Goal: Task Accomplishment & Management: Manage account settings

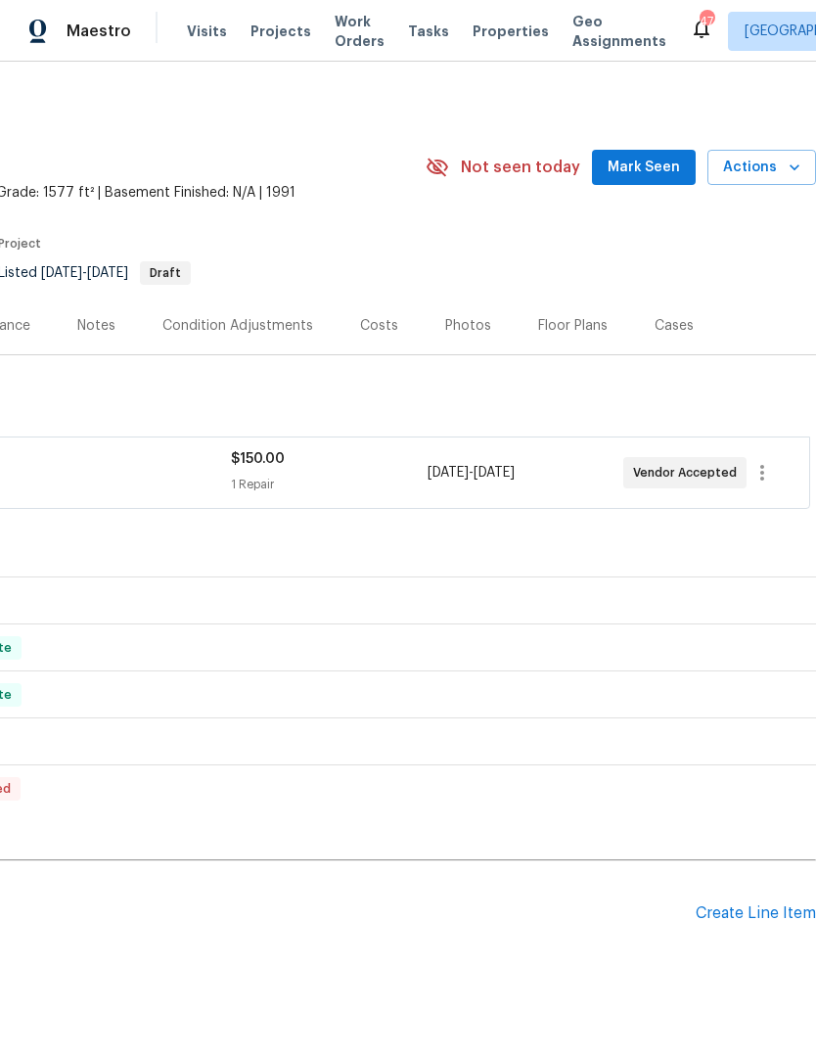
scroll to position [0, 290]
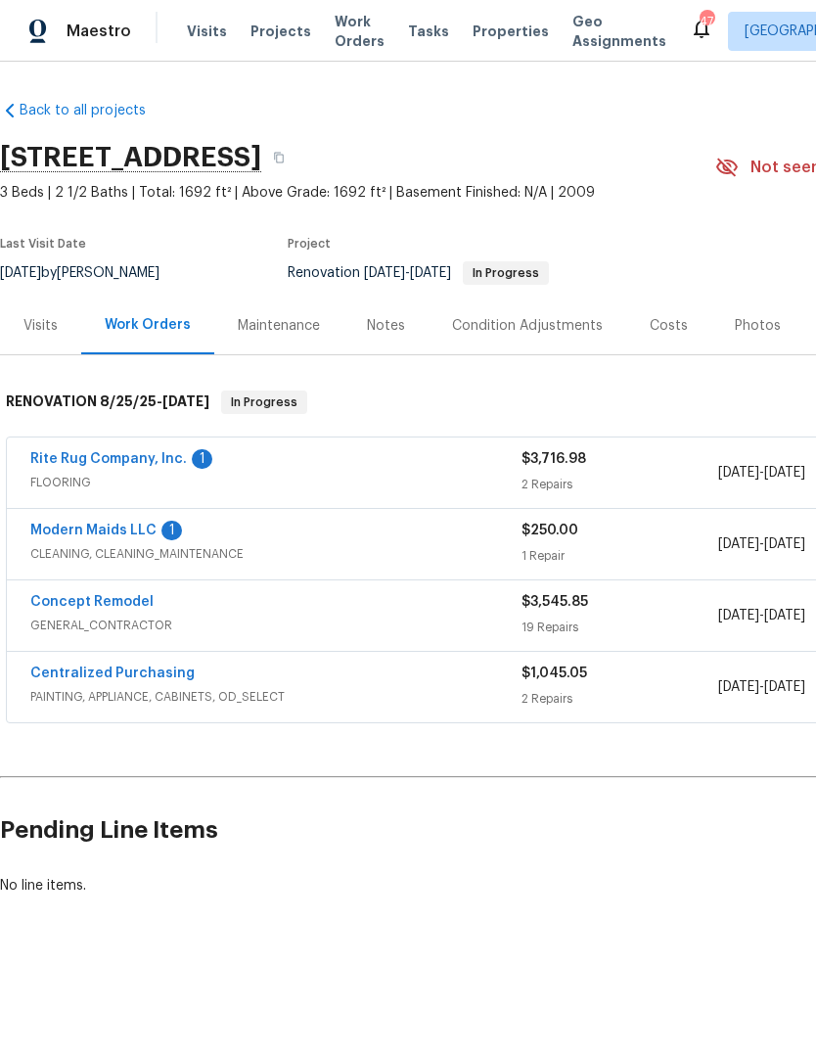
click at [147, 460] on link "Rite Rug Company, Inc." at bounding box center [108, 459] width 157 height 14
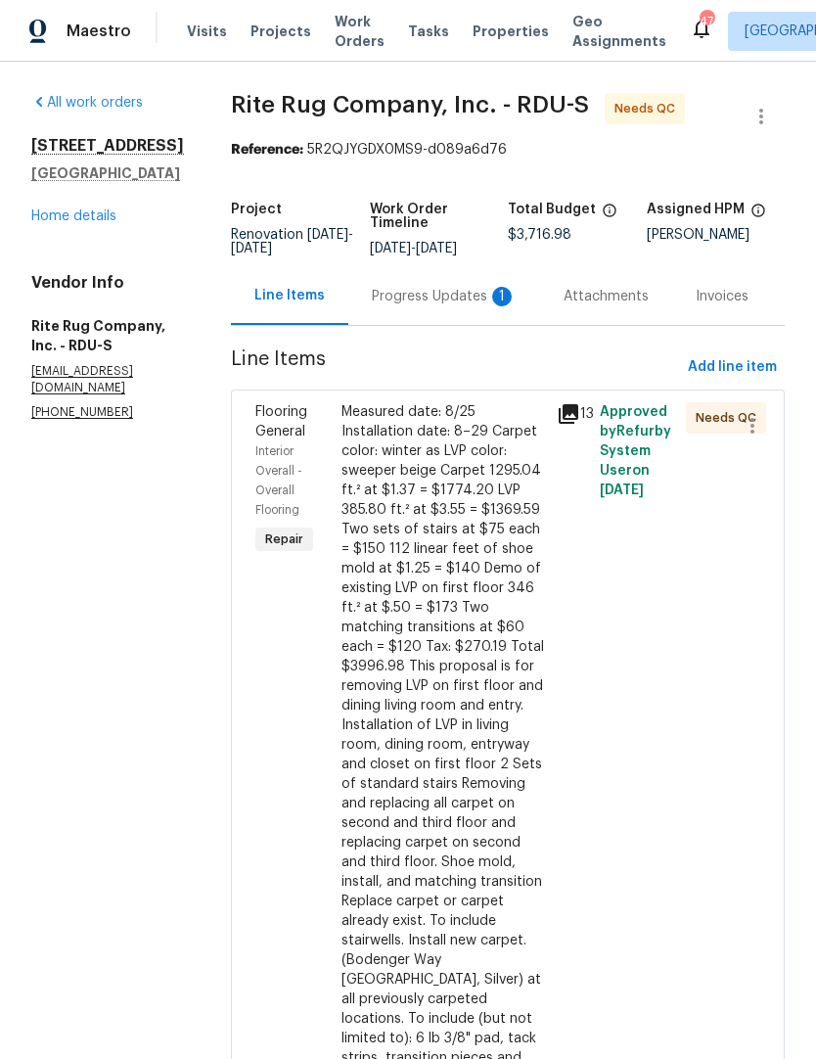
click at [483, 306] on div "Progress Updates 1" at bounding box center [444, 297] width 145 height 20
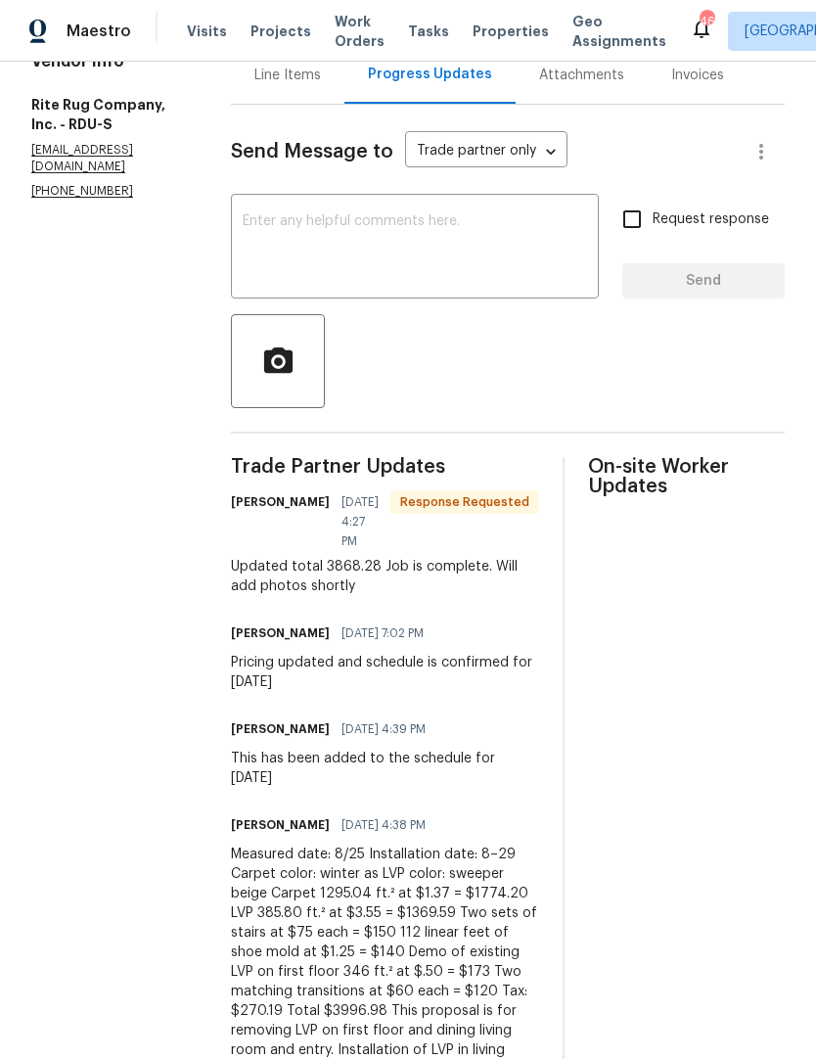
scroll to position [213, 0]
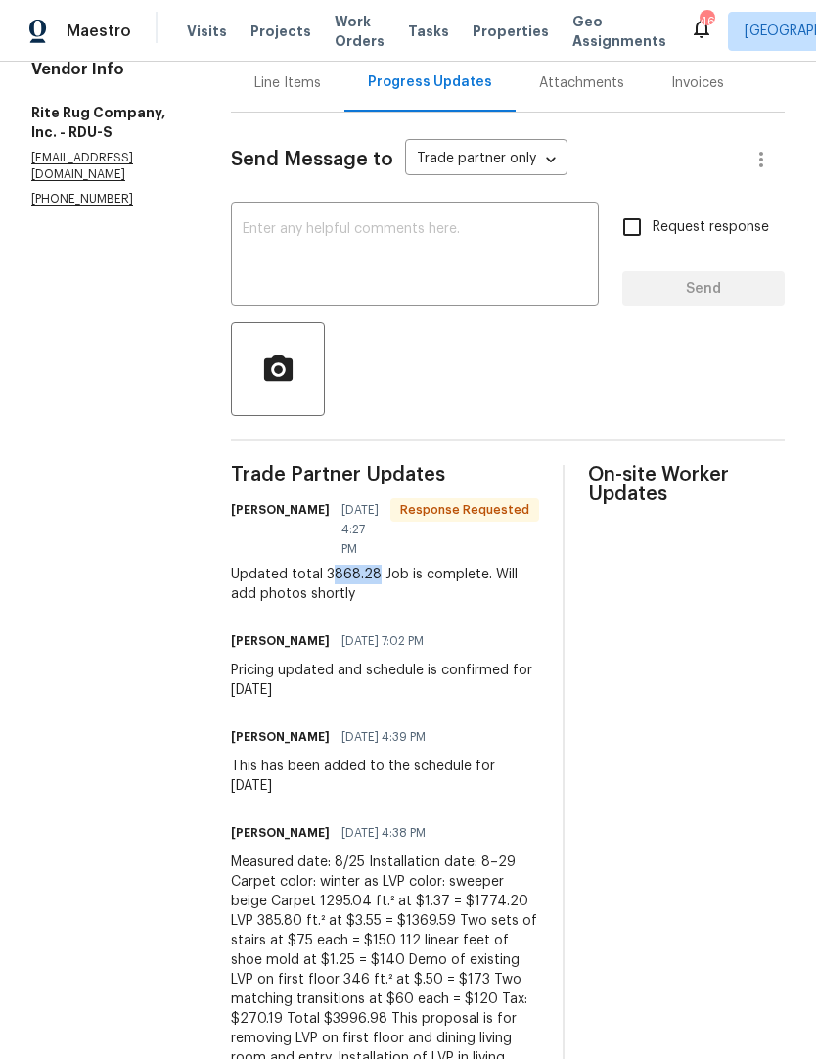
click at [345, 587] on div "Updated total 3868.28 Job is complete. Will add photos shortly" at bounding box center [385, 583] width 308 height 39
copy div "3868.28"
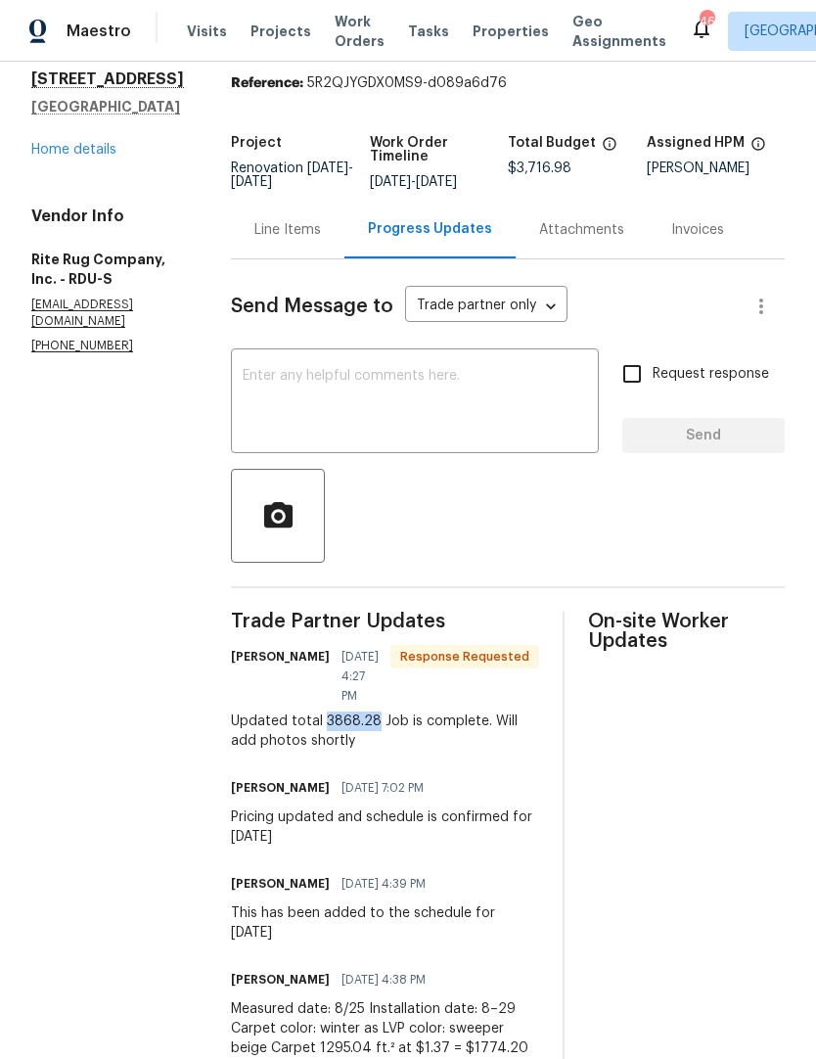
scroll to position [67, 0]
click at [321, 240] on div "Line Items" at bounding box center [287, 230] width 67 height 20
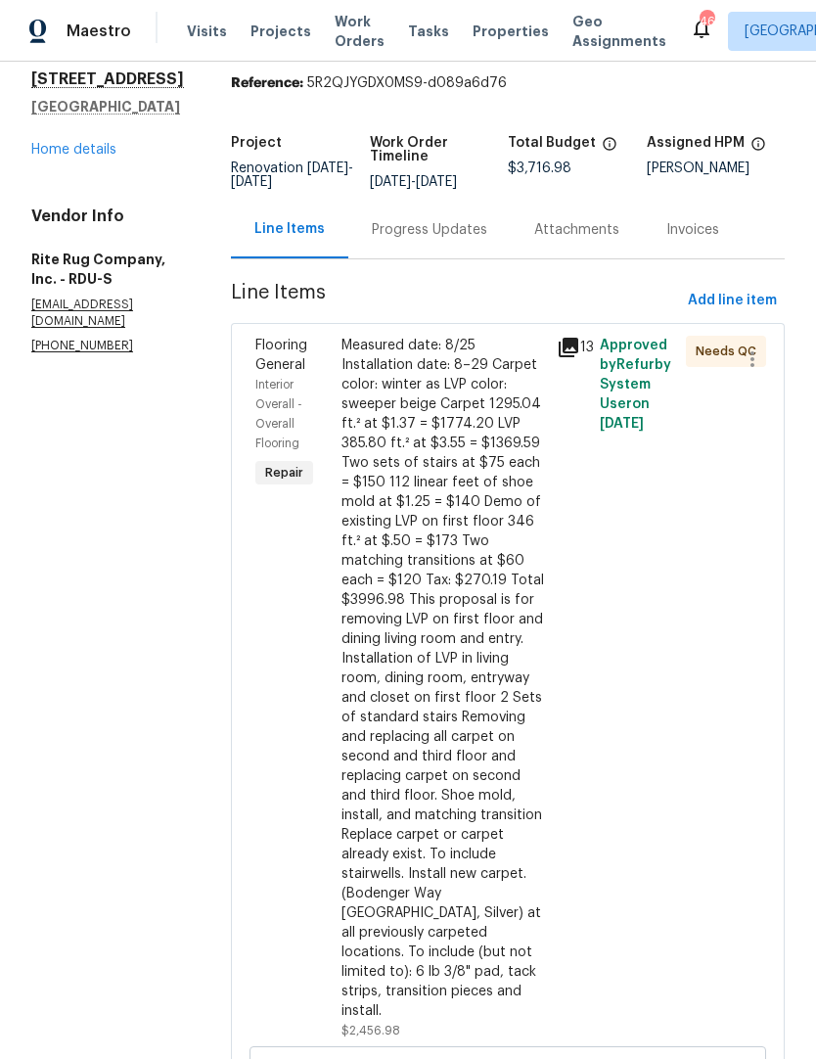
click at [456, 698] on div "Measured date: 8/25 Installation date: 8–29 Carpet color: winter as LVP color: …" at bounding box center [442, 678] width 203 height 685
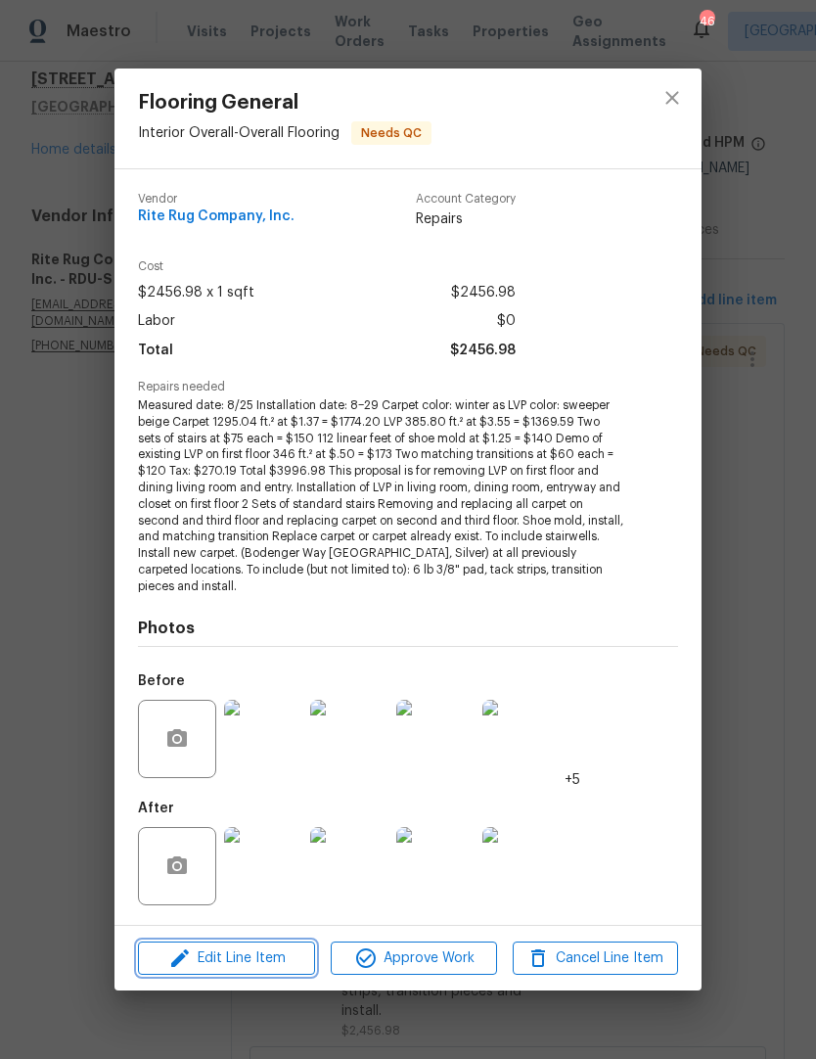
click at [253, 952] on span "Edit Line Item" at bounding box center [226, 958] width 165 height 24
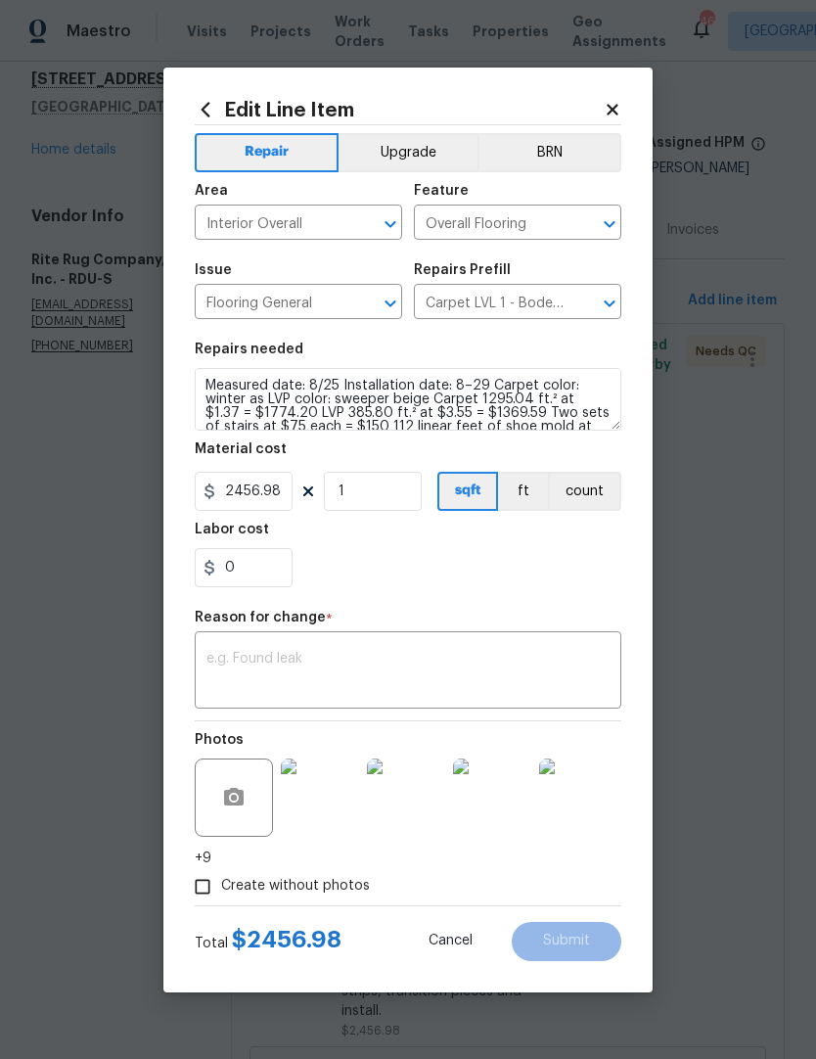
click at [310, 665] on textarea at bounding box center [407, 672] width 403 height 41
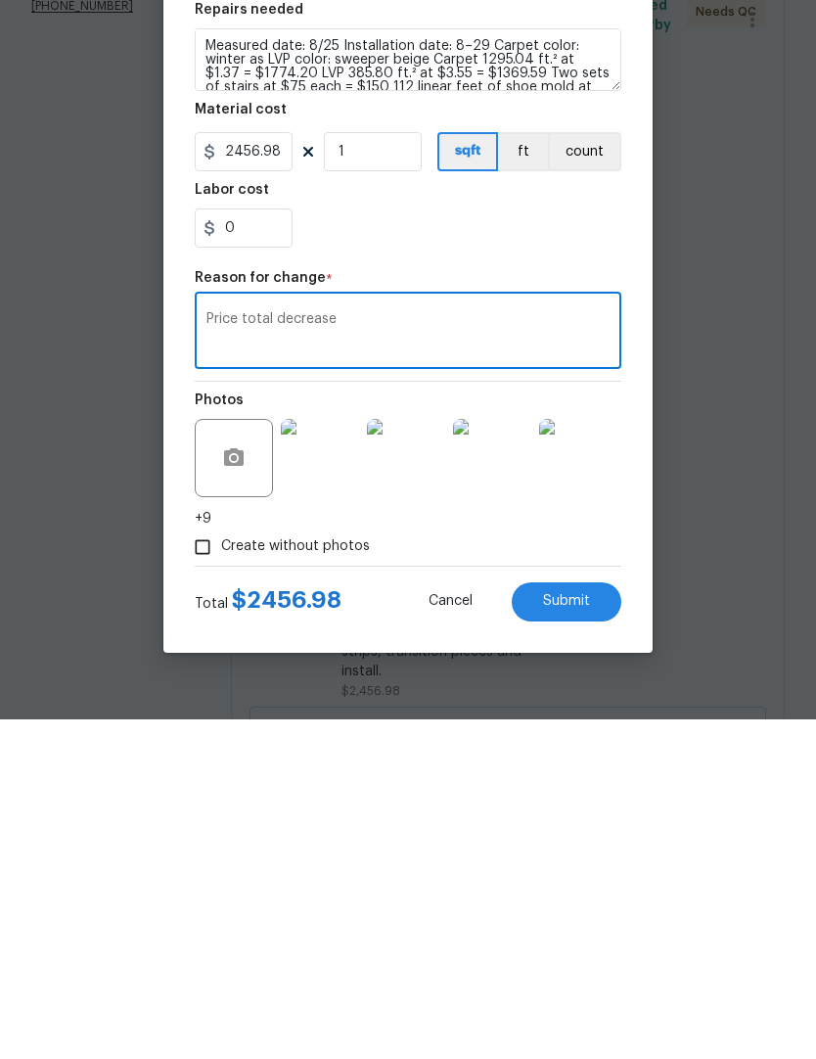
paste textarea "3868.28"
type textarea "Price total decrease 3868.28"
click at [281, 472] on input "2456.98" at bounding box center [244, 491] width 98 height 39
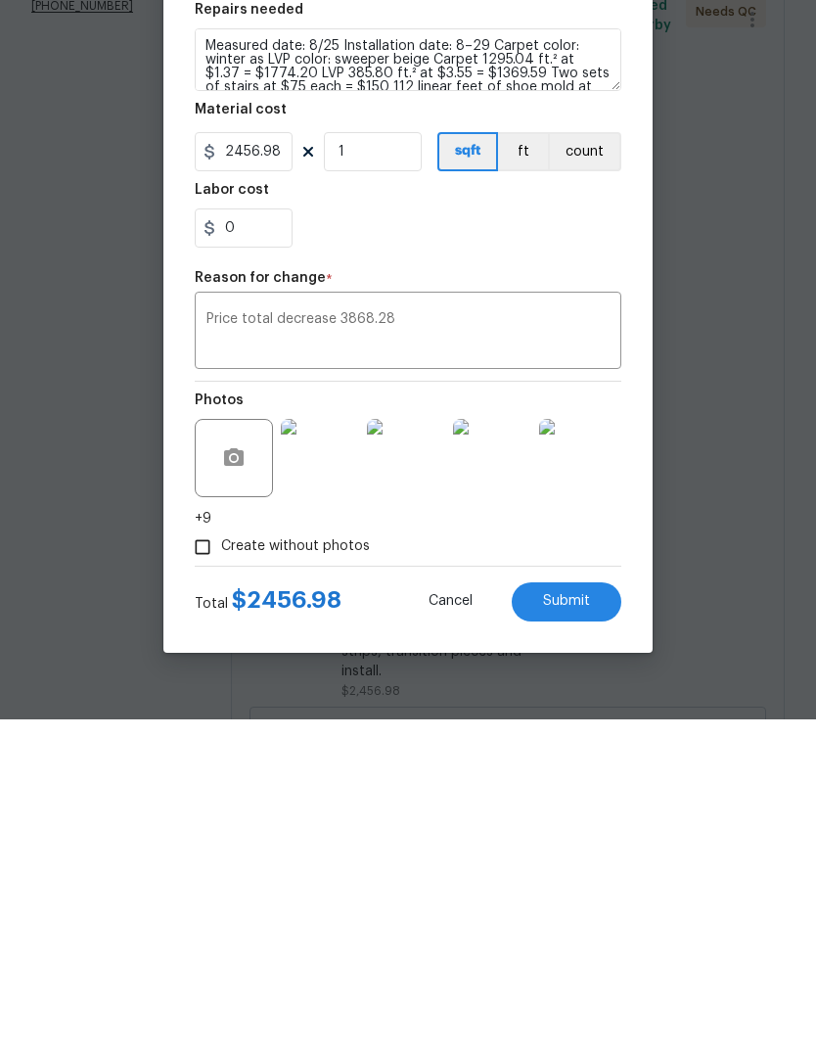
click at [585, 652] on textarea "Price total decrease 3868.28" at bounding box center [407, 672] width 403 height 41
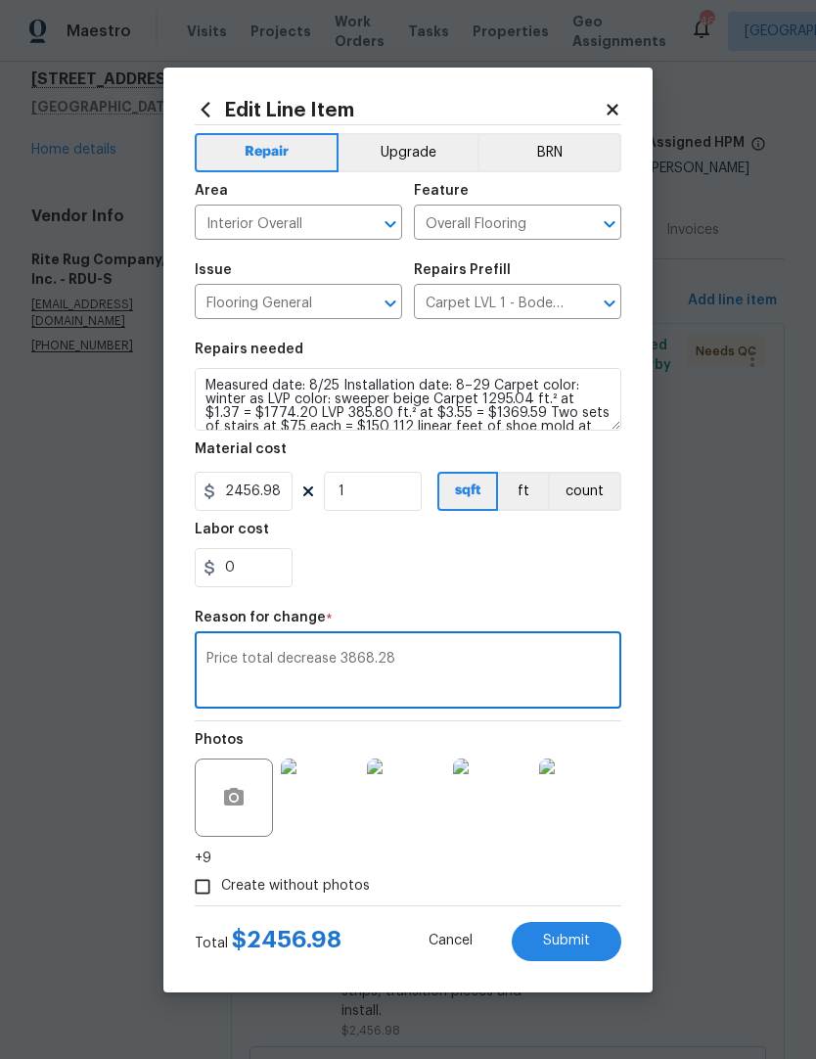
click at [615, 104] on icon at bounding box center [612, 109] width 11 height 11
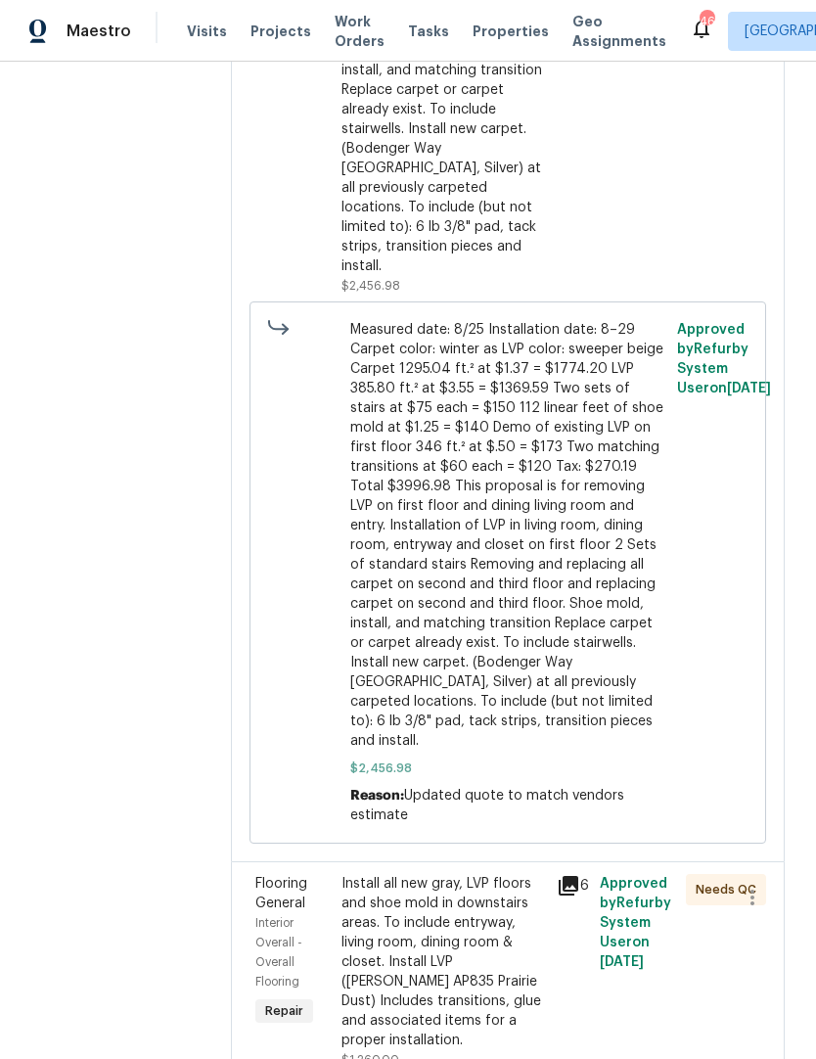
scroll to position [810, 0]
click at [479, 919] on div "Install all new gray, LVP floors and shoe mold in downstairs areas. To include …" at bounding box center [442, 963] width 203 height 176
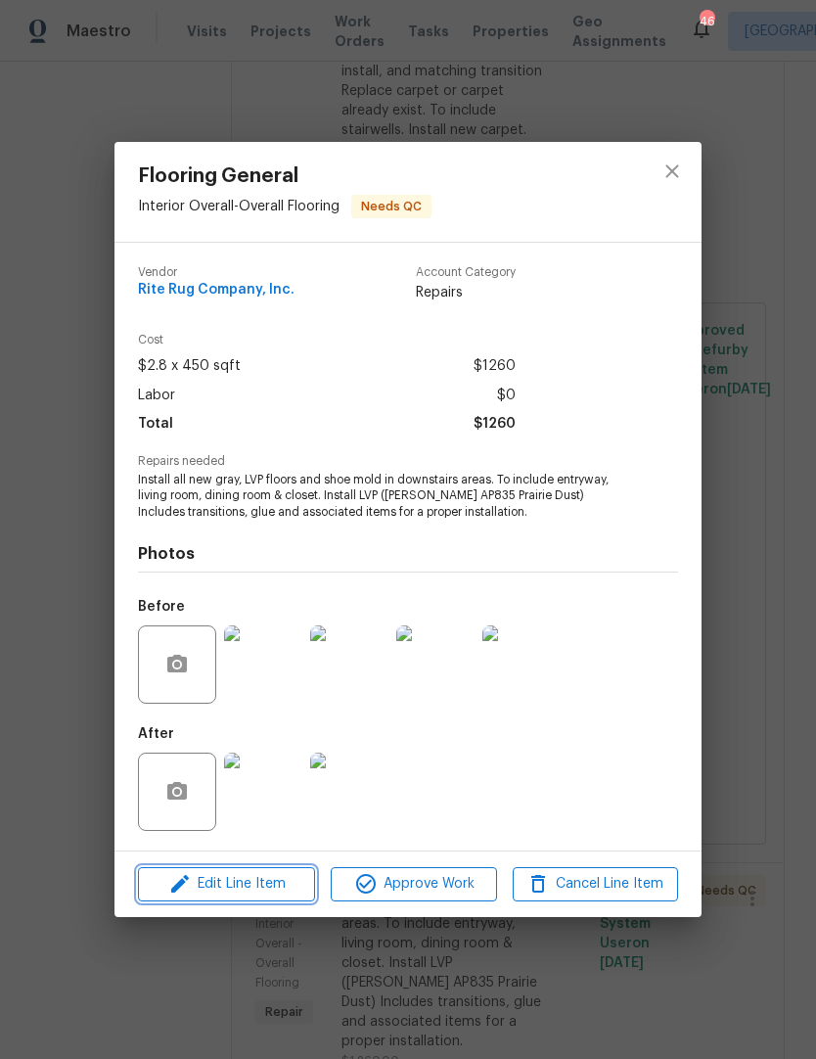
click at [272, 888] on span "Edit Line Item" at bounding box center [226, 884] width 165 height 24
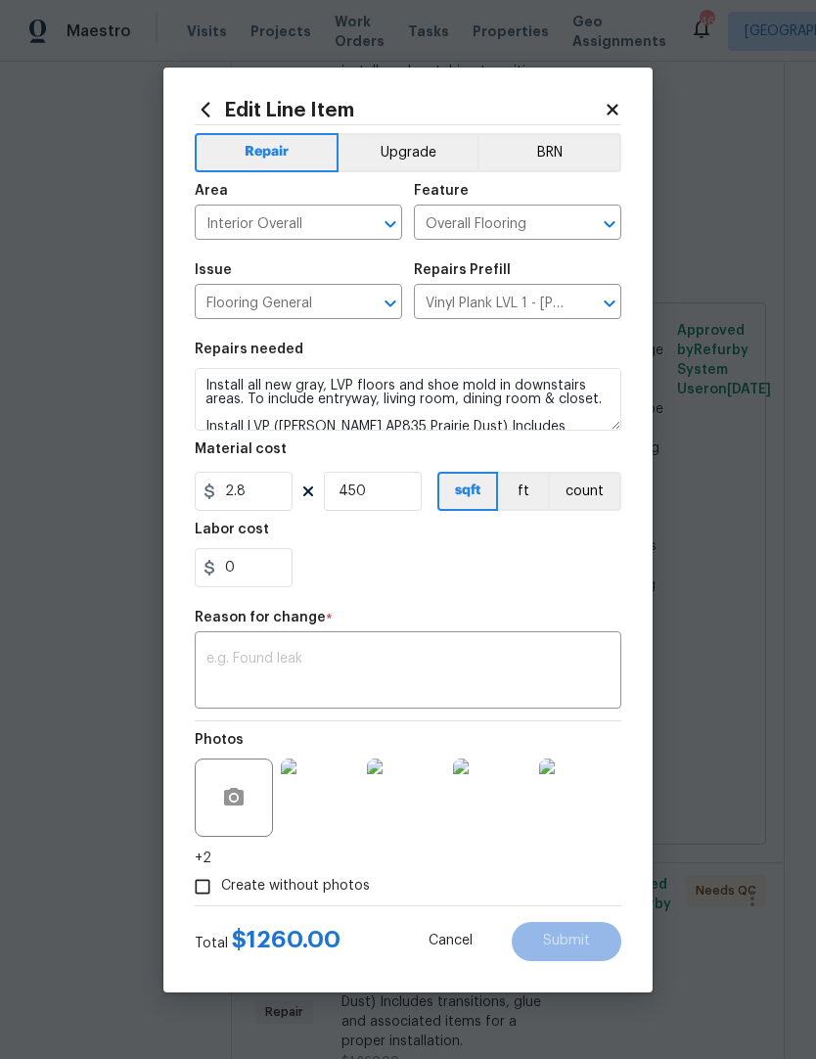
click at [151, 538] on body "Maestro Visits Projects Work Orders Tasks Properties Geo Assignments 46 Raleigh…" at bounding box center [408, 529] width 816 height 1059
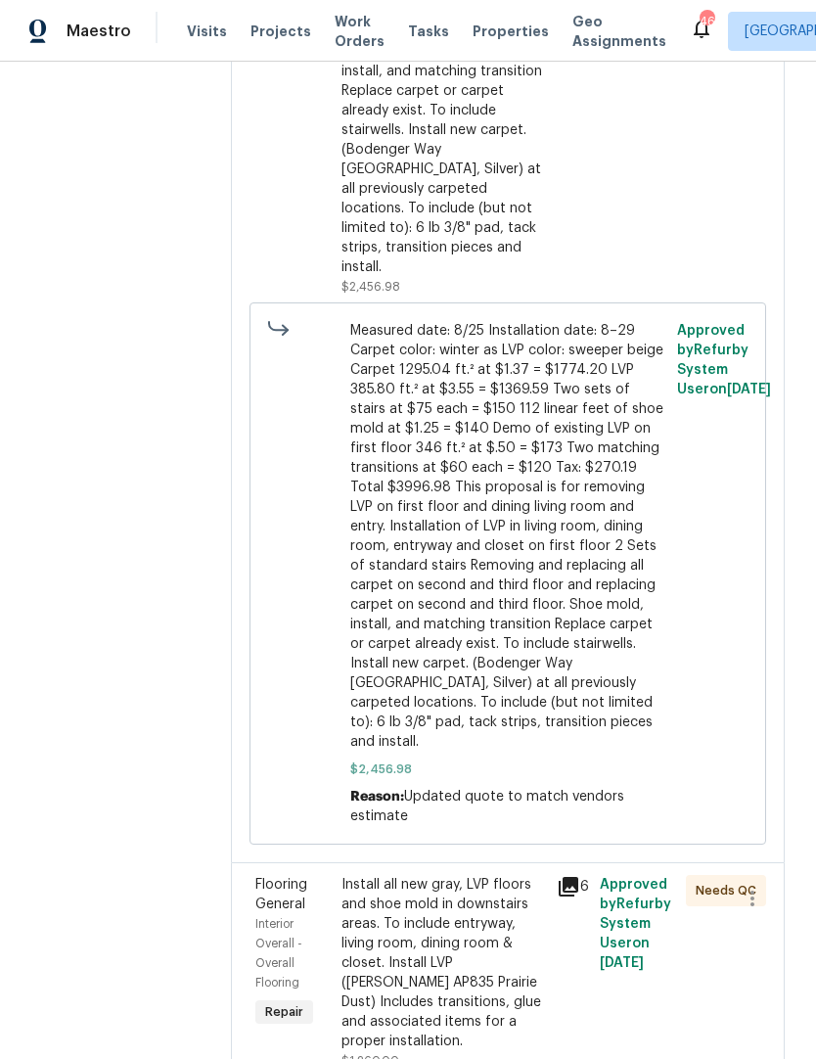
click at [454, 945] on div "Install all new gray, LVP floors and shoe mold in downstairs areas. To include …" at bounding box center [442, 963] width 203 height 176
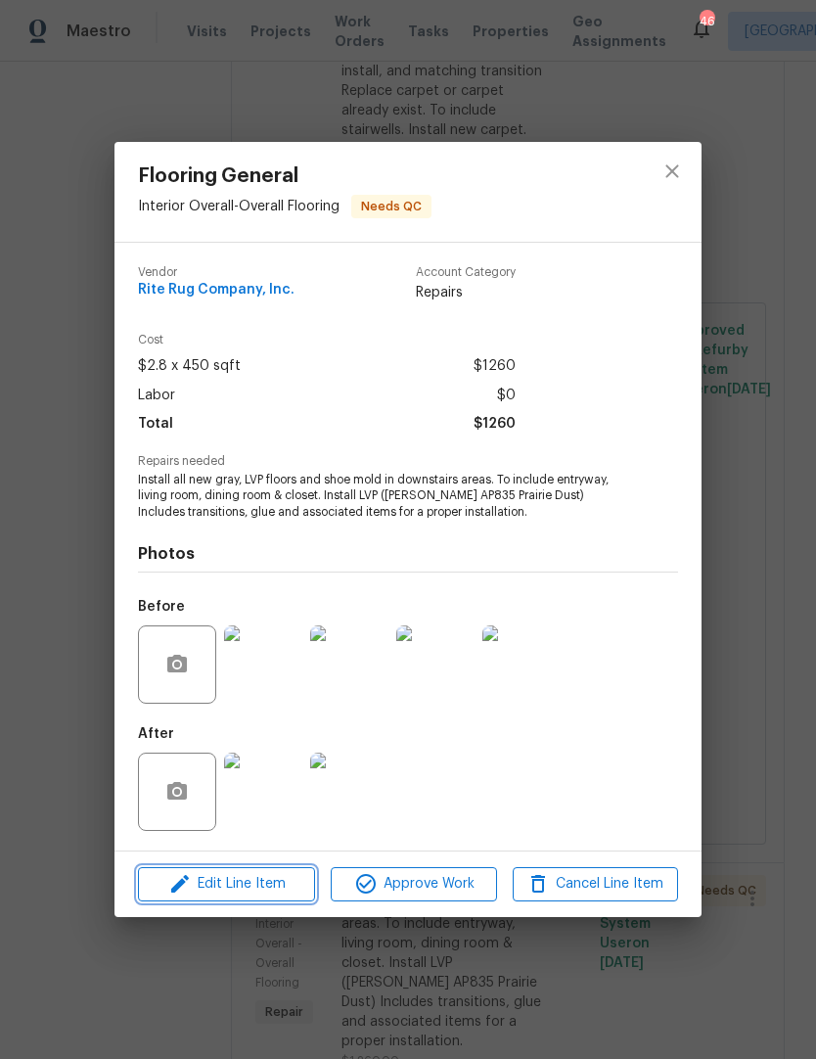
click at [183, 885] on icon "button" at bounding box center [180, 884] width 18 height 18
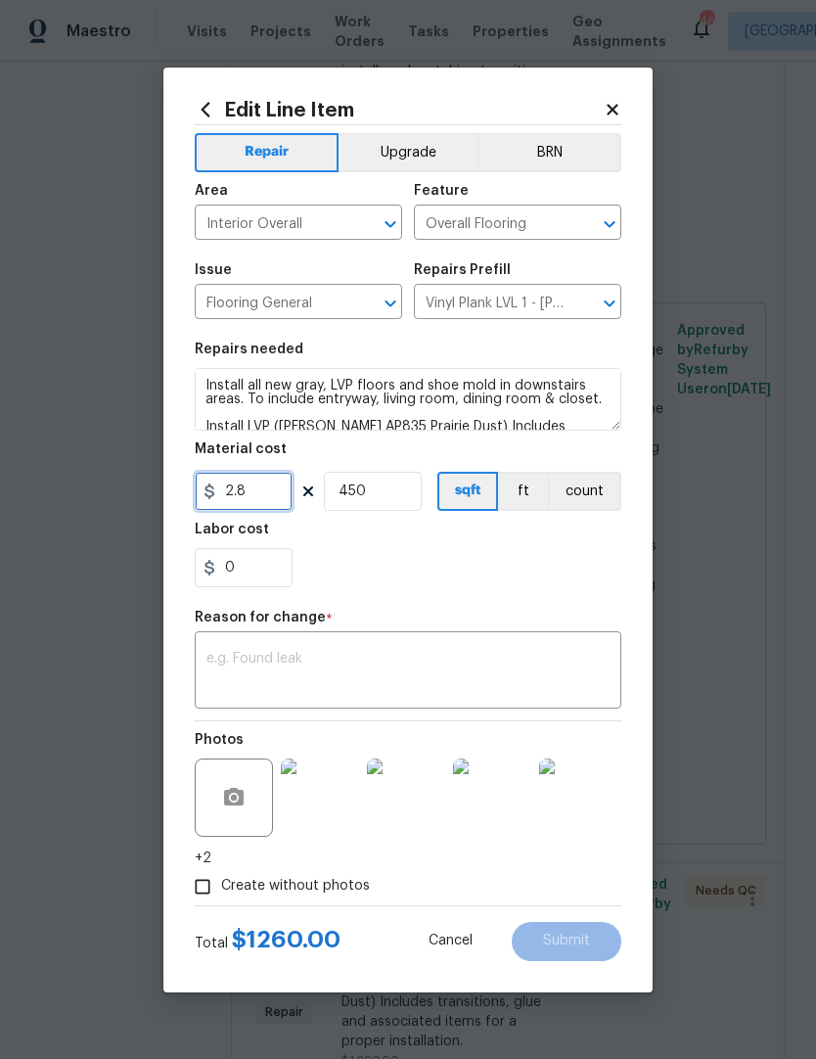
click at [246, 500] on input "2.8" at bounding box center [244, 491] width 98 height 39
type input "1000"
click at [370, 506] on input "450" at bounding box center [373, 491] width 98 height 39
type input "1"
click at [578, 581] on div "0" at bounding box center [408, 567] width 427 height 39
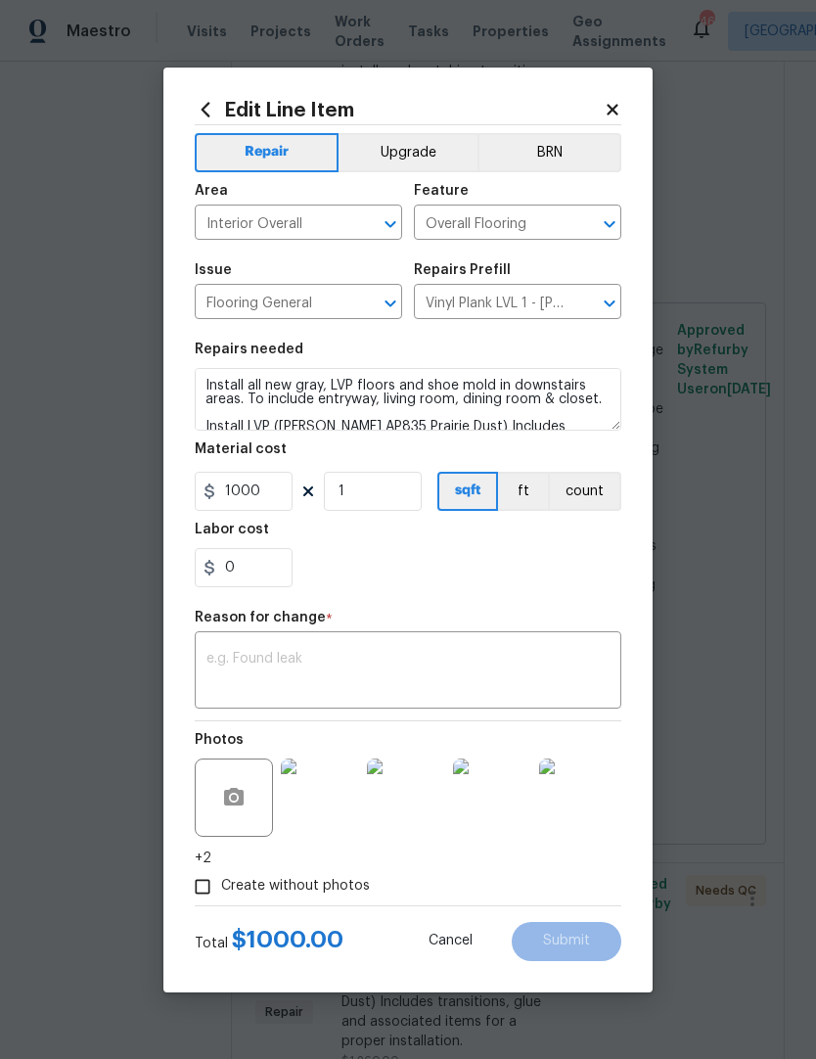
click at [235, 655] on textarea at bounding box center [407, 672] width 403 height 41
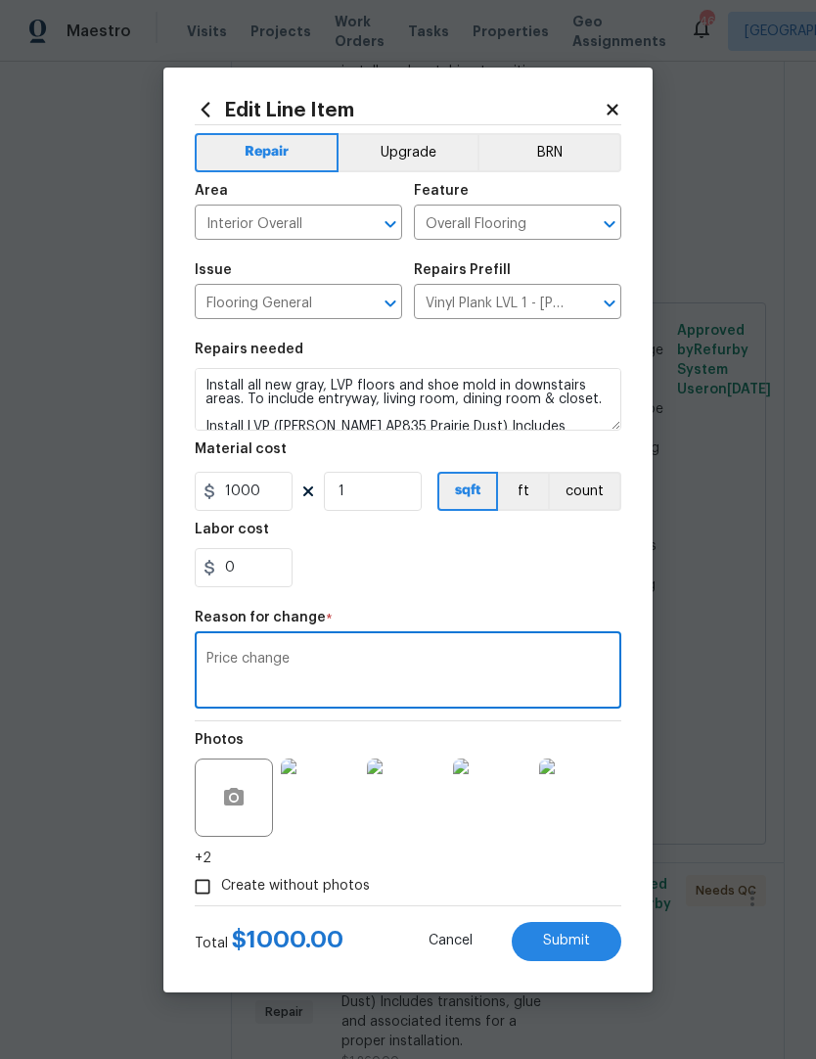
type textarea "Price change"
click at [552, 583] on div "0" at bounding box center [408, 567] width 427 height 39
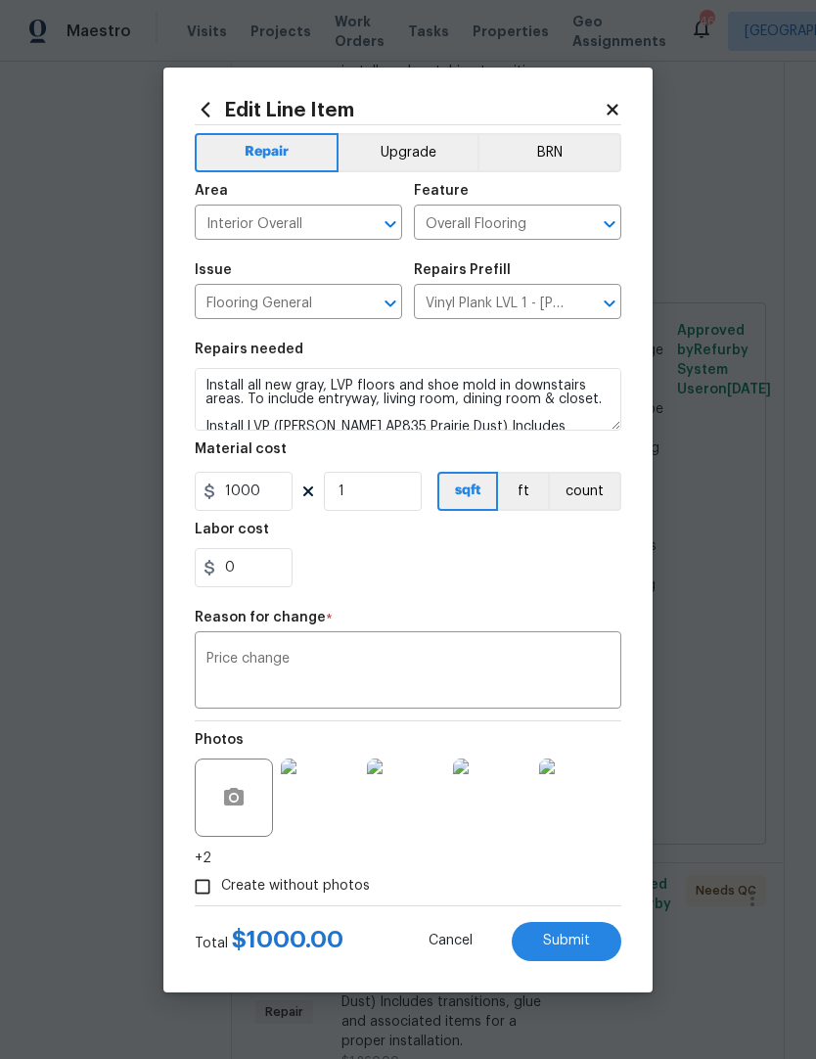
click at [583, 948] on span "Submit" at bounding box center [566, 940] width 47 height 15
type input "450"
type input "2.8"
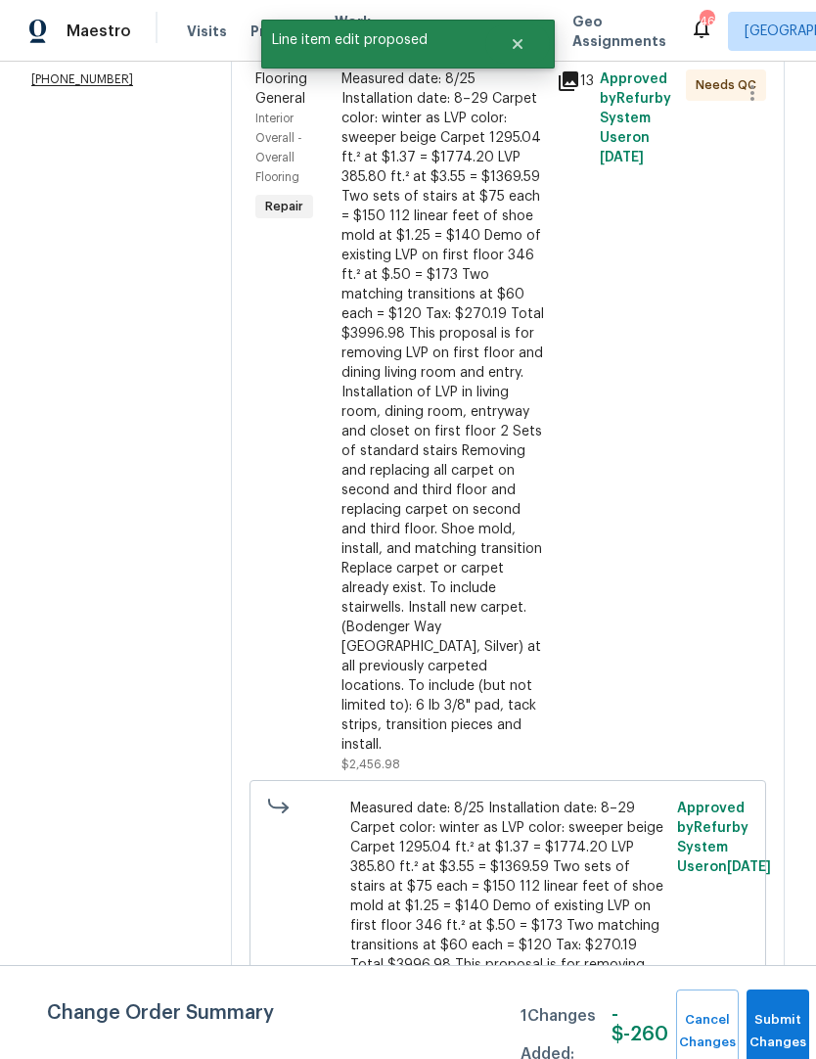
scroll to position [320, 0]
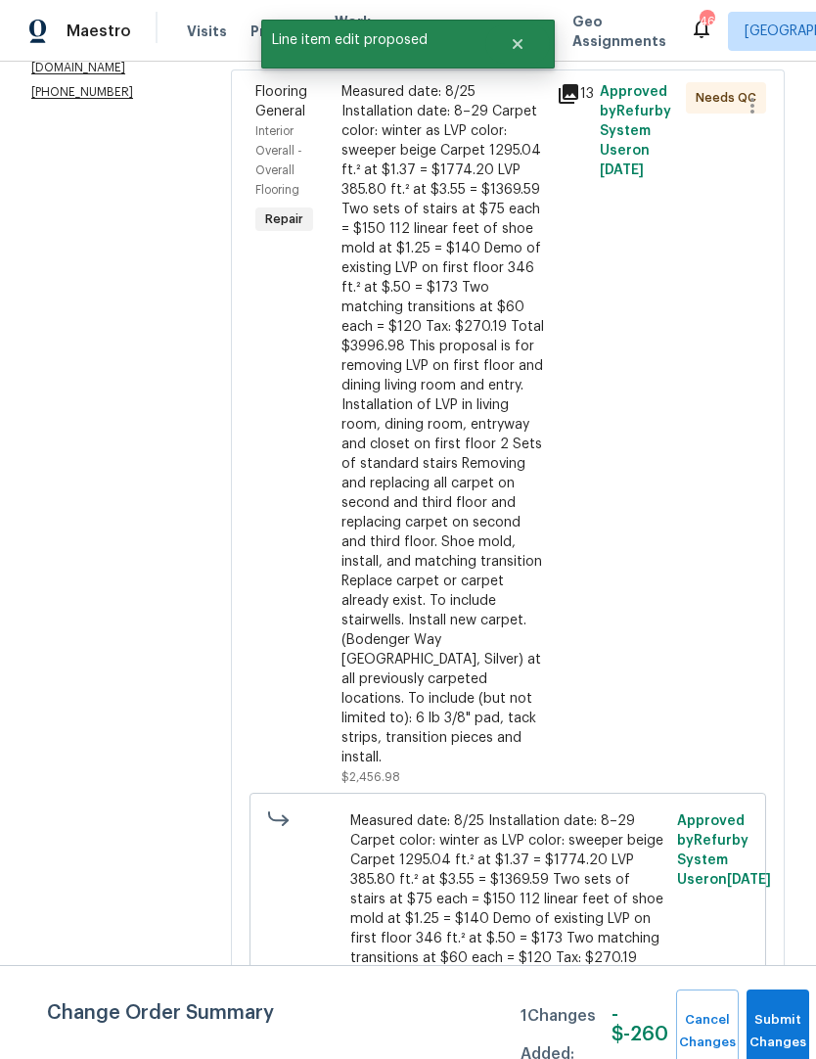
click at [466, 448] on div "Measured date: 8/25 Installation date: 8–29 Carpet color: winter as LVP color: …" at bounding box center [442, 424] width 203 height 685
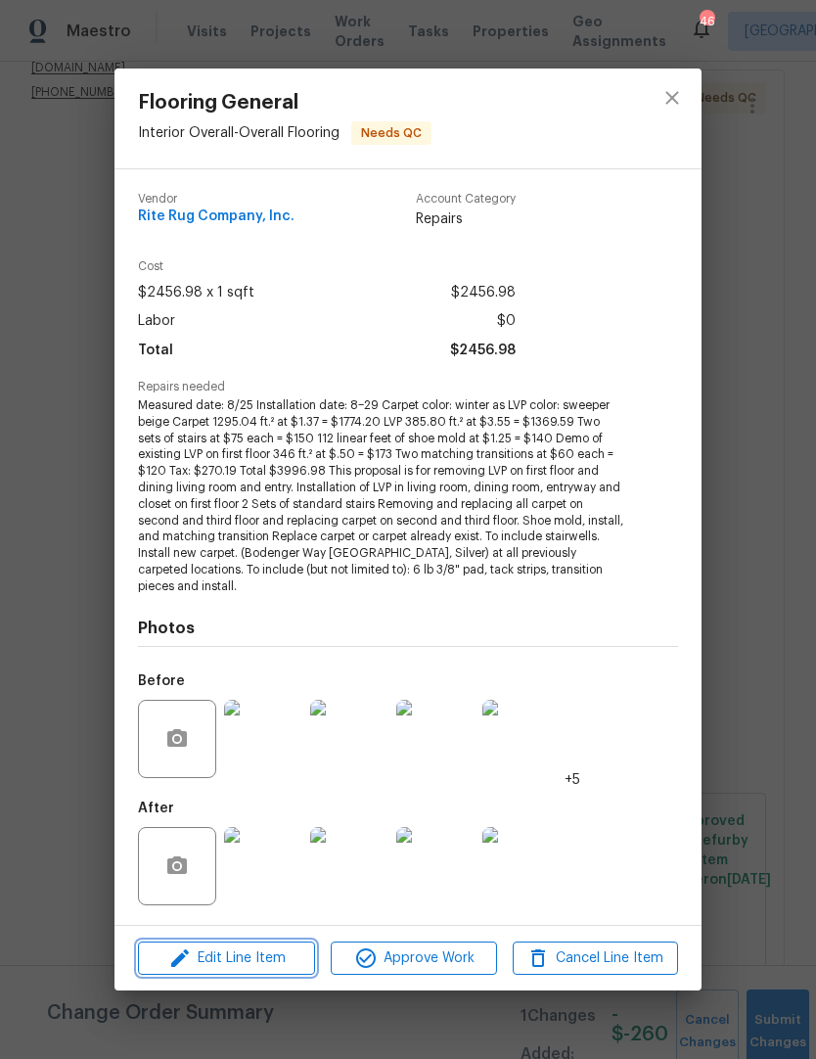
click at [262, 947] on span "Edit Line Item" at bounding box center [226, 958] width 165 height 24
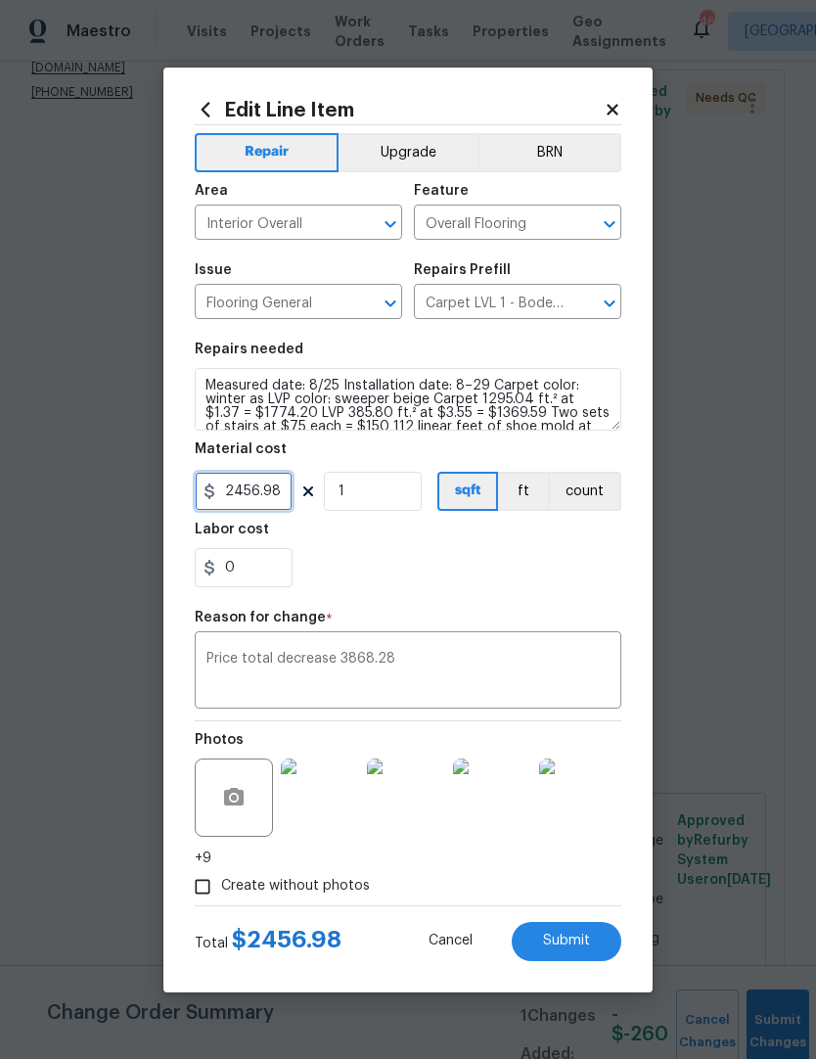
click at [289, 499] on input "2456.98" at bounding box center [244, 491] width 98 height 39
click at [368, 578] on div "0" at bounding box center [408, 567] width 427 height 39
click at [602, 931] on button "Submit" at bounding box center [567, 941] width 110 height 39
type input "2456.98"
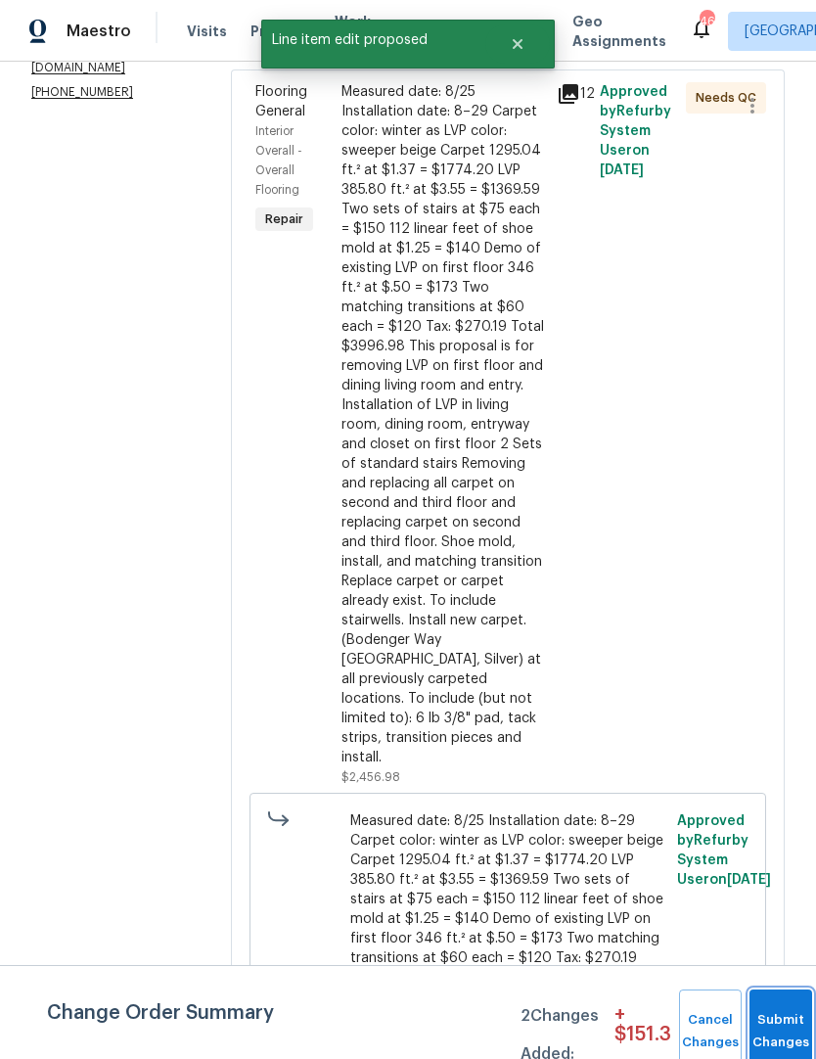
click at [765, 1001] on button "Submit Changes" at bounding box center [780, 1031] width 63 height 84
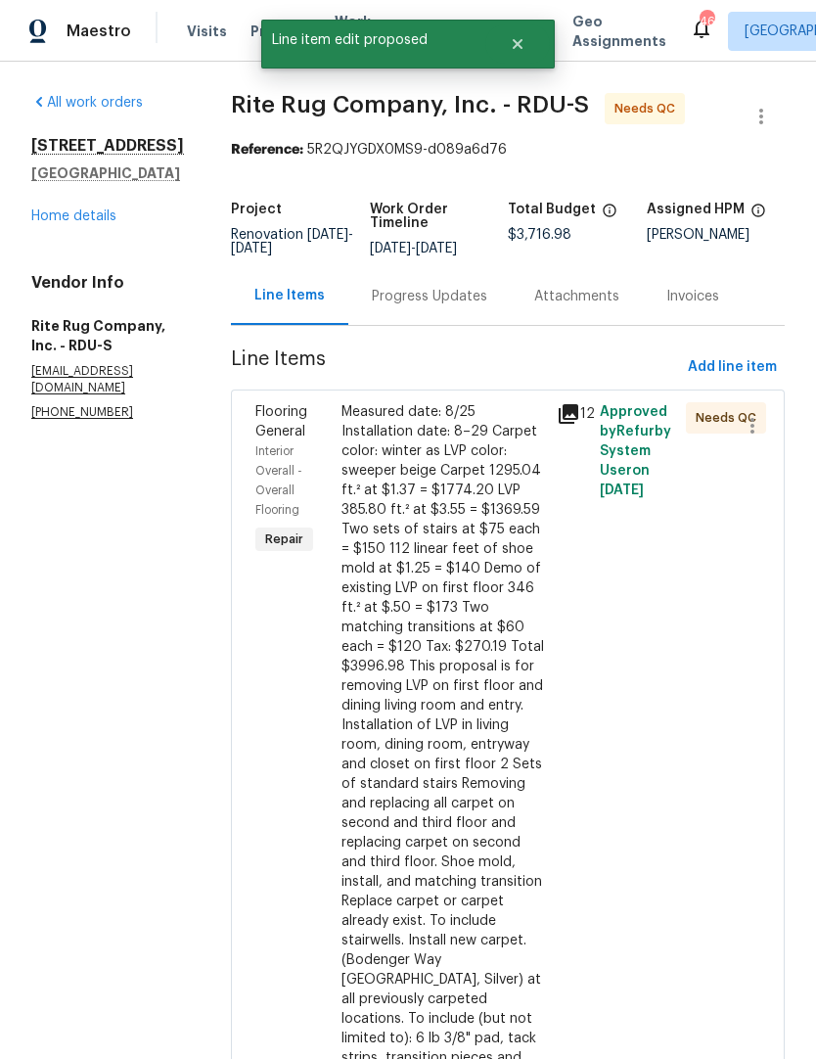
scroll to position [0, 0]
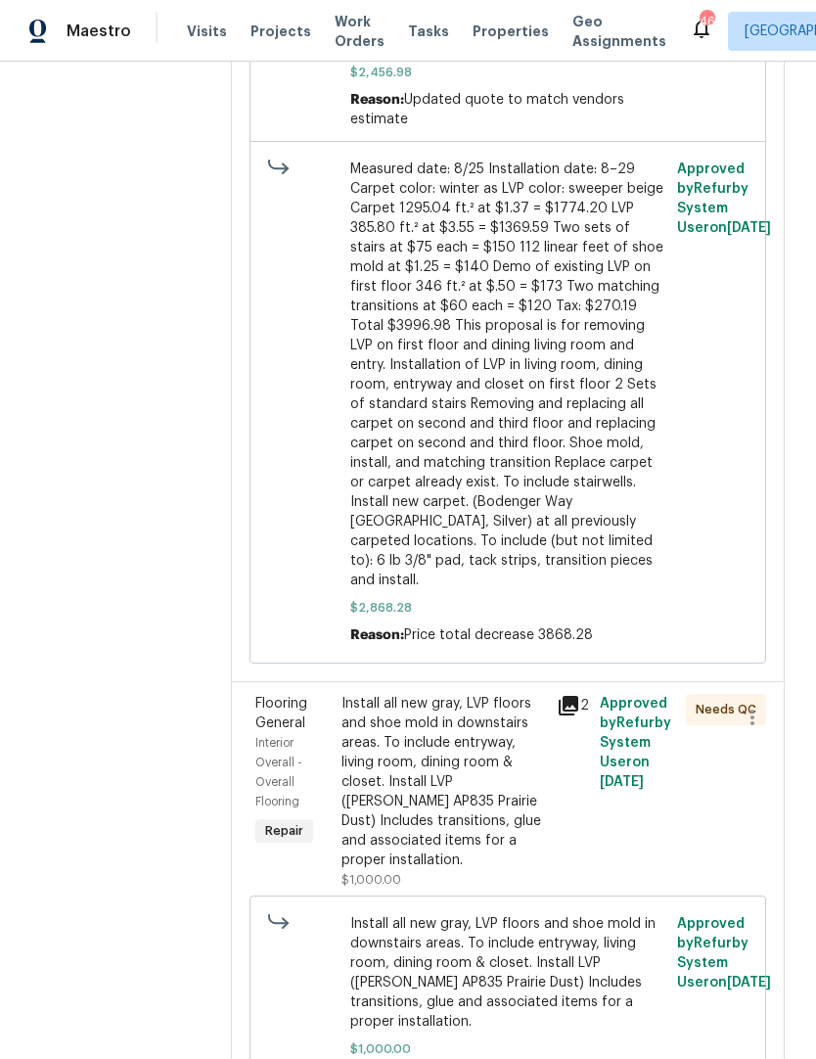
scroll to position [1506, 0]
click at [504, 763] on div "Install all new gray, LVP floors and shoe mold in downstairs areas. To include …" at bounding box center [442, 783] width 203 height 176
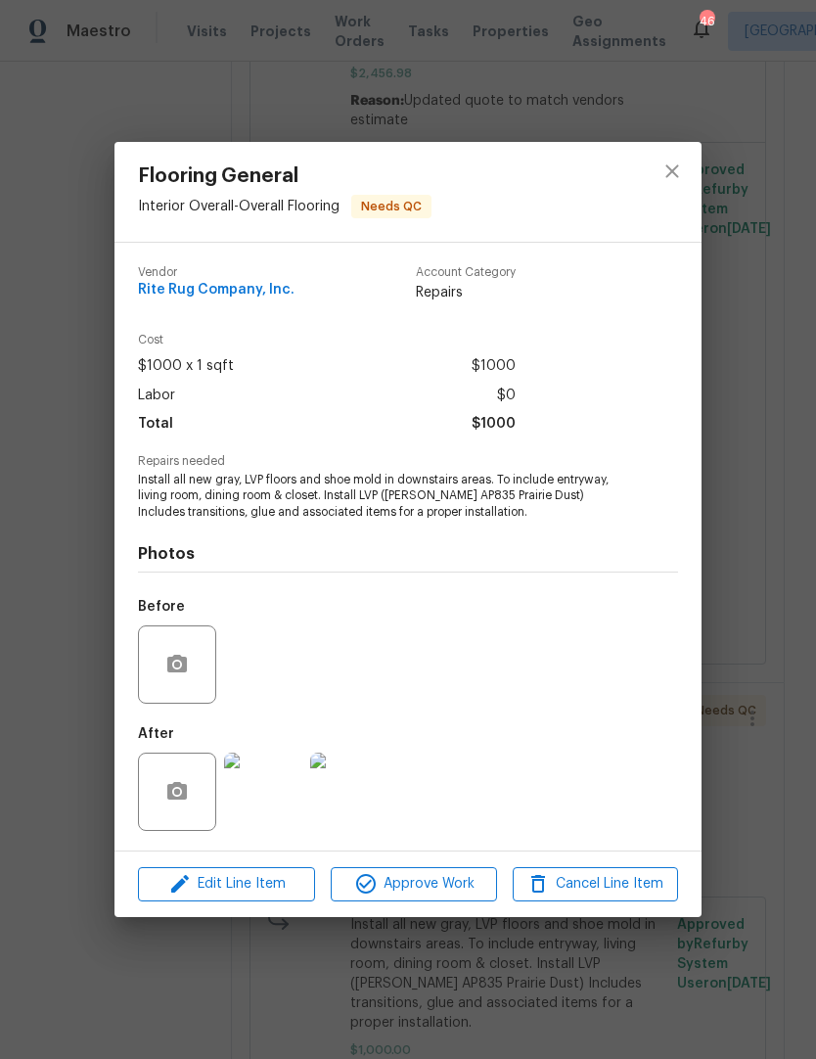
click at [250, 802] on img at bounding box center [263, 791] width 78 height 78
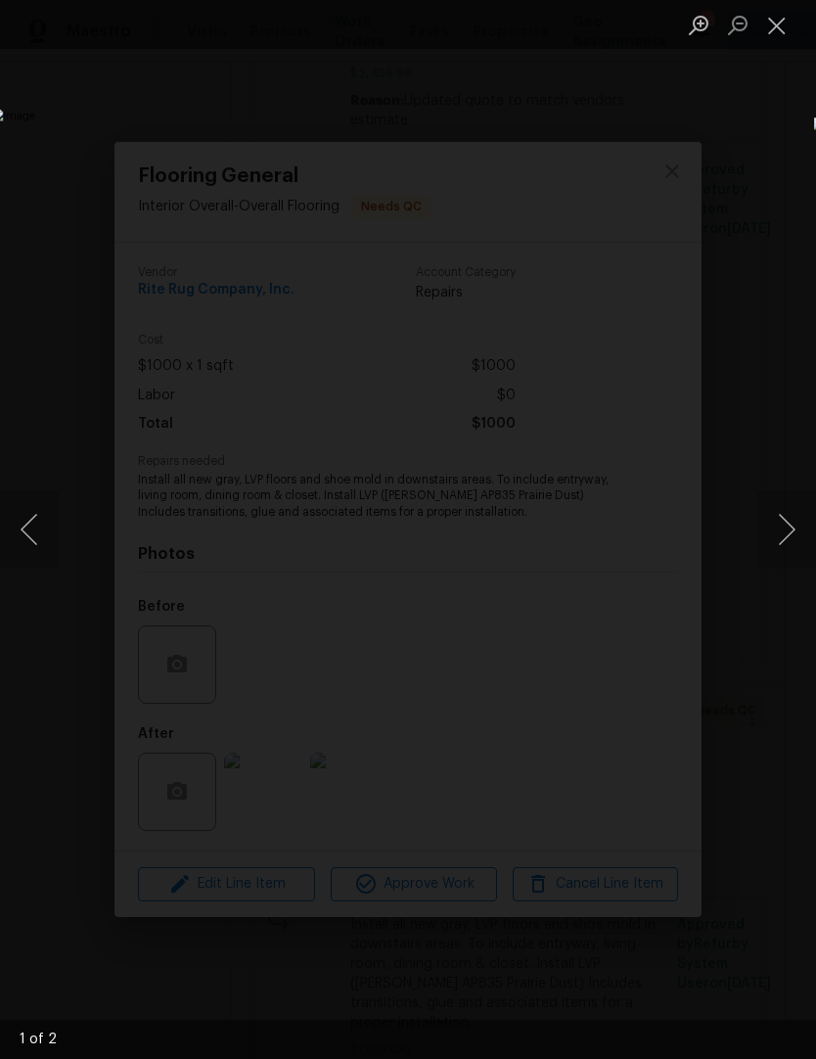
click at [804, 550] on button "Next image" at bounding box center [786, 529] width 59 height 78
click at [793, 541] on button "Next image" at bounding box center [786, 529] width 59 height 78
click at [778, 25] on button "Close lightbox" at bounding box center [776, 25] width 39 height 34
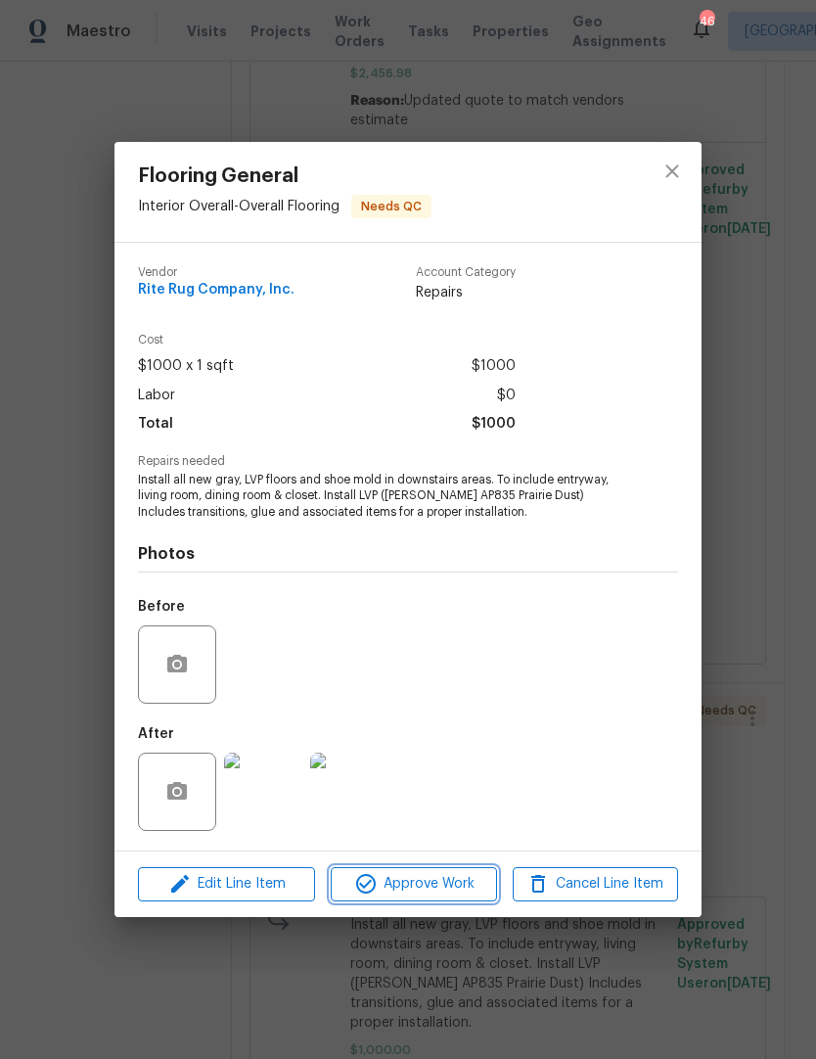
click at [443, 889] on span "Approve Work" at bounding box center [414, 884] width 154 height 24
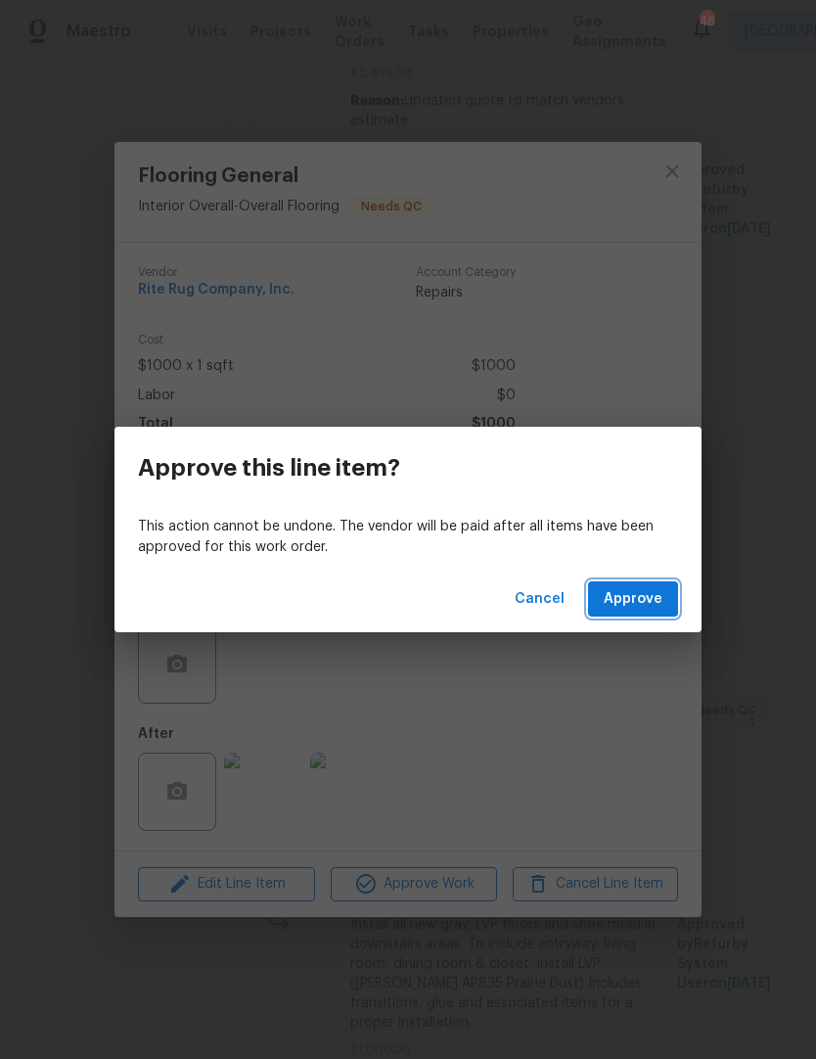
click at [650, 599] on span "Approve" at bounding box center [633, 599] width 59 height 24
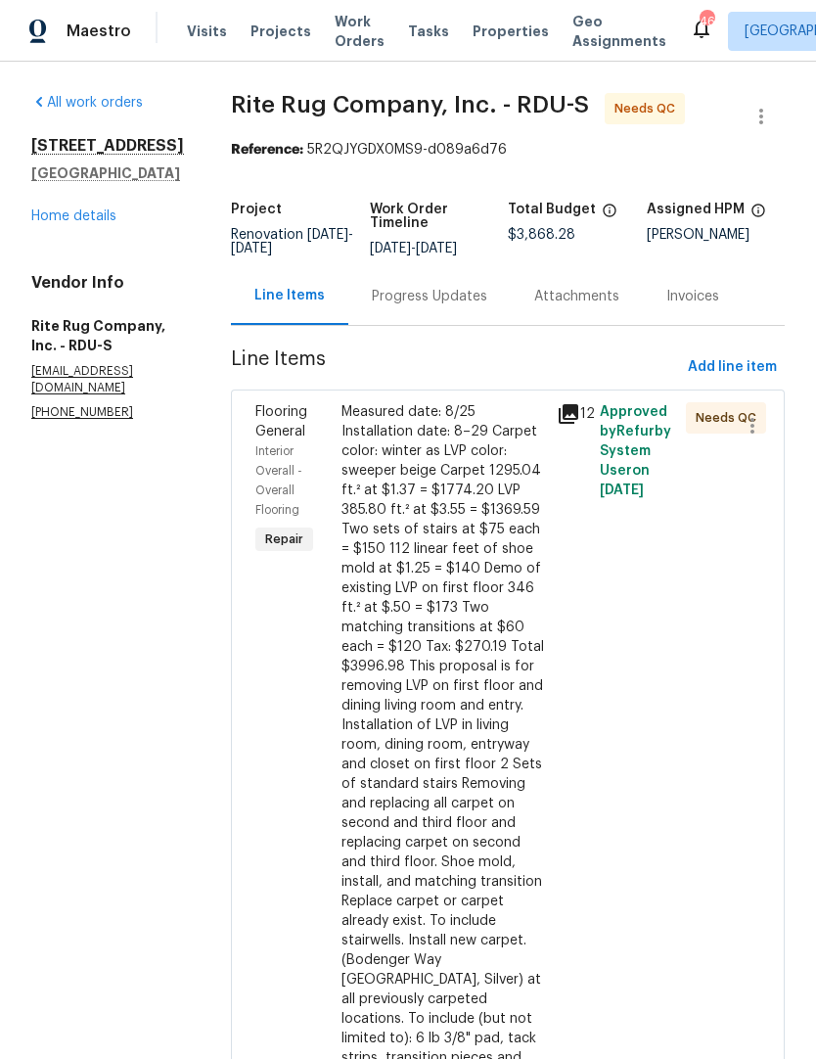
scroll to position [0, 0]
click at [512, 694] on div "Measured date: 8/25 Installation date: 8–29 Carpet color: winter as LVP color: …" at bounding box center [442, 744] width 203 height 685
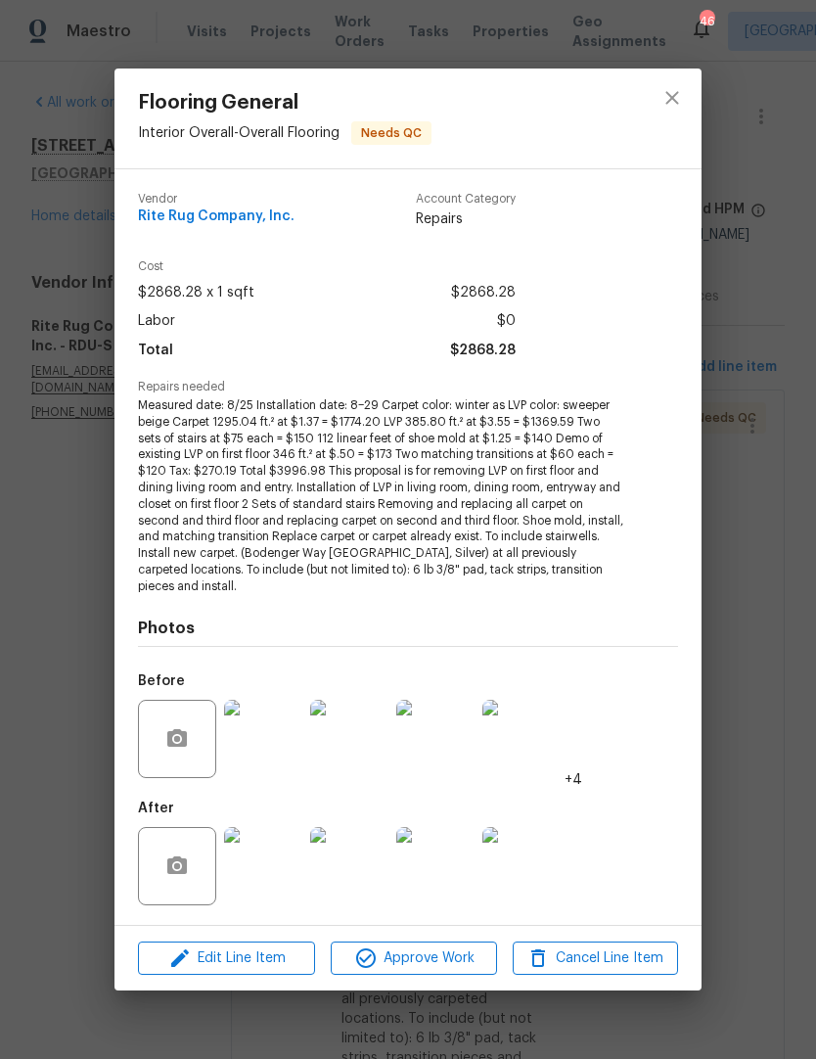
click at [270, 742] on img at bounding box center [263, 739] width 78 height 78
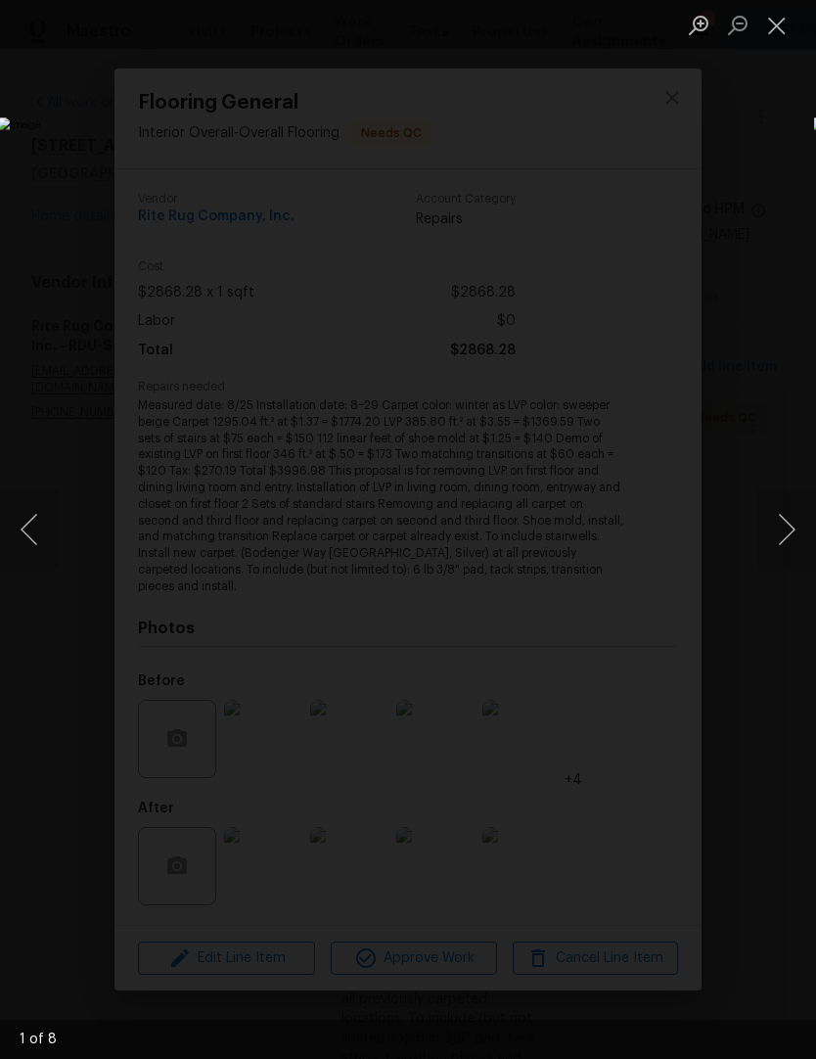
click at [805, 548] on button "Next image" at bounding box center [786, 529] width 59 height 78
click at [793, 552] on button "Next image" at bounding box center [786, 529] width 59 height 78
click at [798, 532] on button "Next image" at bounding box center [786, 529] width 59 height 78
click at [792, 534] on button "Next image" at bounding box center [786, 529] width 59 height 78
click at [787, 534] on button "Next image" at bounding box center [786, 529] width 59 height 78
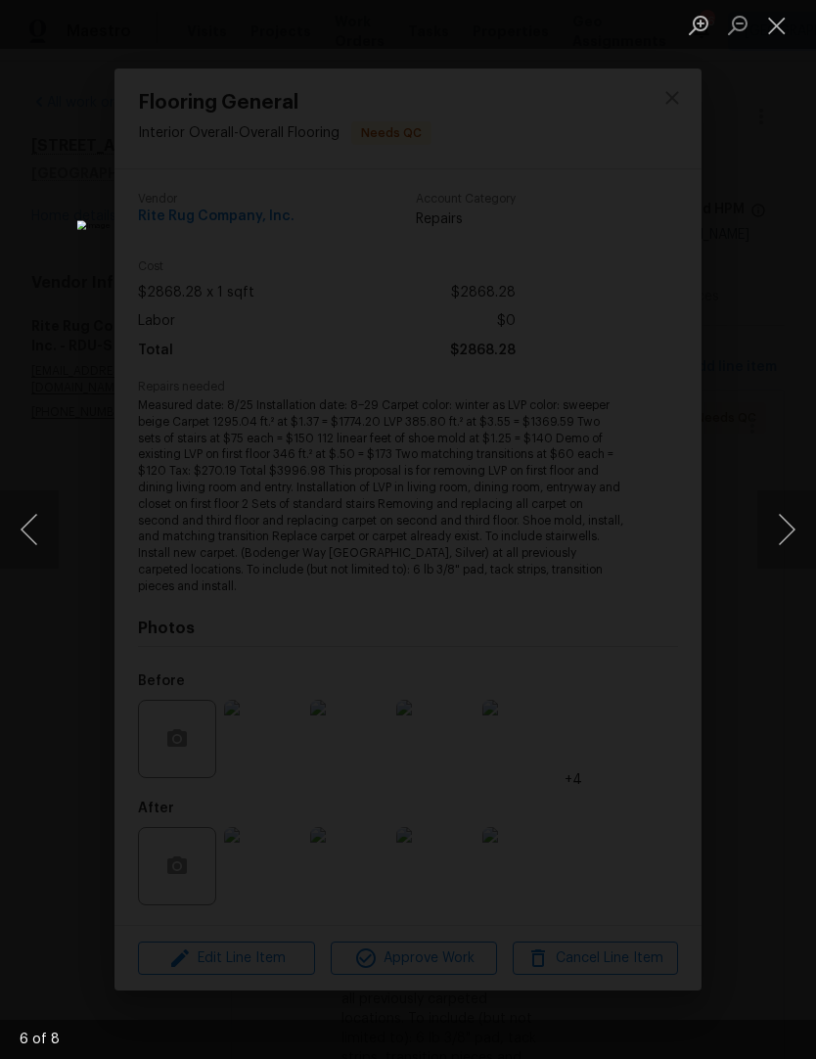
click at [785, 534] on button "Next image" at bounding box center [786, 529] width 59 height 78
click at [790, 539] on button "Next image" at bounding box center [786, 529] width 59 height 78
click at [772, 14] on button "Close lightbox" at bounding box center [776, 25] width 39 height 34
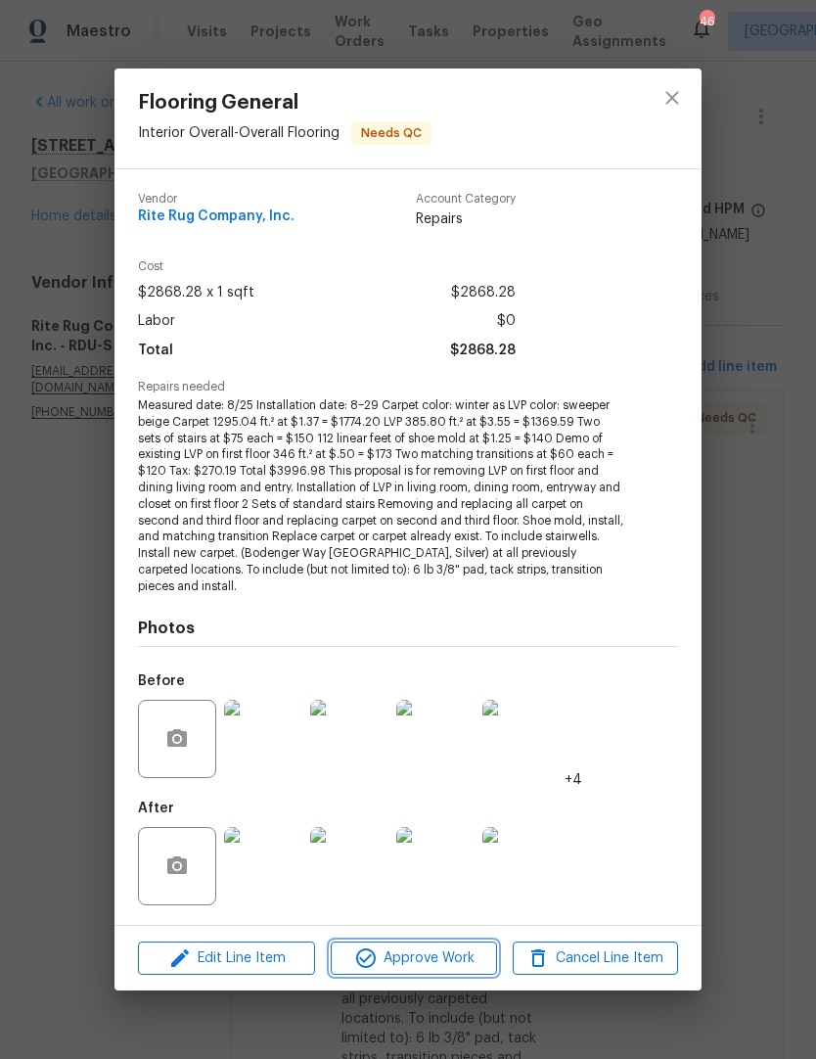
click at [453, 955] on span "Approve Work" at bounding box center [414, 958] width 154 height 24
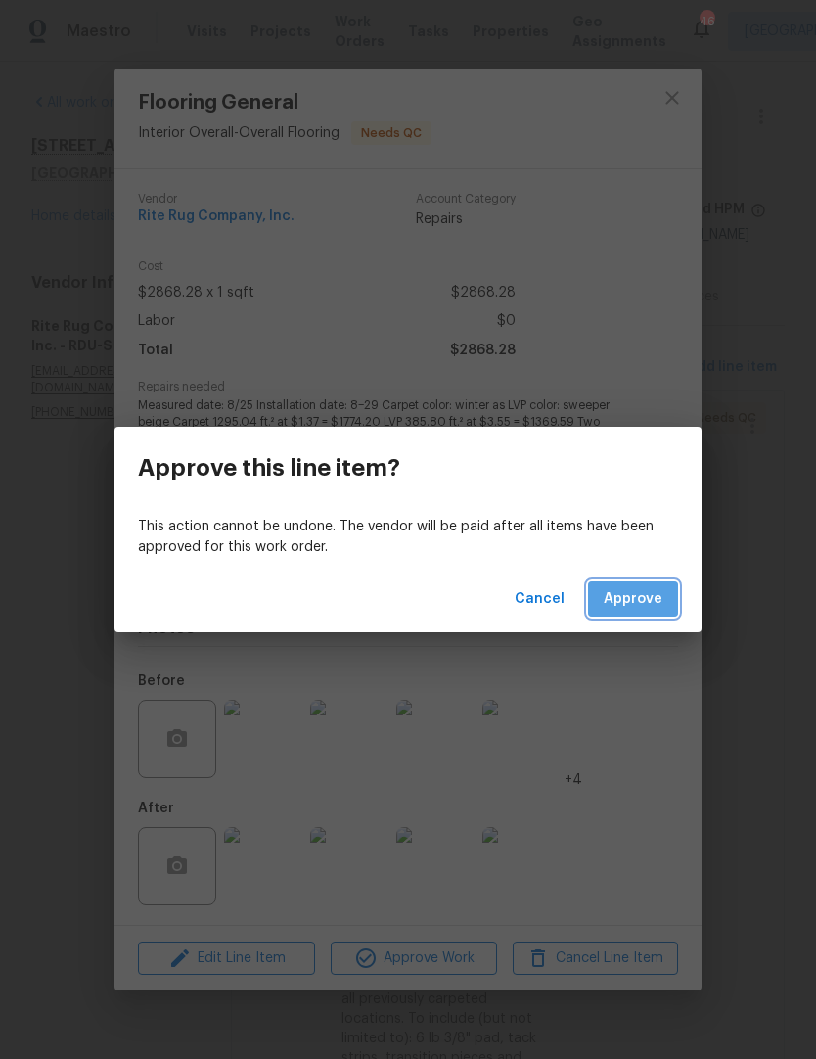
click at [647, 605] on span "Approve" at bounding box center [633, 599] width 59 height 24
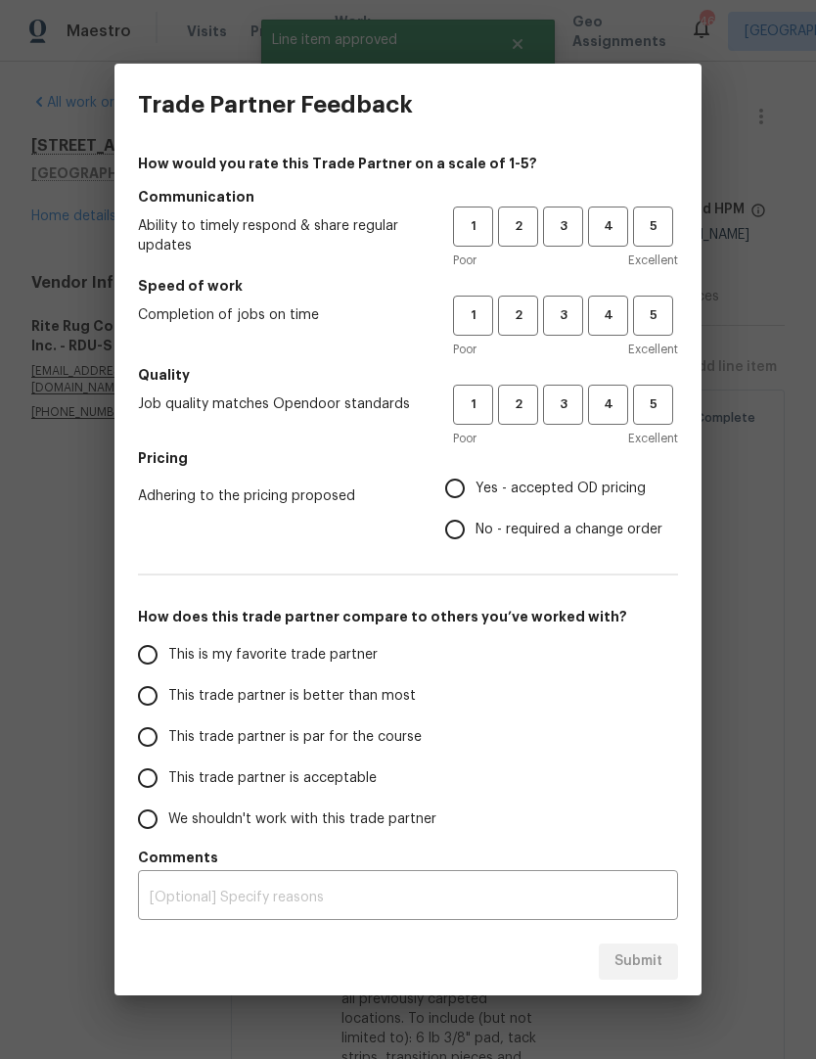
click at [146, 739] on input "This trade partner is par for the course" at bounding box center [147, 736] width 41 height 41
radio input "true"
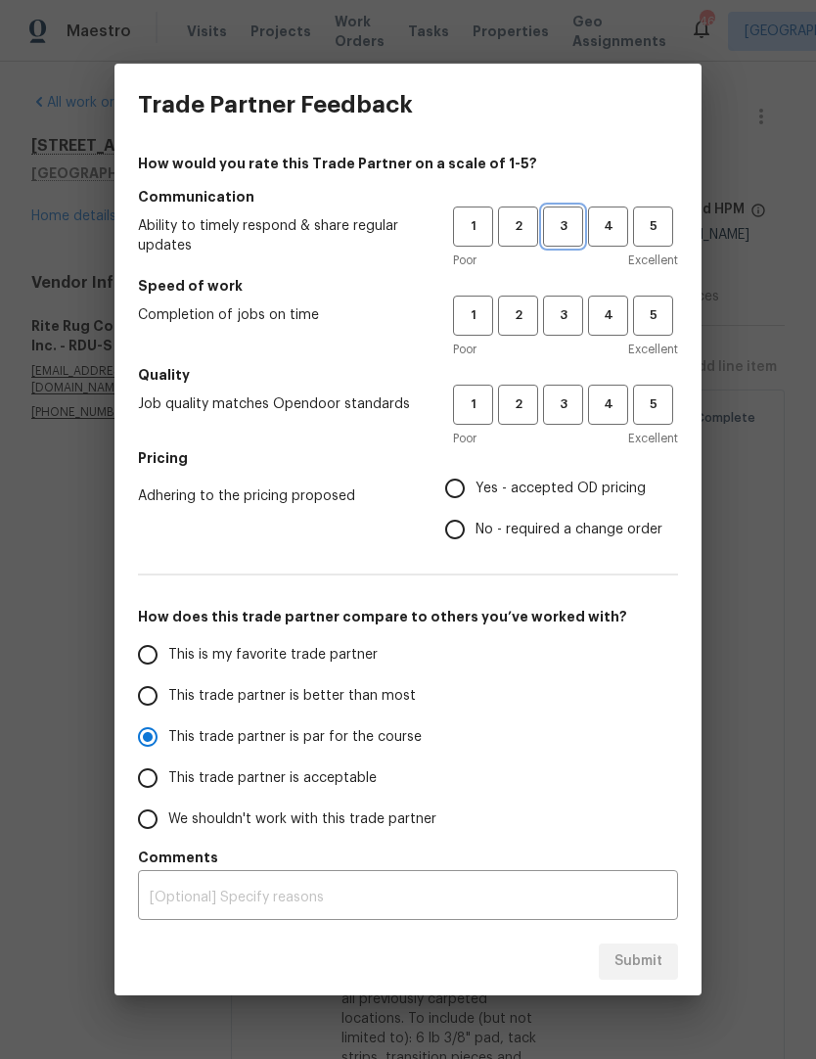
click at [567, 211] on button "3" at bounding box center [563, 226] width 40 height 40
click at [558, 311] on span "3" at bounding box center [563, 315] width 36 height 23
click at [561, 394] on span "3" at bounding box center [563, 404] width 36 height 23
click at [554, 480] on span "Yes - accepted OD pricing" at bounding box center [560, 488] width 170 height 21
click at [475, 480] on input "Yes - accepted OD pricing" at bounding box center [454, 488] width 41 height 41
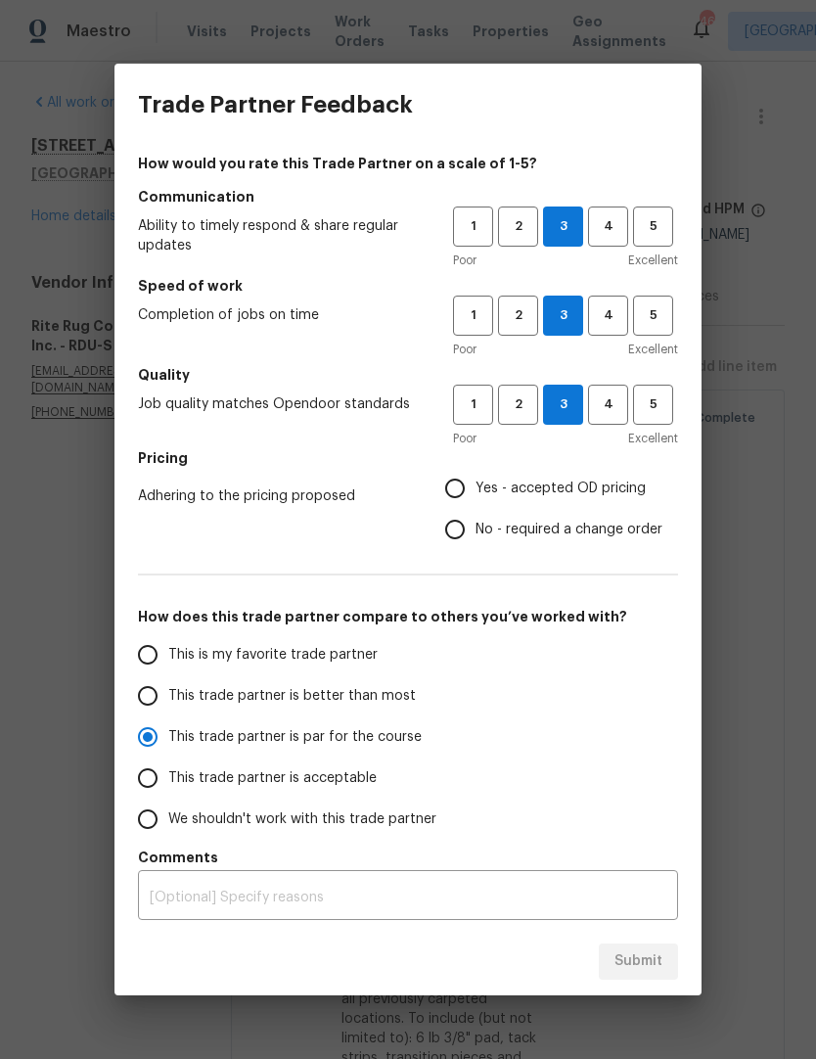
radio input "false"
click at [602, 541] on label "No - required a change order" at bounding box center [548, 529] width 228 height 41
click at [475, 541] on input "No - required a change order" at bounding box center [454, 529] width 41 height 41
click at [645, 964] on span "Submit" at bounding box center [638, 961] width 48 height 24
radio input "false"
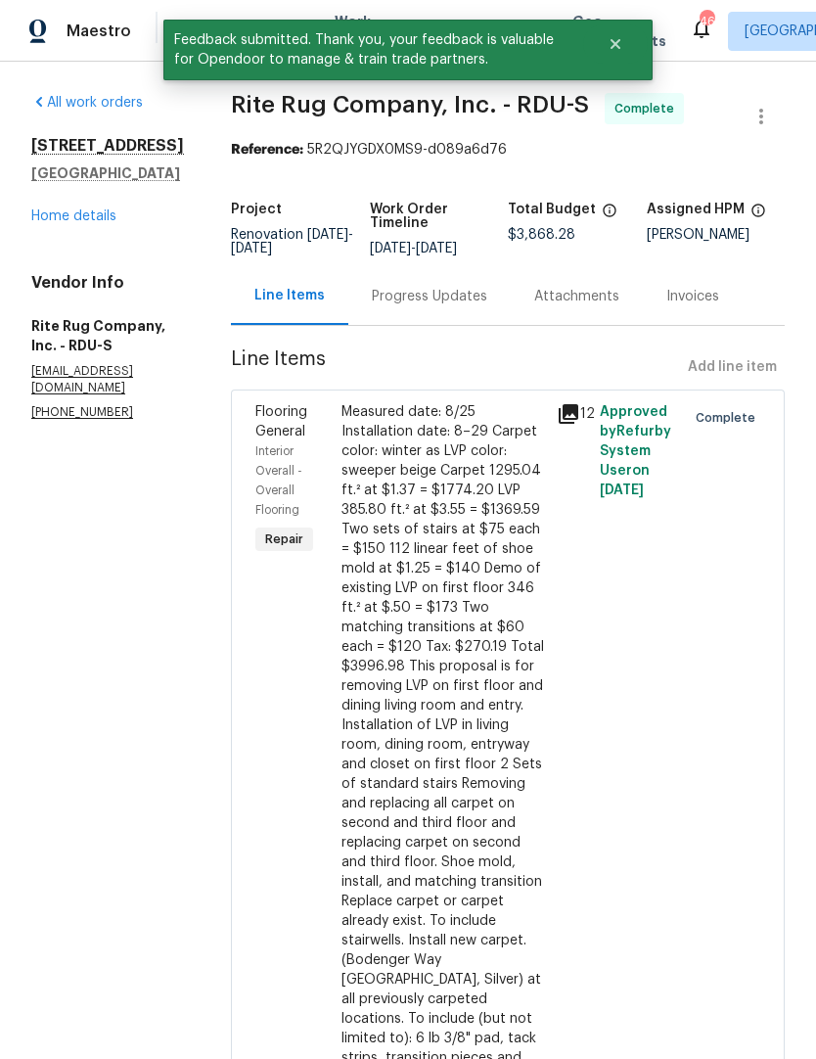
click at [76, 223] on link "Home details" at bounding box center [73, 216] width 85 height 14
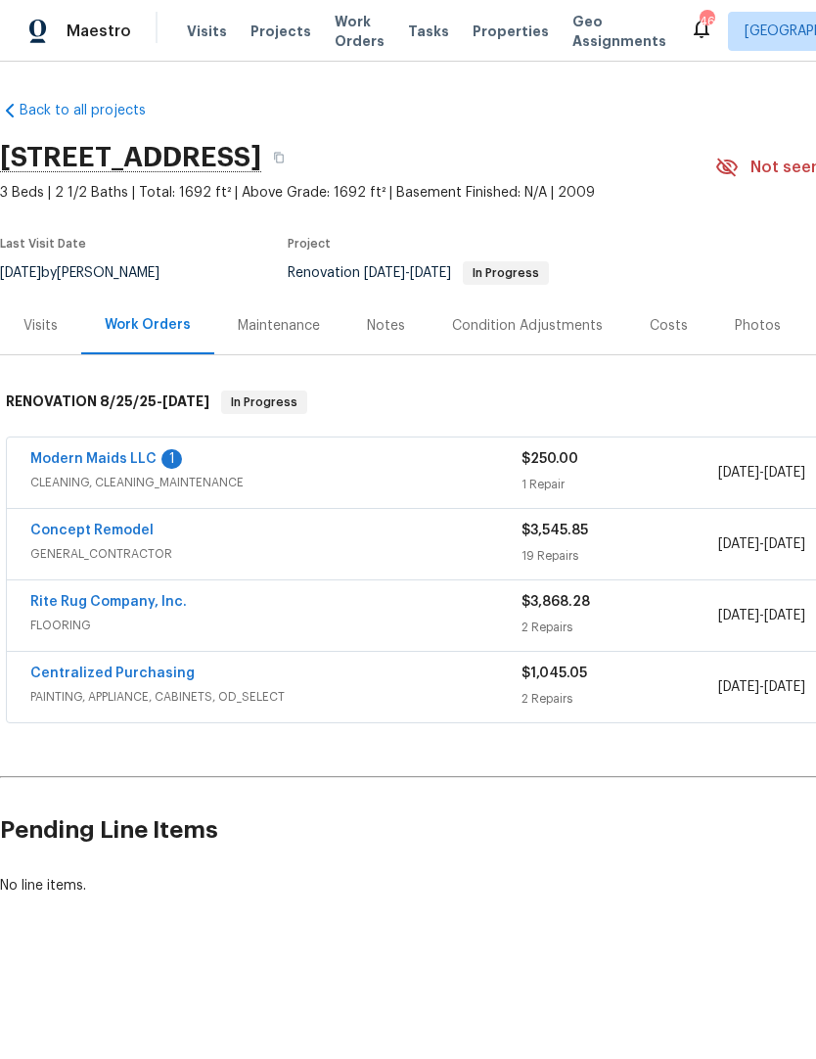
click at [74, 459] on link "Modern Maids LLC" at bounding box center [93, 459] width 126 height 14
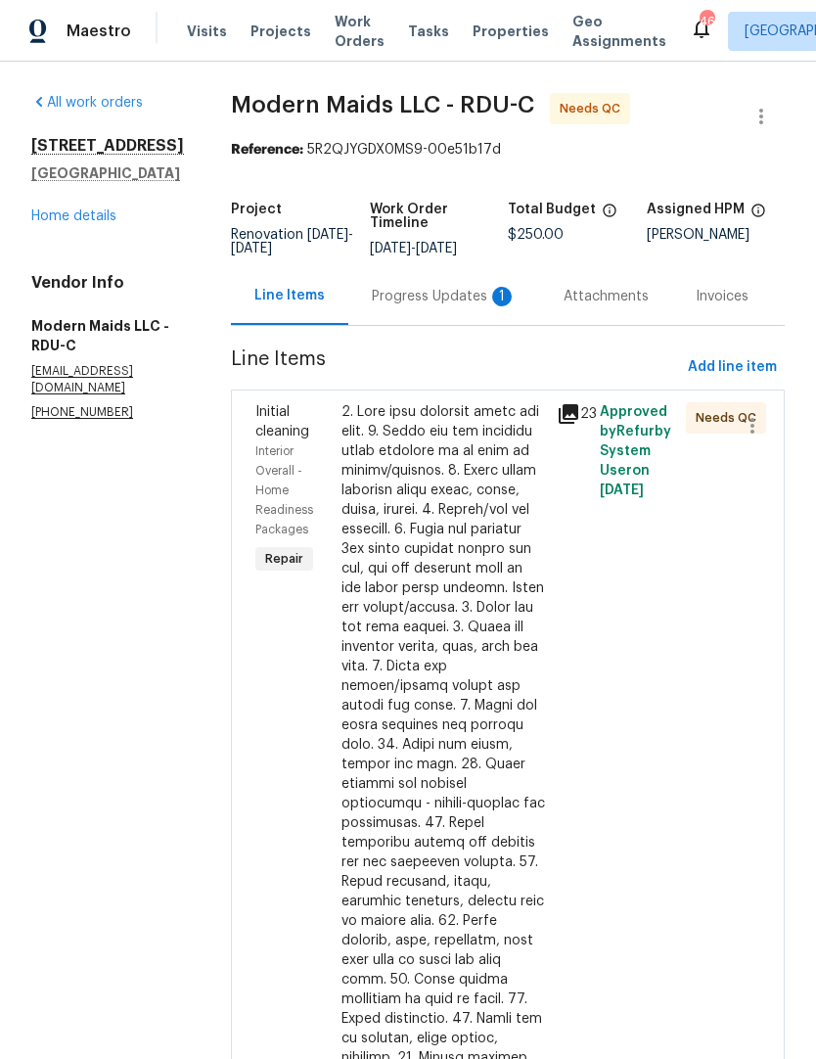
click at [487, 306] on div "Progress Updates 1" at bounding box center [444, 297] width 145 height 20
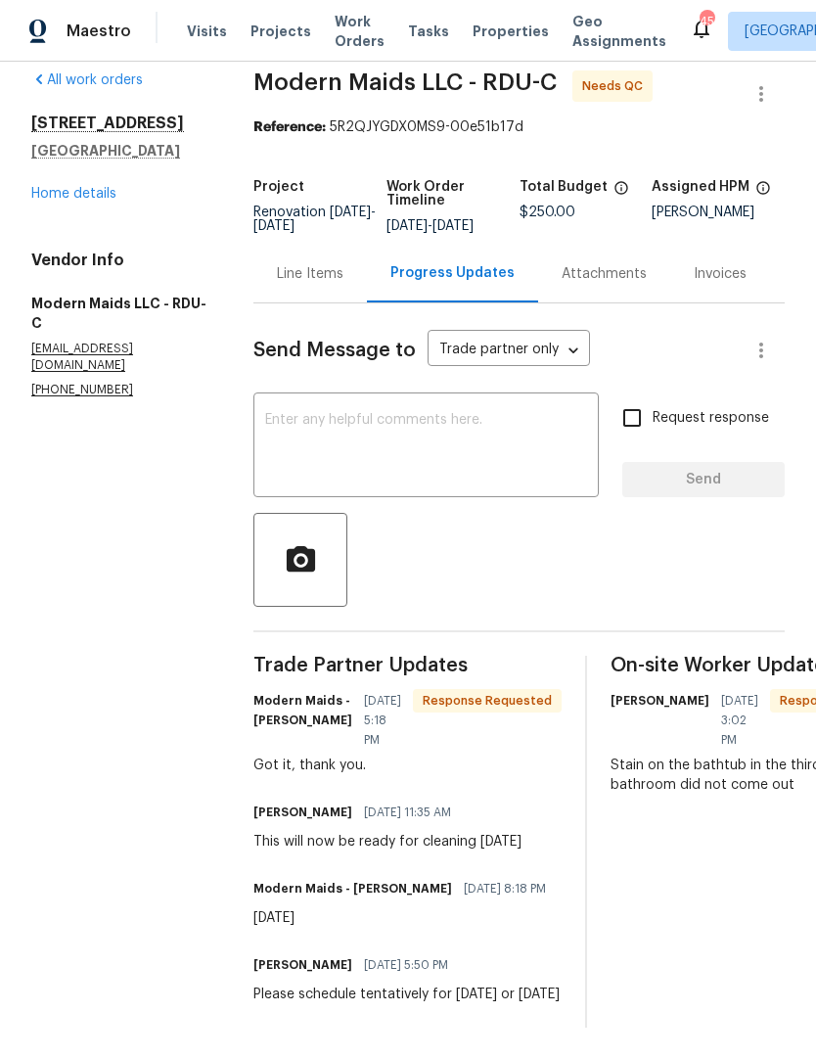
scroll to position [39, 0]
click at [337, 278] on div "Line Items" at bounding box center [310, 274] width 67 height 20
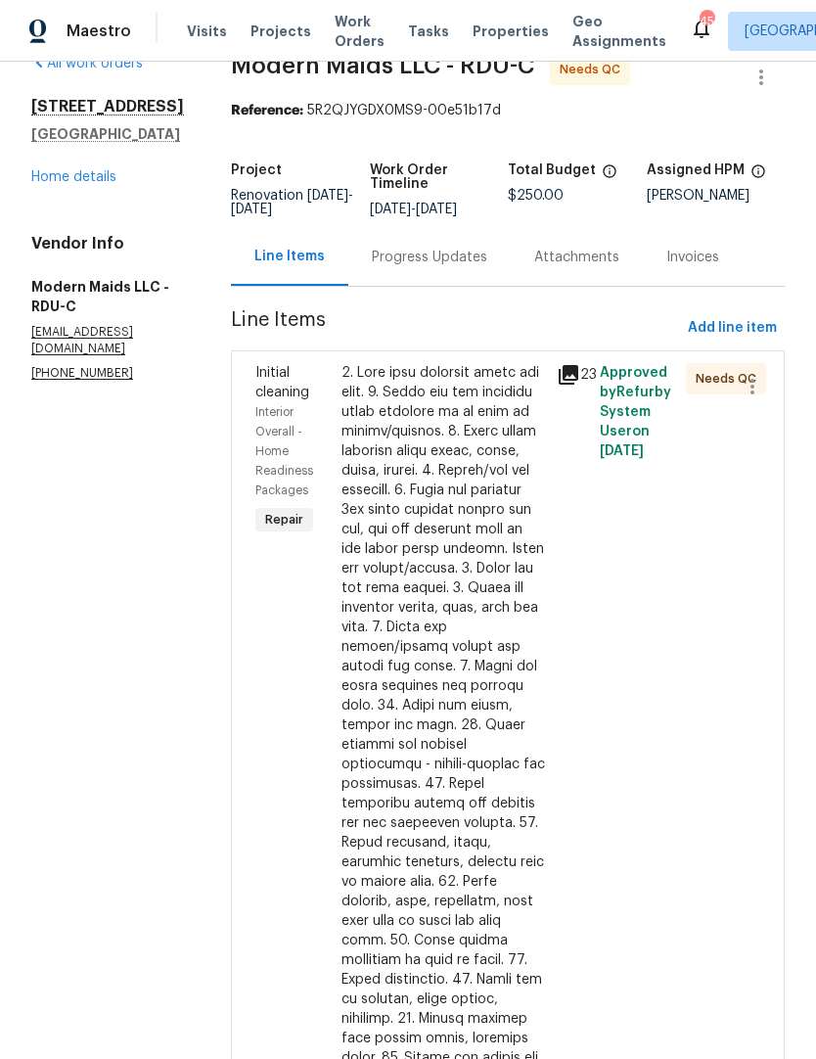
click at [471, 740] on div at bounding box center [442, 832] width 203 height 939
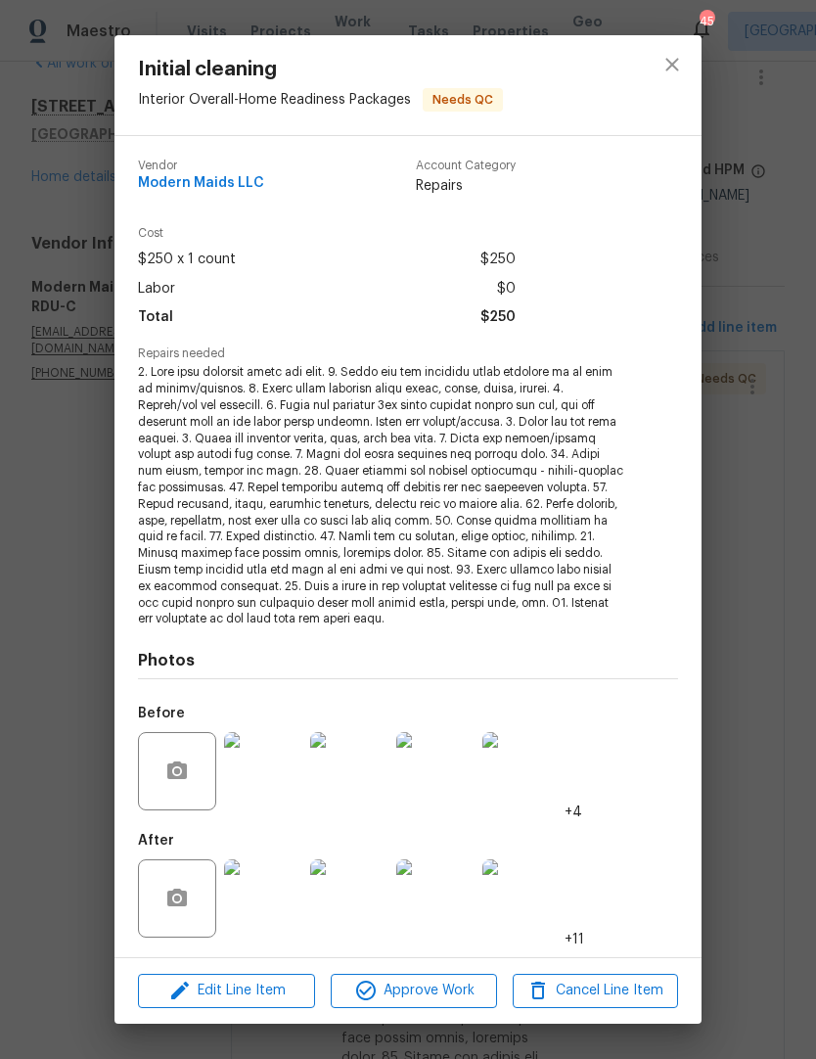
click at [250, 905] on img at bounding box center [263, 898] width 78 height 78
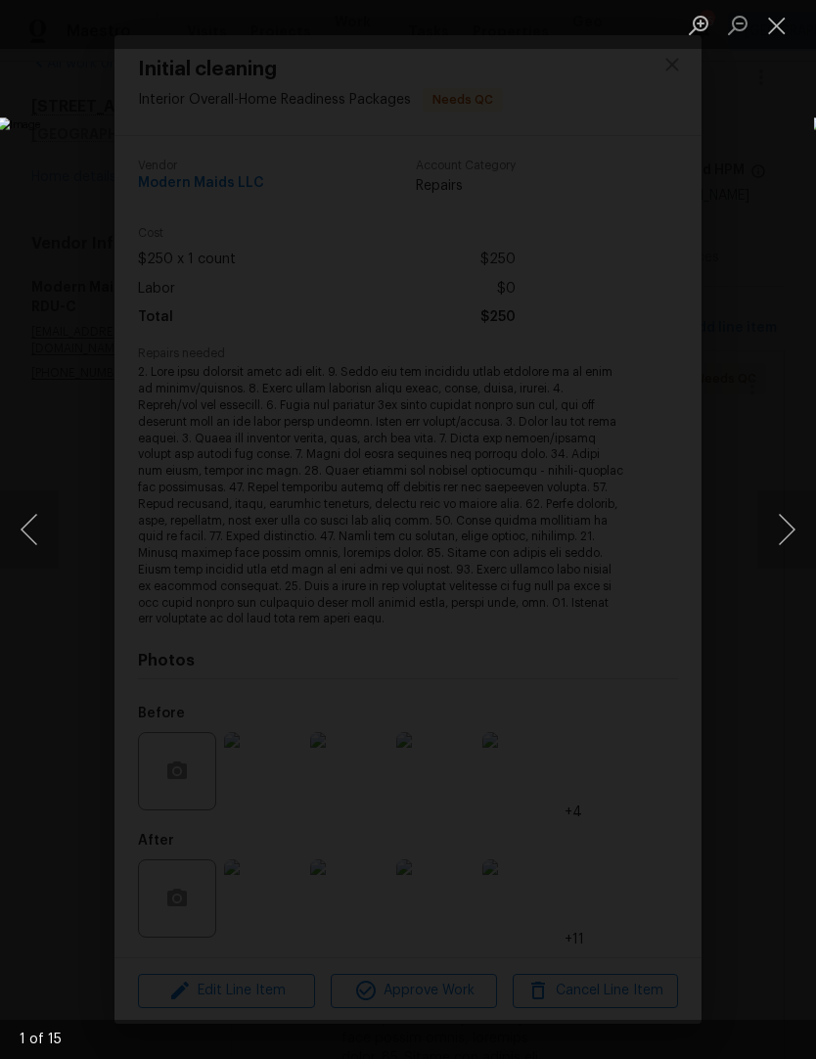
click at [796, 531] on button "Next image" at bounding box center [786, 529] width 59 height 78
click at [798, 526] on button "Next image" at bounding box center [786, 529] width 59 height 78
click at [787, 528] on button "Next image" at bounding box center [786, 529] width 59 height 78
click at [789, 527] on button "Next image" at bounding box center [786, 529] width 59 height 78
click at [785, 529] on button "Next image" at bounding box center [786, 529] width 59 height 78
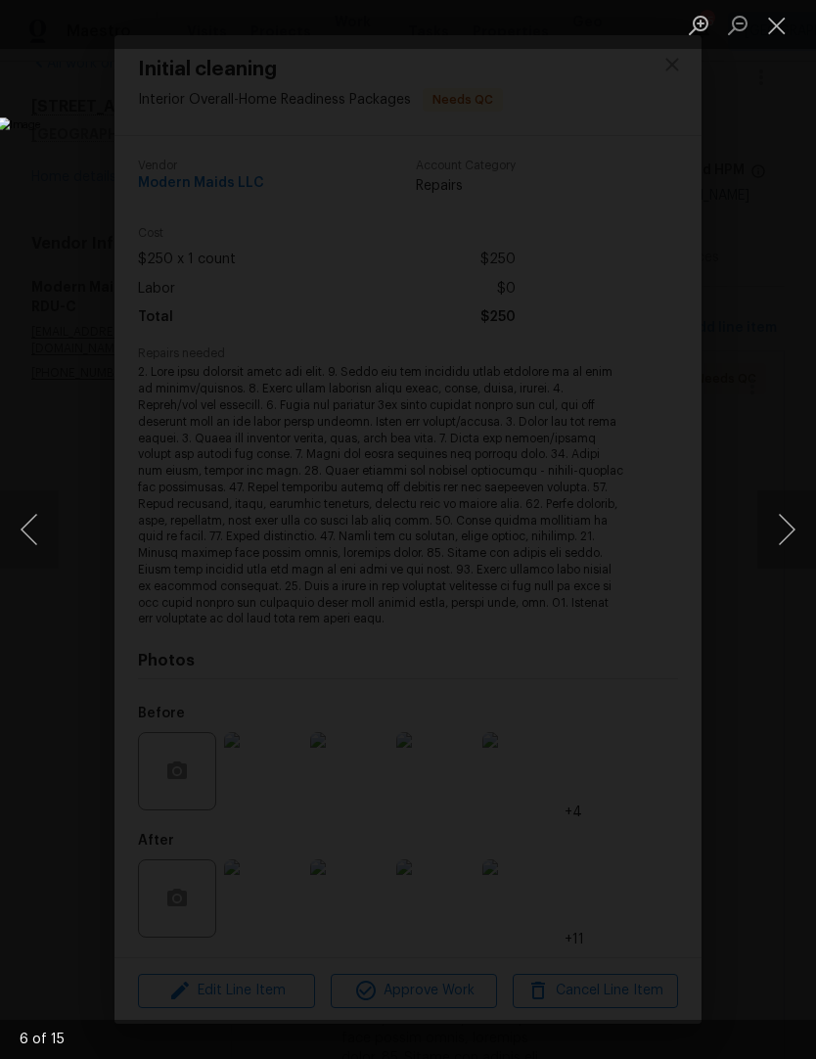
click at [786, 529] on button "Next image" at bounding box center [786, 529] width 59 height 78
click at [786, 533] on button "Next image" at bounding box center [786, 529] width 59 height 78
click at [778, 27] on button "Close lightbox" at bounding box center [776, 25] width 39 height 34
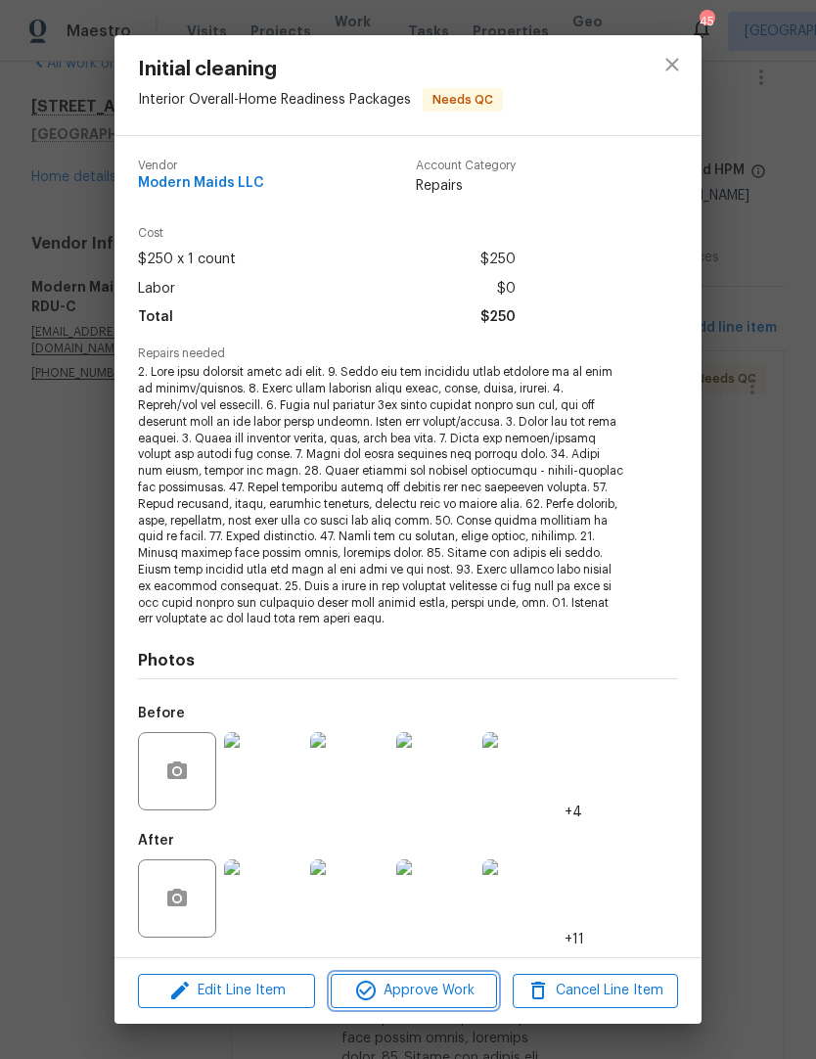
click at [431, 978] on span "Approve Work" at bounding box center [414, 990] width 154 height 24
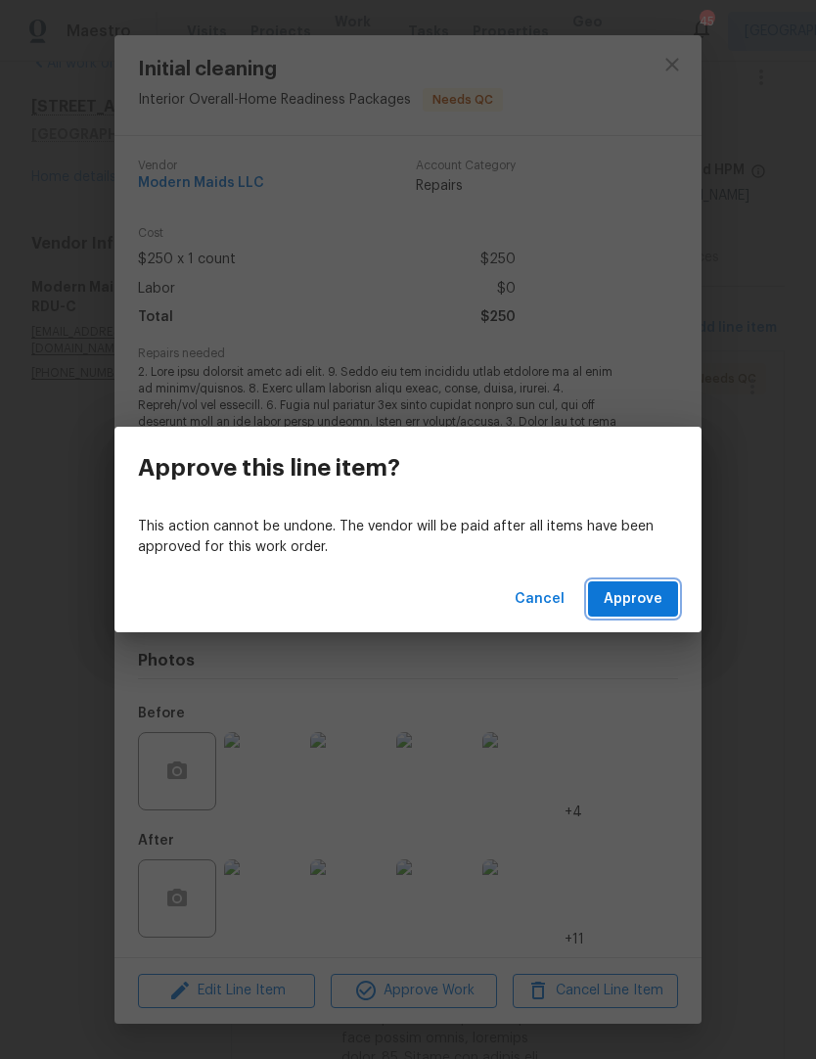
click at [668, 591] on button "Approve" at bounding box center [633, 599] width 90 height 36
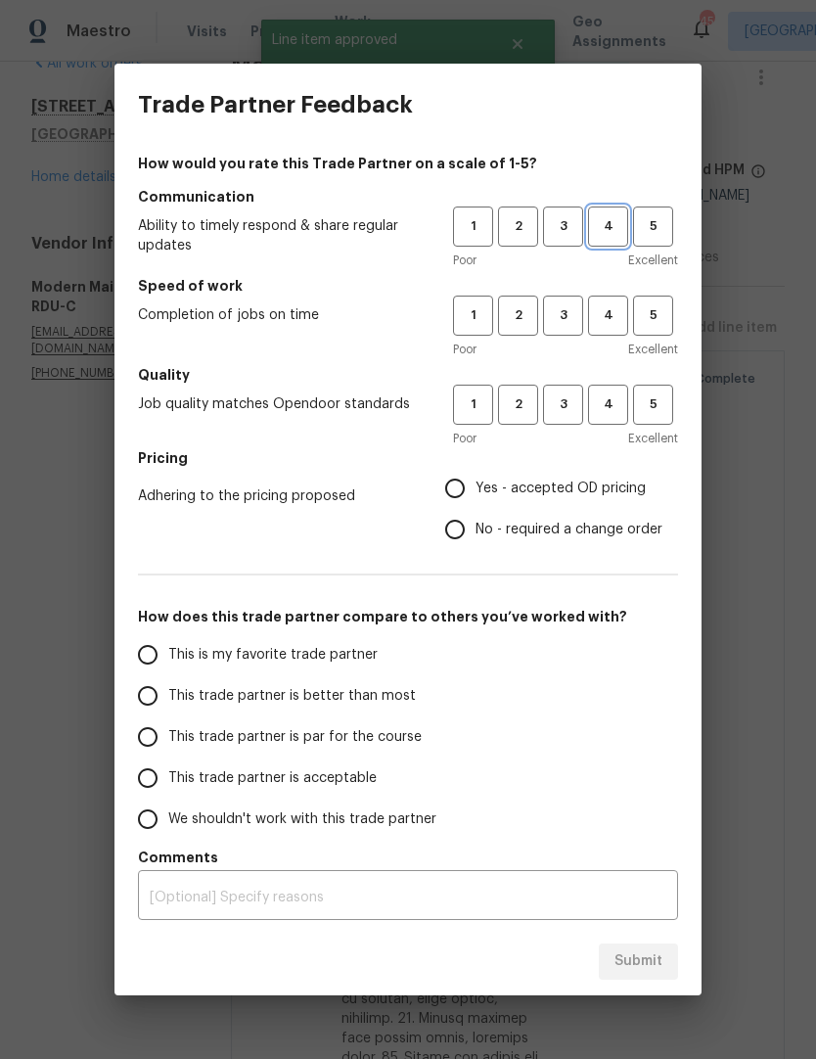
click at [607, 230] on span "4" at bounding box center [608, 226] width 36 height 23
click at [612, 315] on span "4" at bounding box center [608, 315] width 36 height 23
click at [613, 394] on span "4" at bounding box center [608, 404] width 36 height 23
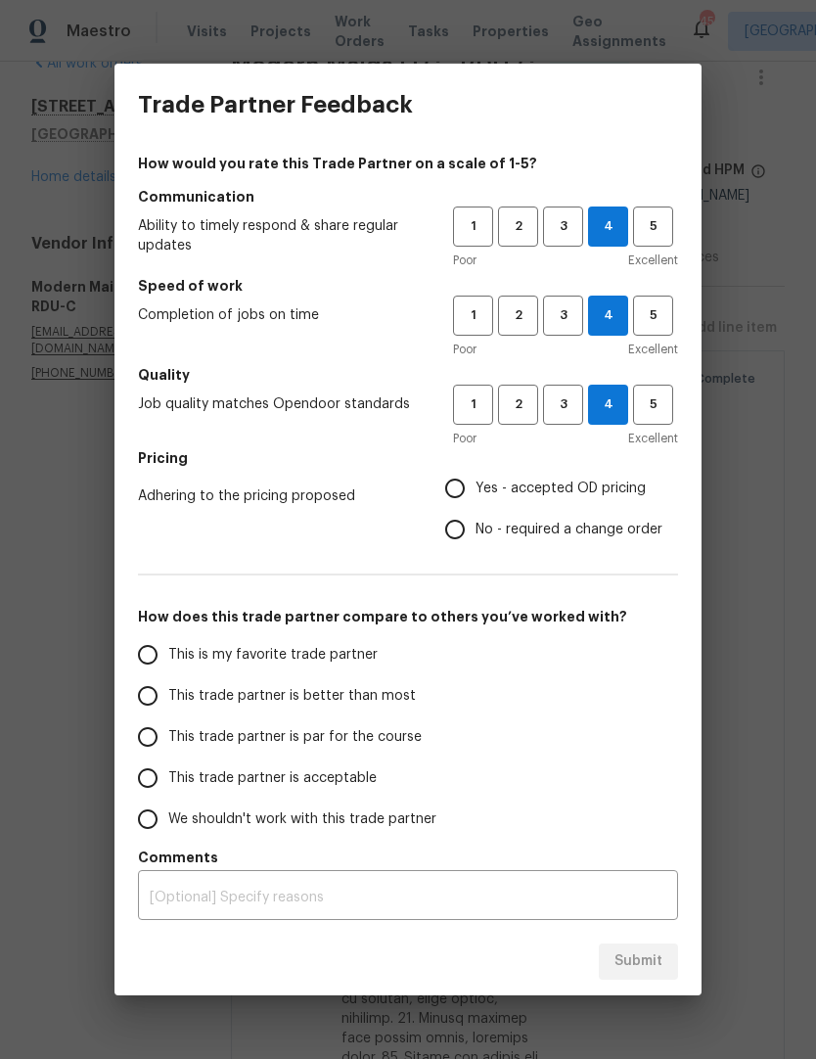
click at [469, 491] on input "Yes - accepted OD pricing" at bounding box center [454, 488] width 41 height 41
radio input "true"
click at [505, 535] on span "No - required a change order" at bounding box center [568, 529] width 187 height 21
click at [475, 535] on input "No - required a change order" at bounding box center [454, 529] width 41 height 41
radio input "true"
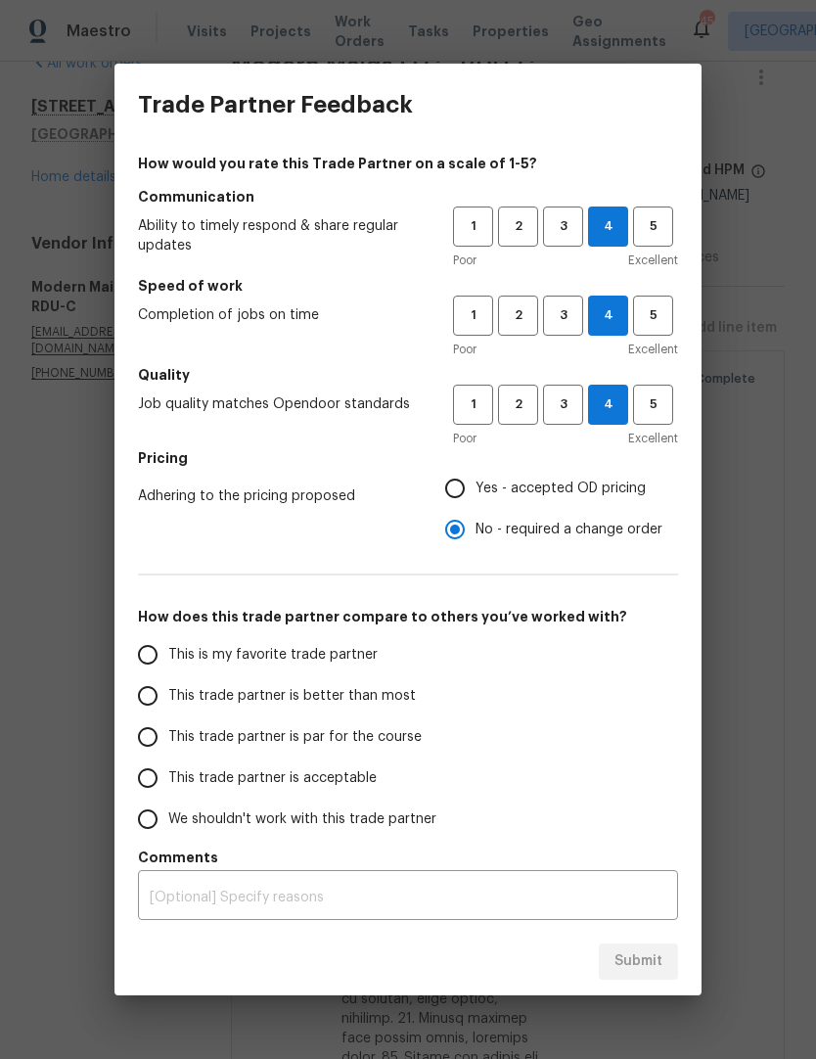
click at [146, 698] on input "This trade partner is better than most" at bounding box center [147, 695] width 41 height 41
radio input "false"
click at [150, 745] on input "This trade partner is par for the course" at bounding box center [147, 736] width 41 height 41
radio input "false"
click at [146, 715] on input "This trade partner is better than most" at bounding box center [147, 695] width 41 height 41
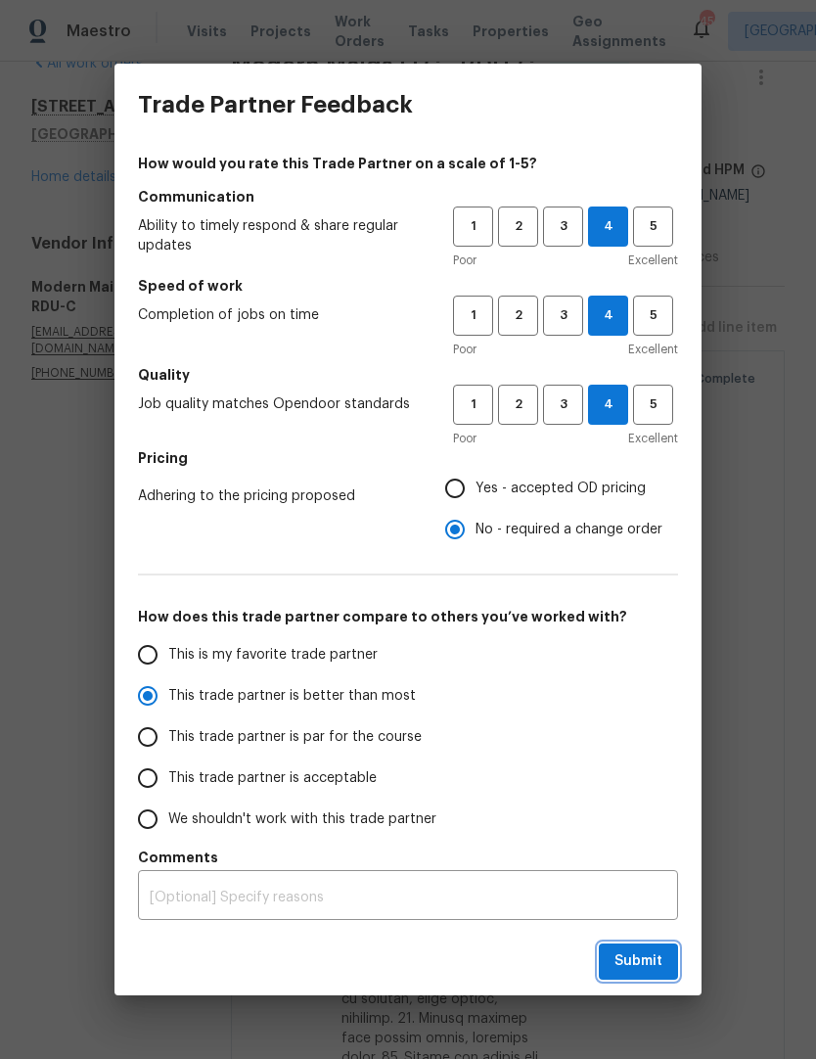
click at [661, 955] on span "Submit" at bounding box center [638, 961] width 48 height 24
radio input "true"
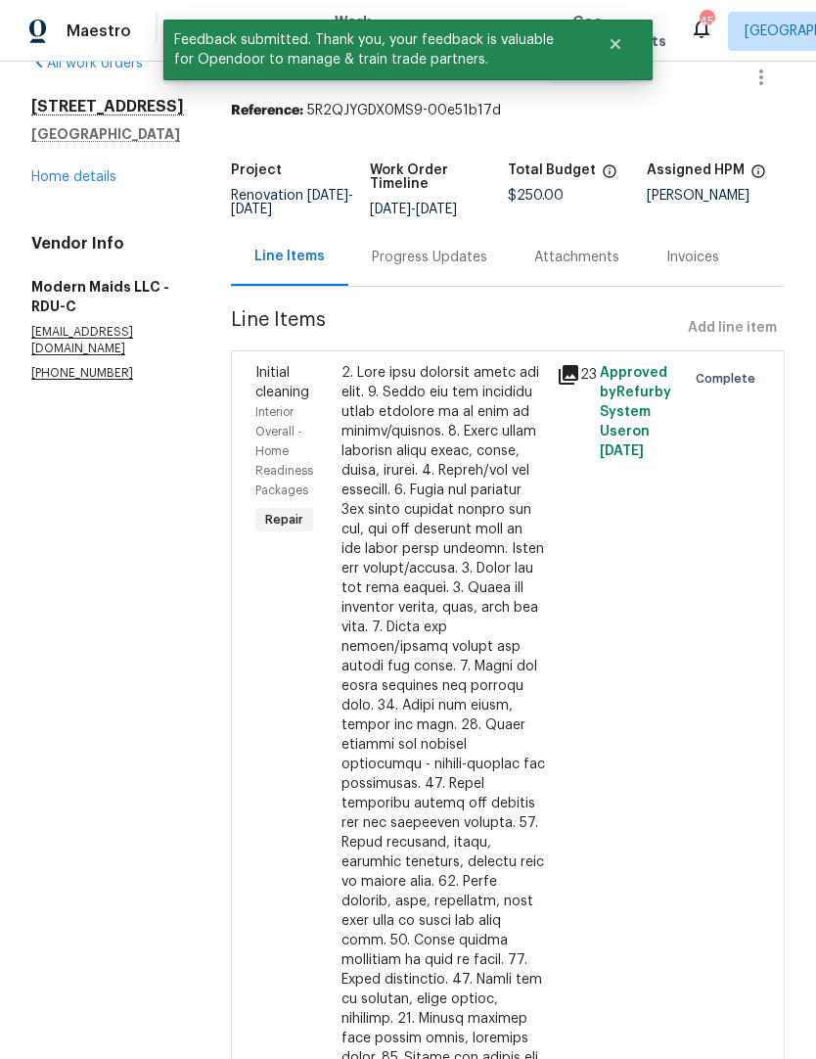
click at [71, 184] on link "Home details" at bounding box center [73, 177] width 85 height 14
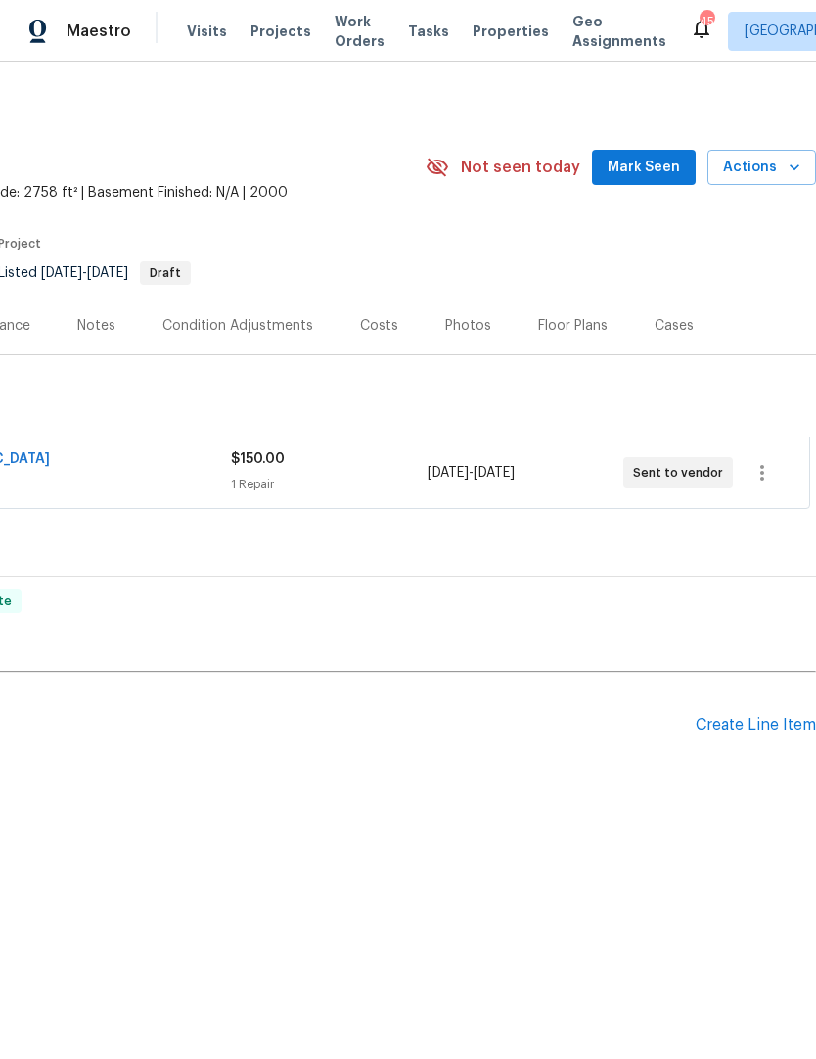
scroll to position [0, 290]
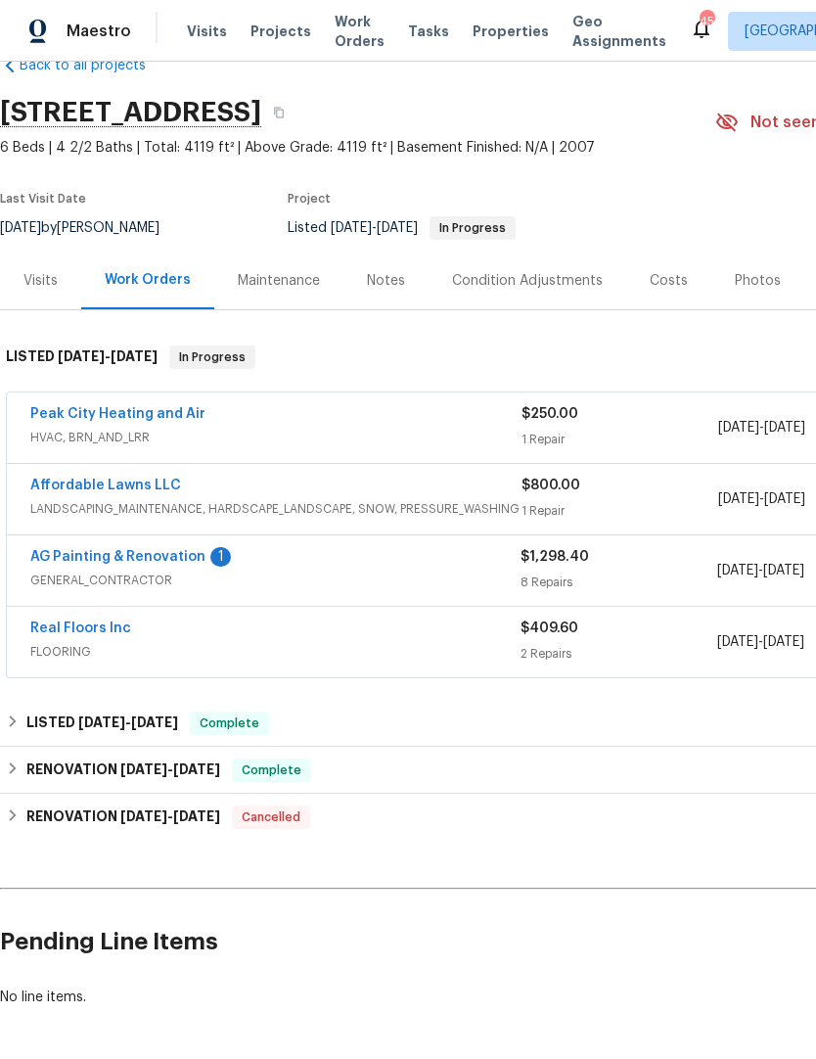
scroll to position [45, 0]
click at [164, 550] on link "AG Painting & Renovation" at bounding box center [117, 557] width 175 height 14
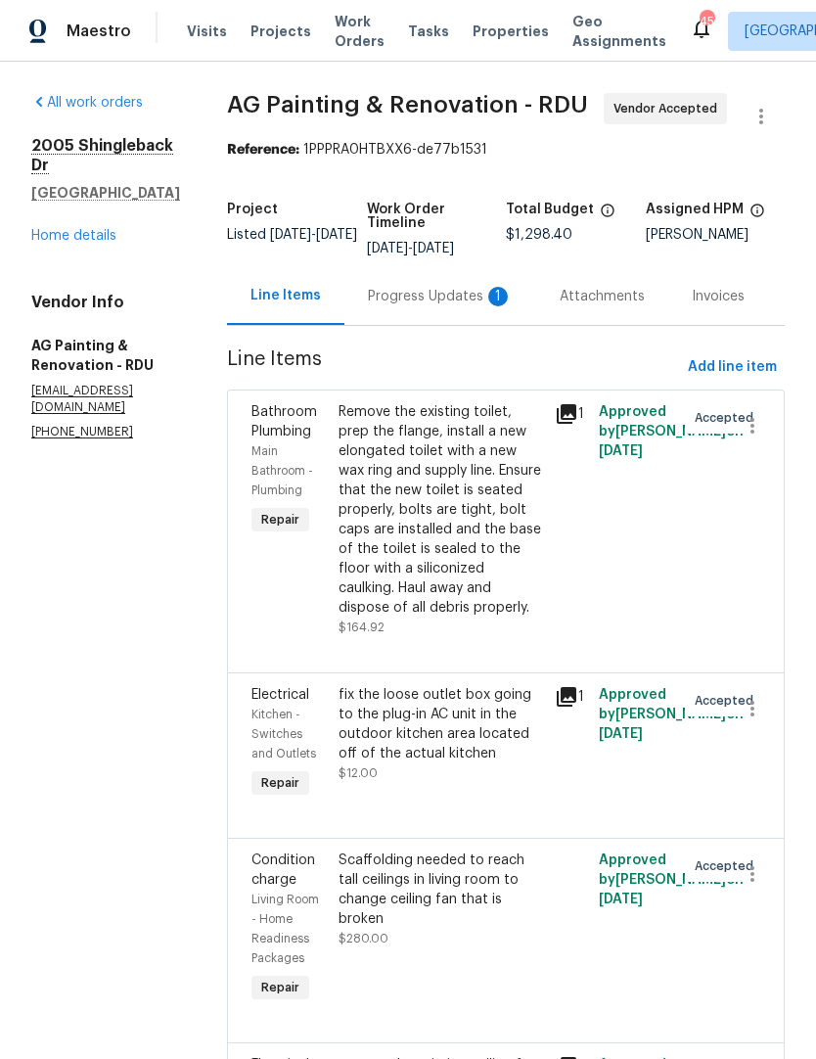
scroll to position [1, 0]
click at [455, 303] on div "Progress Updates 1" at bounding box center [440, 296] width 145 height 20
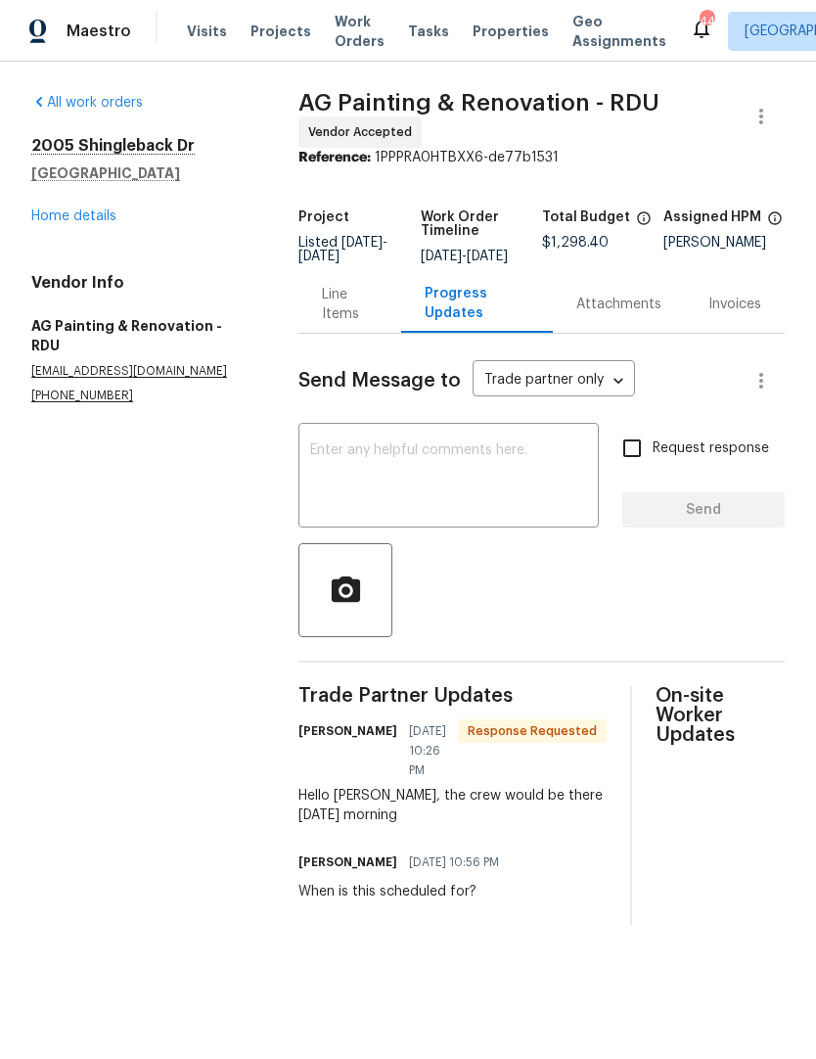
click at [434, 460] on textarea at bounding box center [448, 477] width 277 height 68
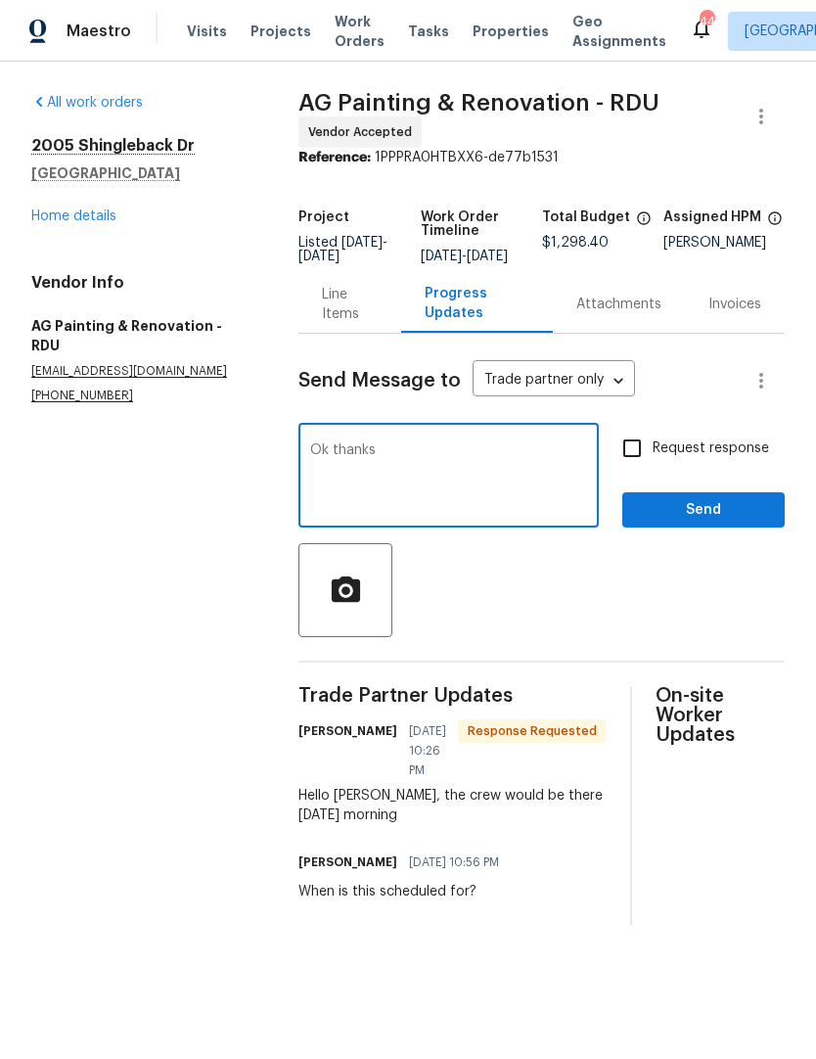
type textarea "Ok thanks"
click at [629, 445] on input "Request response" at bounding box center [631, 448] width 41 height 41
checkbox input "true"
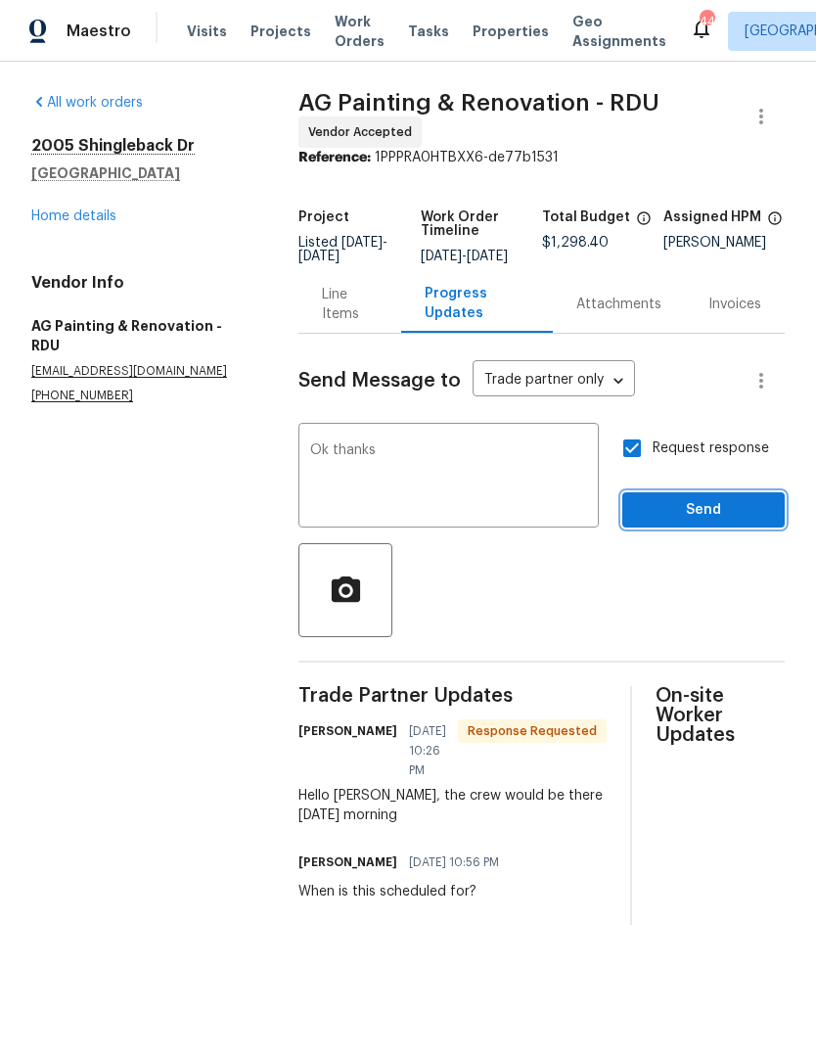
click at [677, 518] on span "Send" at bounding box center [703, 510] width 131 height 24
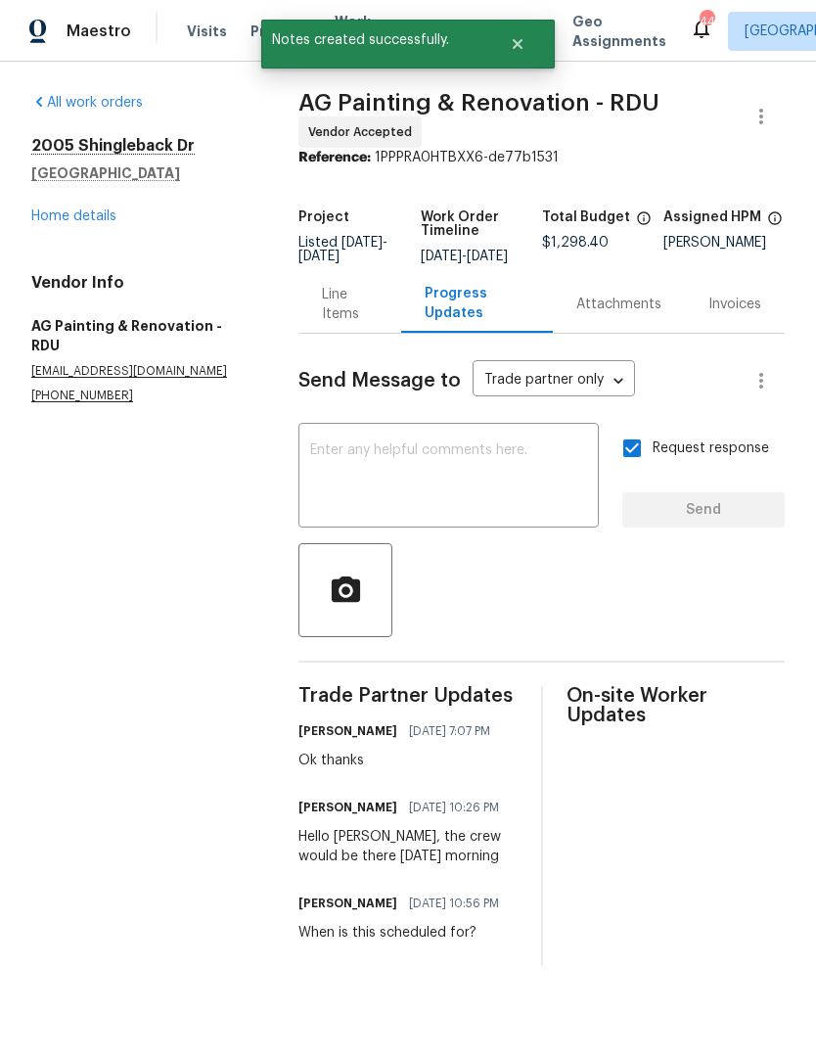
click at [82, 220] on link "Home details" at bounding box center [73, 216] width 85 height 14
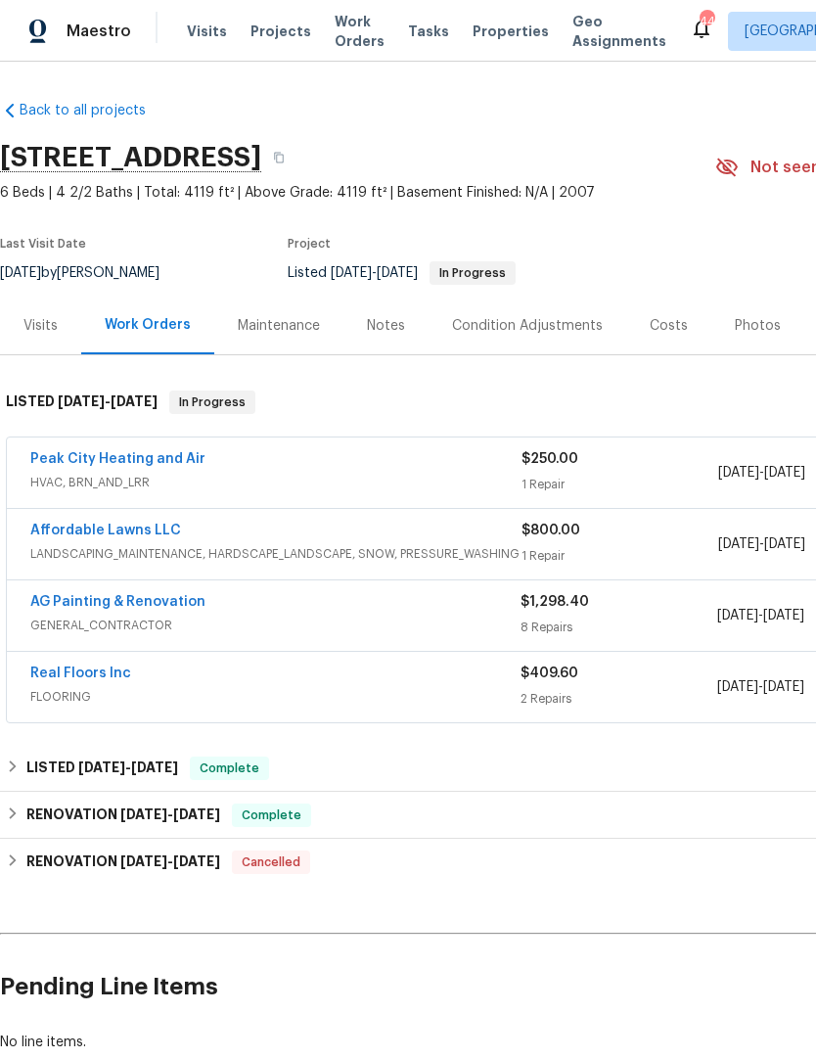
click at [89, 464] on link "Peak City Heating and Air" at bounding box center [117, 459] width 175 height 14
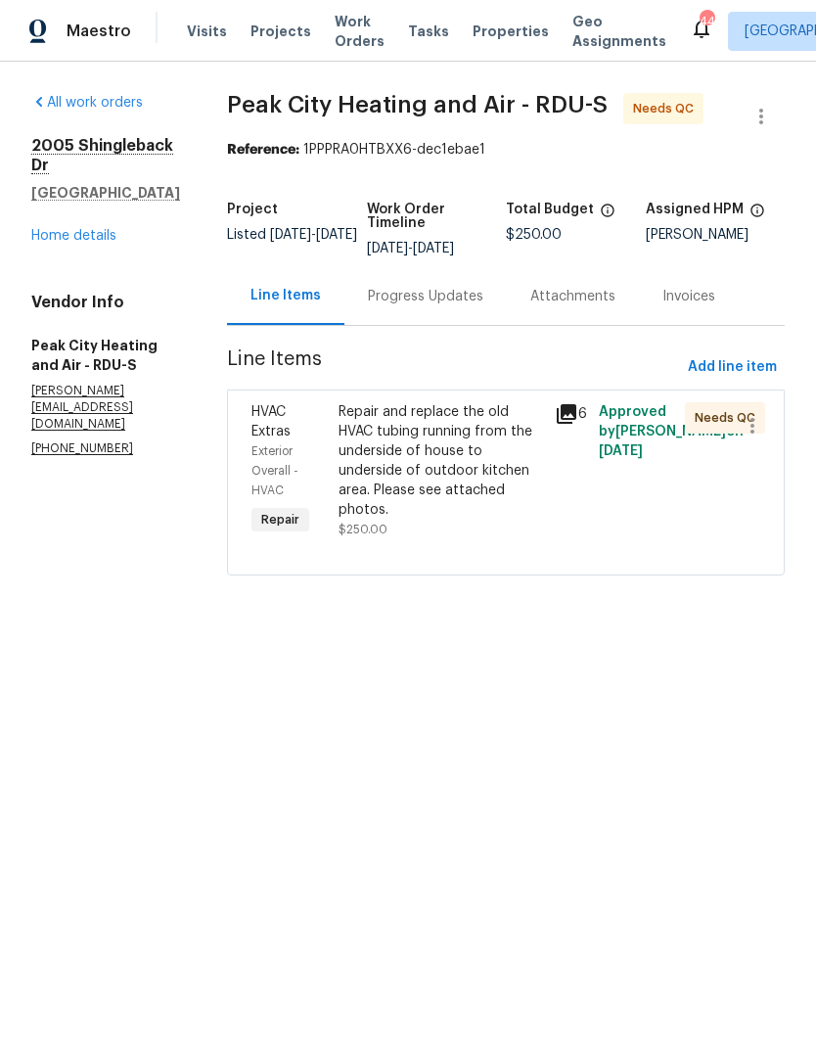
click at [407, 450] on div "Repair and replace the old HVAC tubing running from the underside of house to u…" at bounding box center [441, 460] width 205 height 117
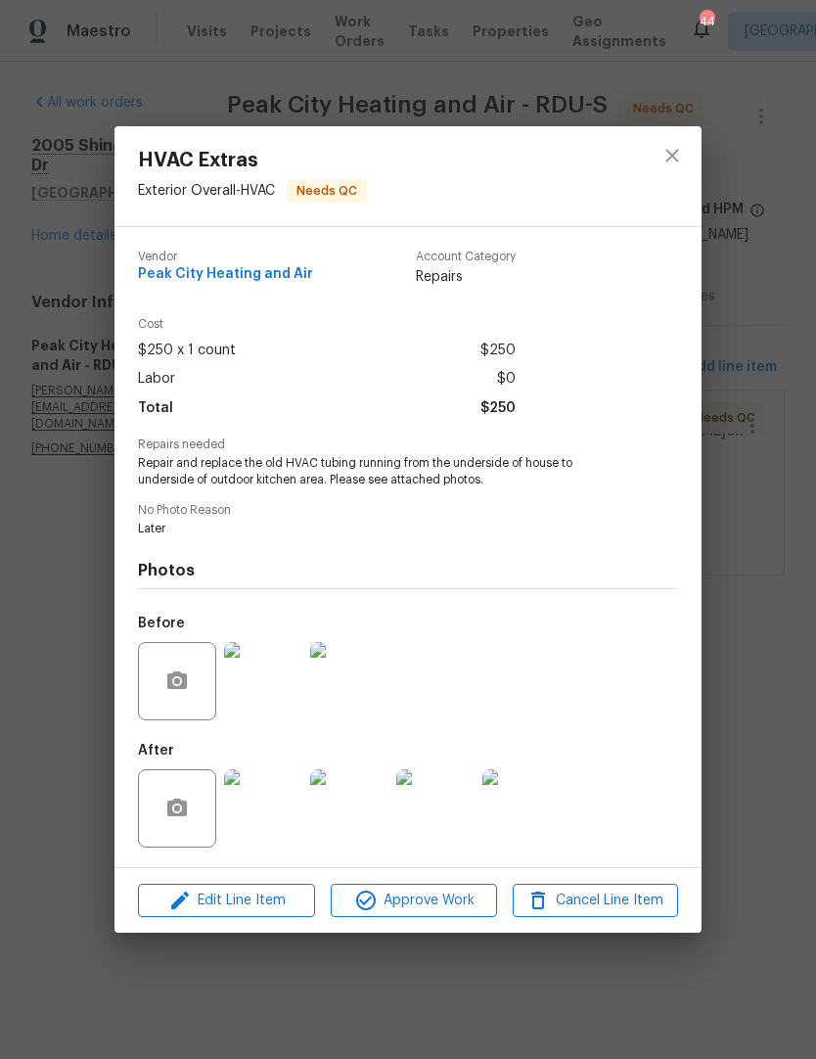
click at [246, 821] on img at bounding box center [263, 808] width 78 height 78
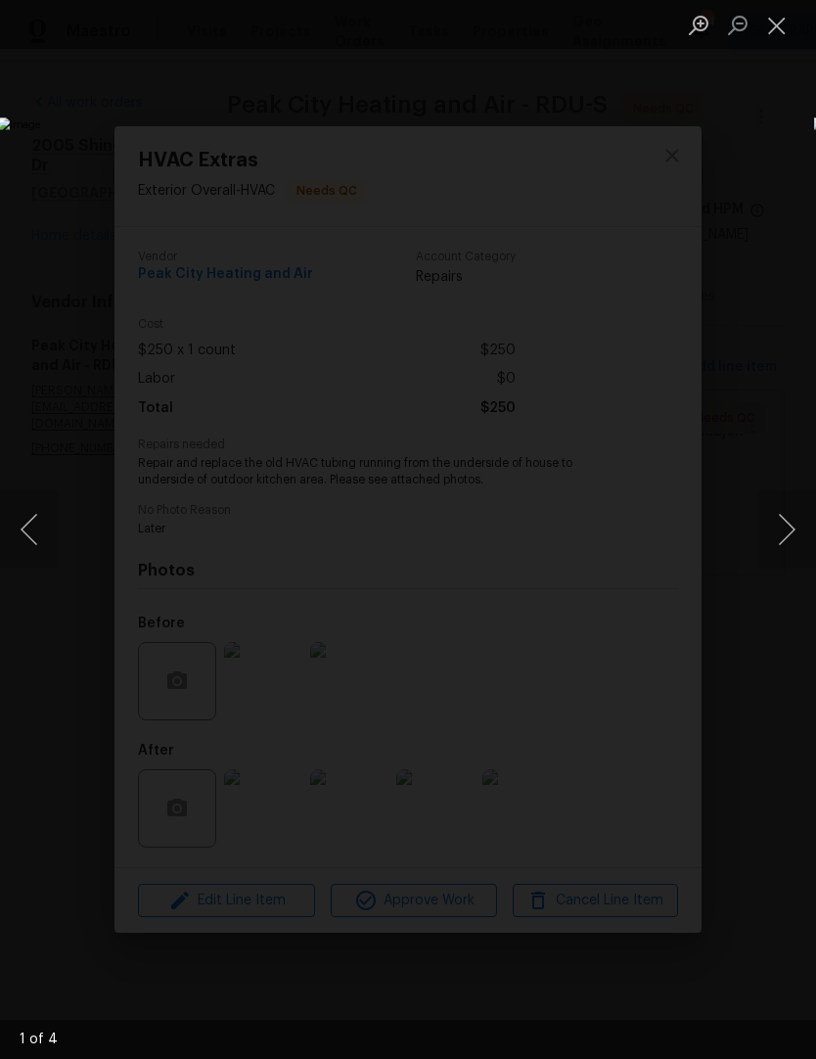
click at [786, 538] on button "Next image" at bounding box center [786, 529] width 59 height 78
click at [790, 538] on button "Next image" at bounding box center [786, 529] width 59 height 78
click at [793, 538] on button "Next image" at bounding box center [786, 529] width 59 height 78
click at [790, 537] on button "Next image" at bounding box center [786, 529] width 59 height 78
click at [792, 541] on button "Next image" at bounding box center [786, 529] width 59 height 78
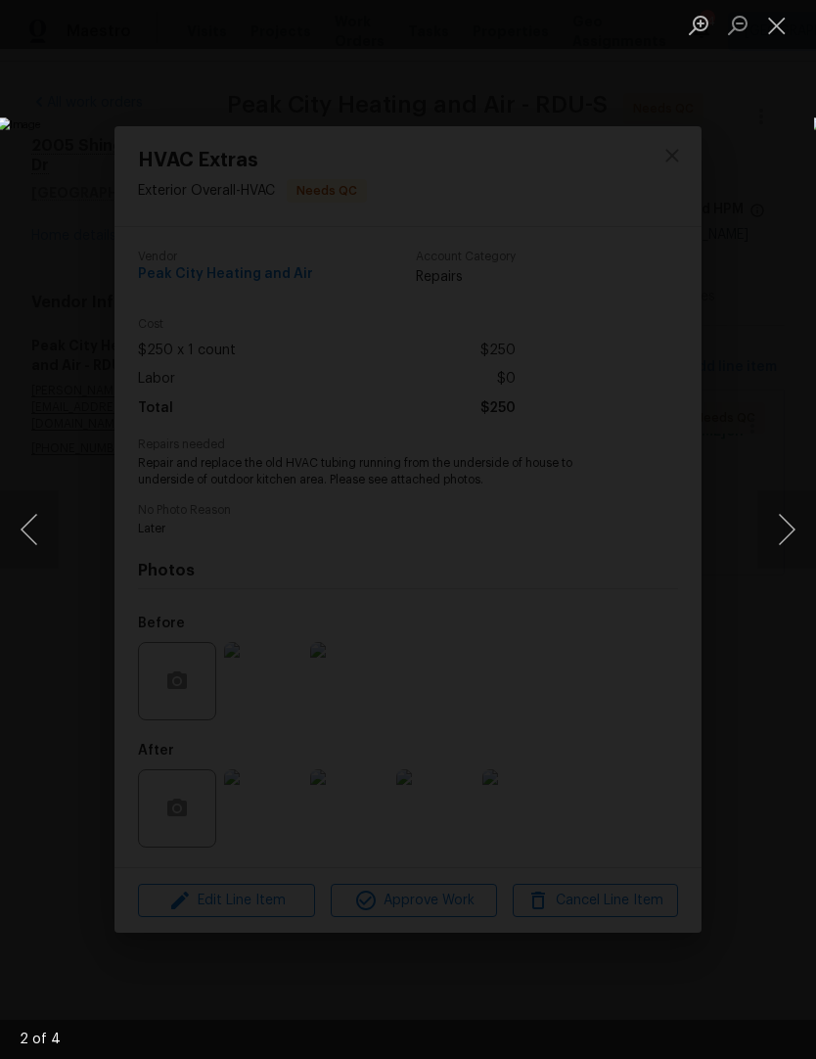
click at [778, 25] on button "Close lightbox" at bounding box center [776, 25] width 39 height 34
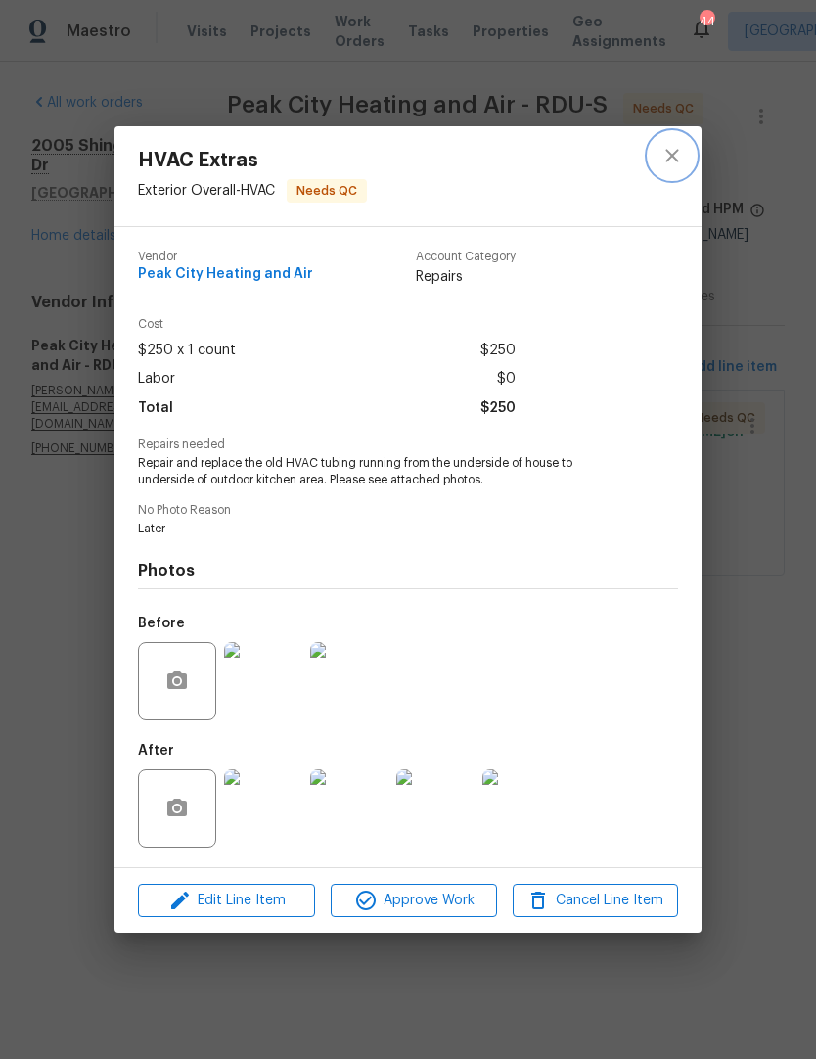
click at [681, 151] on icon "close" at bounding box center [671, 155] width 23 height 23
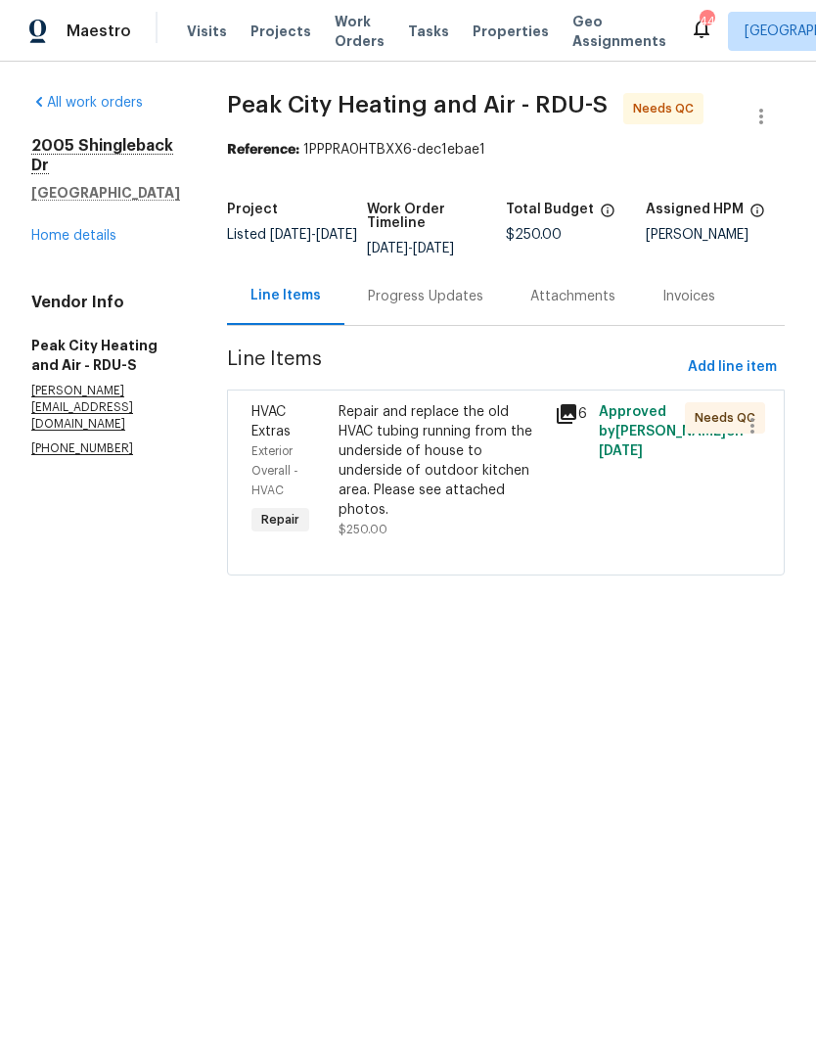
click at [453, 303] on div "Progress Updates" at bounding box center [425, 297] width 115 height 20
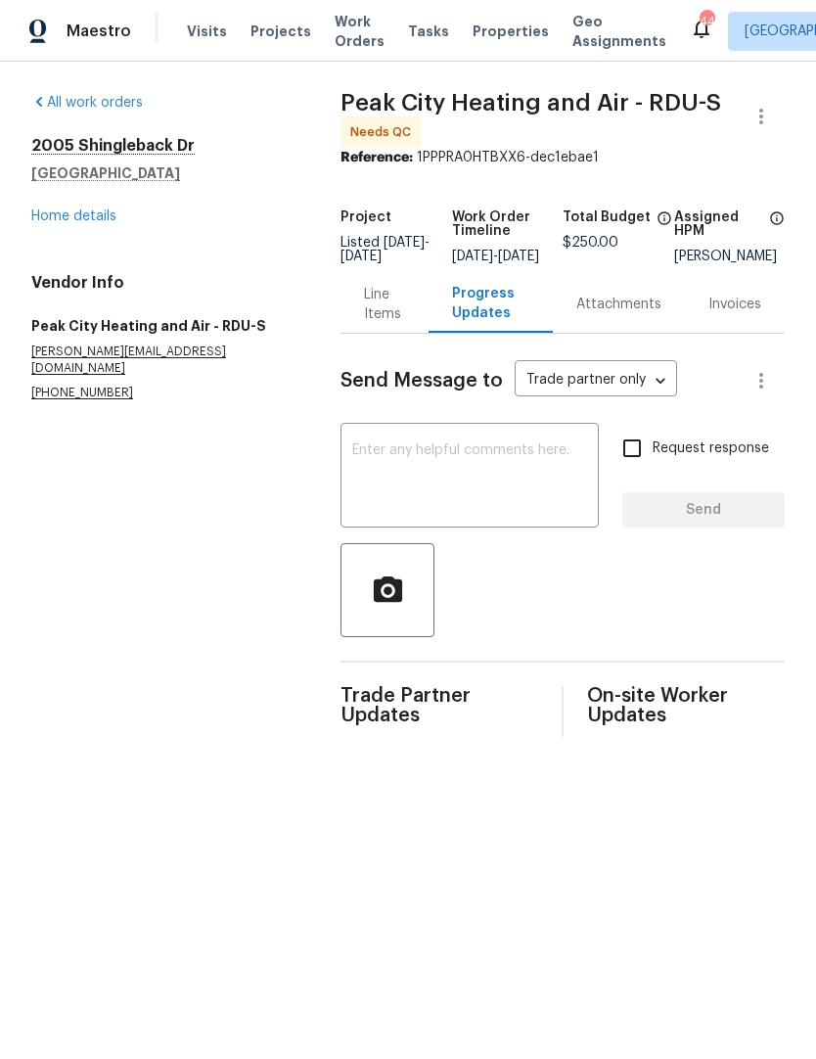
click at [390, 324] on div "Line Items" at bounding box center [384, 304] width 41 height 39
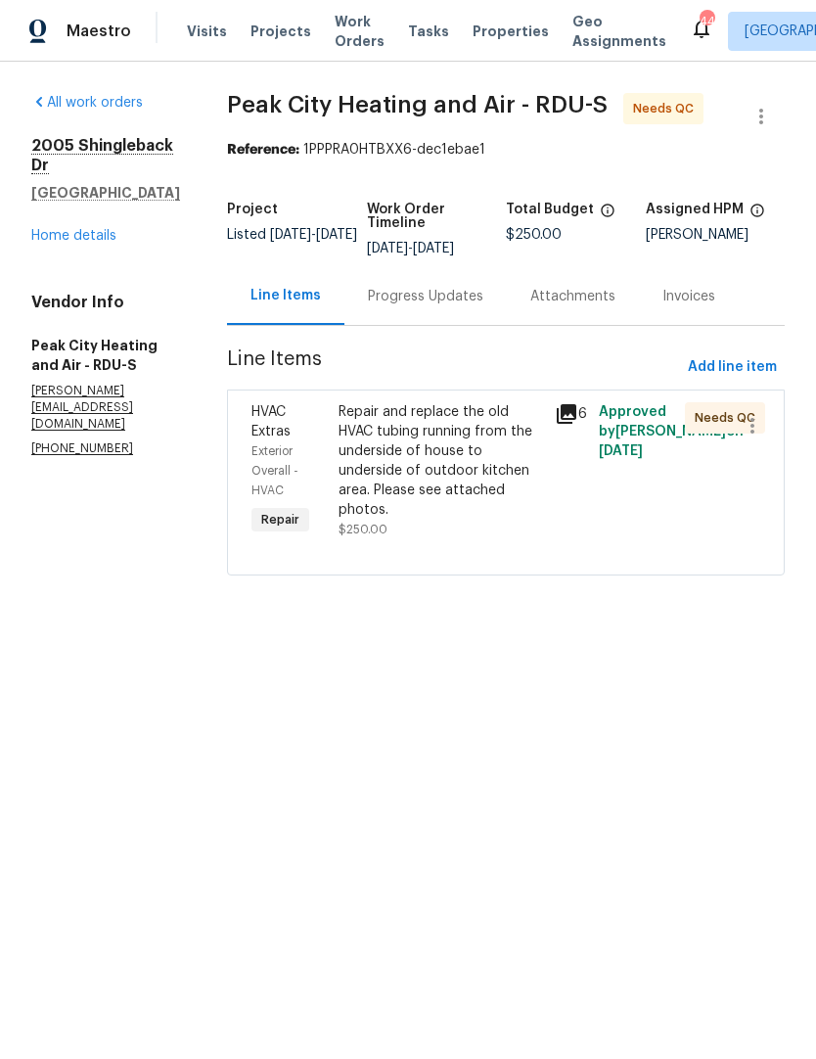
click at [512, 474] on div "Repair and replace the old HVAC tubing running from the underside of house to u…" at bounding box center [441, 460] width 205 height 117
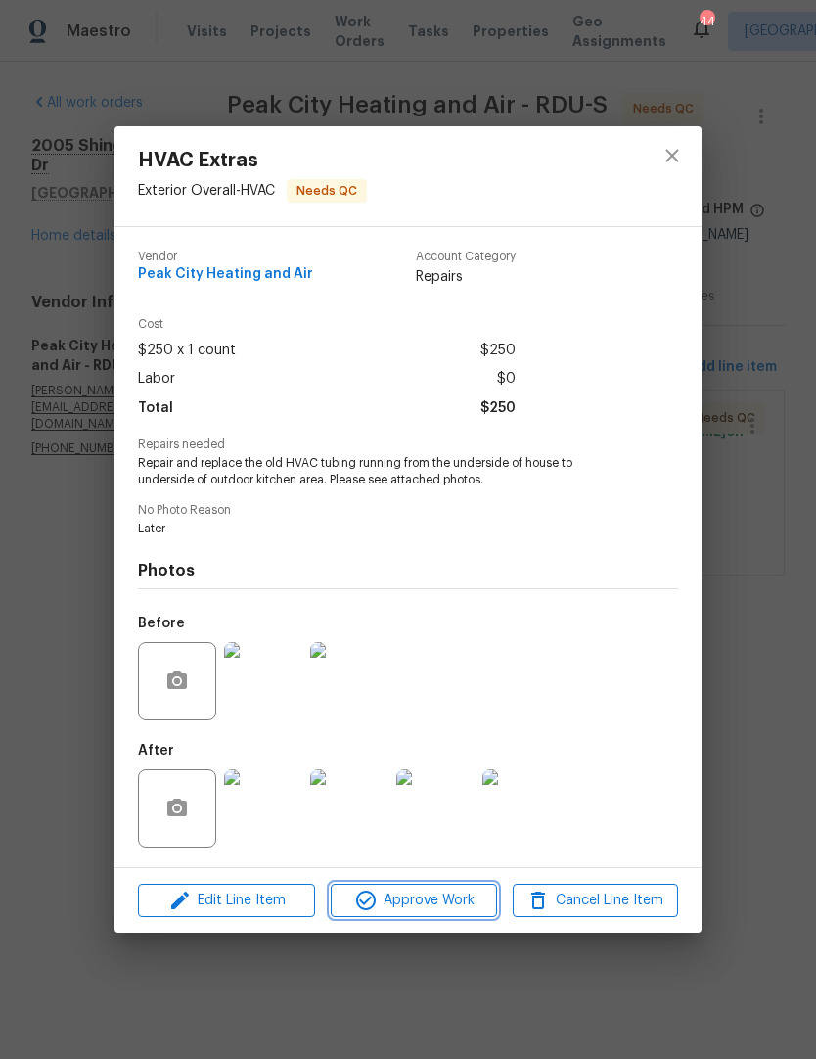
click at [456, 897] on span "Approve Work" at bounding box center [414, 900] width 154 height 24
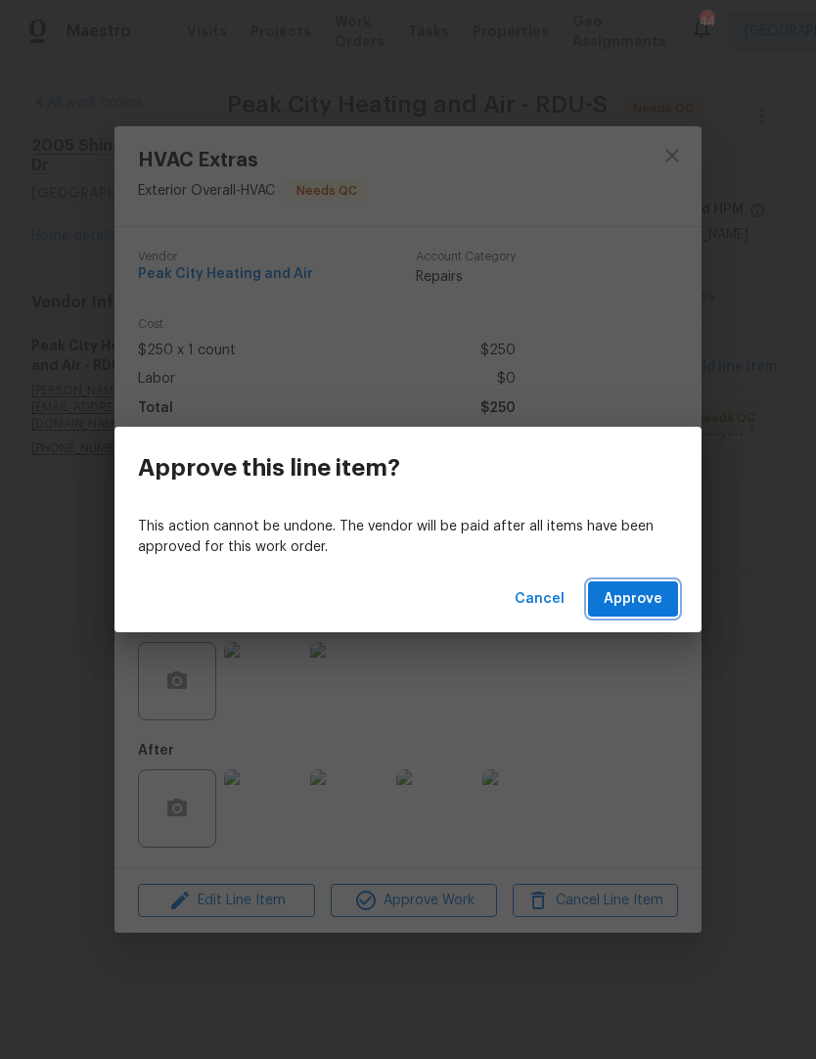
click at [653, 586] on button "Approve" at bounding box center [633, 599] width 90 height 36
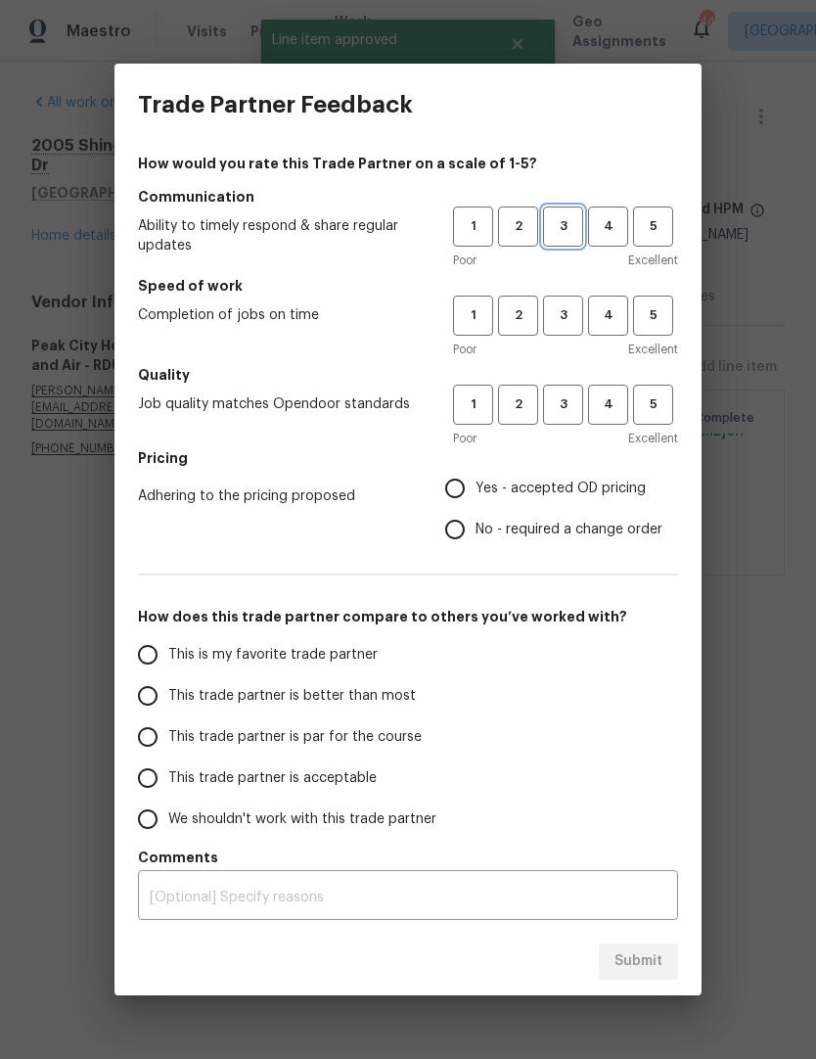
click at [571, 225] on span "3" at bounding box center [563, 226] width 36 height 23
click at [577, 319] on span "3" at bounding box center [563, 315] width 36 height 23
click at [568, 411] on span "3" at bounding box center [563, 404] width 36 height 23
click at [560, 498] on span "Yes - accepted OD pricing" at bounding box center [560, 488] width 170 height 21
click at [475, 498] on input "Yes - accepted OD pricing" at bounding box center [454, 488] width 41 height 41
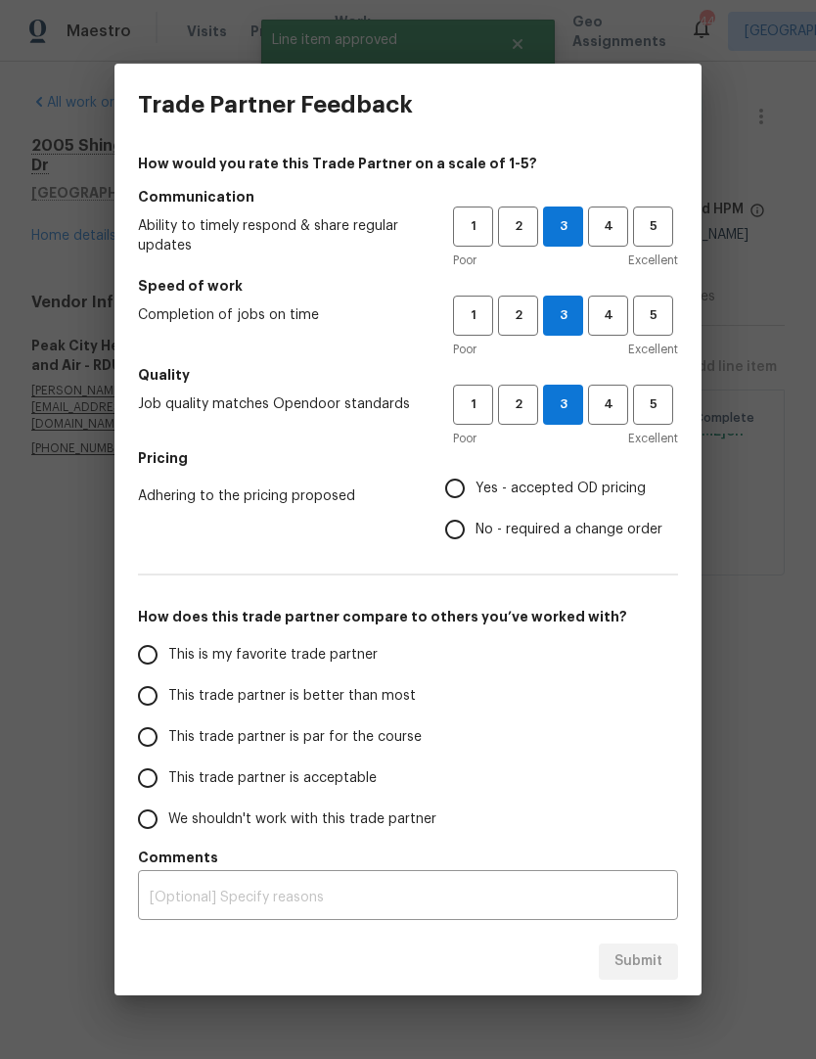
radio input "true"
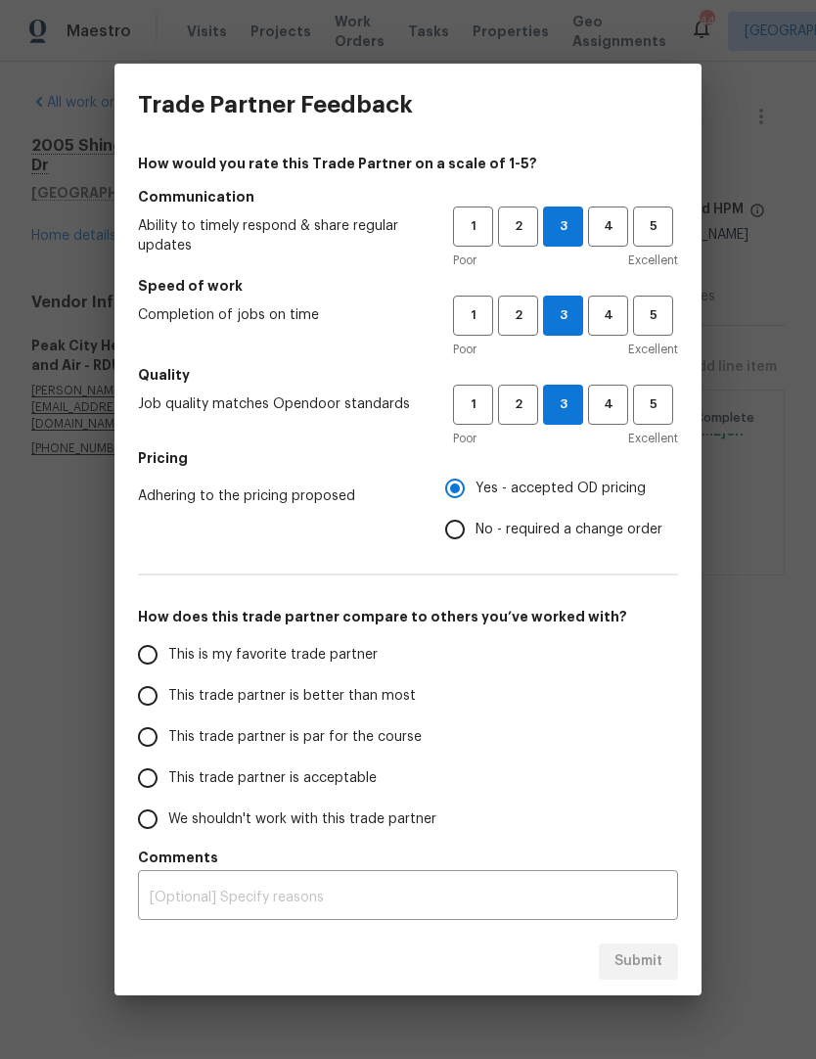
click at [145, 732] on input "This trade partner is par for the course" at bounding box center [147, 736] width 41 height 41
click at [644, 962] on span "Submit" at bounding box center [638, 961] width 48 height 24
radio input "true"
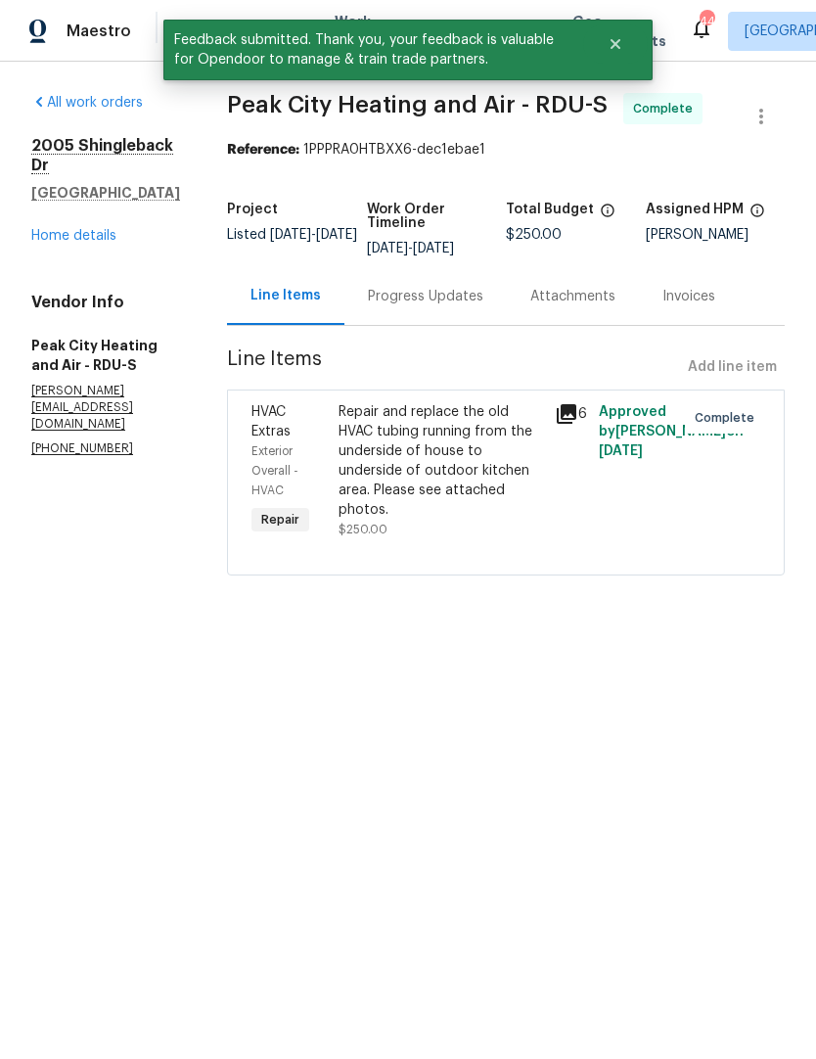
click at [65, 229] on link "Home details" at bounding box center [73, 236] width 85 height 14
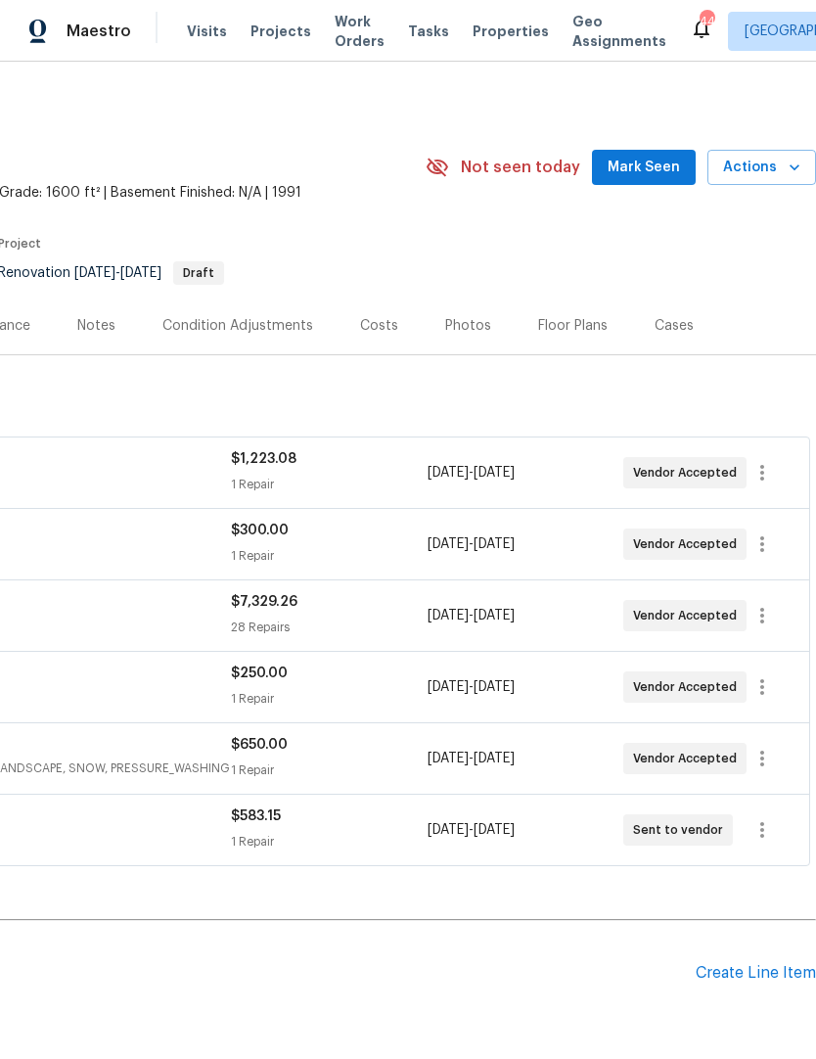
scroll to position [0, 290]
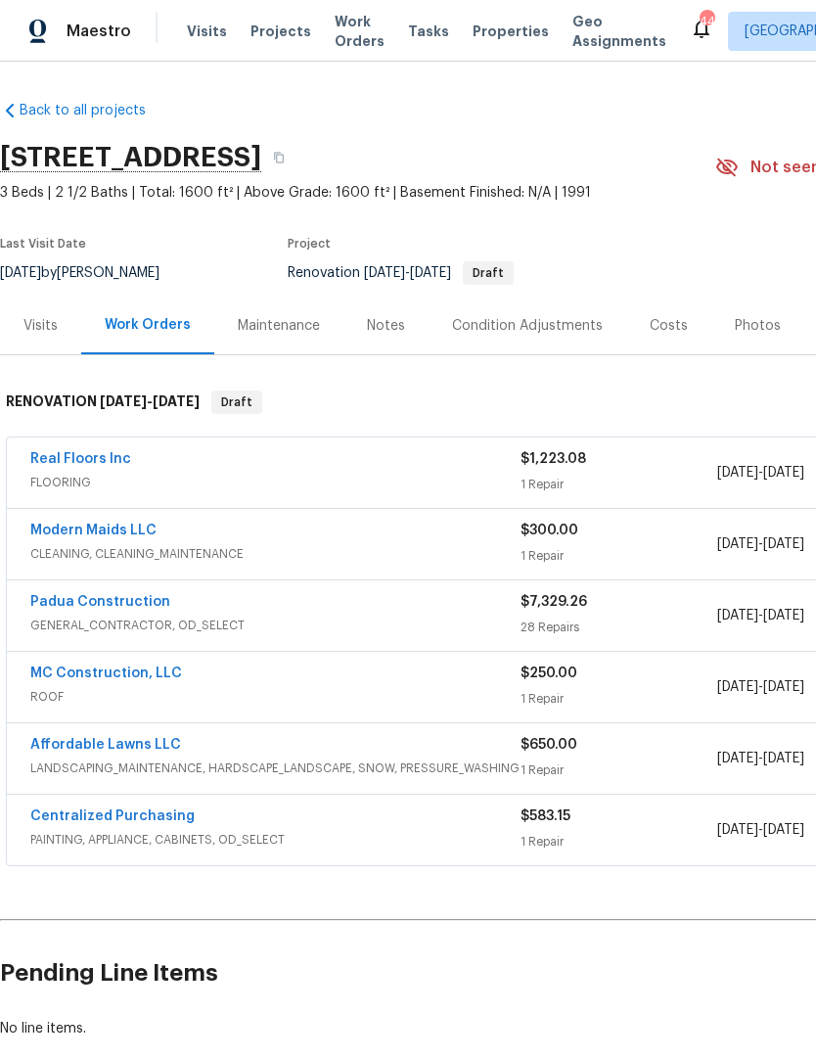
scroll to position [-1, -5]
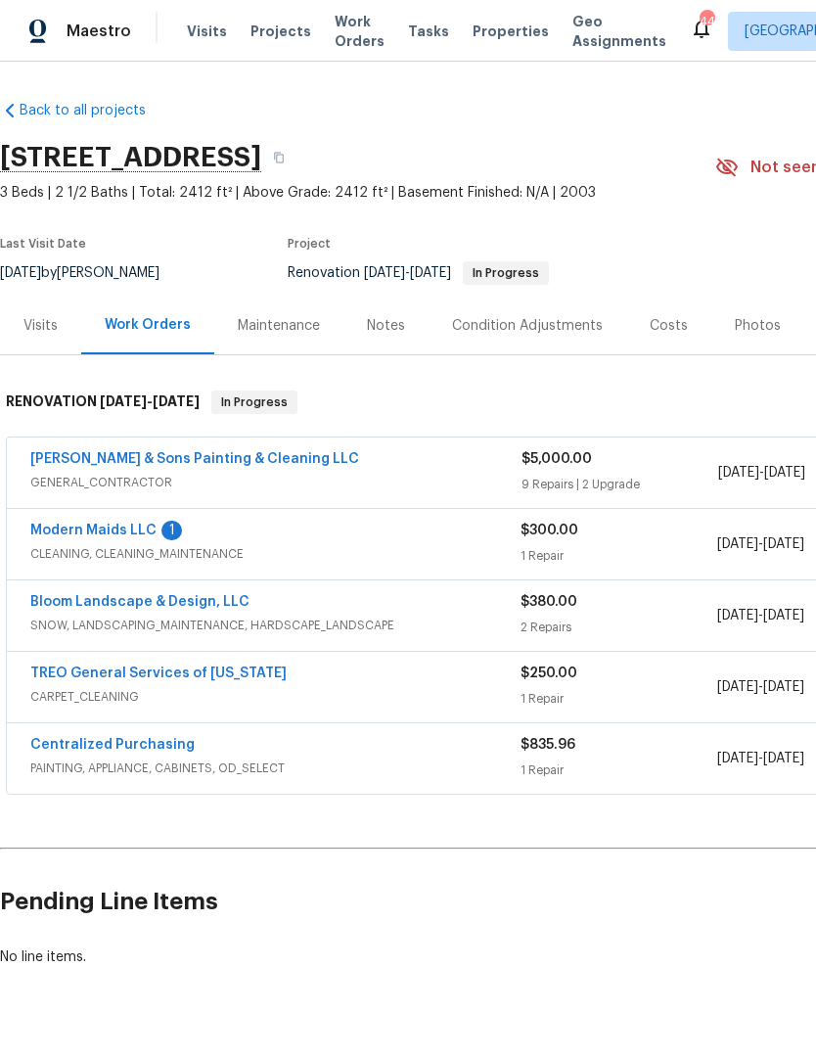
click at [122, 530] on link "Modern Maids LLC" at bounding box center [93, 530] width 126 height 14
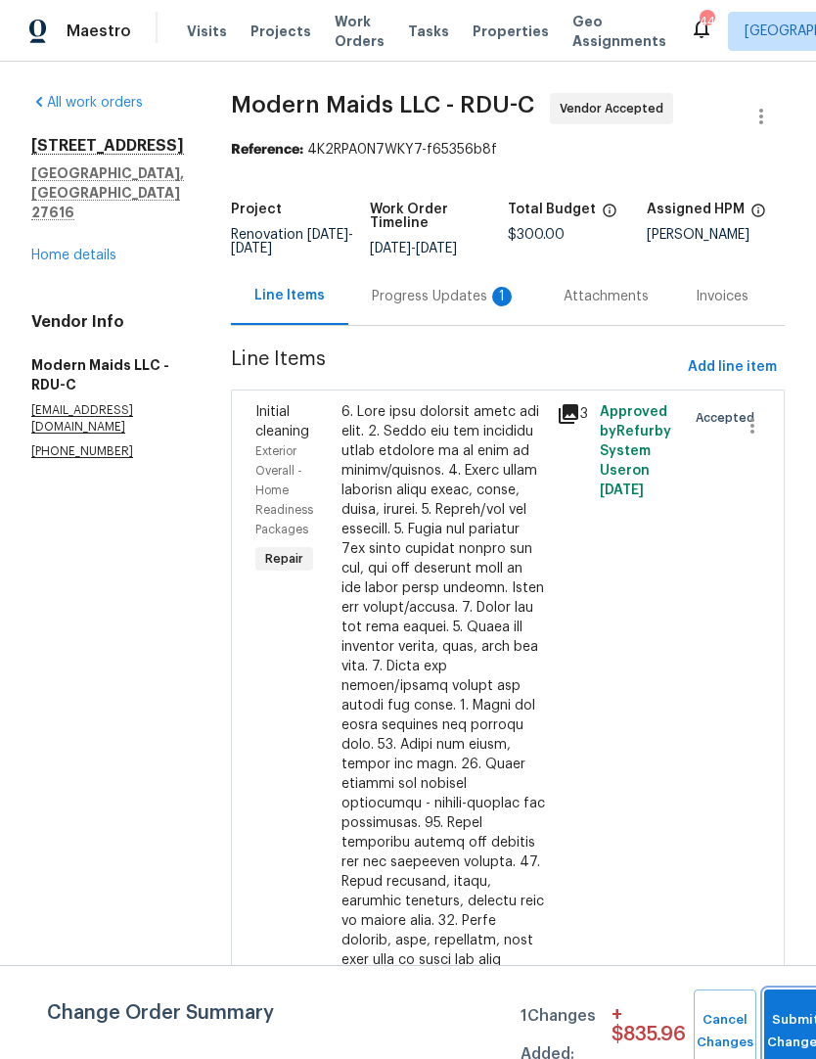
click at [779, 1020] on button "Submit Changes" at bounding box center [795, 1031] width 63 height 84
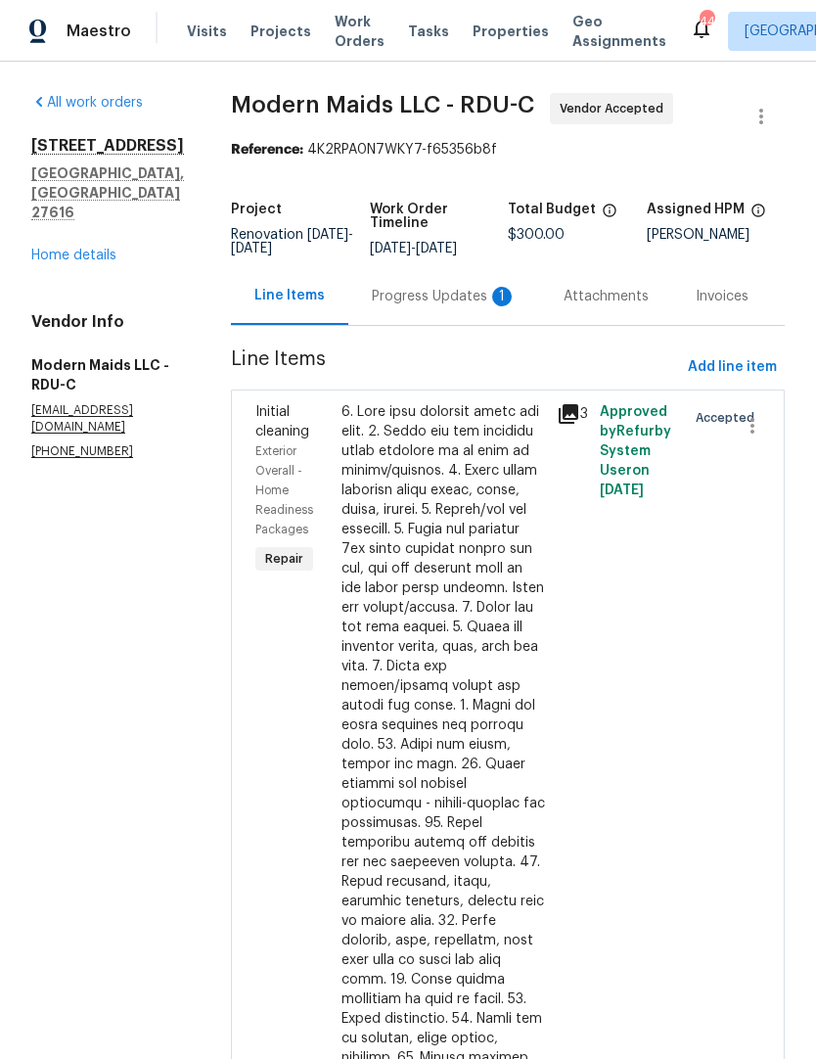
click at [498, 306] on div "Progress Updates 1" at bounding box center [444, 297] width 145 height 20
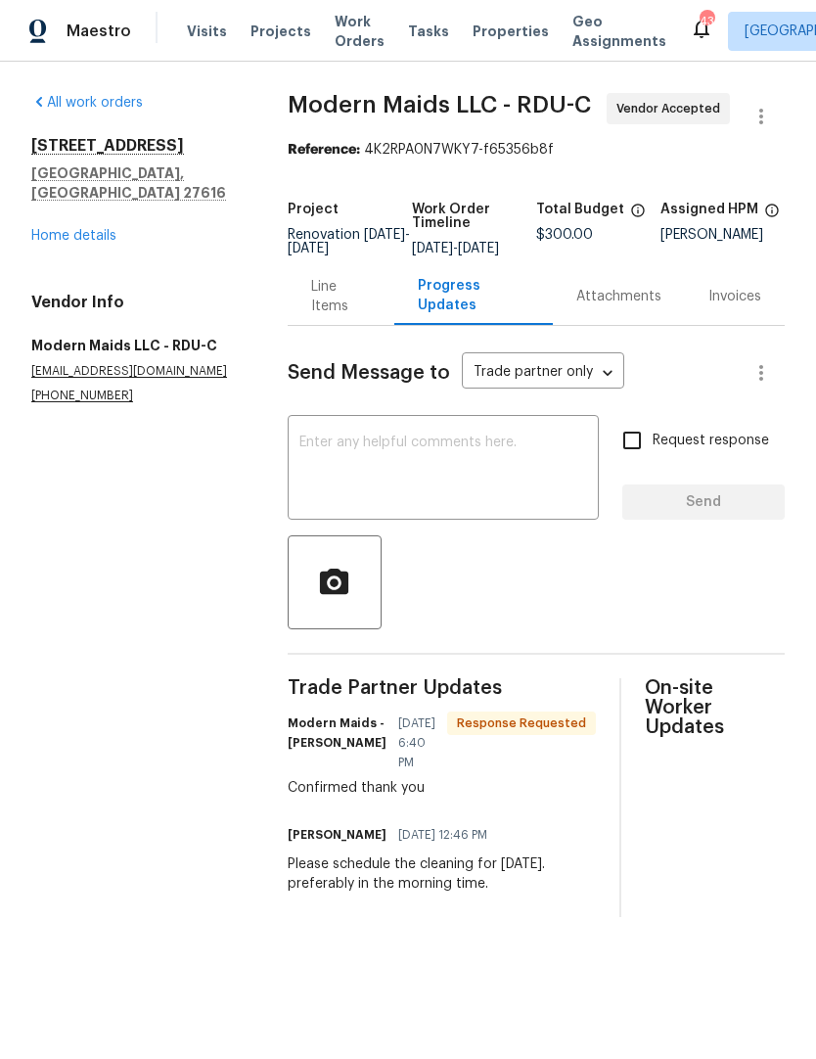
click at [67, 229] on link "Home details" at bounding box center [73, 236] width 85 height 14
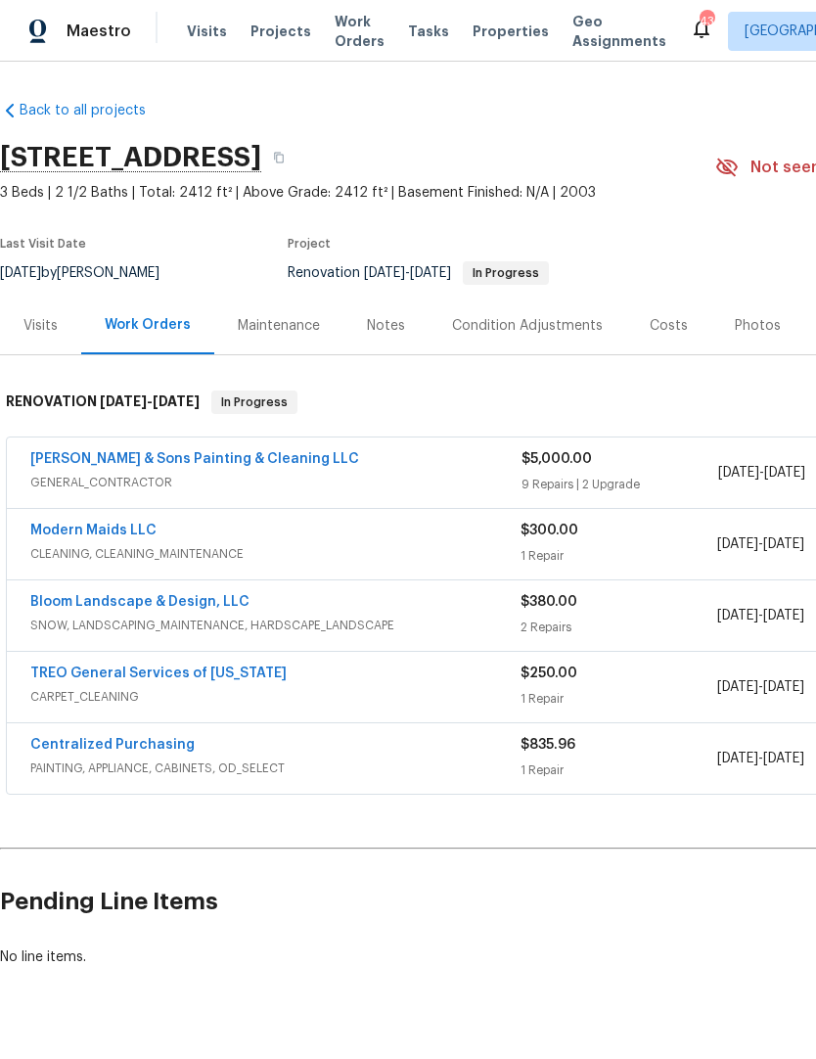
click at [131, 453] on link "[PERSON_NAME] & Sons Painting & Cleaning LLC" at bounding box center [194, 459] width 329 height 14
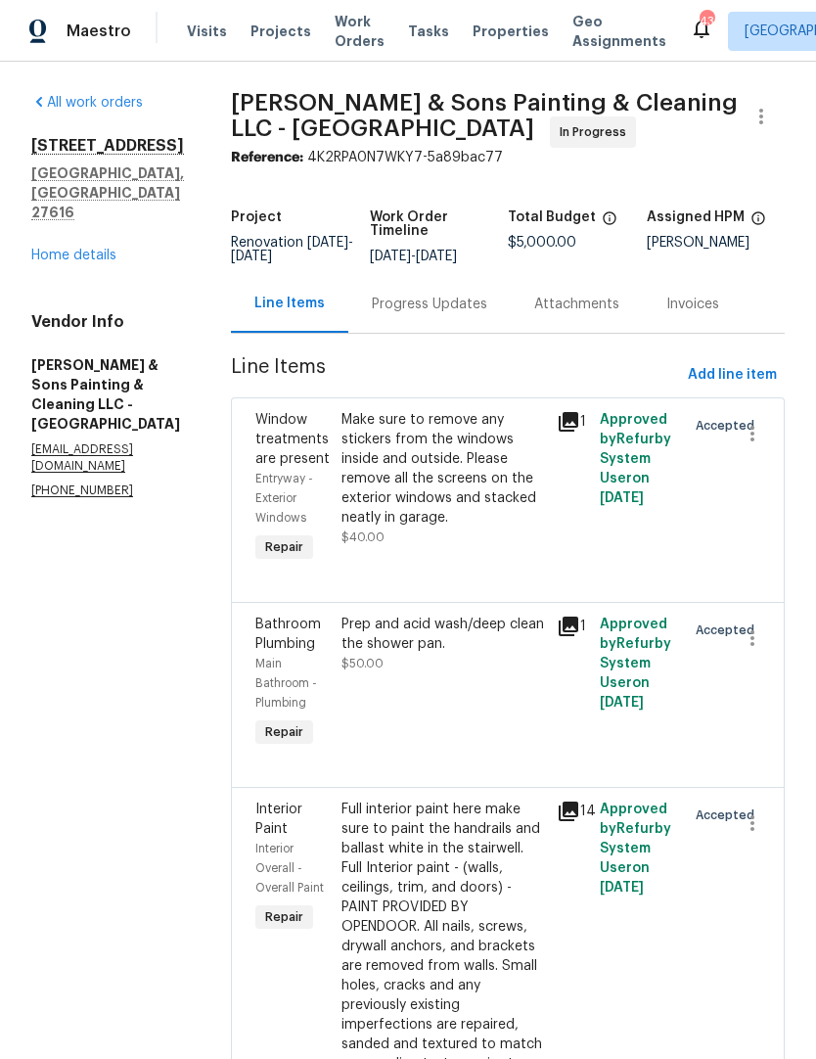
click at [408, 313] on div "Progress Updates" at bounding box center [429, 304] width 115 height 20
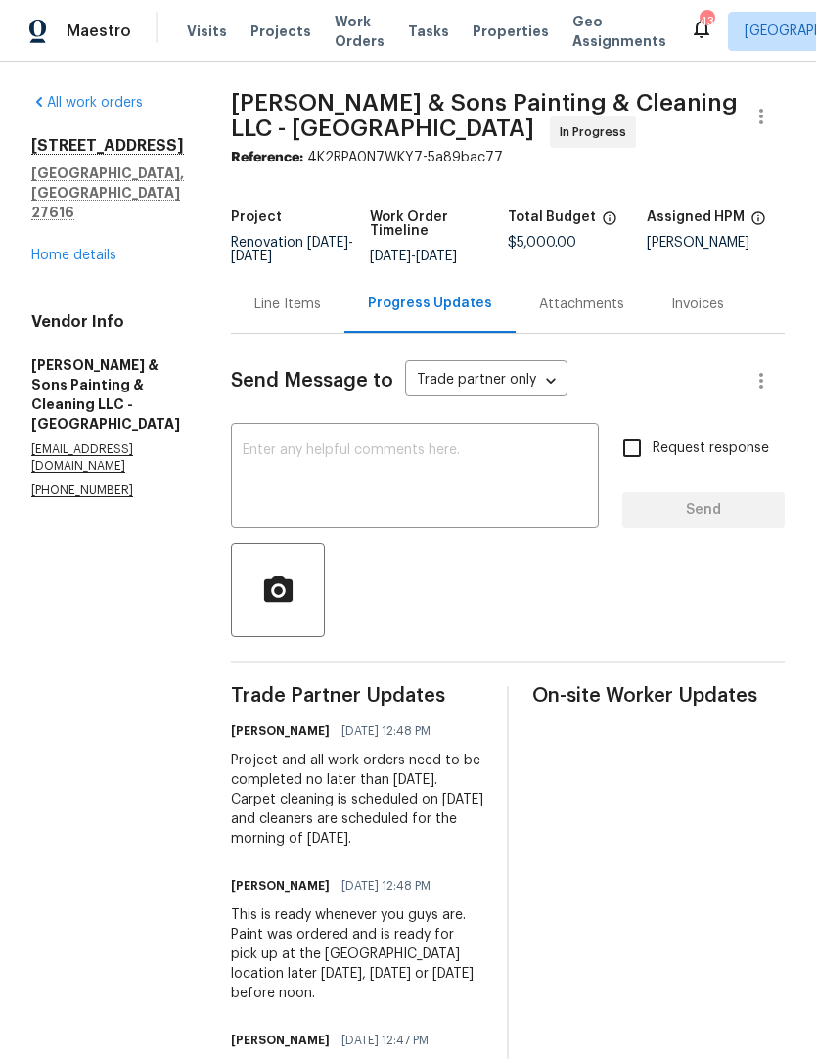
click at [333, 480] on textarea at bounding box center [415, 477] width 344 height 68
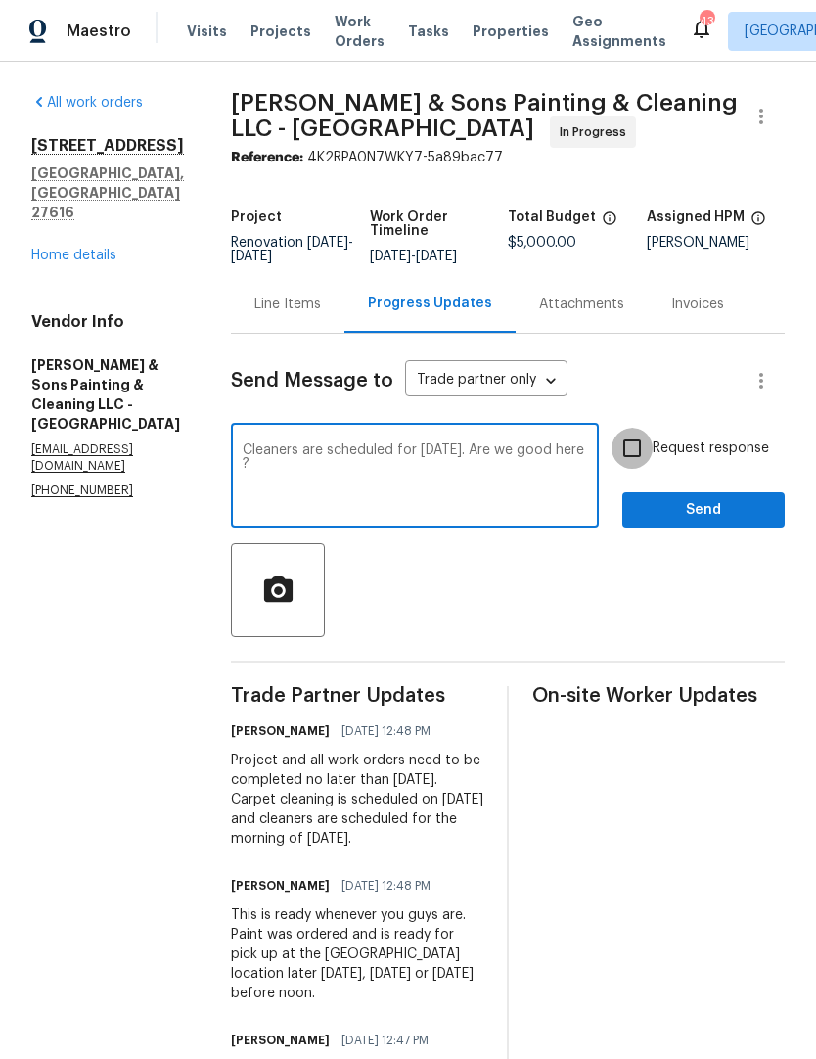
type textarea "Cleaners are scheduled for [DATE]. Are we good here ?"
click at [648, 450] on input "Request response" at bounding box center [631, 448] width 41 height 41
checkbox input "true"
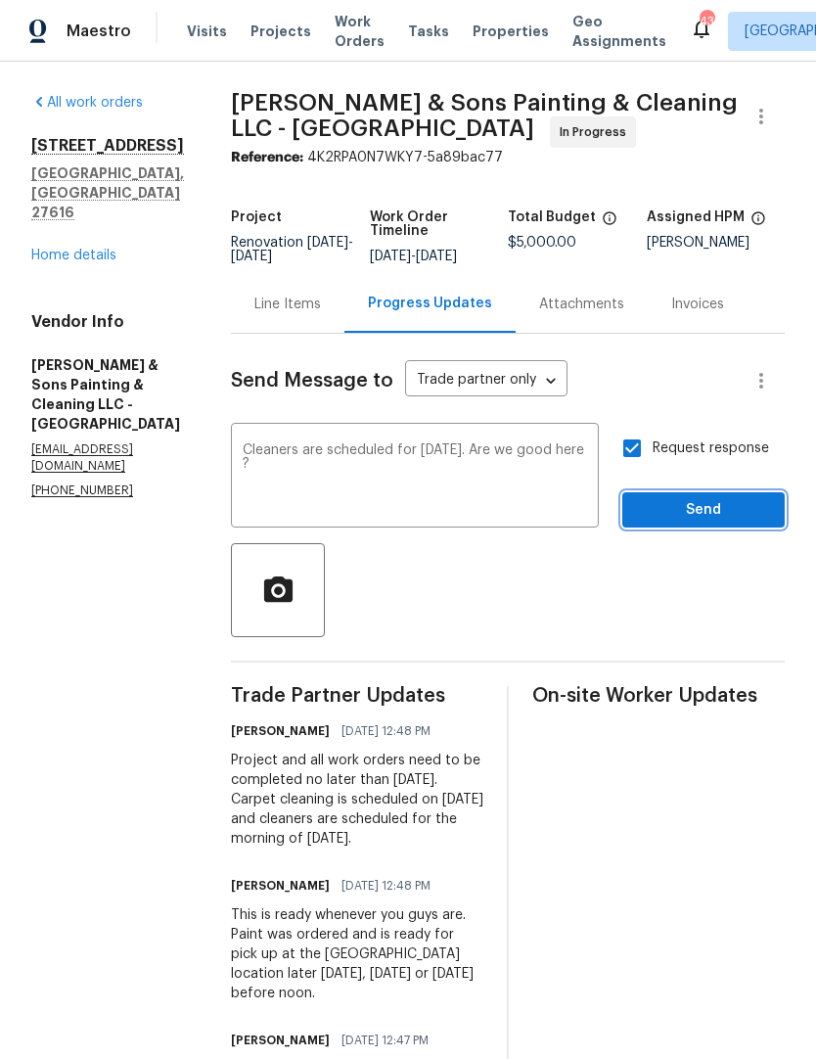
click at [687, 509] on span "Send" at bounding box center [703, 510] width 131 height 24
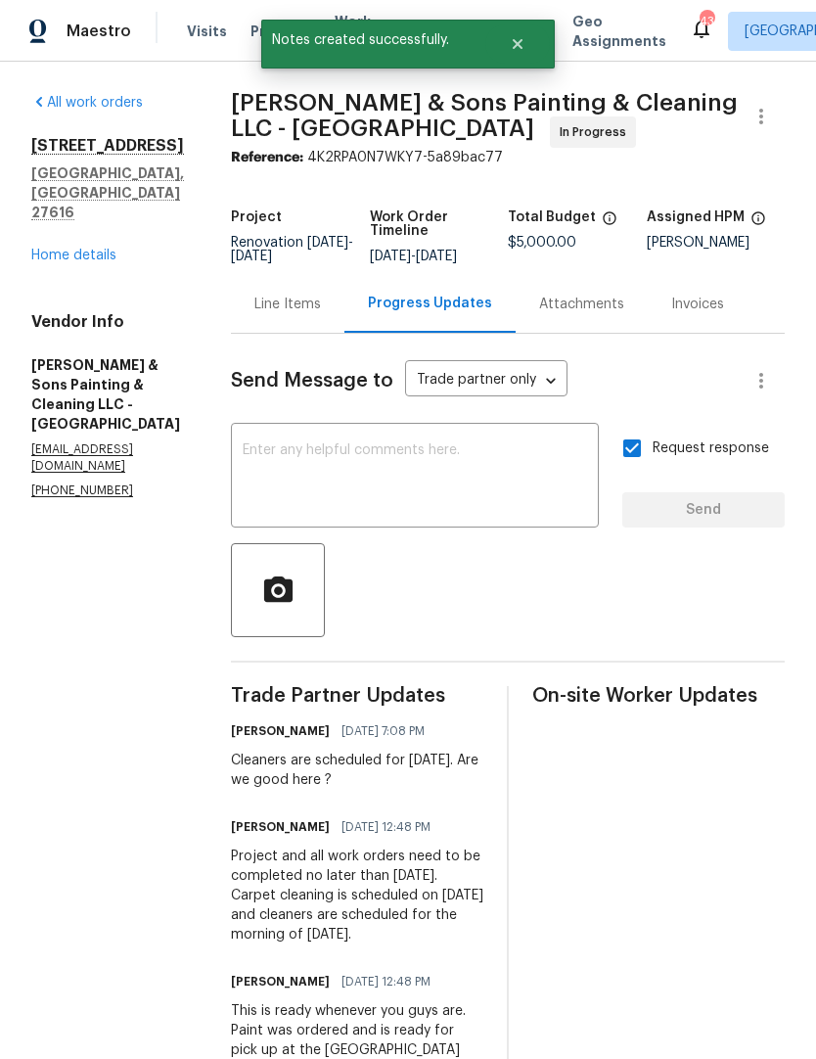
click at [254, 309] on div "Line Items" at bounding box center [287, 304] width 67 height 20
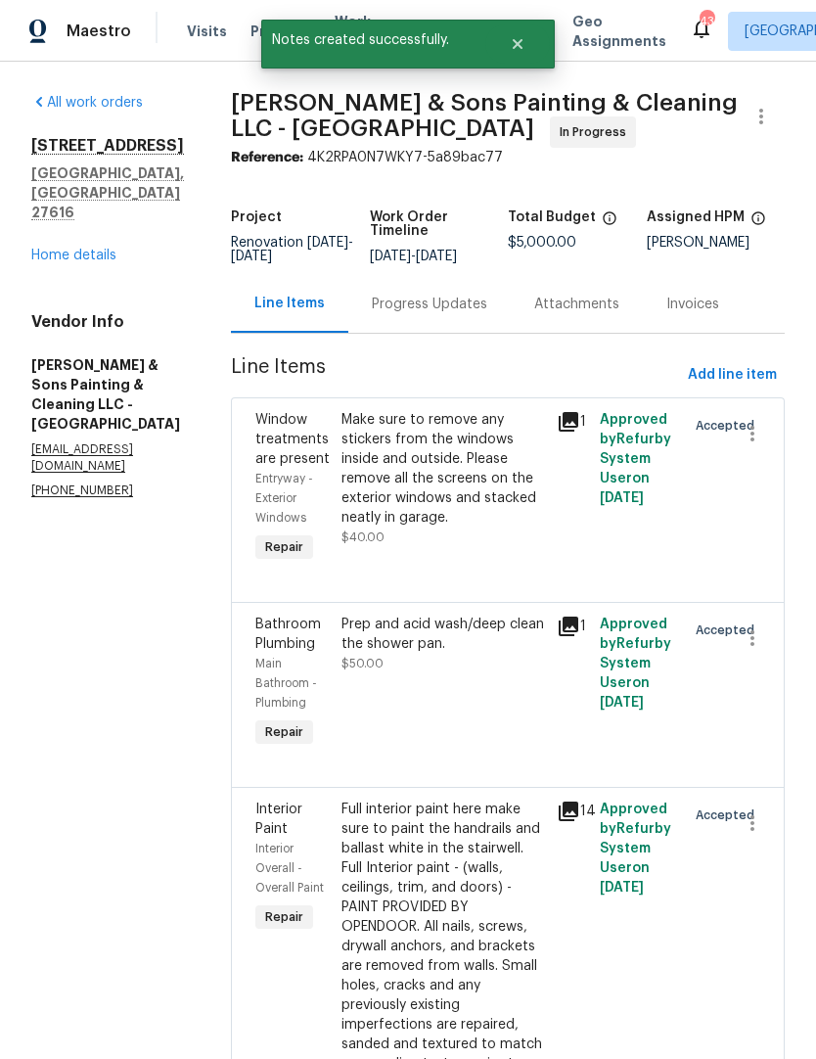
click at [62, 248] on link "Home details" at bounding box center [73, 255] width 85 height 14
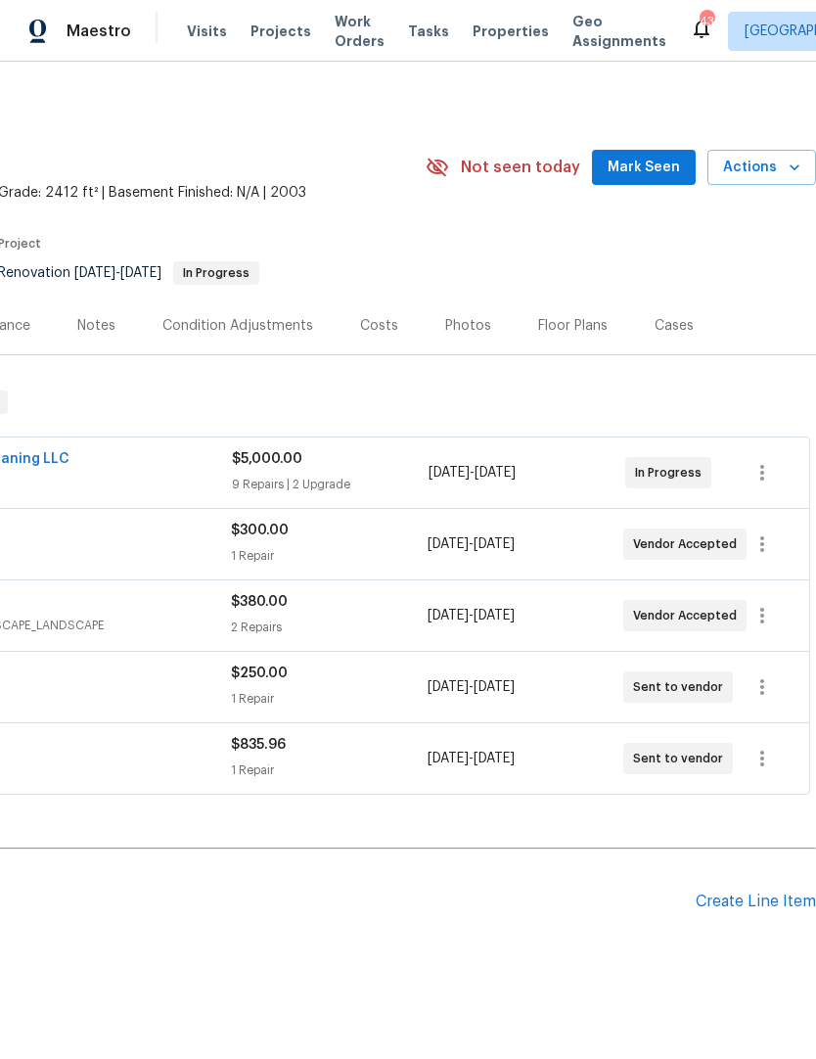
scroll to position [0, 290]
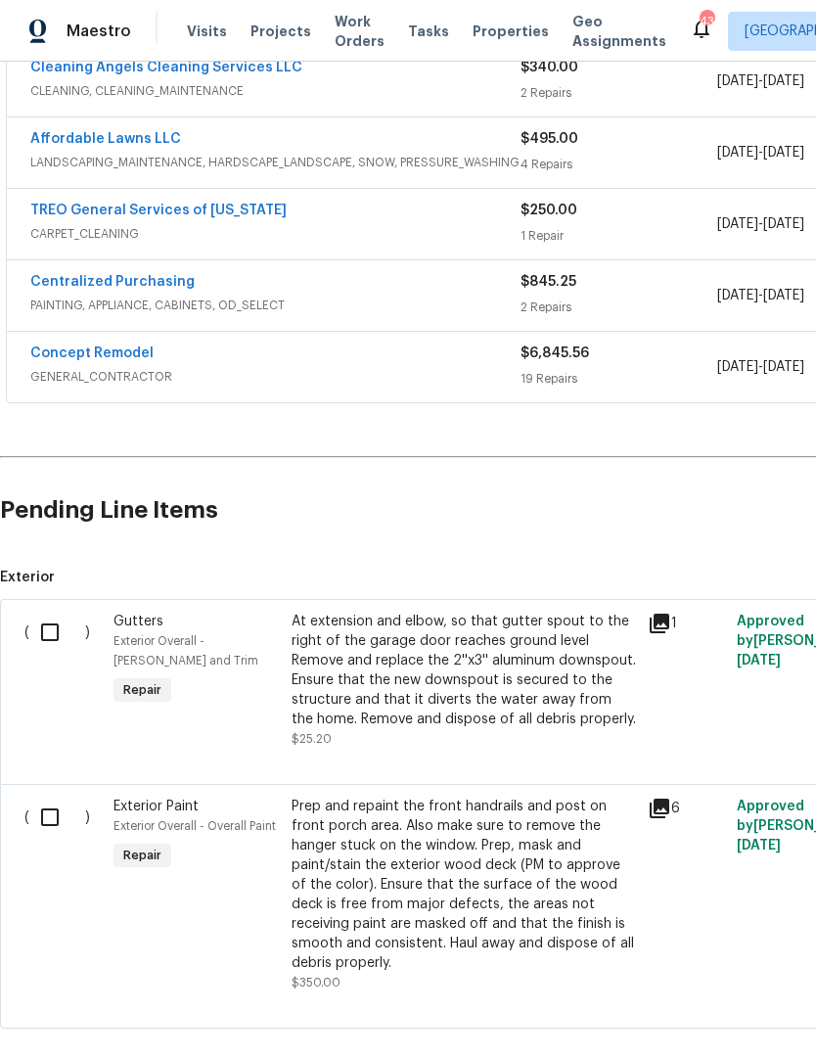
scroll to position [379, 0]
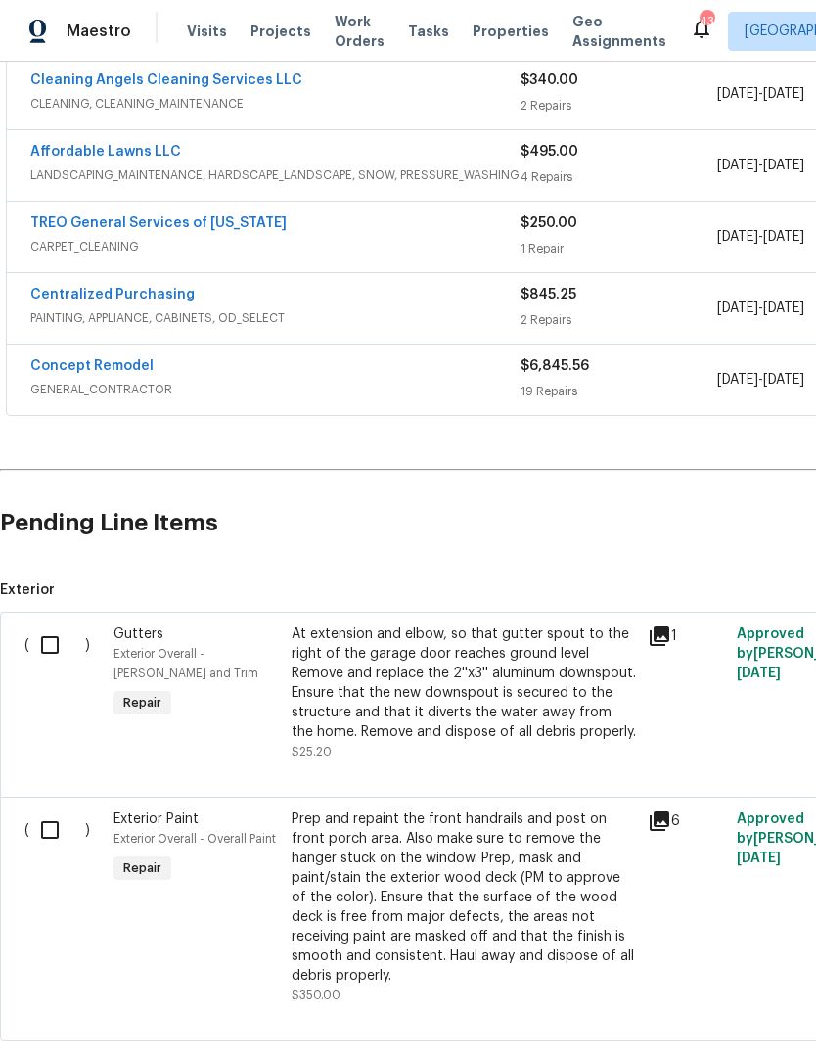
click at [50, 655] on input "checkbox" at bounding box center [57, 644] width 56 height 41
checkbox input "true"
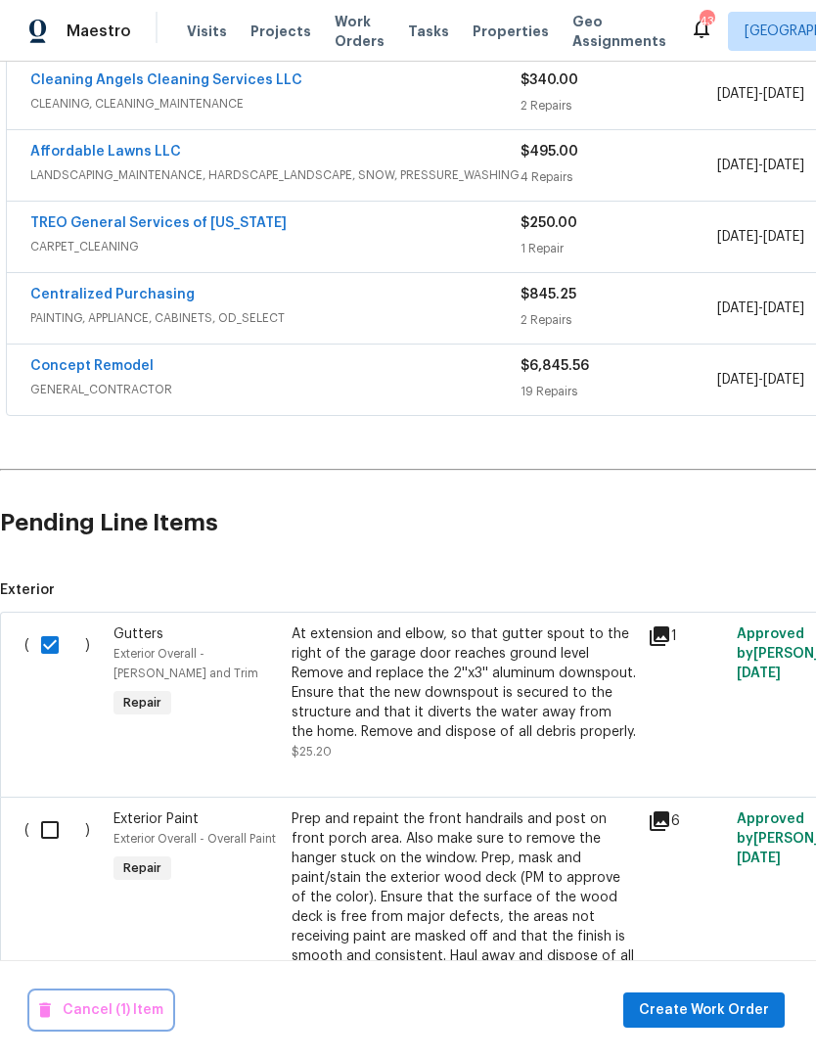
click at [82, 997] on button "Cancel (1) Item" at bounding box center [101, 1010] width 140 height 36
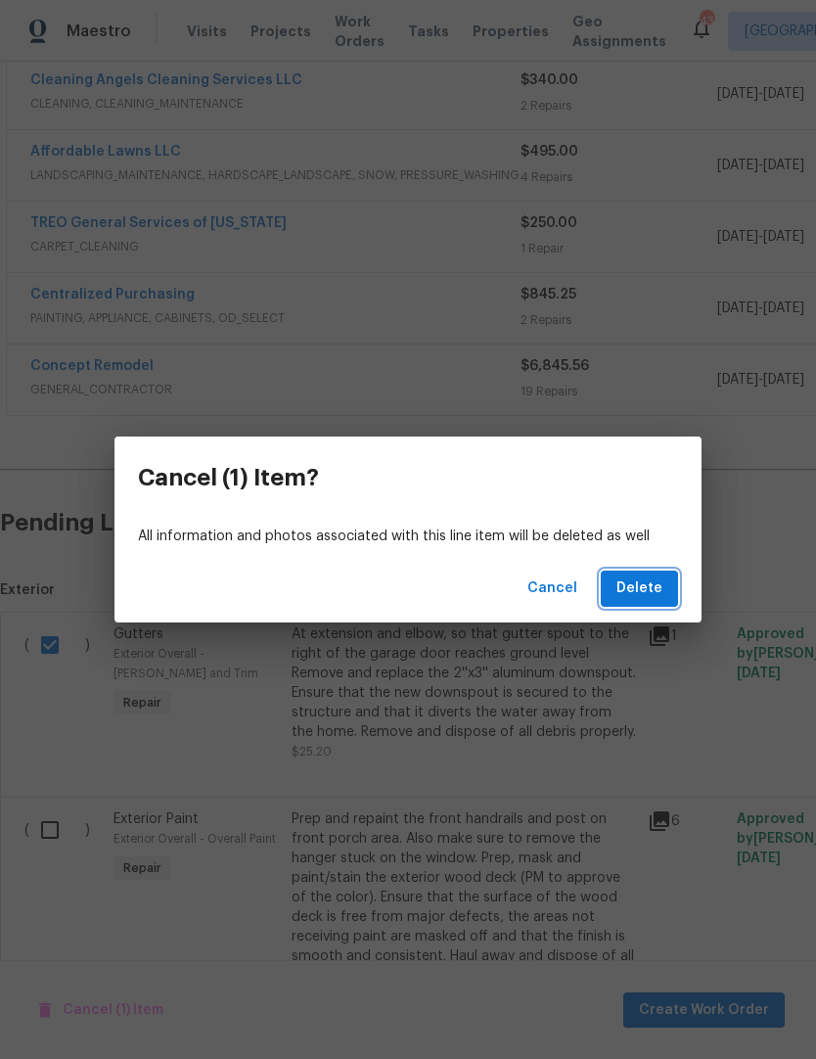
click at [651, 584] on span "Delete" at bounding box center [639, 588] width 46 height 24
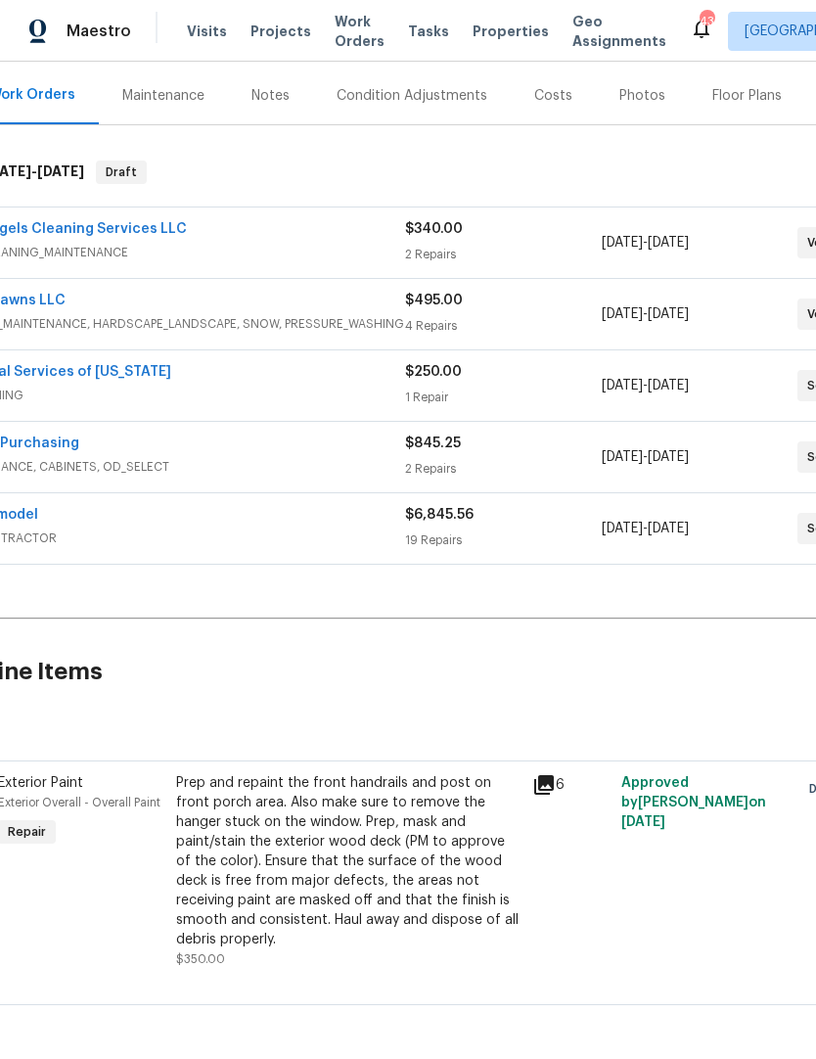
scroll to position [229, 115]
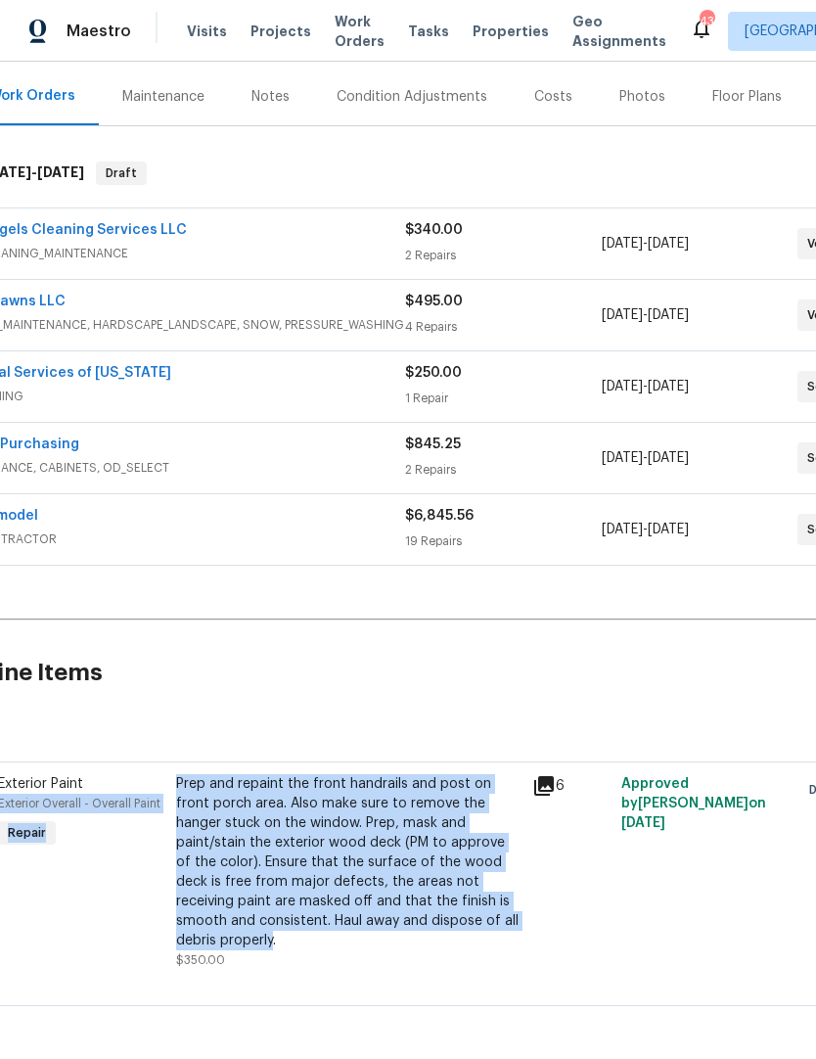
click at [129, 642] on h2 "Pending Line Items" at bounding box center [377, 672] width 985 height 91
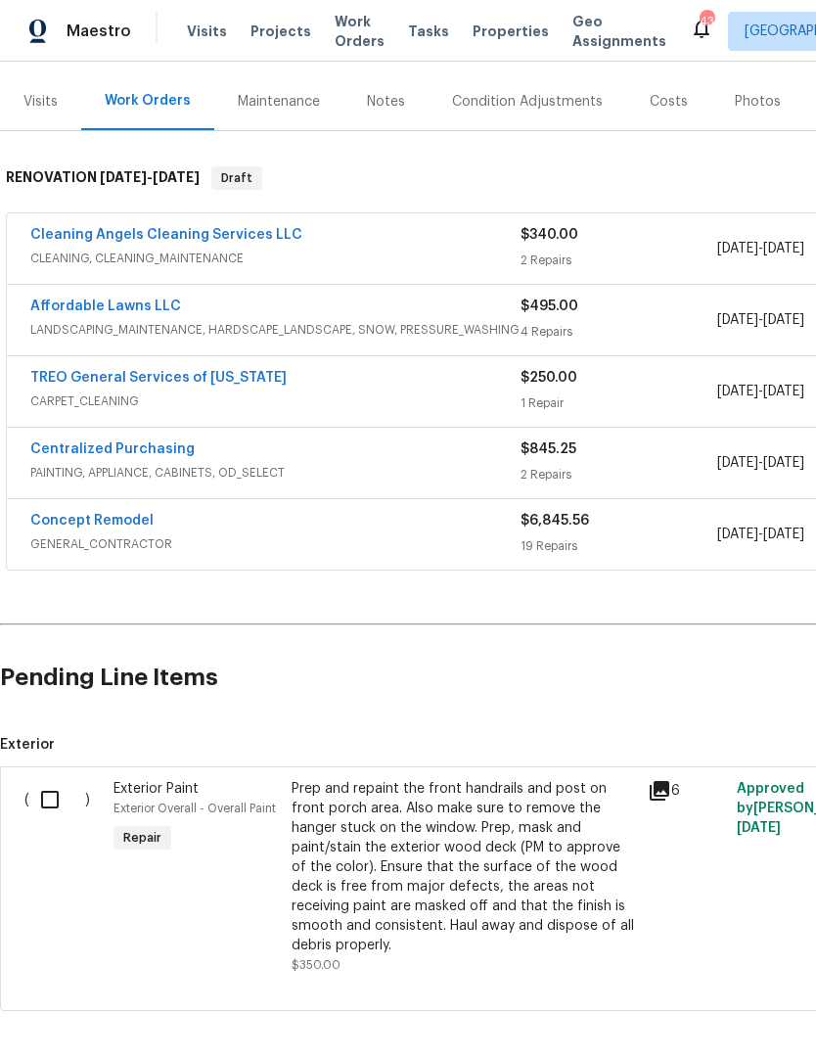
scroll to position [224, 0]
click at [106, 520] on link "Concept Remodel" at bounding box center [91, 521] width 123 height 14
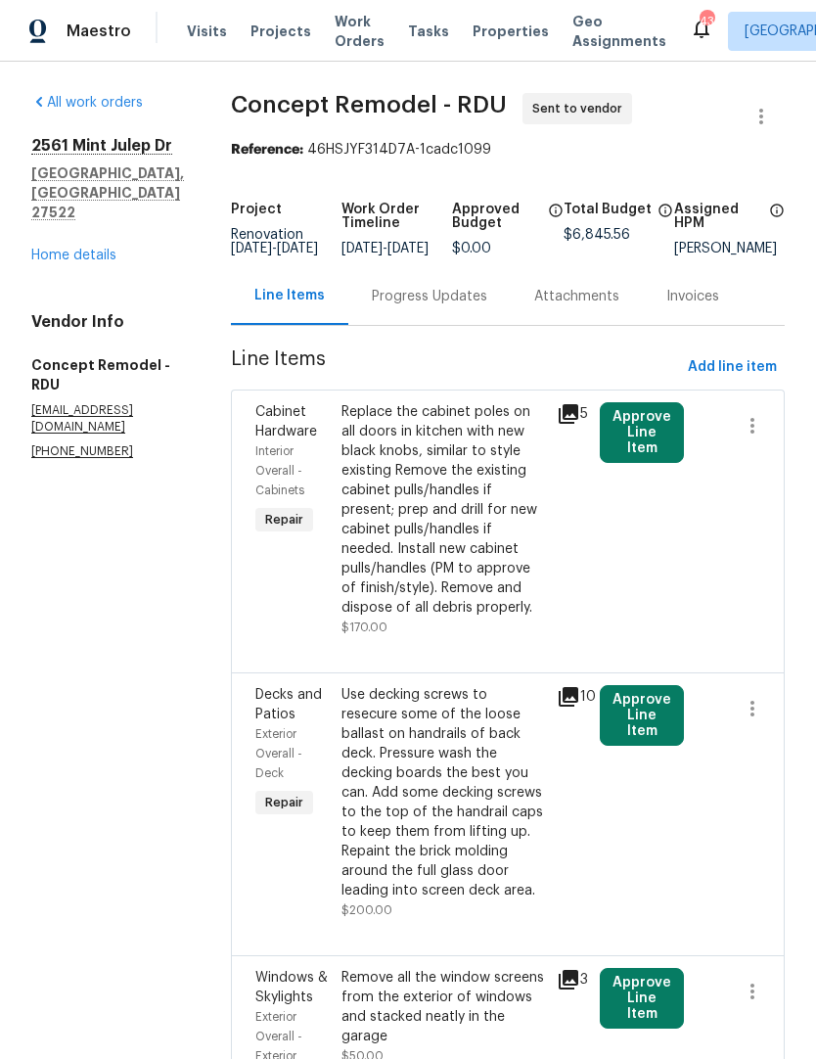
click at [631, 449] on button "Approve Line Item" at bounding box center [642, 432] width 84 height 61
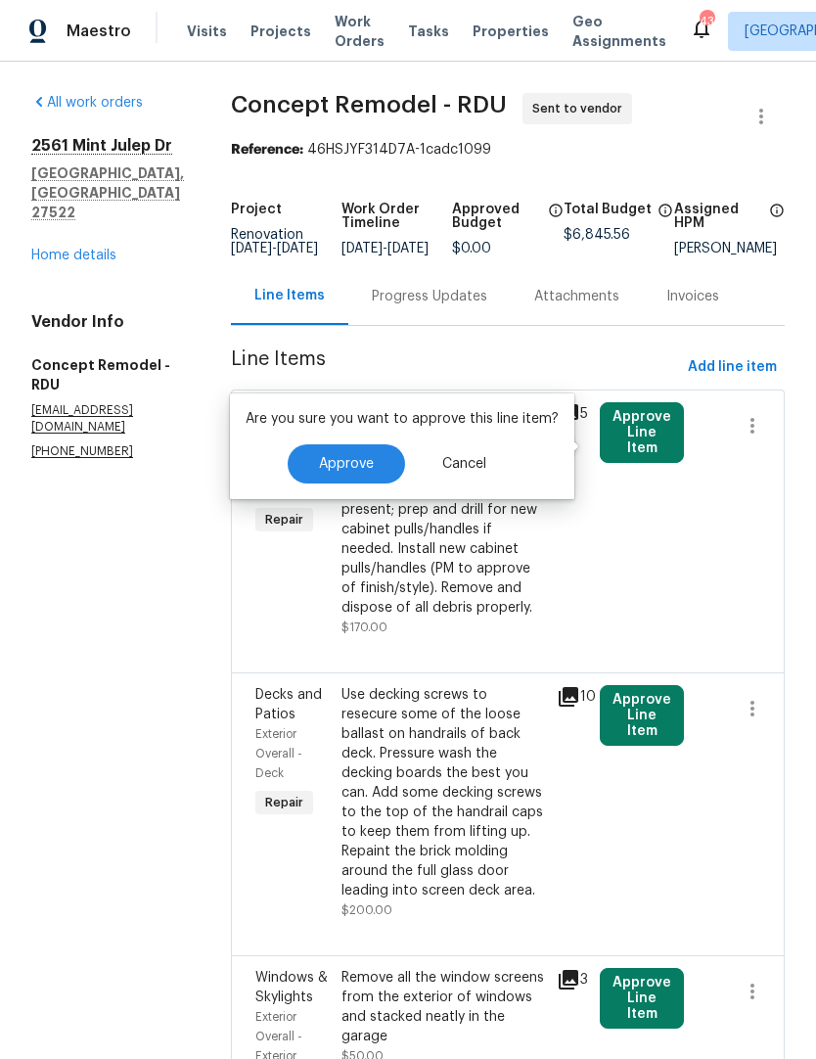
click at [360, 478] on button "Approve" at bounding box center [346, 463] width 117 height 39
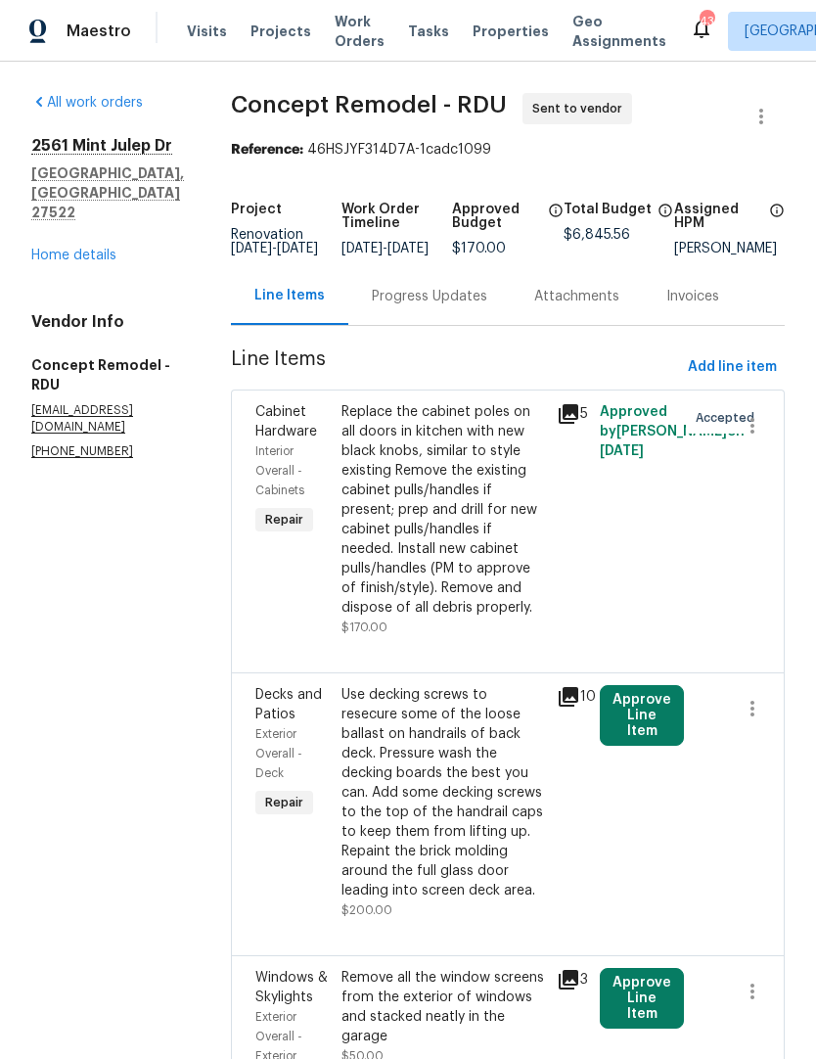
click at [625, 726] on button "Approve Line Item" at bounding box center [642, 715] width 84 height 61
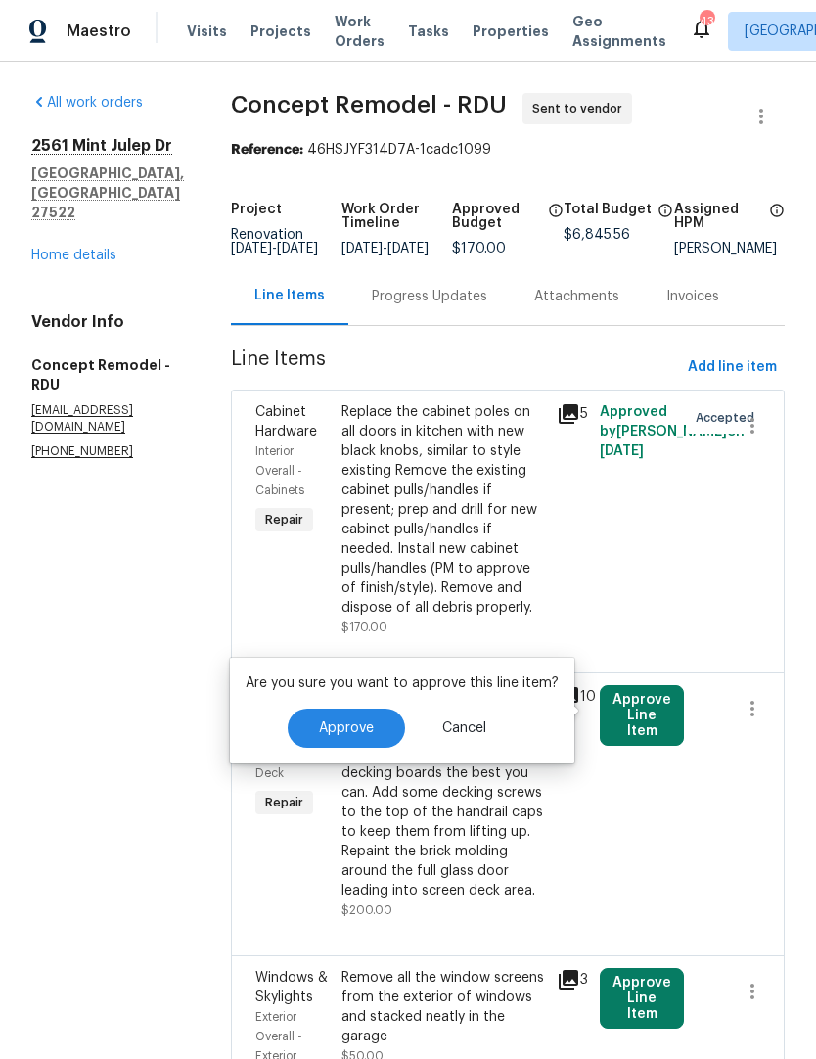
click at [323, 746] on button "Approve" at bounding box center [346, 727] width 117 height 39
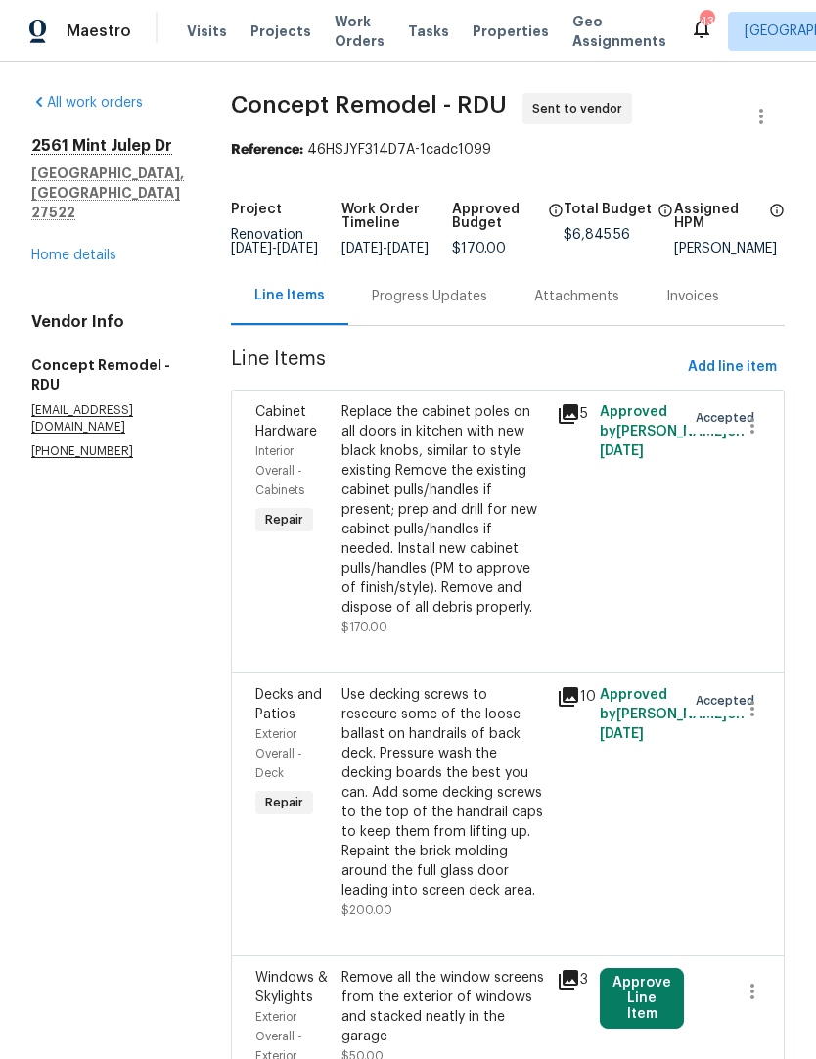
click at [638, 977] on button "Approve Line Item" at bounding box center [642, 998] width 84 height 61
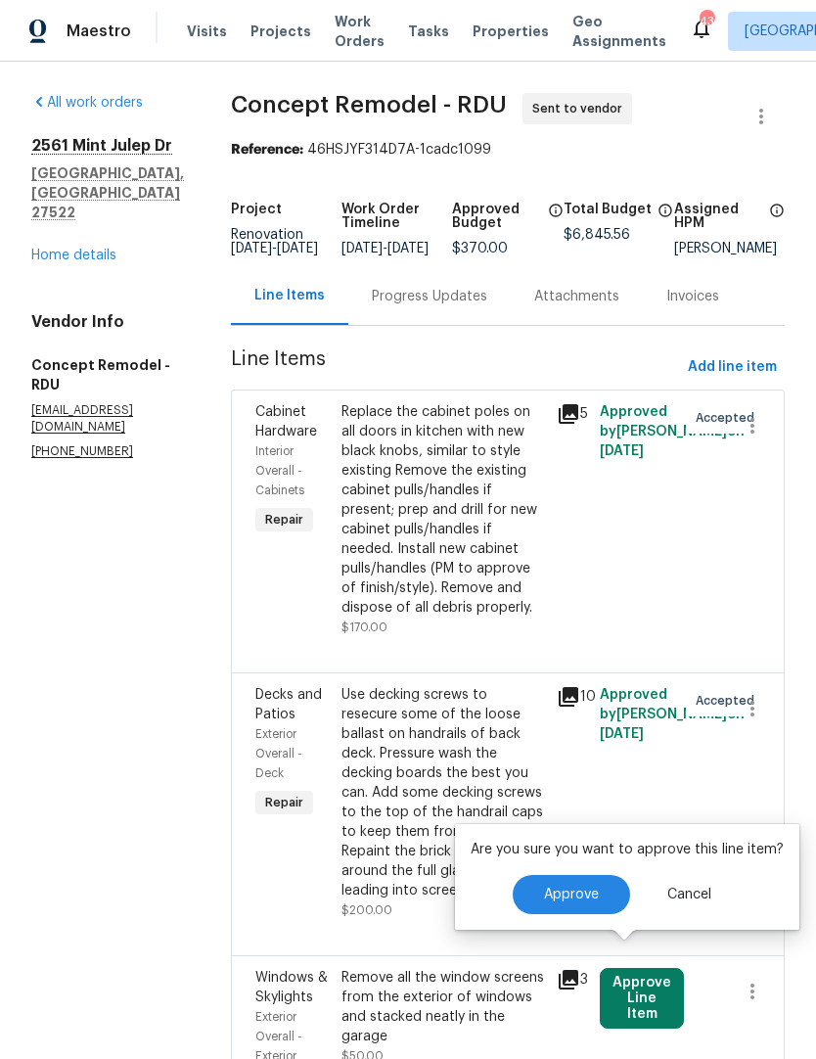
click at [576, 903] on button "Approve" at bounding box center [571, 894] width 117 height 39
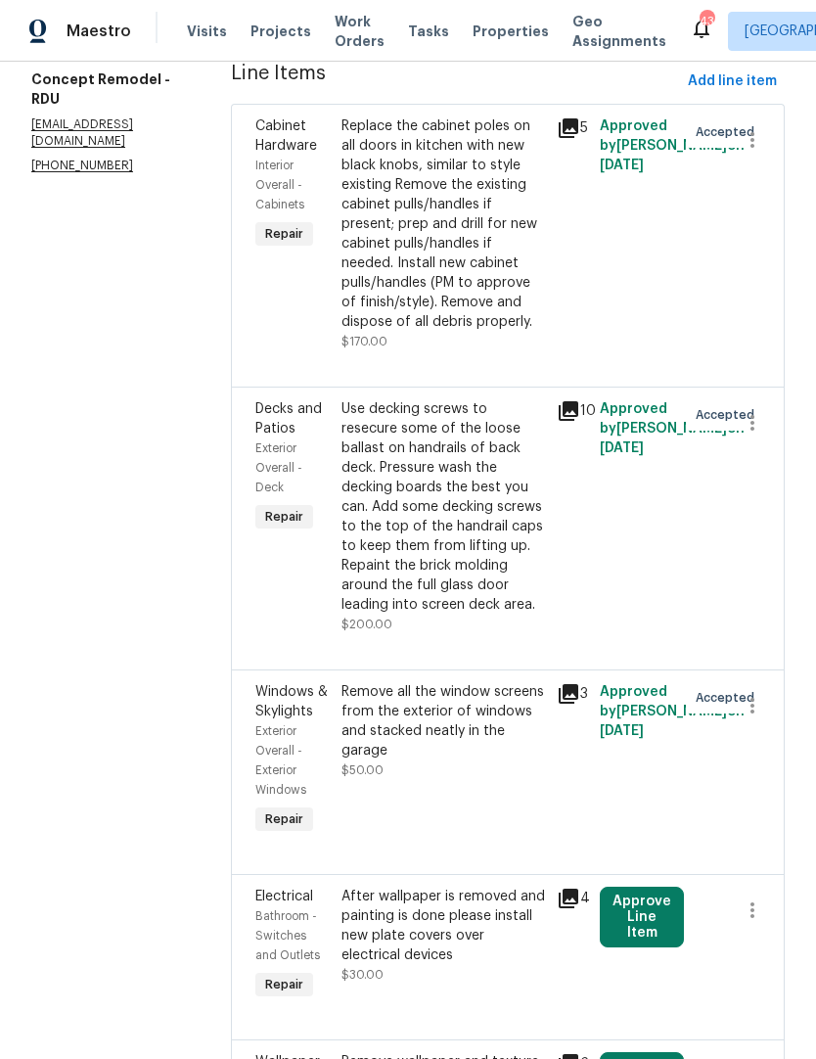
scroll to position [361, 0]
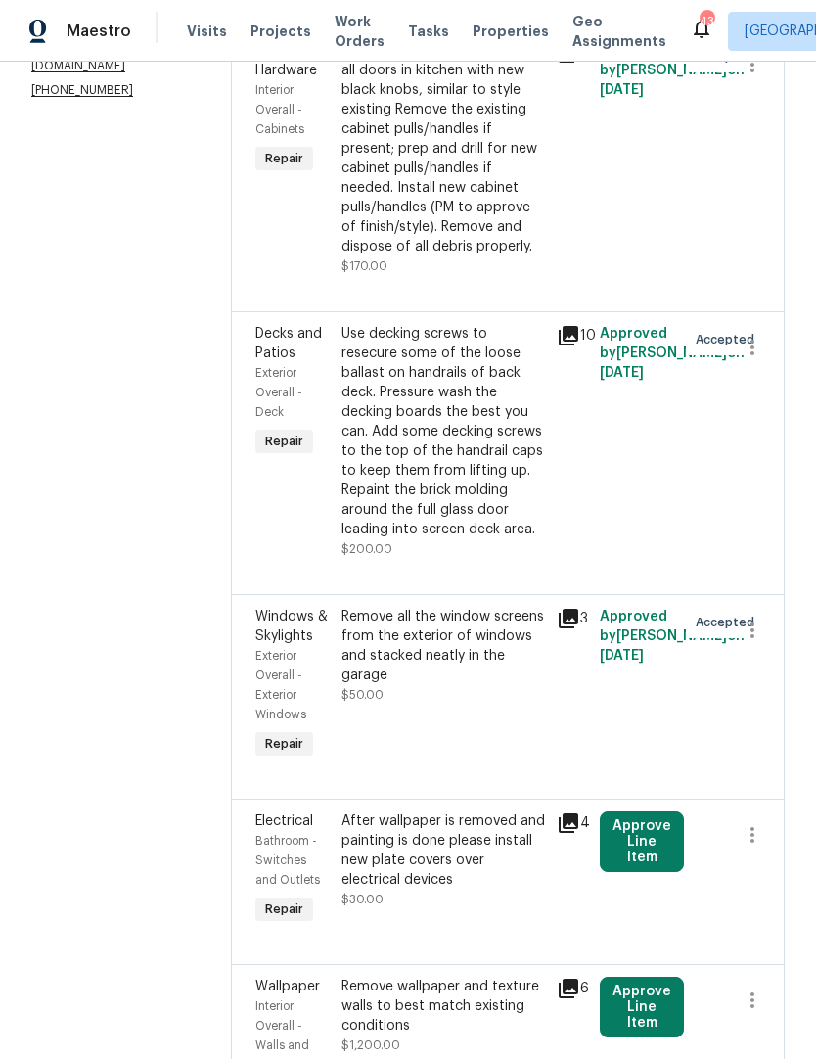
click at [629, 818] on button "Approve Line Item" at bounding box center [642, 841] width 84 height 61
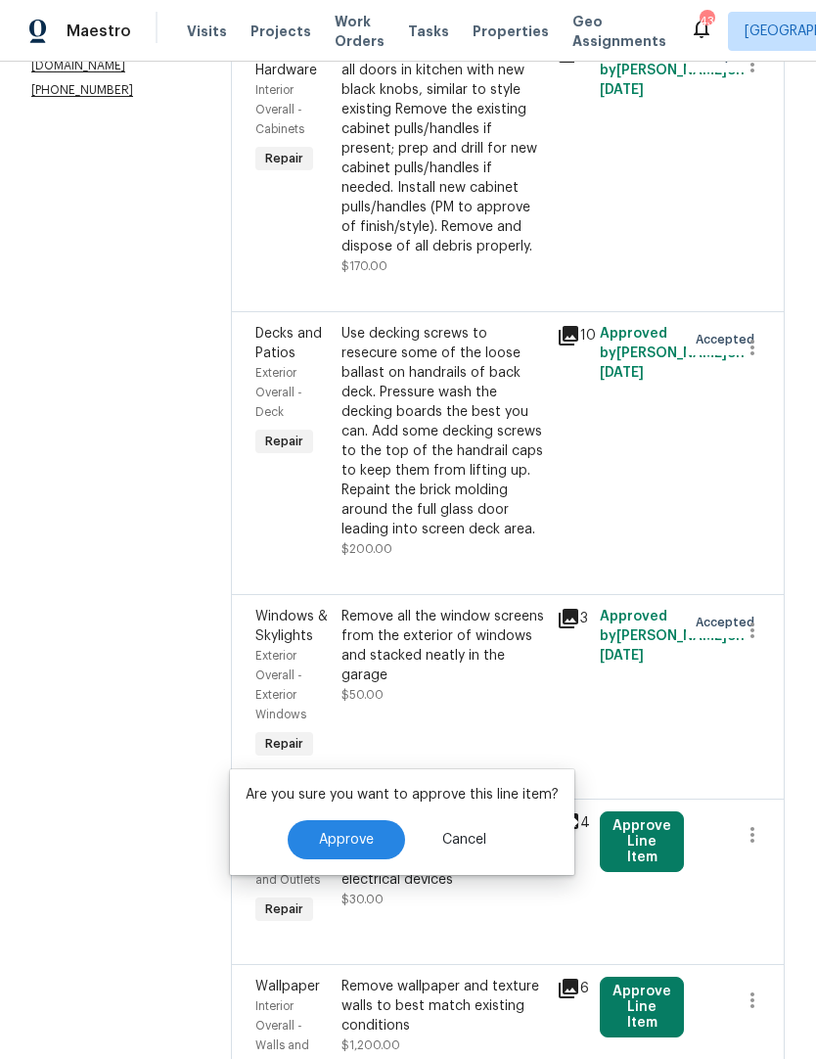
click at [326, 840] on span "Approve" at bounding box center [346, 840] width 55 height 15
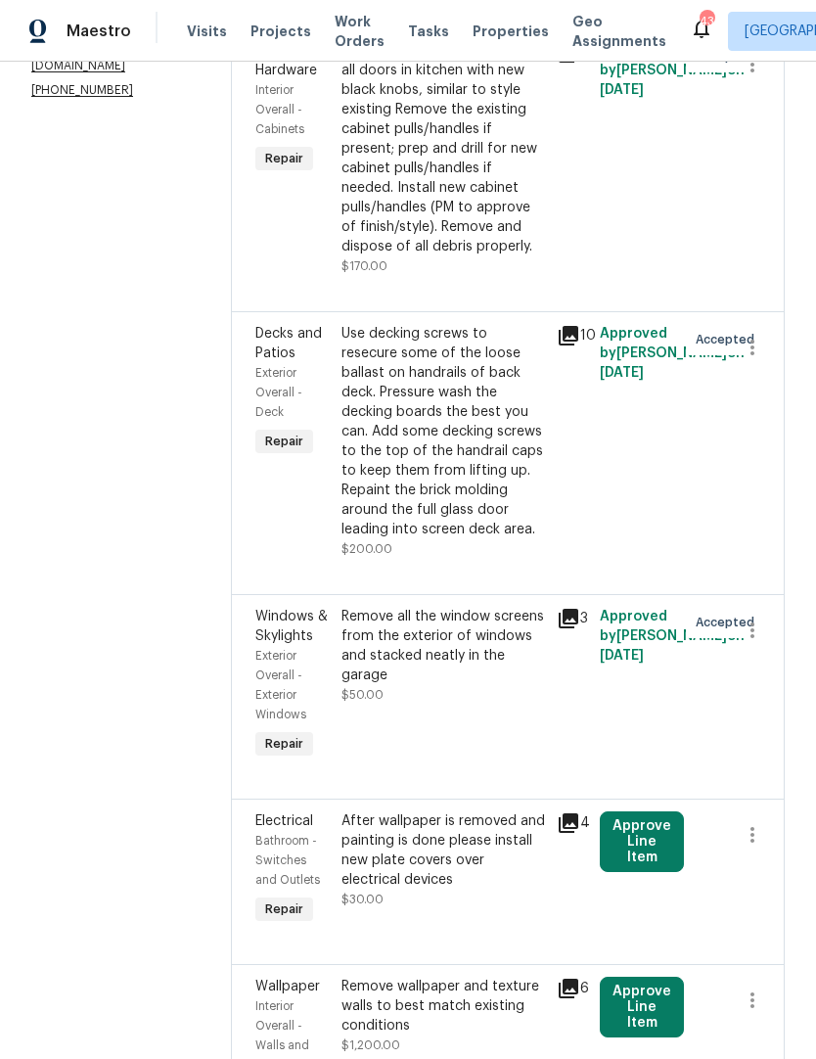
click at [622, 985] on button "Approve Line Item" at bounding box center [642, 1006] width 84 height 61
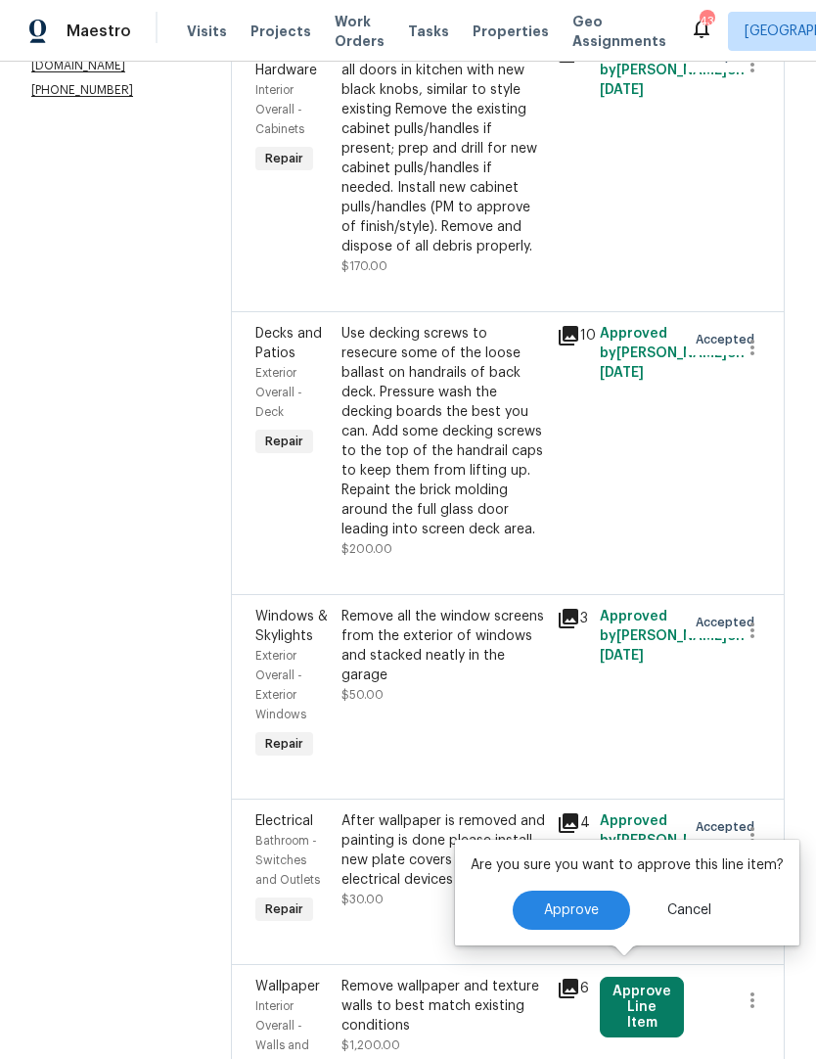
click at [562, 916] on span "Approve" at bounding box center [571, 910] width 55 height 15
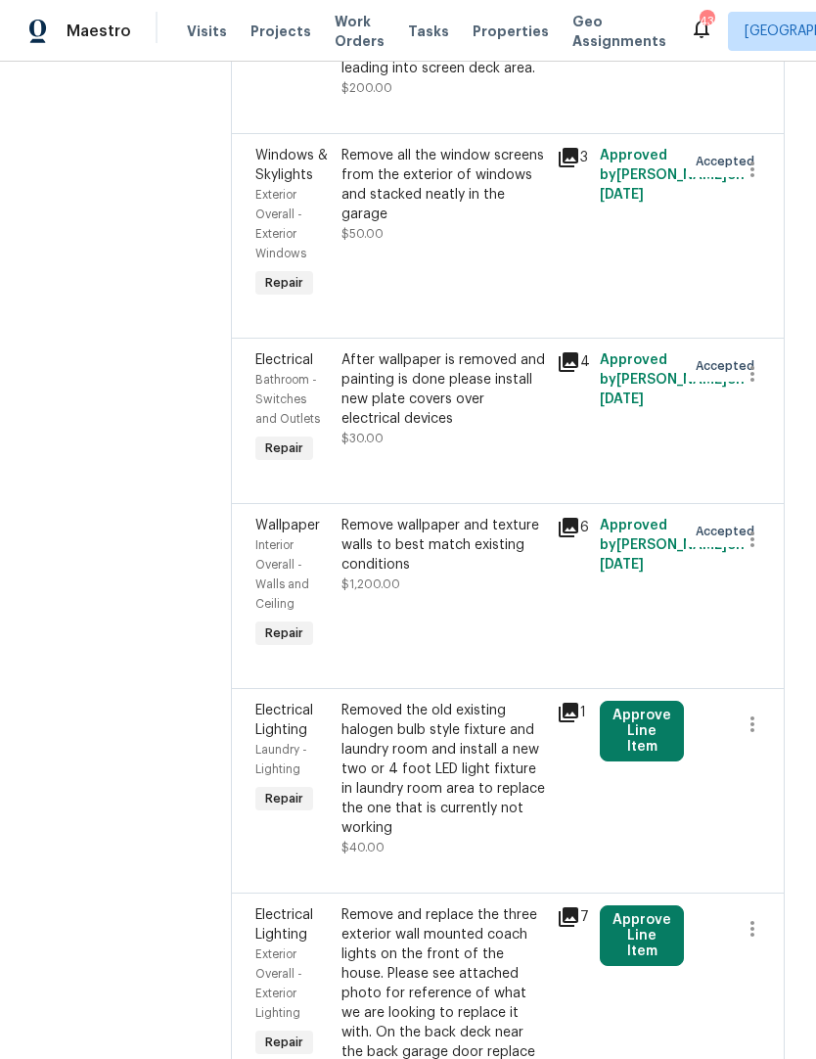
scroll to position [822, 0]
click at [632, 905] on button "Approve Line Item" at bounding box center [642, 935] width 84 height 61
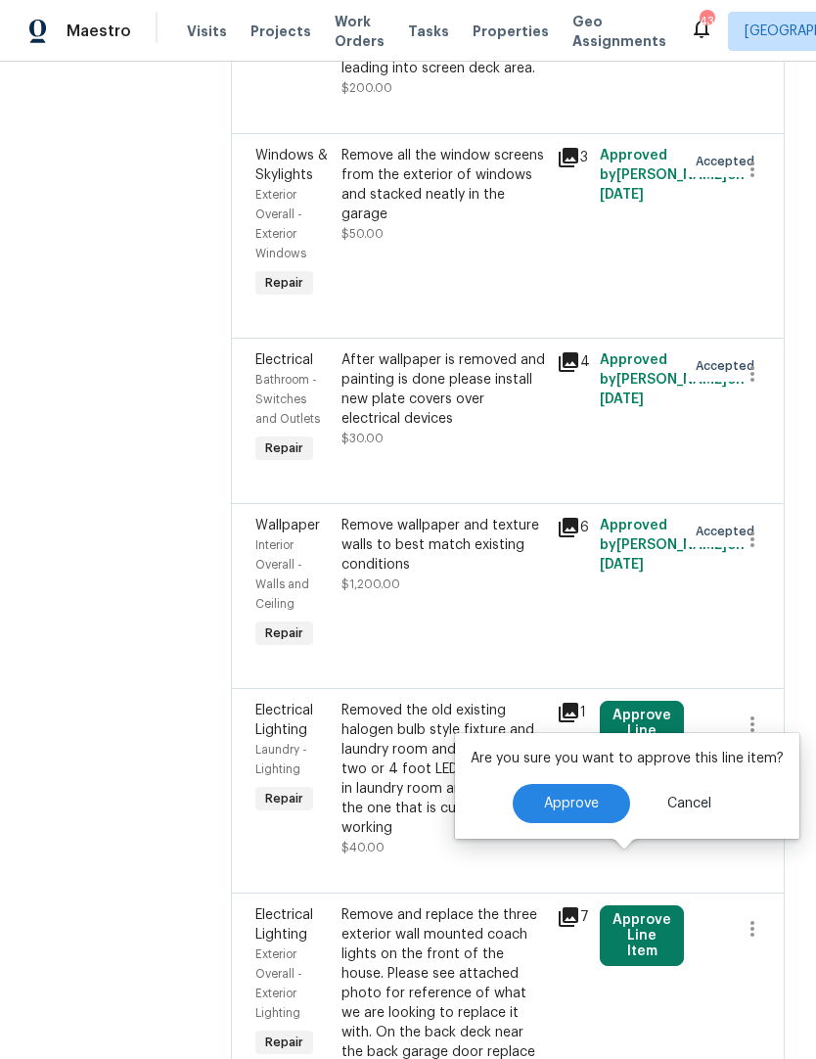
click at [573, 807] on span "Approve" at bounding box center [571, 803] width 55 height 15
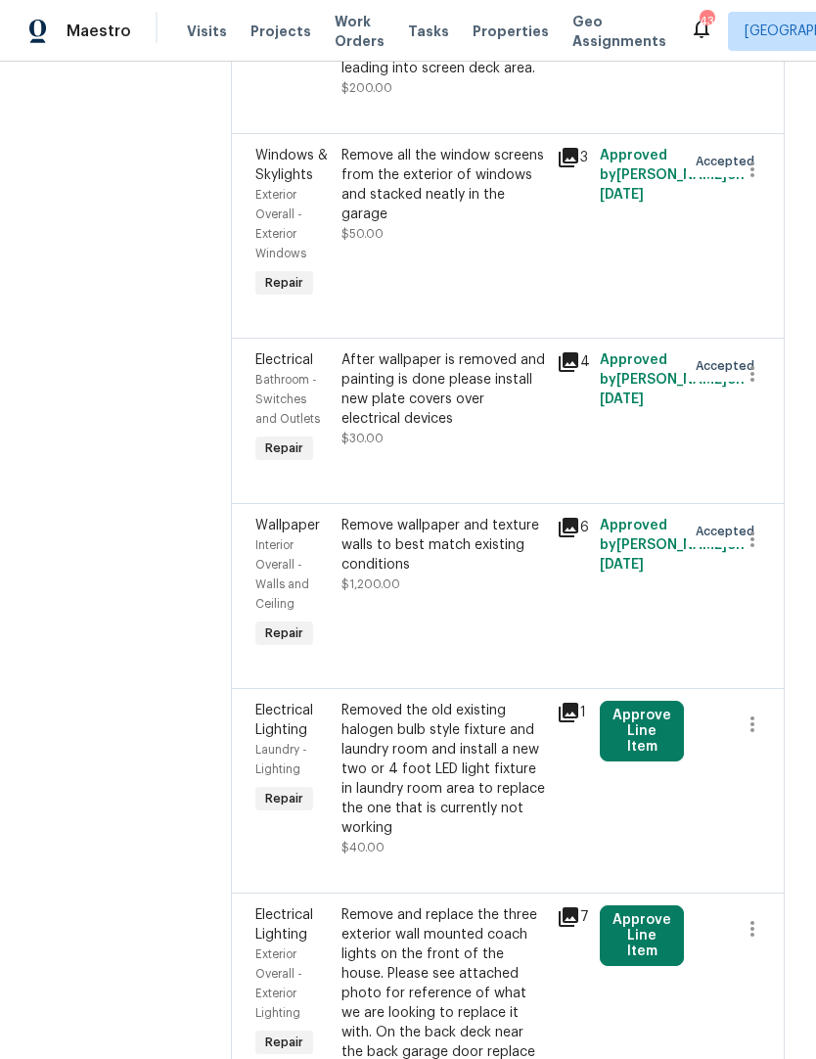
click at [642, 715] on button "Approve Line Item" at bounding box center [642, 730] width 84 height 61
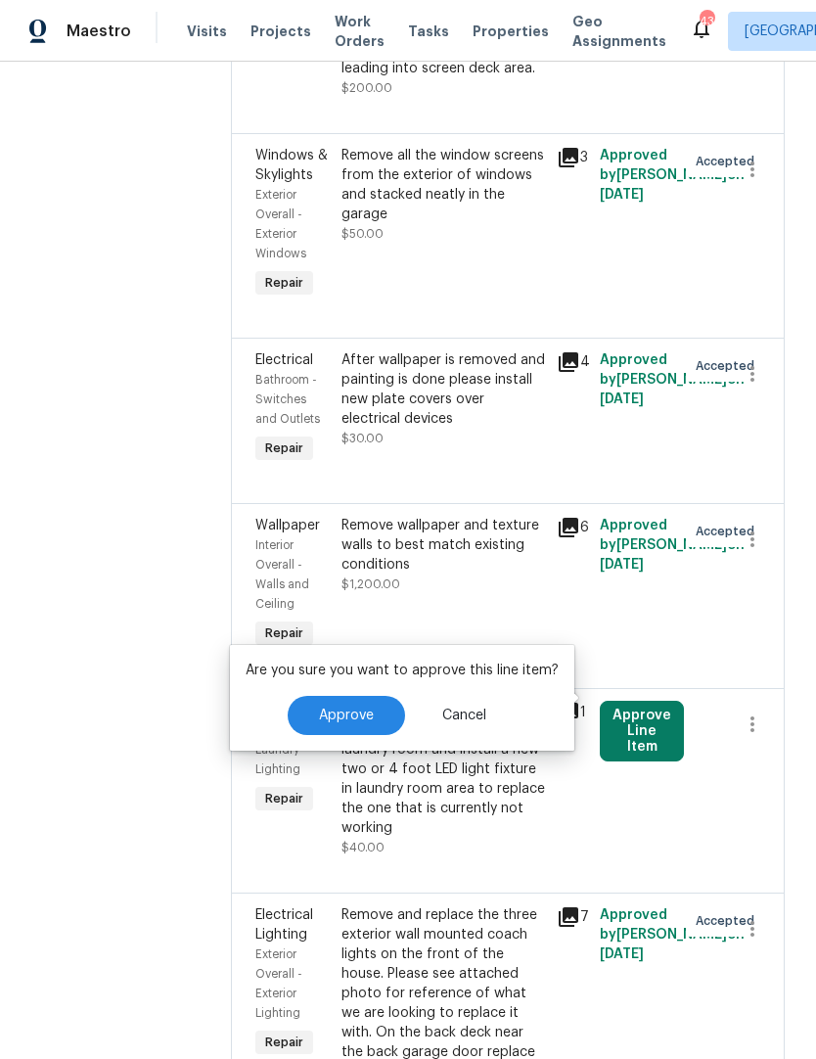
click at [282, 722] on div "Approve Cancel" at bounding box center [402, 715] width 313 height 39
click at [327, 727] on button "Approve" at bounding box center [346, 715] width 117 height 39
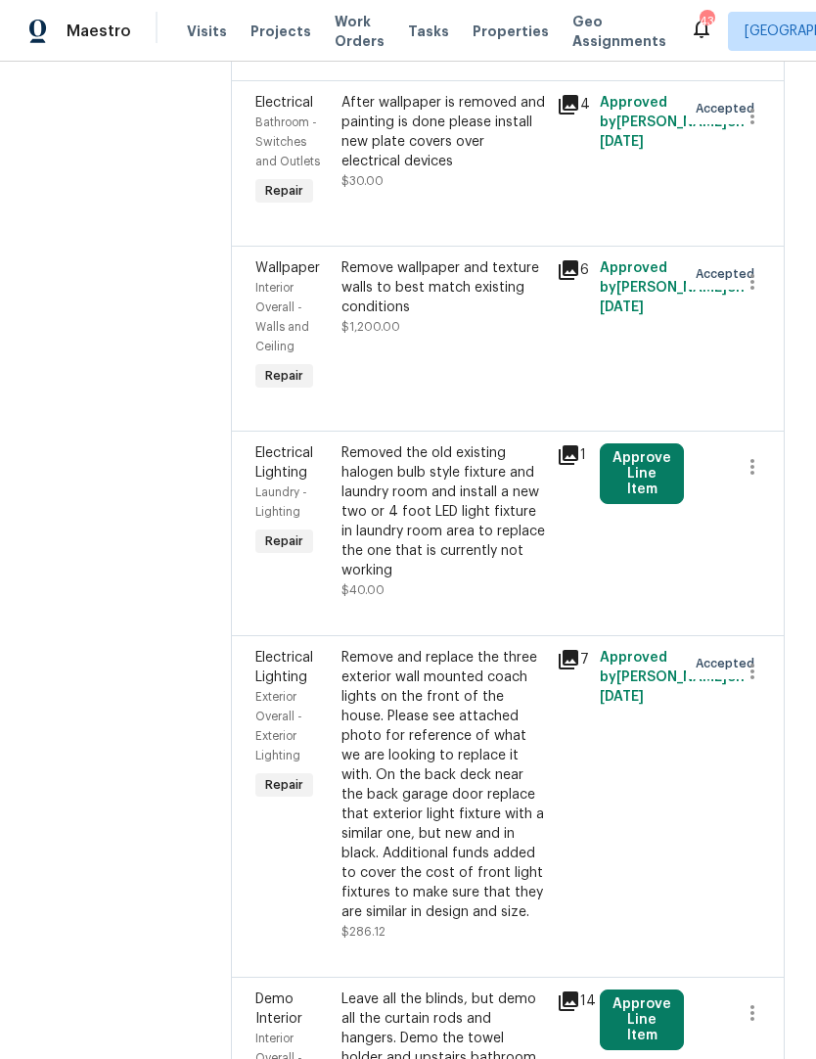
scroll to position [1200, 0]
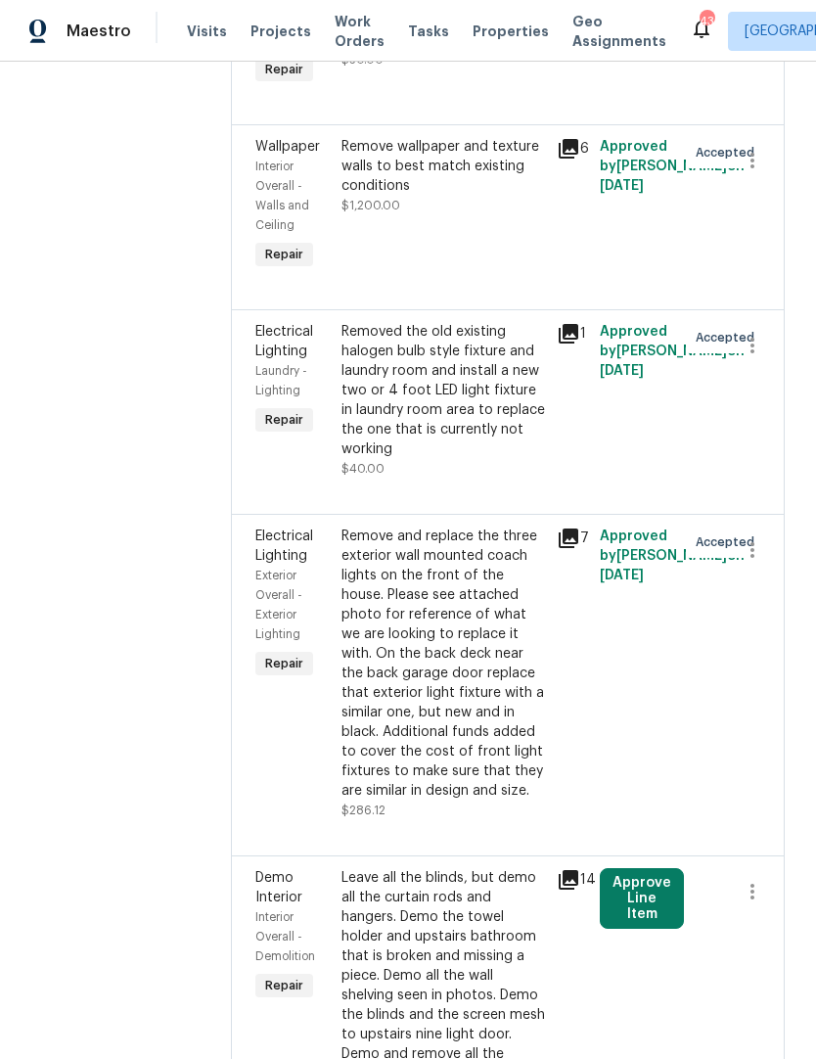
click at [628, 868] on button "Approve Line Item" at bounding box center [642, 898] width 84 height 61
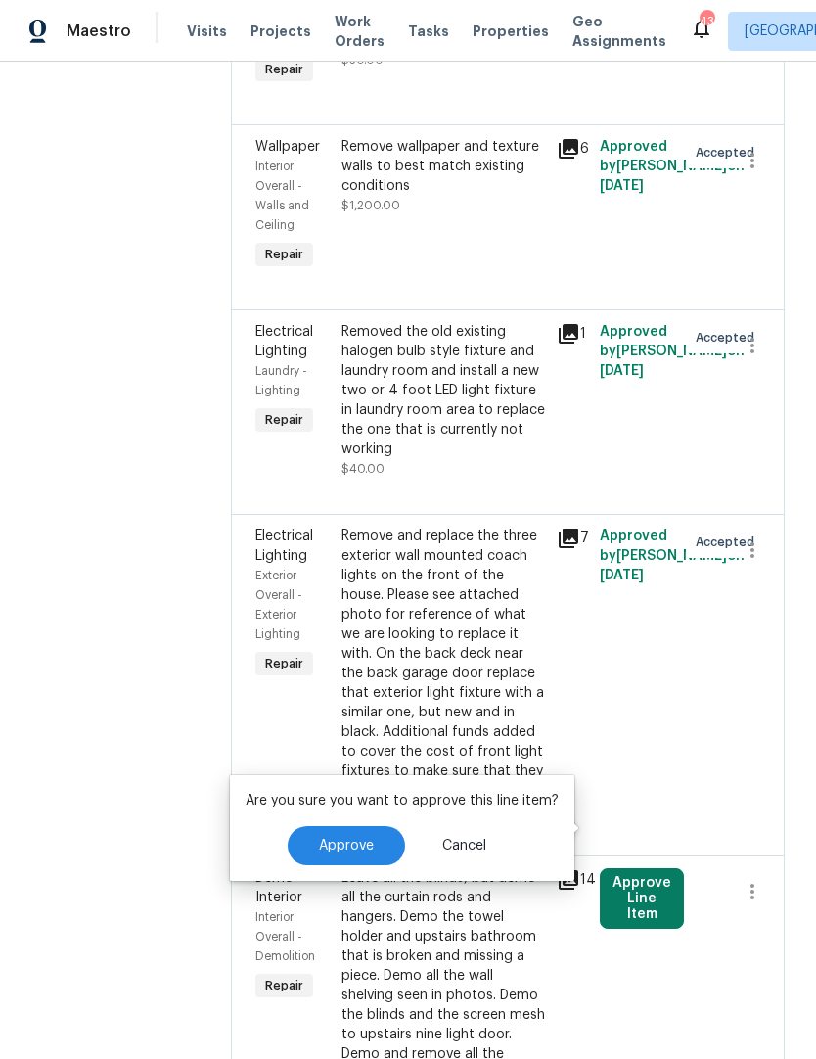
click at [324, 854] on button "Approve" at bounding box center [346, 845] width 117 height 39
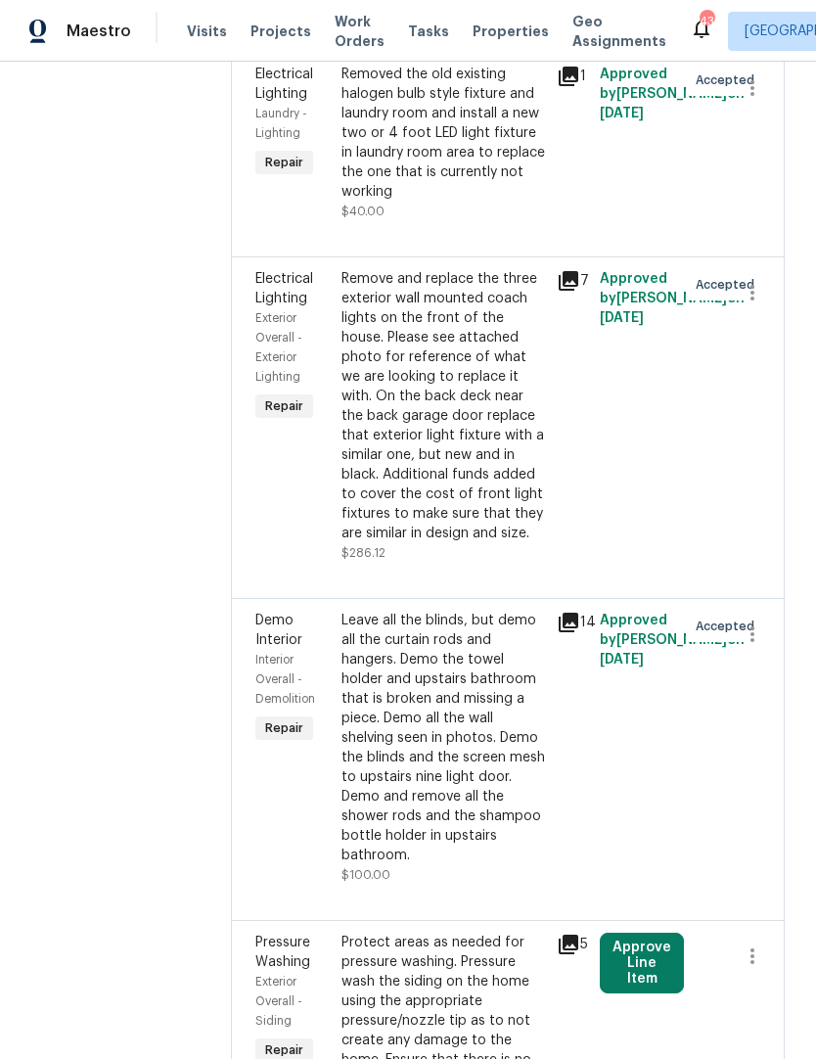
scroll to position [1494, 0]
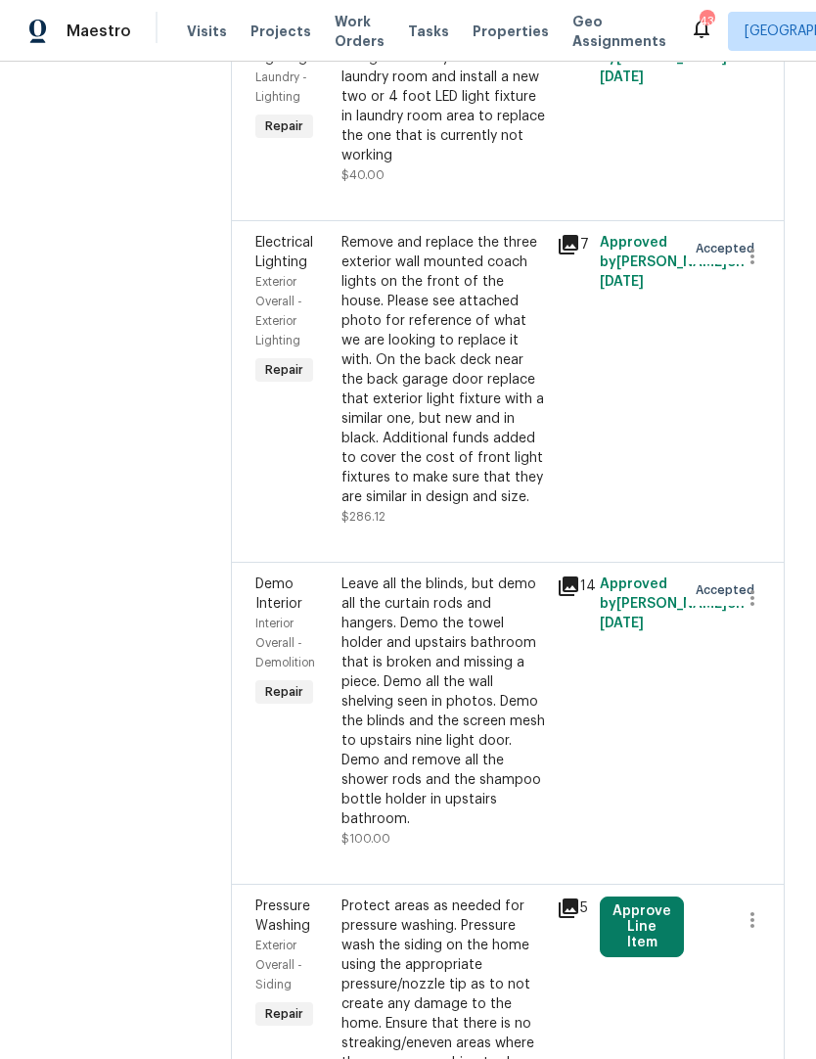
click at [620, 896] on button "Approve Line Item" at bounding box center [642, 926] width 84 height 61
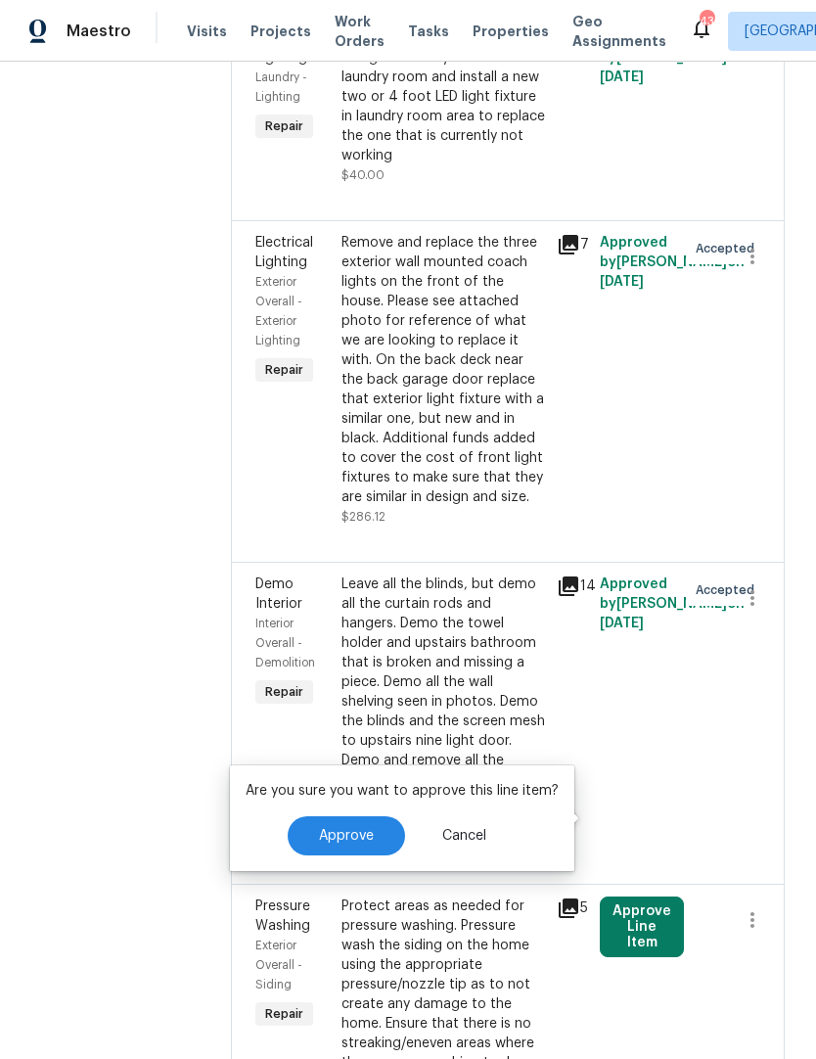
click at [335, 832] on span "Approve" at bounding box center [346, 836] width 55 height 15
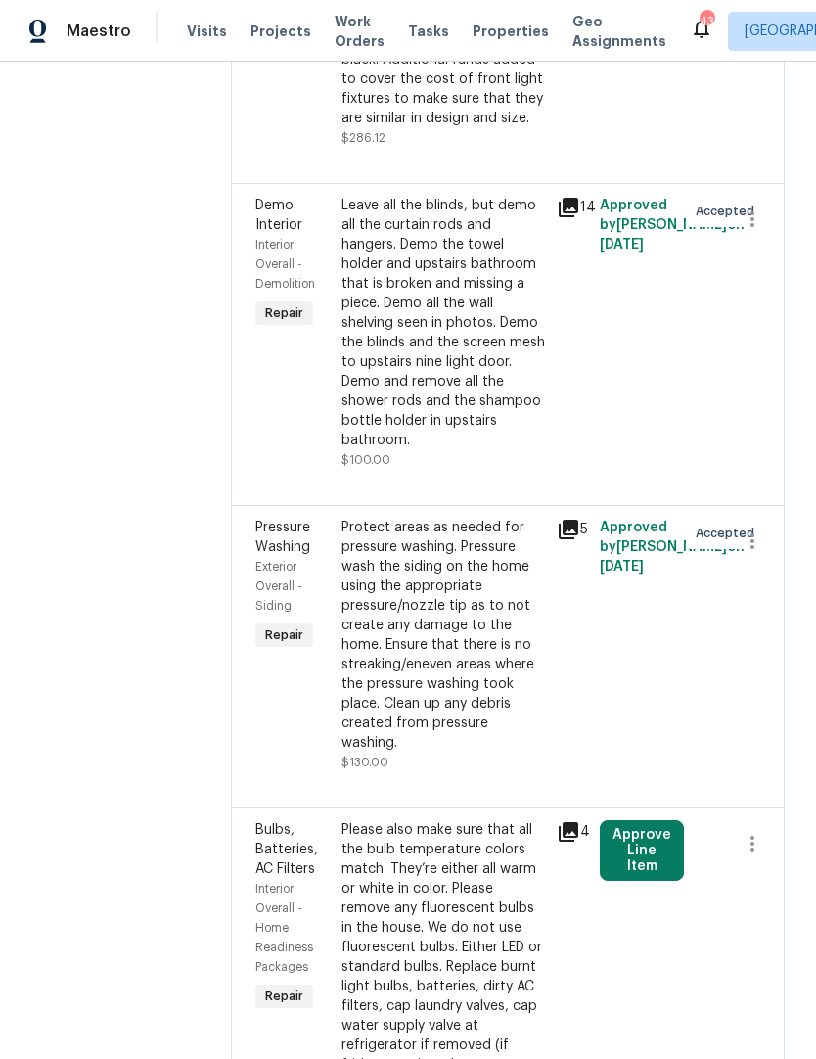
scroll to position [1892, 0]
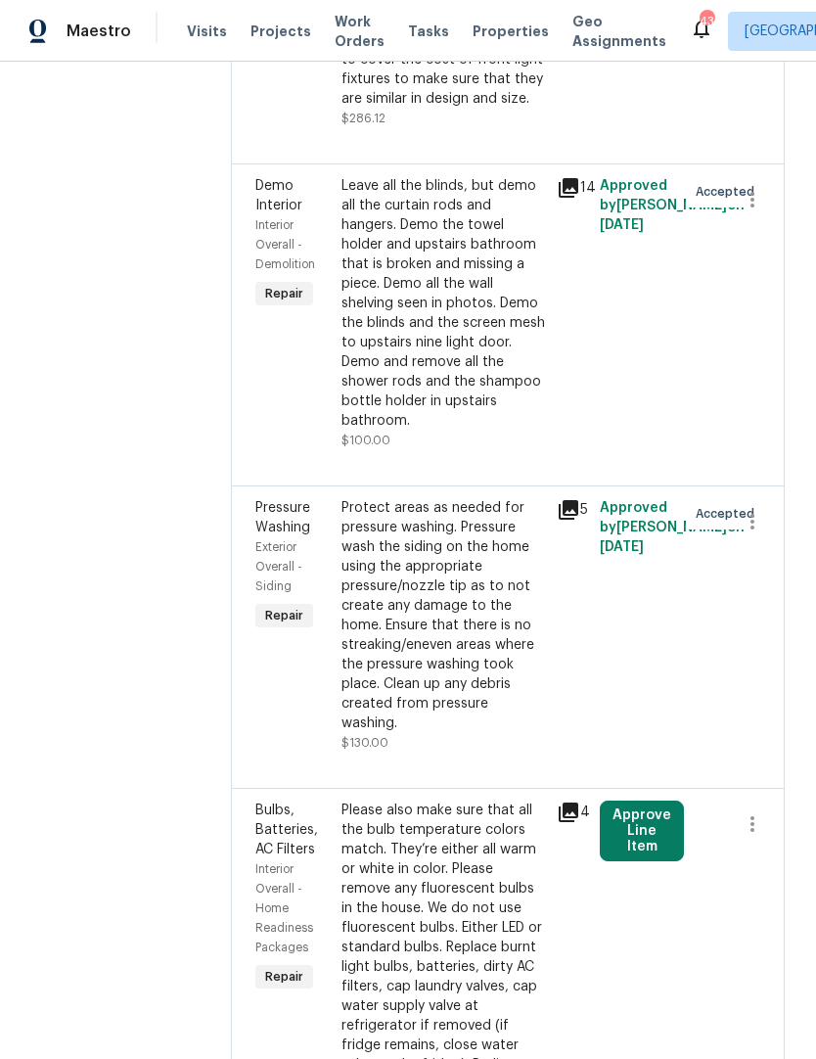
click at [626, 800] on button "Approve Line Item" at bounding box center [642, 830] width 84 height 61
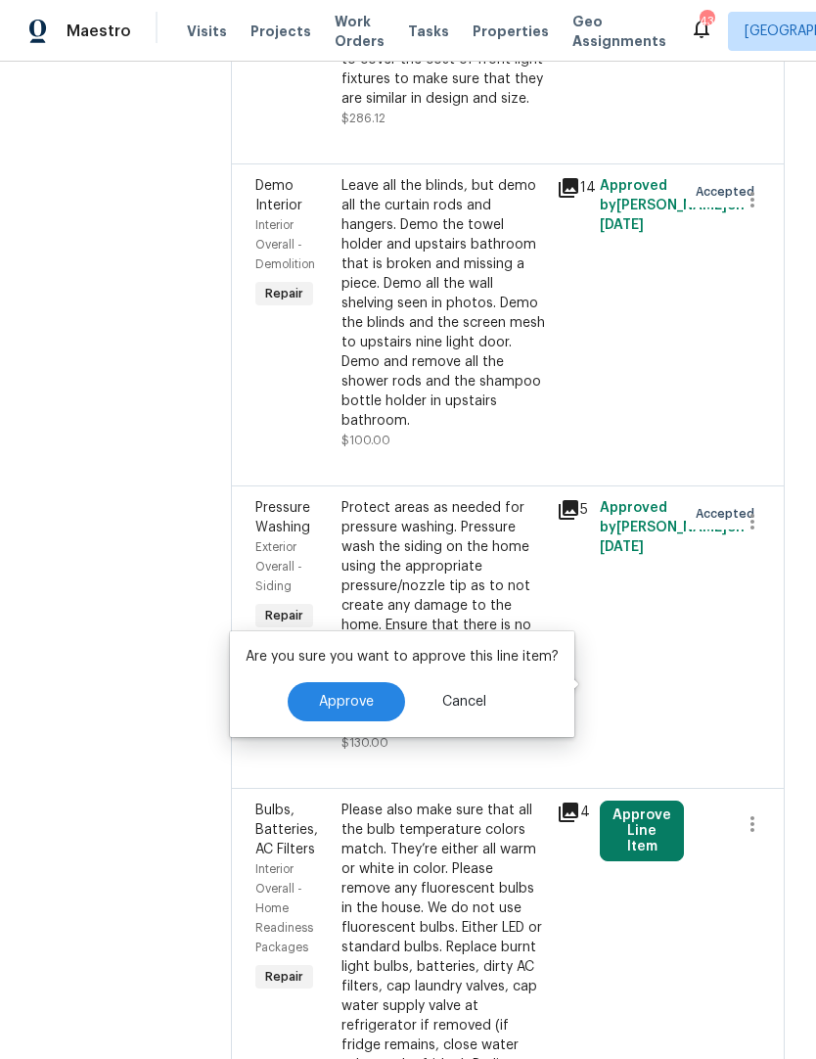
click at [330, 712] on button "Approve" at bounding box center [346, 701] width 117 height 39
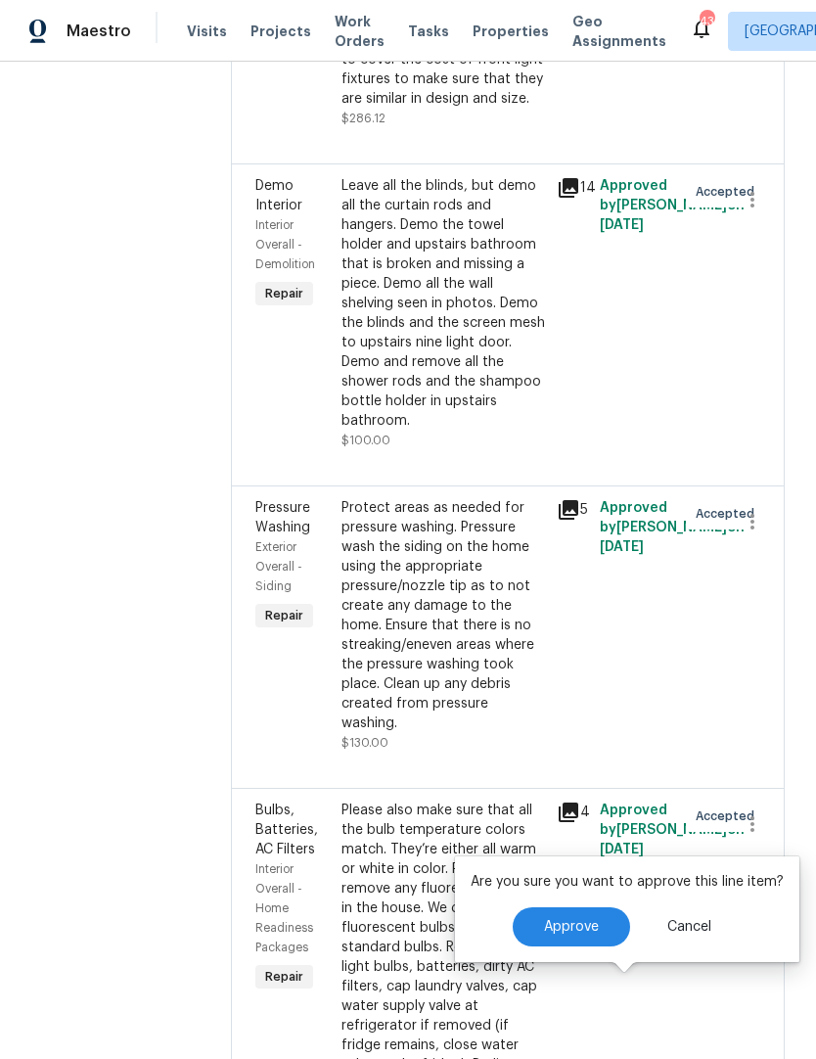
click at [562, 923] on span "Approve" at bounding box center [571, 927] width 55 height 15
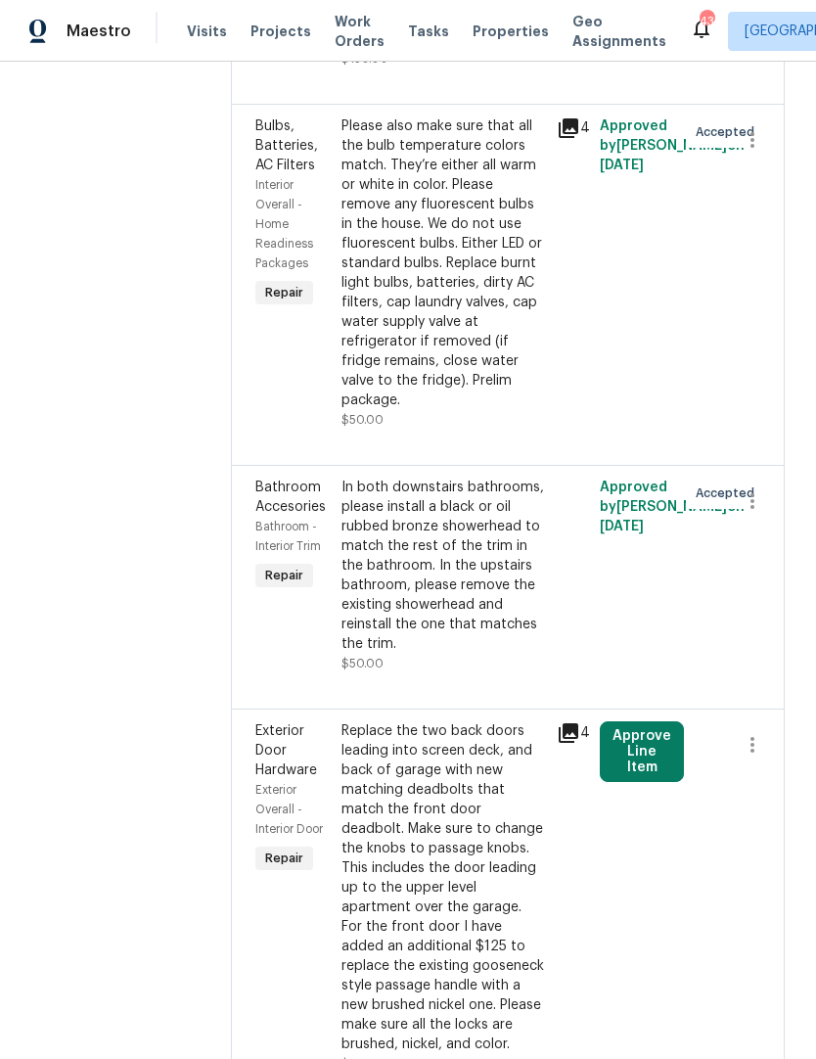
scroll to position [2610, 0]
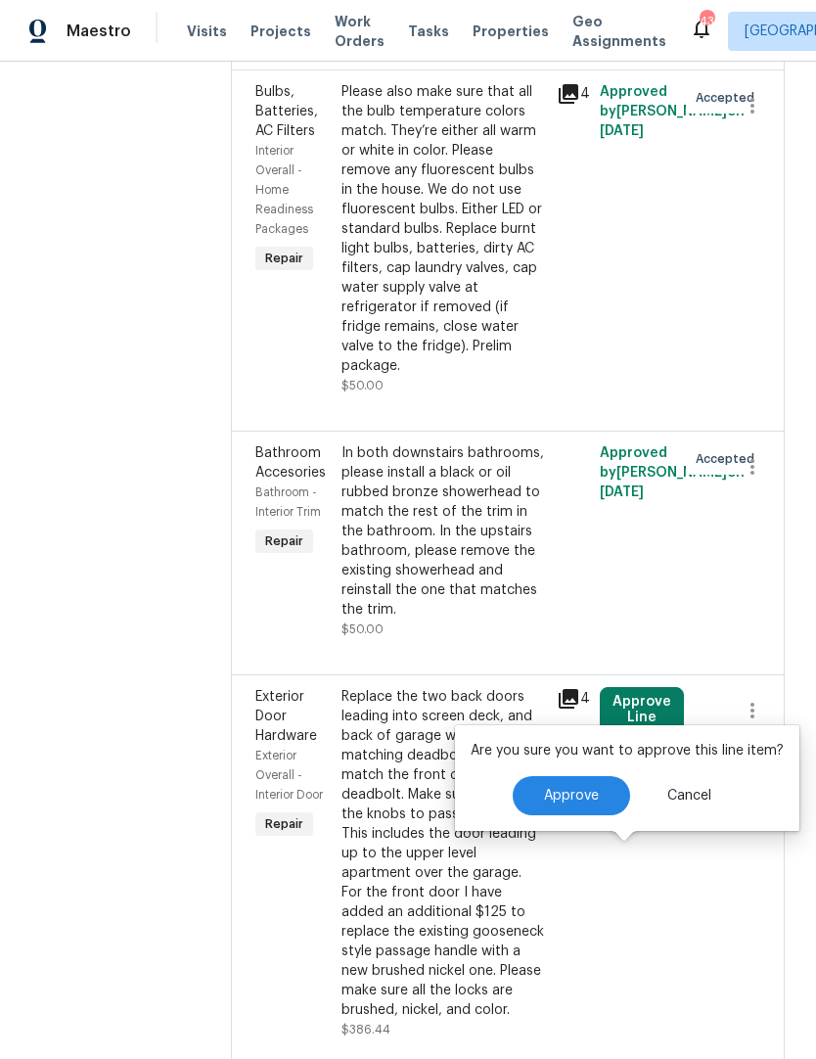
click at [580, 799] on span "Approve" at bounding box center [571, 796] width 55 height 15
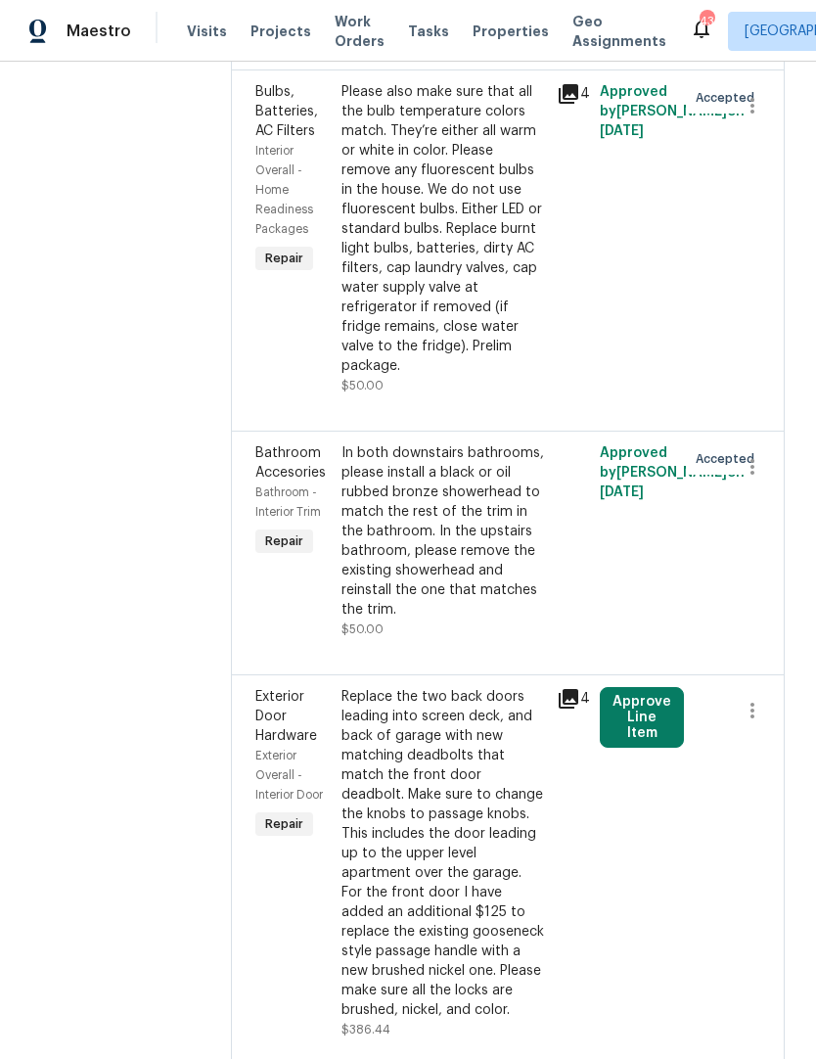
click at [620, 687] on button "Approve Line Item" at bounding box center [642, 717] width 84 height 61
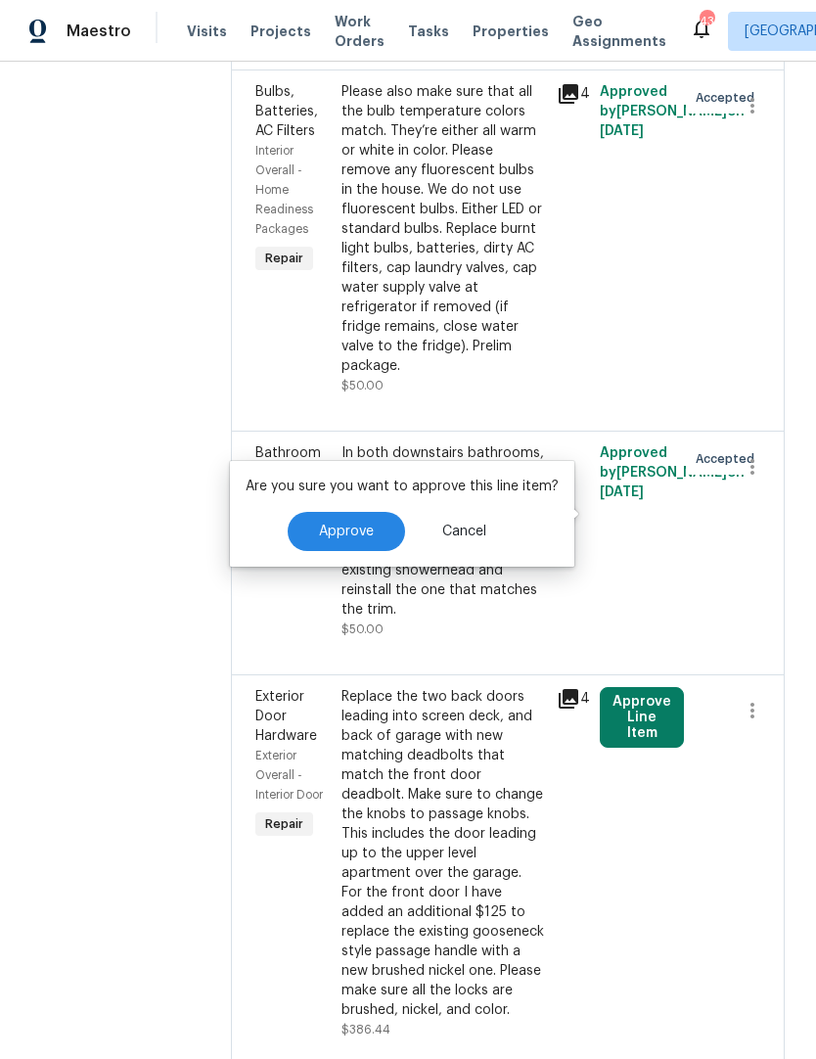
click at [338, 537] on span "Approve" at bounding box center [346, 531] width 55 height 15
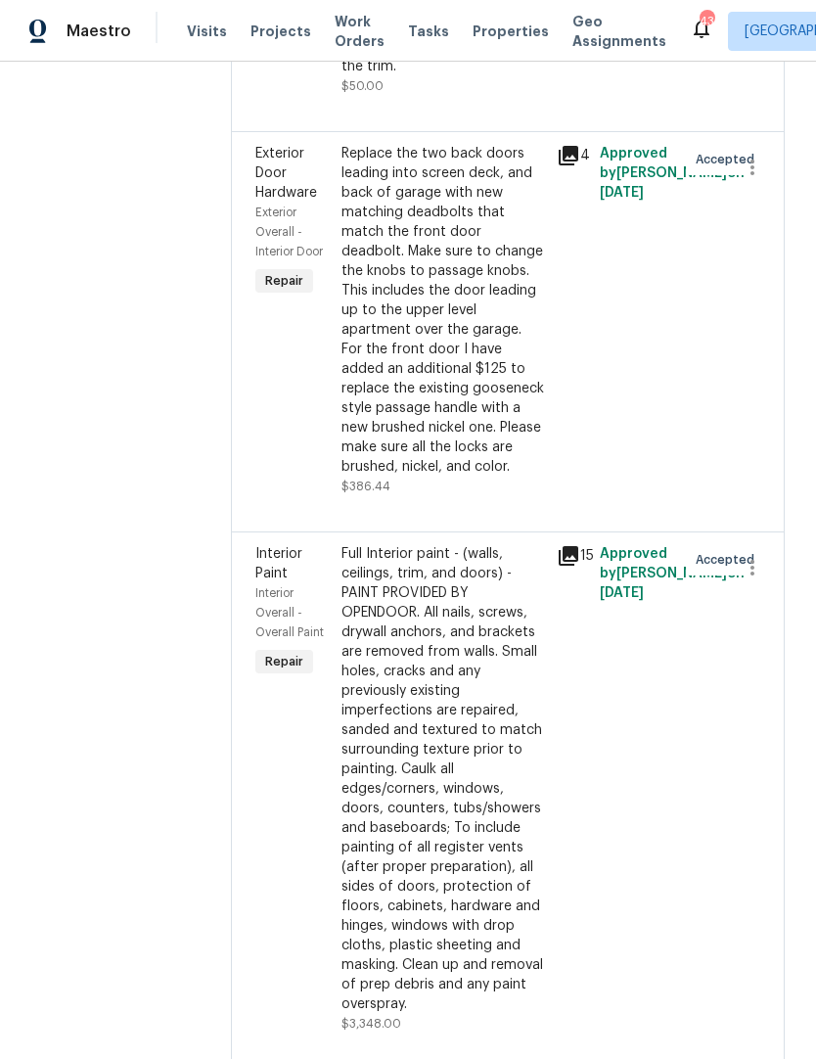
scroll to position [3236, 0]
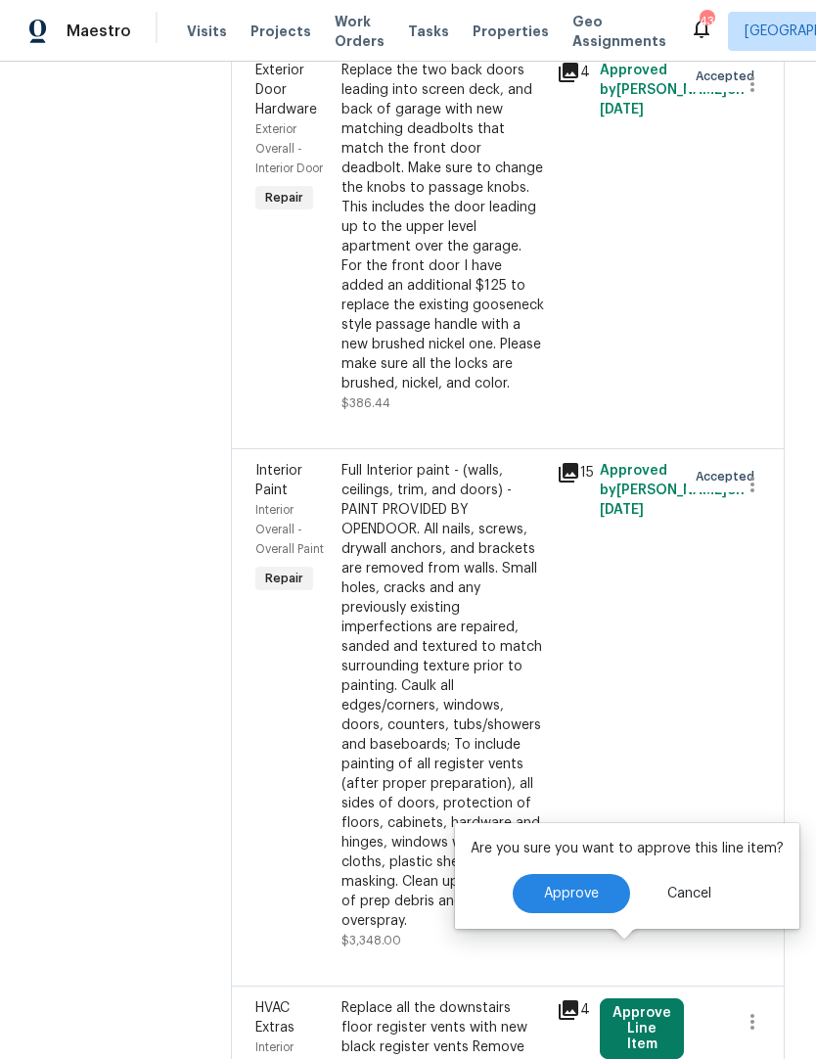
click at [535, 903] on button "Approve" at bounding box center [571, 893] width 117 height 39
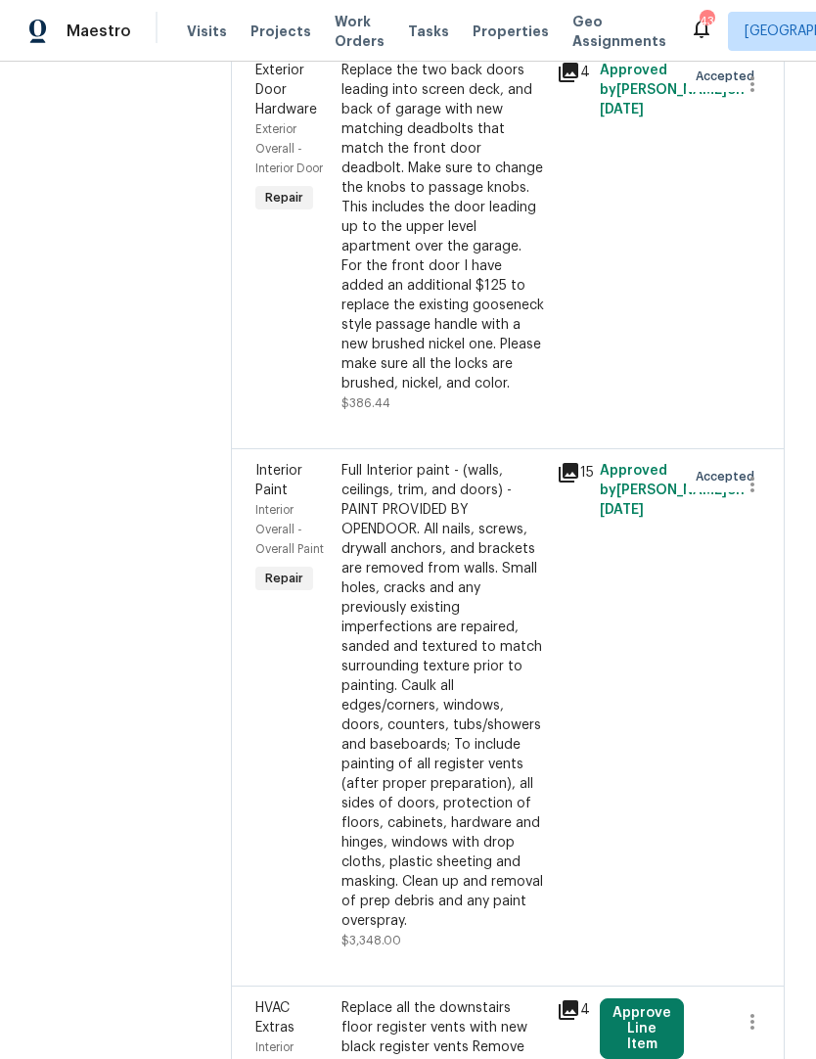
click at [610, 998] on button "Approve Line Item" at bounding box center [642, 1028] width 84 height 61
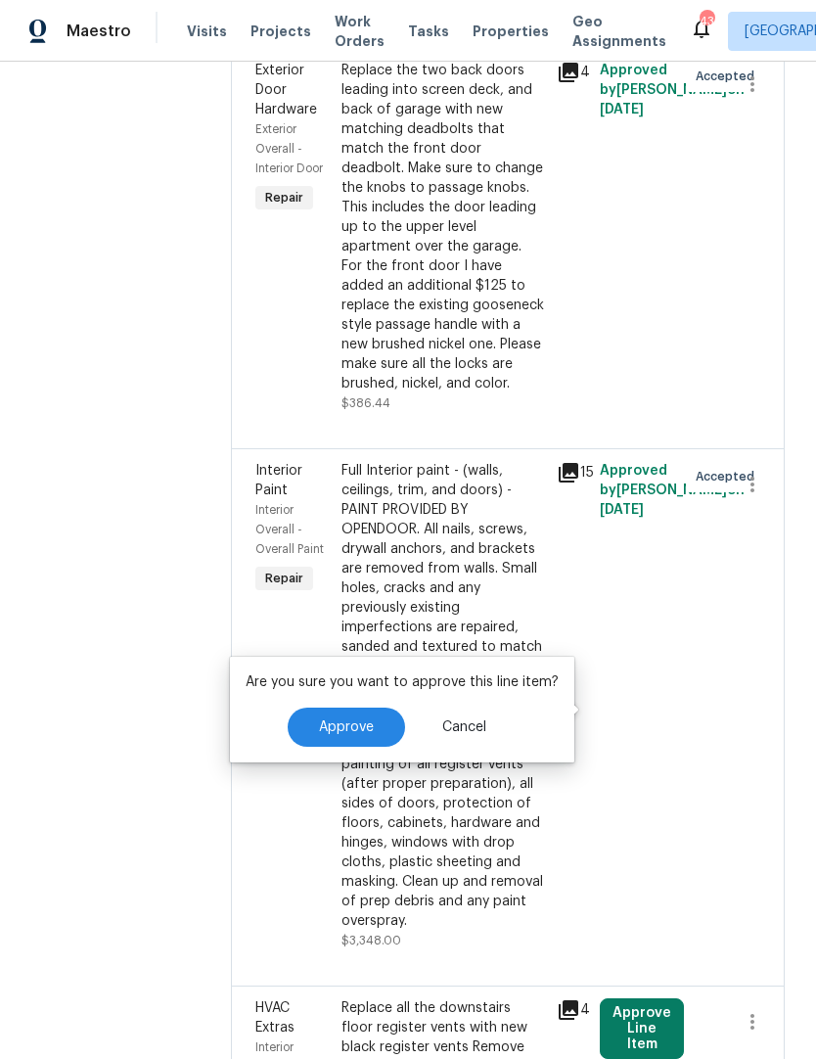
click at [333, 712] on button "Approve" at bounding box center [346, 726] width 117 height 39
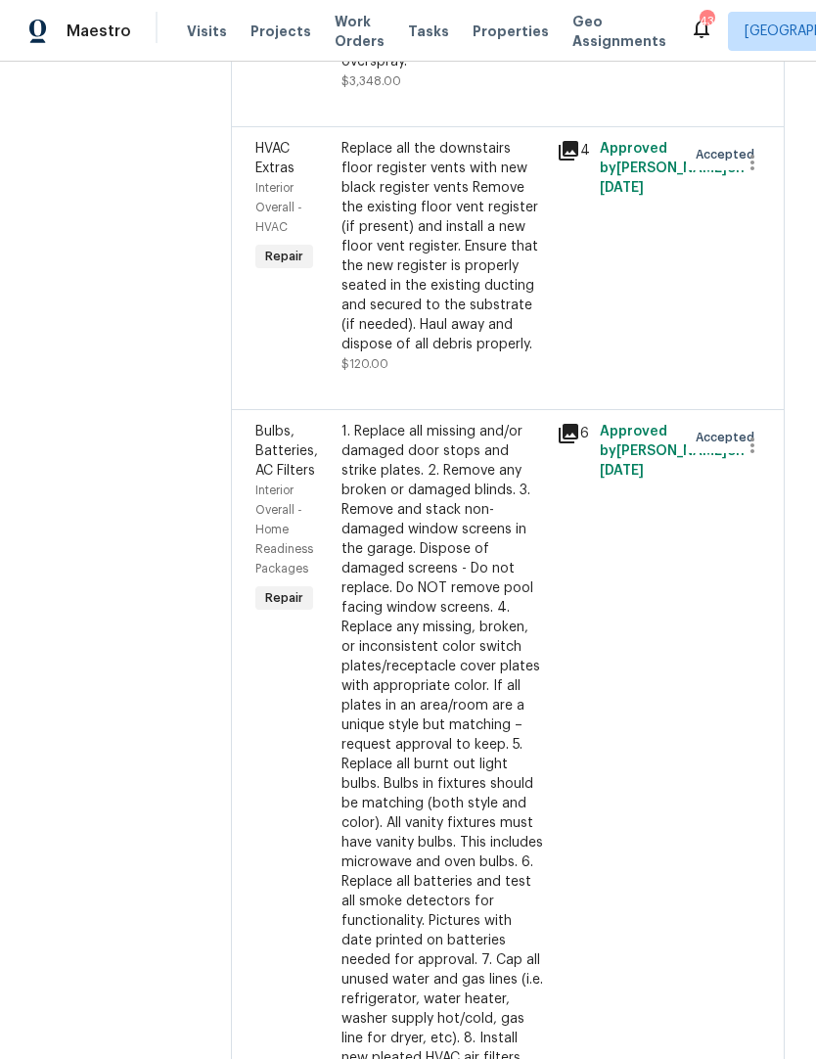
scroll to position [4206, 0]
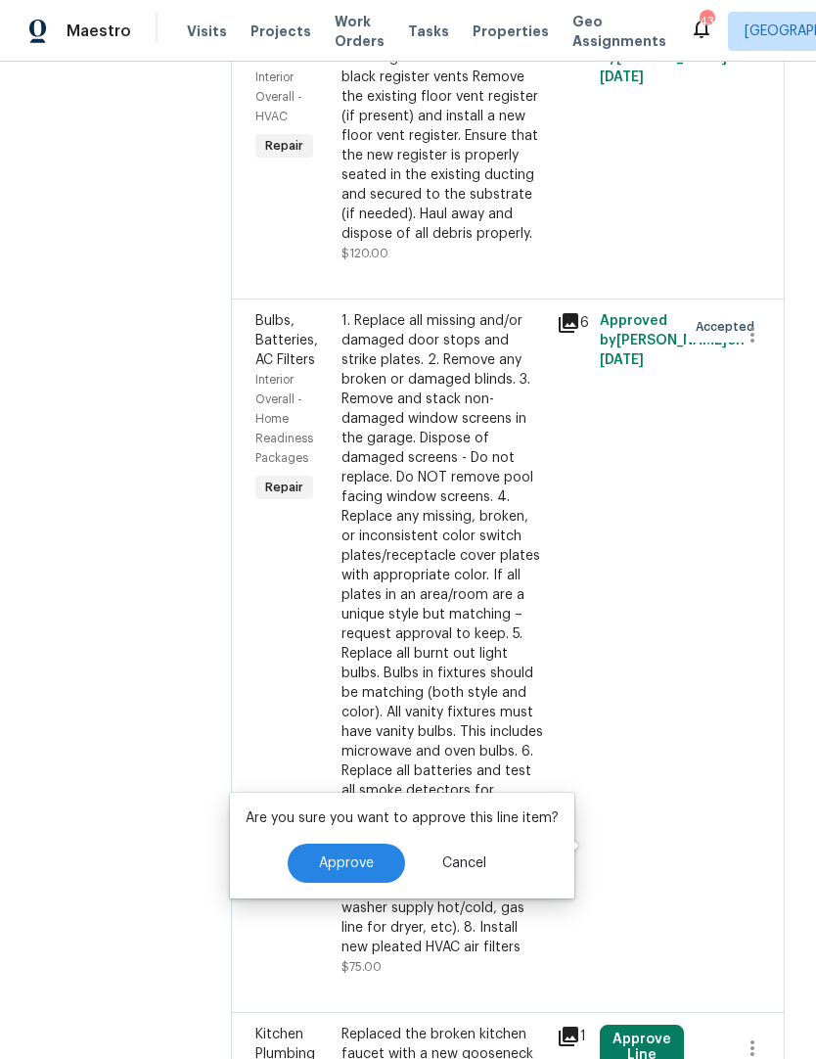
click at [335, 864] on span "Approve" at bounding box center [346, 863] width 55 height 15
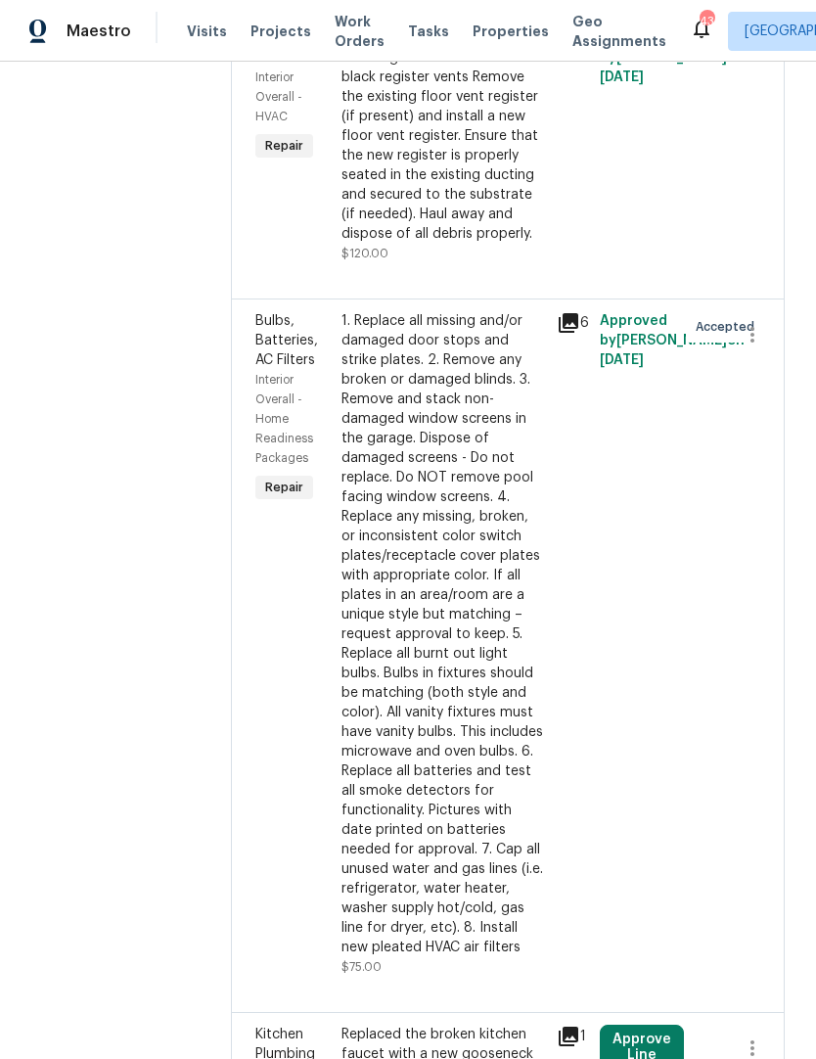
click at [625, 1024] on button "Approve Line Item" at bounding box center [642, 1054] width 84 height 61
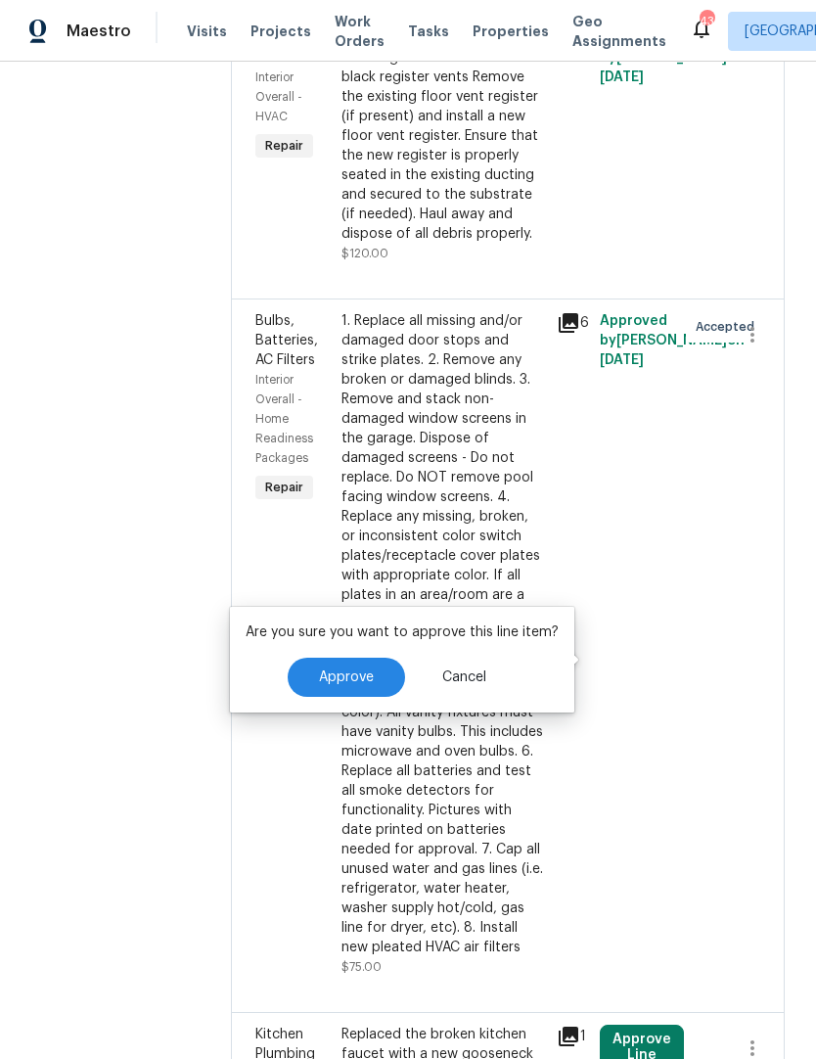
click at [322, 674] on span "Approve" at bounding box center [346, 677] width 55 height 15
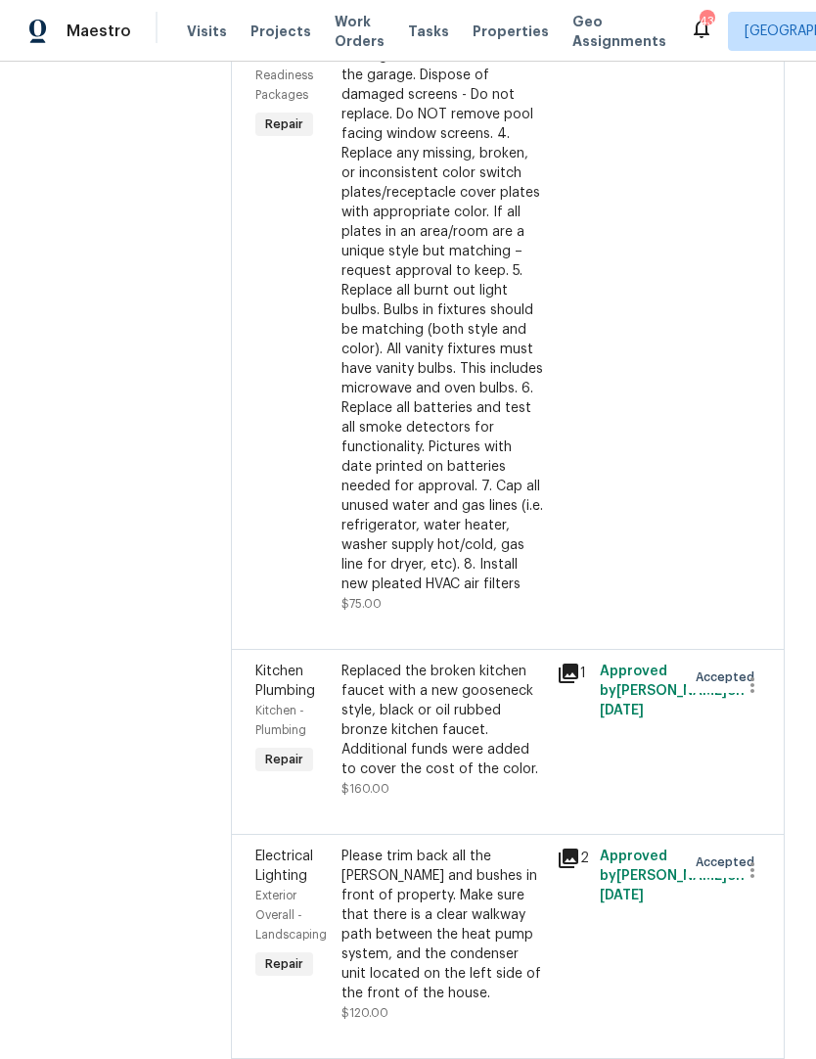
scroll to position [4579, 0]
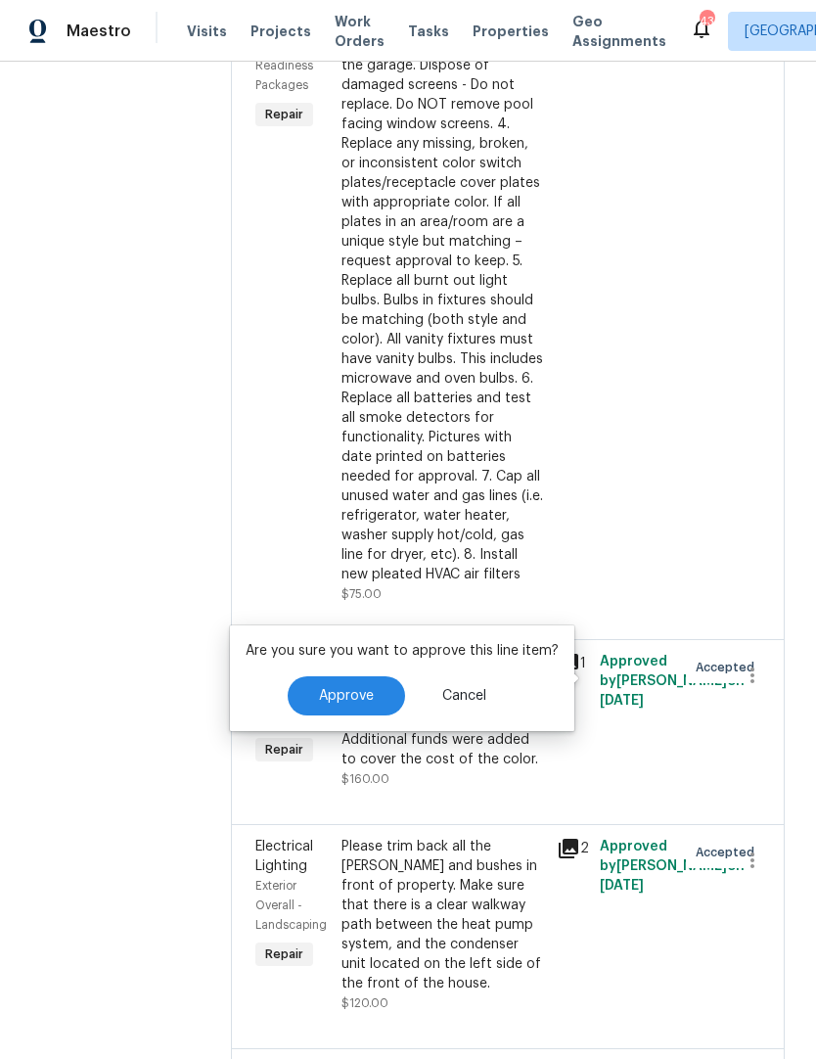
click at [319, 699] on span "Approve" at bounding box center [346, 696] width 55 height 15
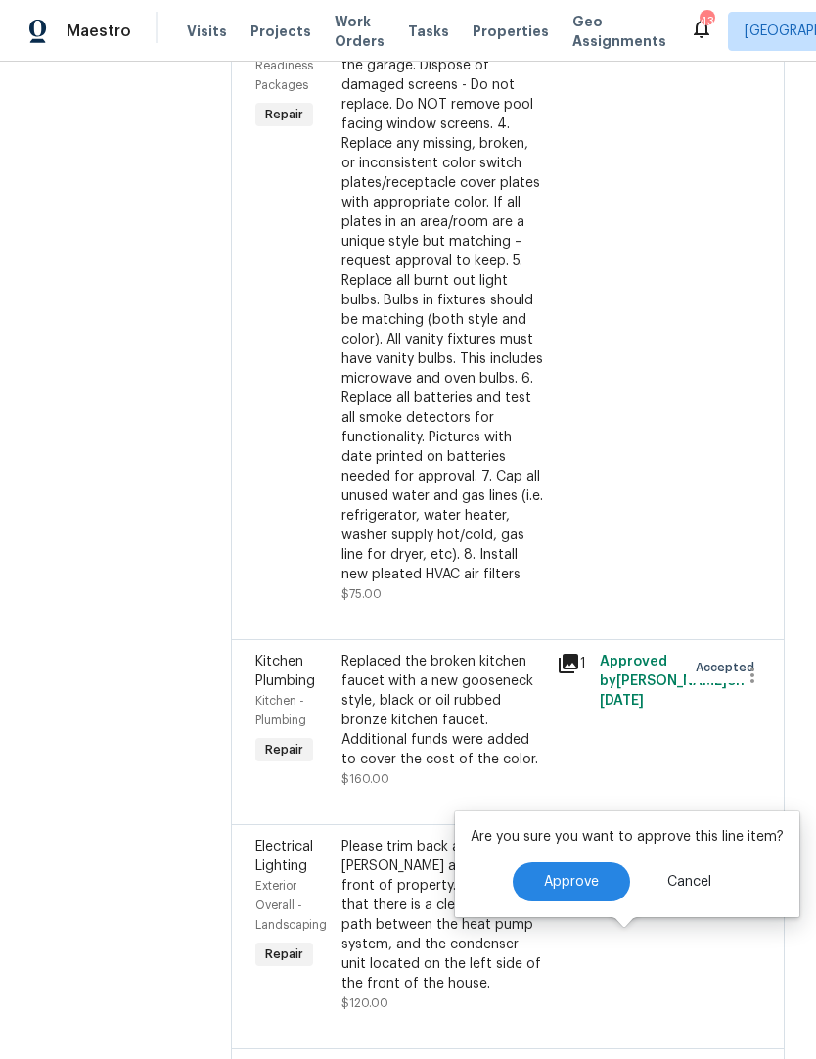
click at [573, 890] on button "Approve" at bounding box center [571, 881] width 117 height 39
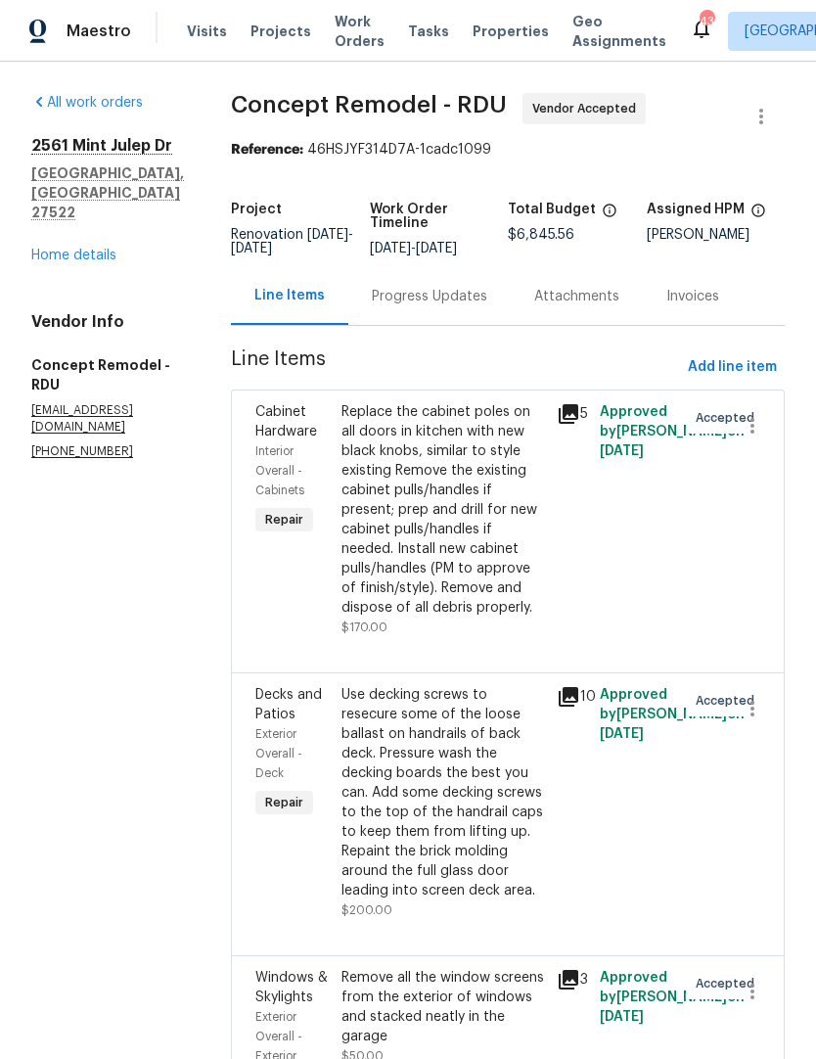
scroll to position [0, 0]
click at [737, 366] on span "Add line item" at bounding box center [732, 367] width 89 height 24
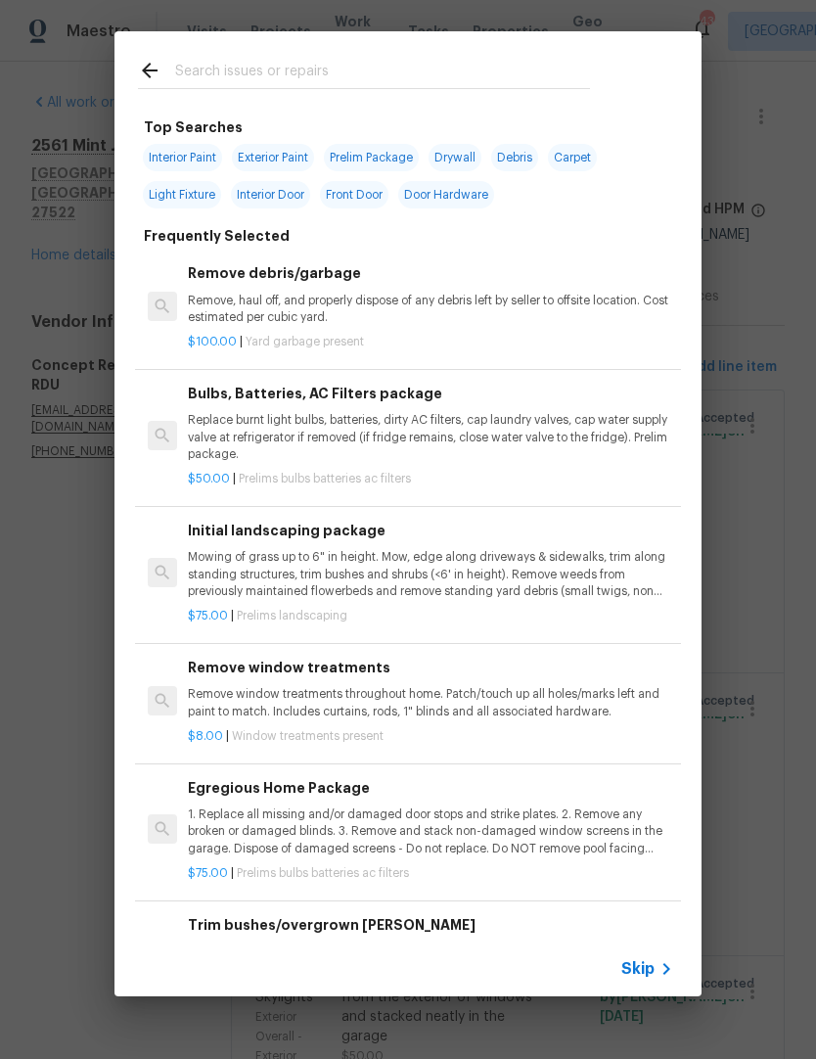
click at [204, 72] on input "text" at bounding box center [382, 73] width 415 height 29
type input "Exteriro"
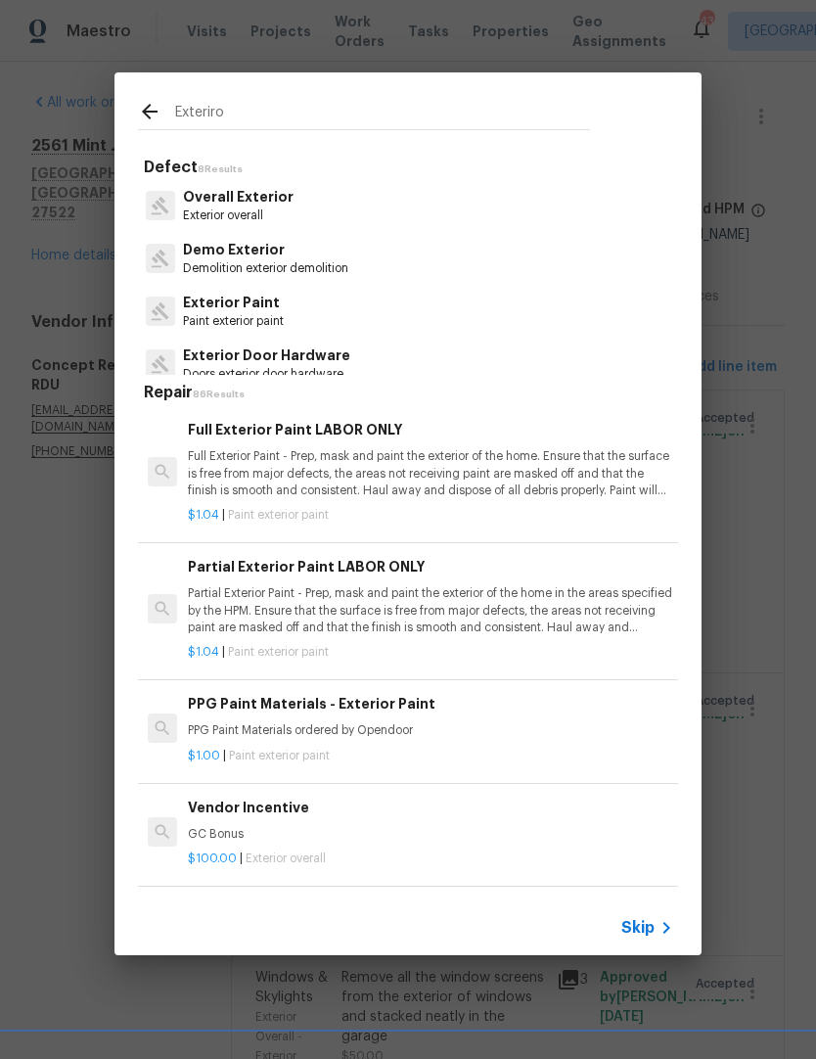
click at [217, 309] on p "Exterior Paint" at bounding box center [233, 303] width 101 height 21
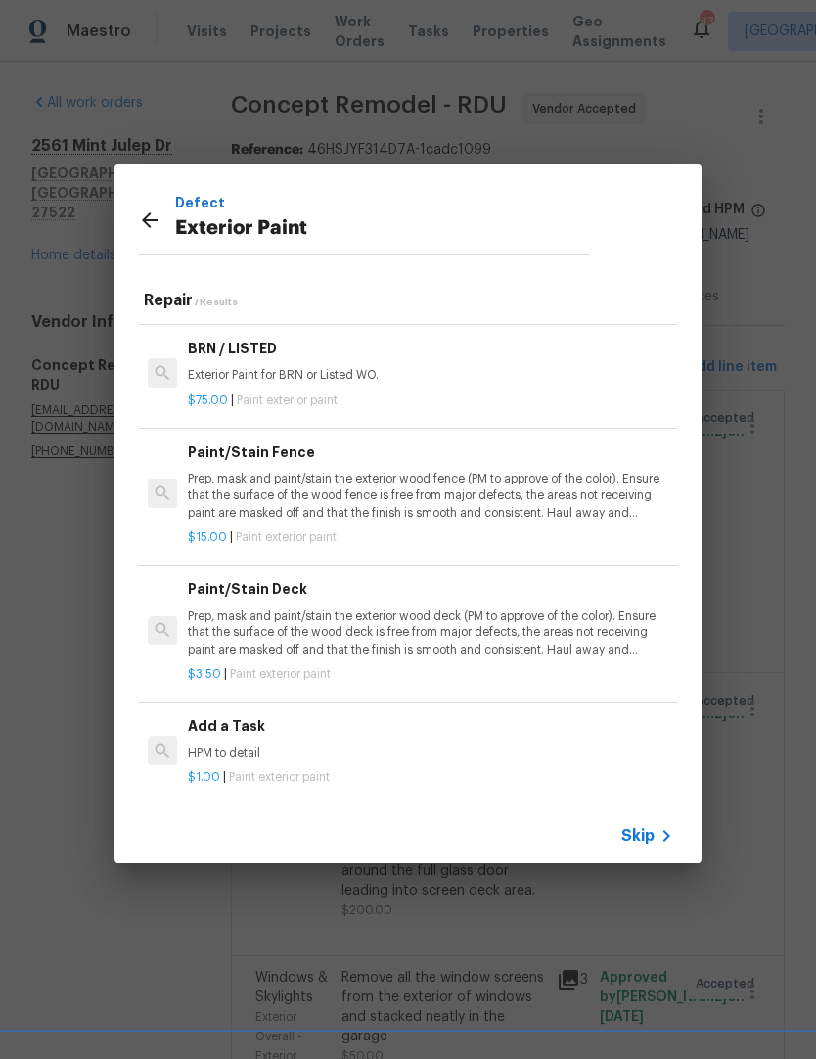
scroll to position [366, 0]
click at [224, 735] on div "Add a Task HPM to detail" at bounding box center [430, 739] width 485 height 47
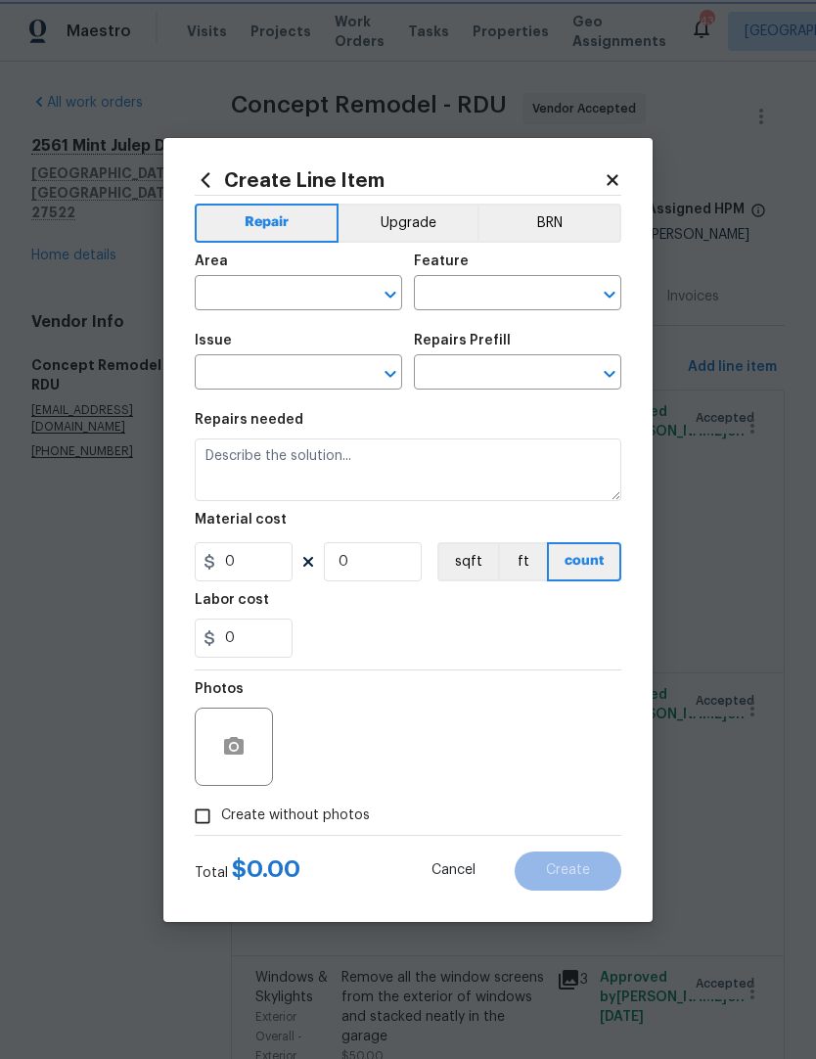
type input "Overall Paint"
type input "Exterior Paint"
type input "Add a Task $1.00"
type textarea "HPM to detail"
type input "1"
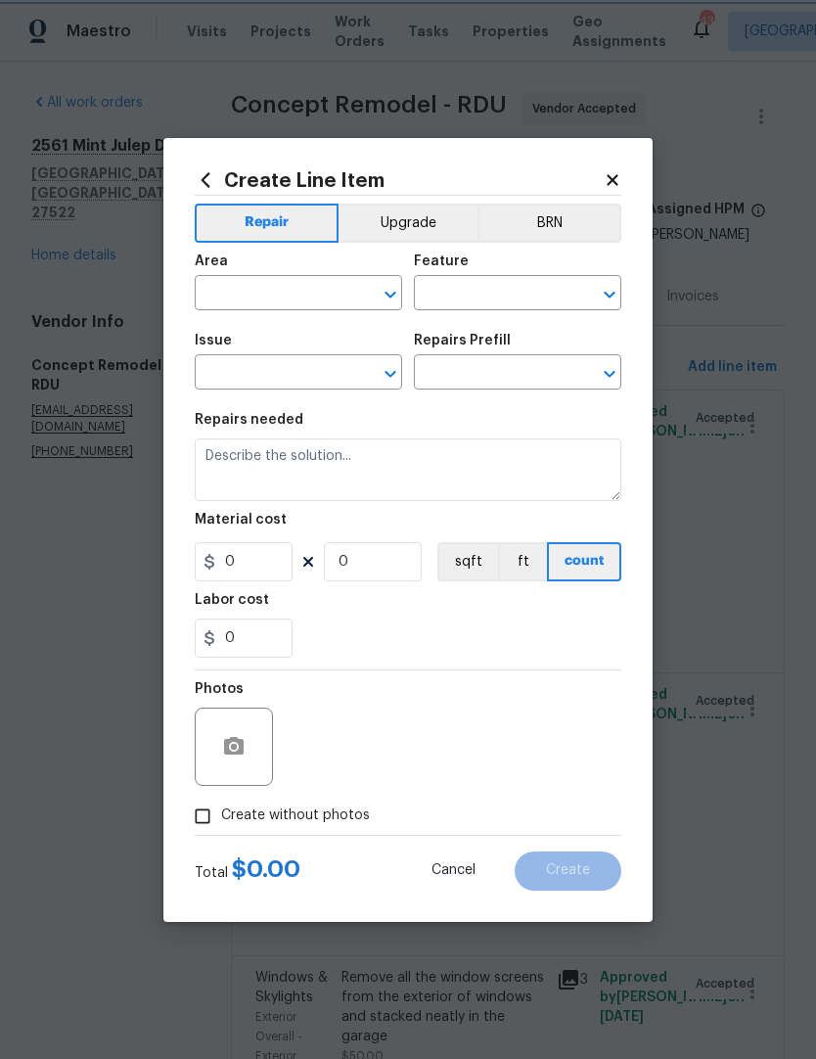
type input "1"
click at [234, 306] on input "text" at bounding box center [271, 295] width 153 height 30
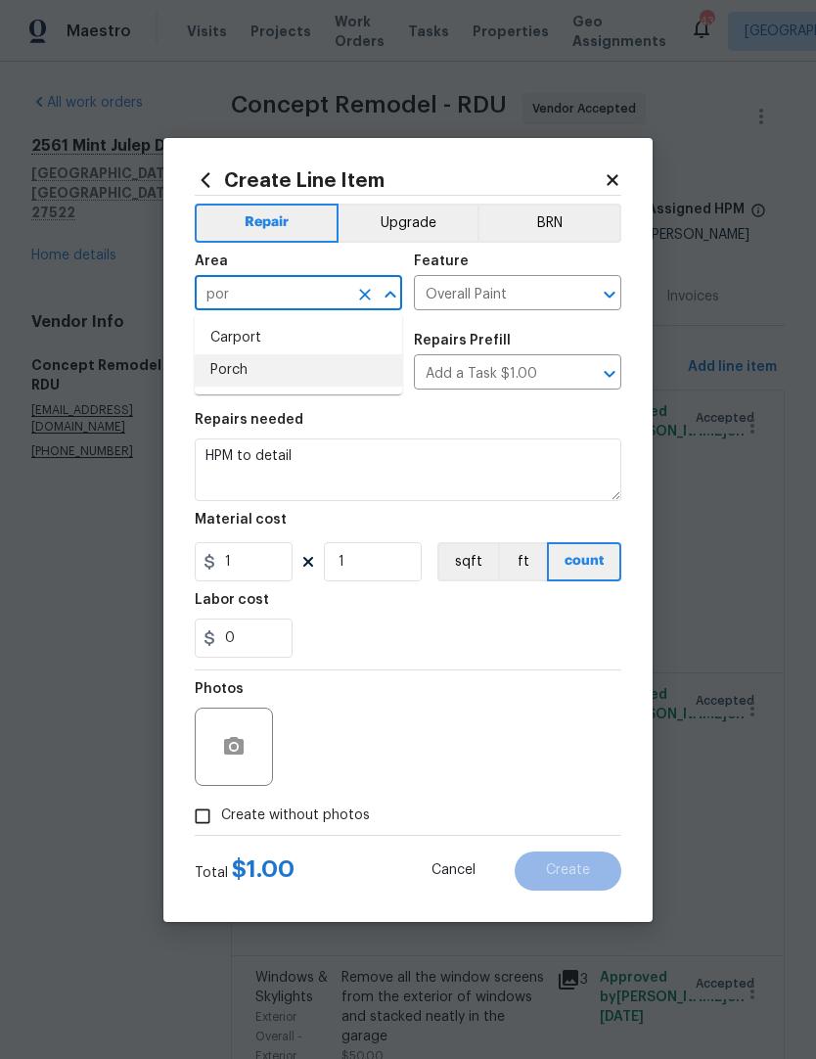
click at [230, 371] on li "Porch" at bounding box center [298, 370] width 207 height 32
type input "Porch"
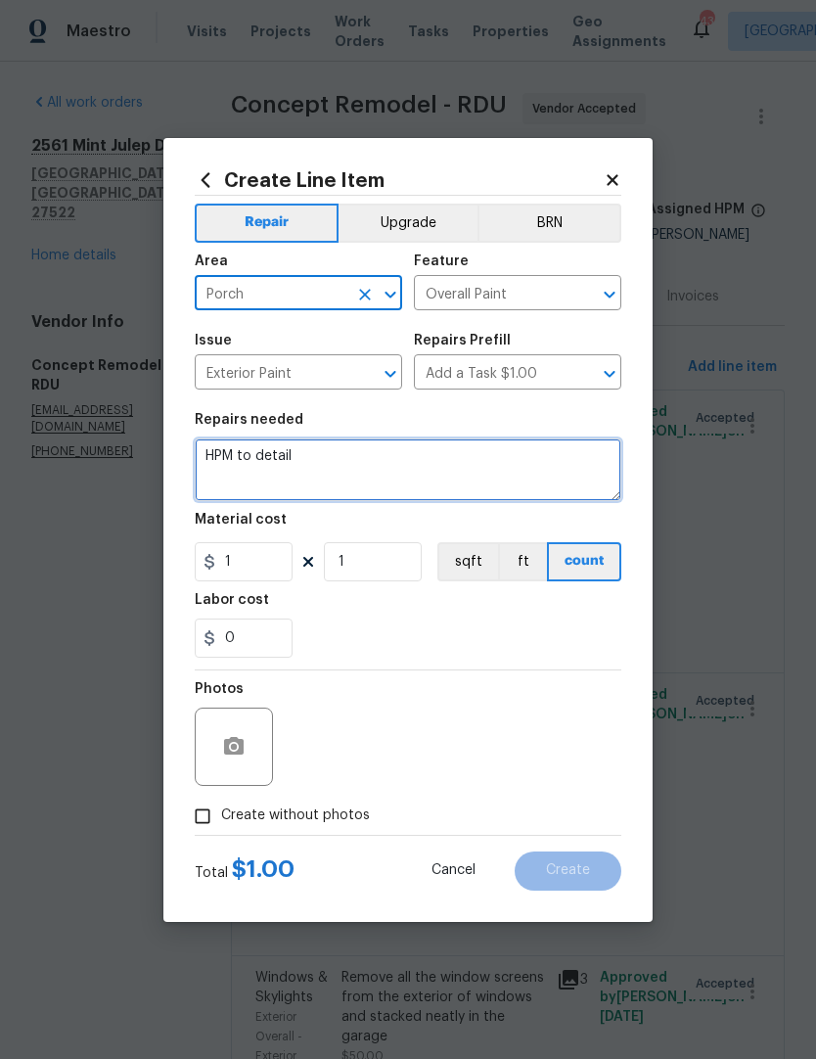
click at [241, 453] on textarea "HPM to detail" at bounding box center [408, 469] width 427 height 63
click at [308, 460] on textarea "HPM to detail" at bounding box center [408, 469] width 427 height 63
type textarea "H"
click at [216, 466] on textarea at bounding box center [408, 469] width 427 height 63
paste textarea "Prep and repaint the front handrails and post on front porch area. Also make su…"
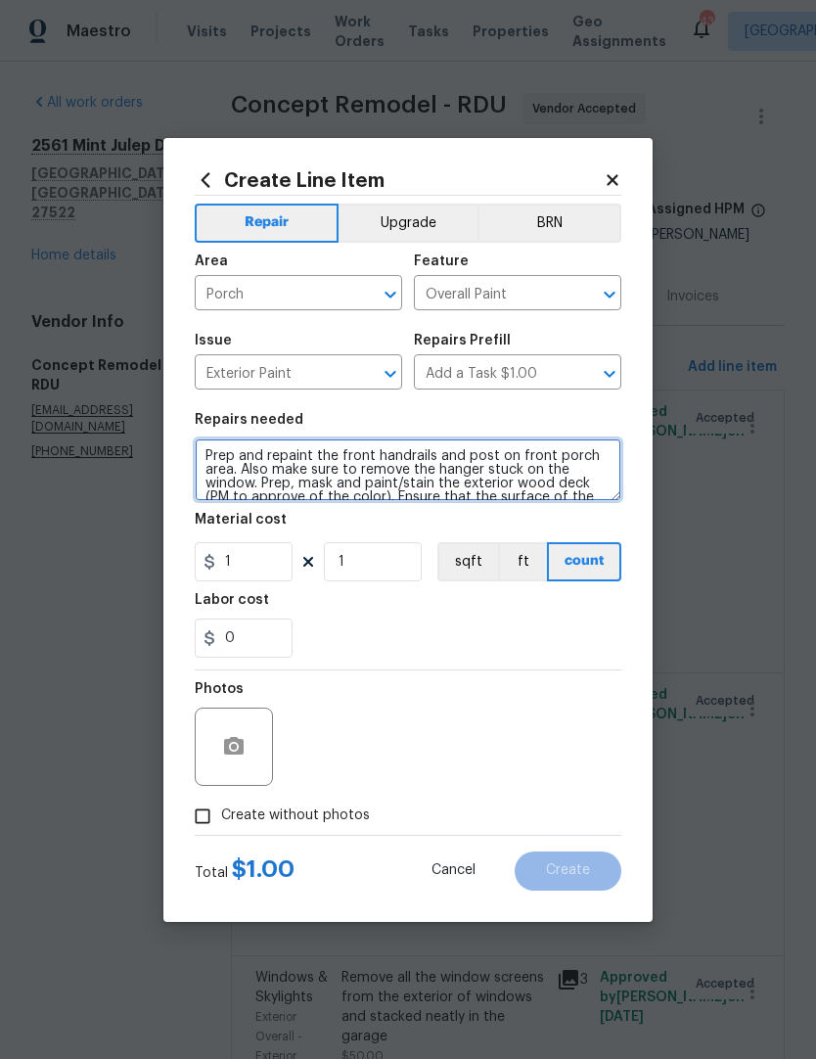
scroll to position [55, 0]
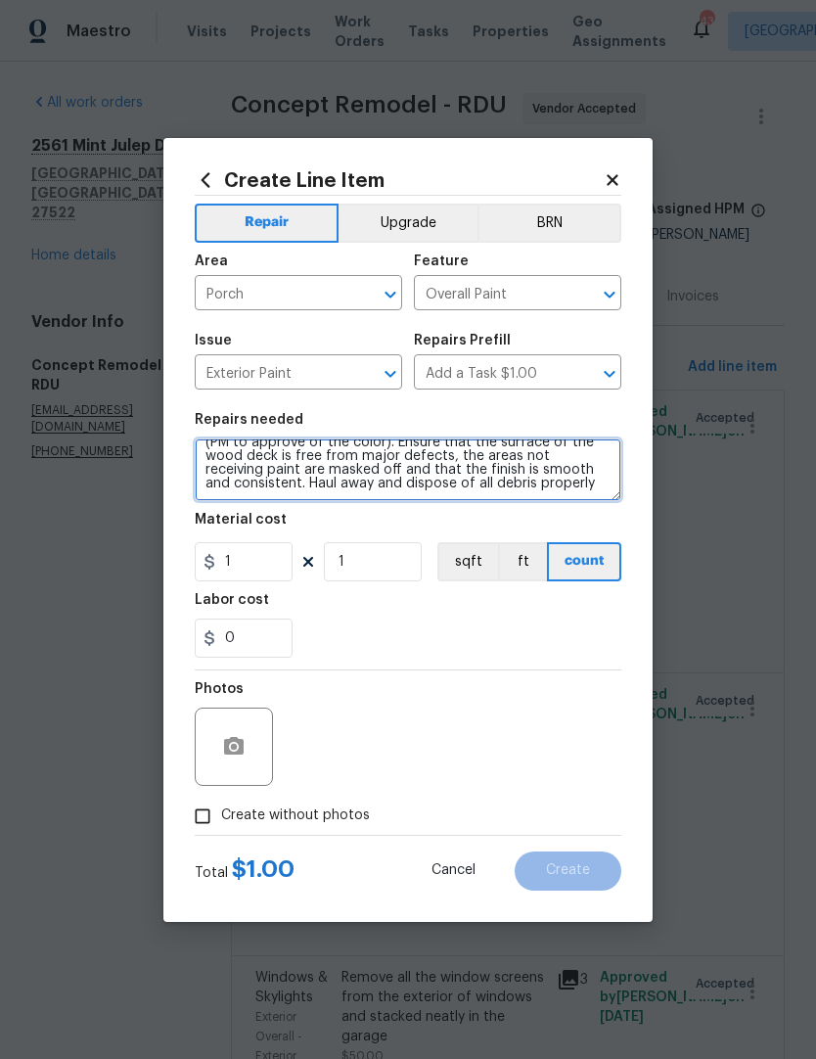
type textarea "Prep and repaint the front handrails and post on front porch area. Also make su…"
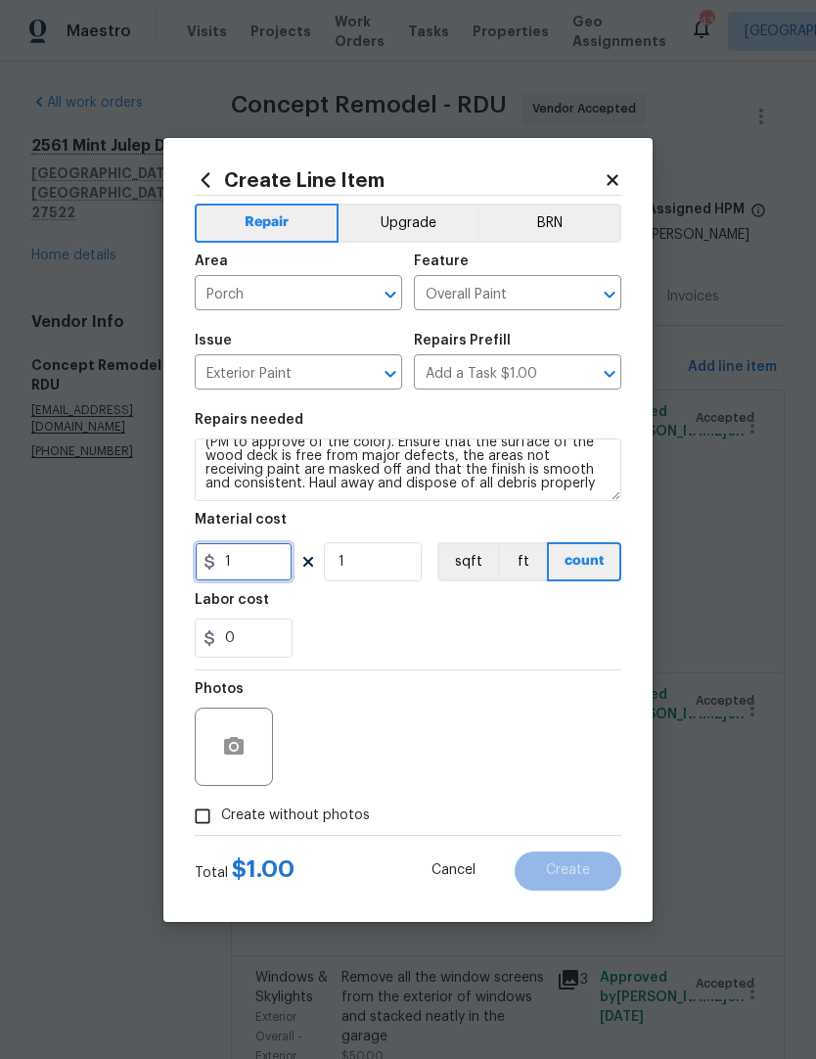
click at [252, 569] on input "1" at bounding box center [244, 561] width 98 height 39
type input "350"
click at [194, 818] on input "Create without photos" at bounding box center [202, 815] width 37 height 37
checkbox input "true"
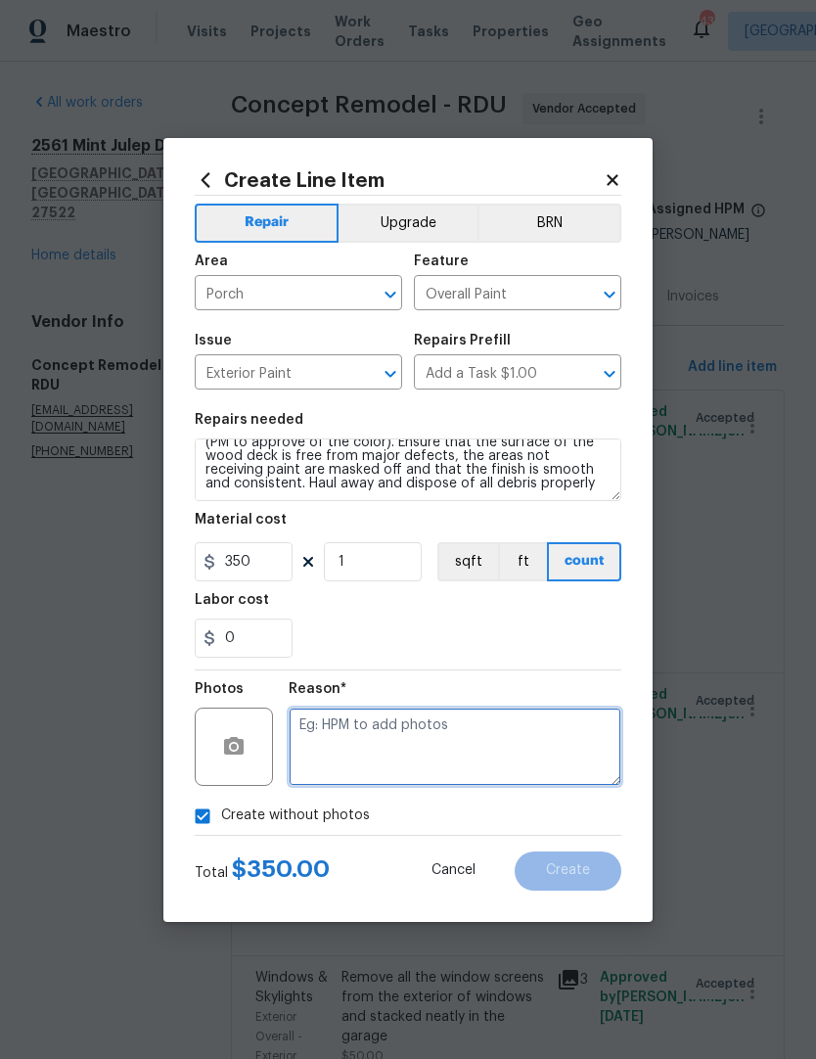
click at [563, 745] on textarea at bounding box center [455, 746] width 333 height 78
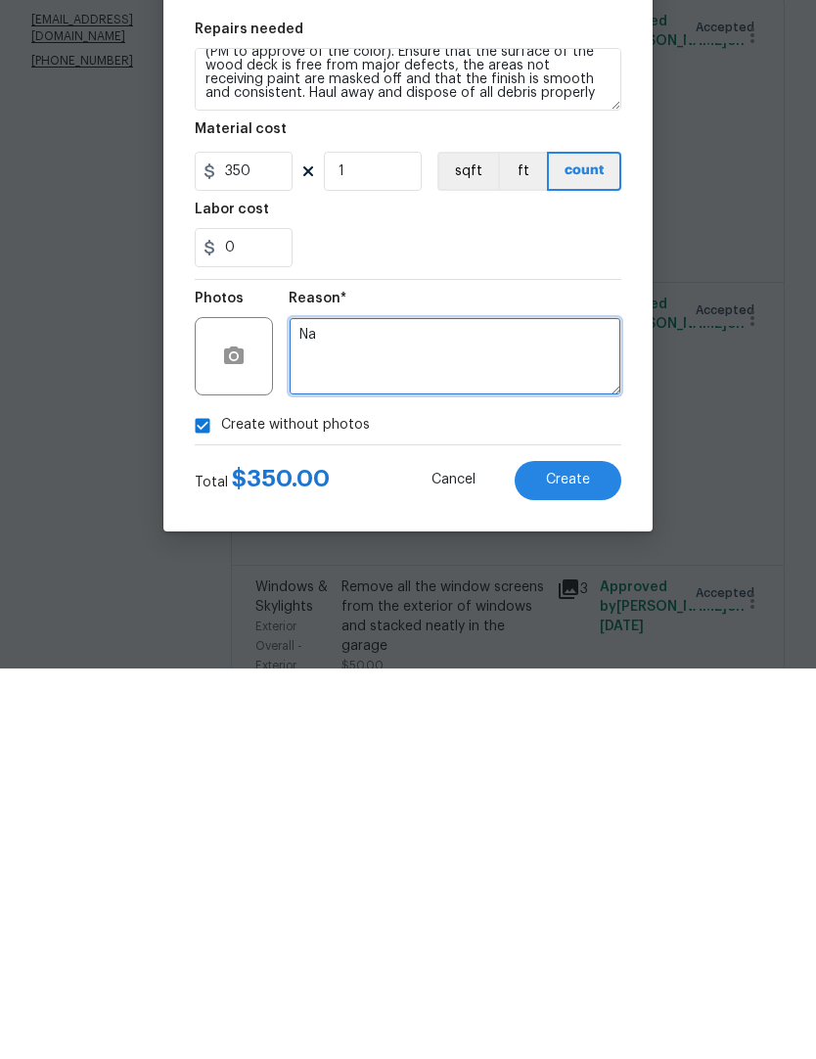
type textarea "Na"
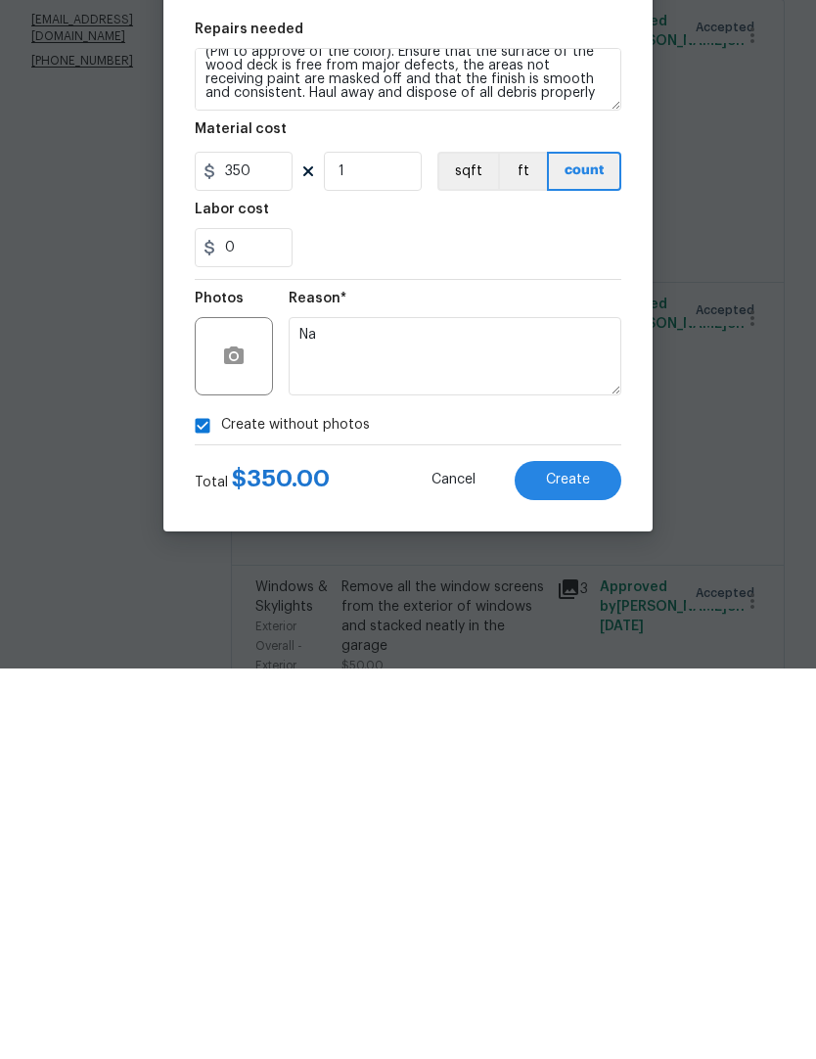
click at [566, 851] on button "Create" at bounding box center [568, 870] width 107 height 39
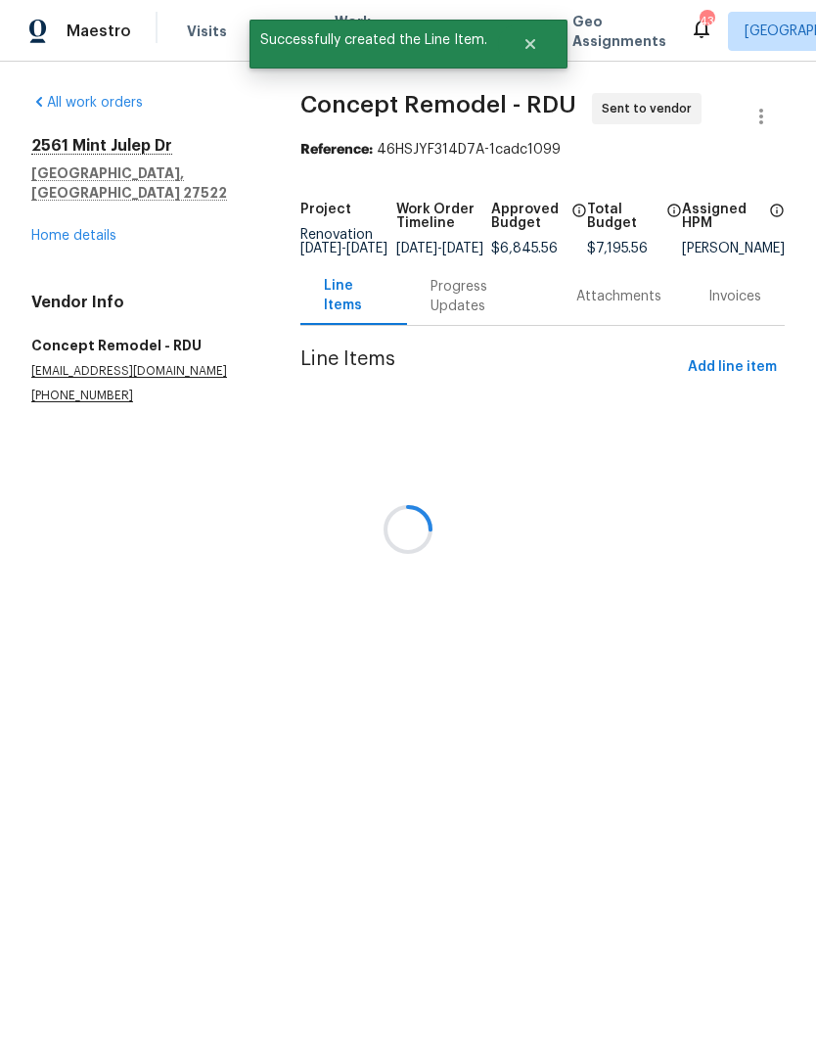
scroll to position [0, 0]
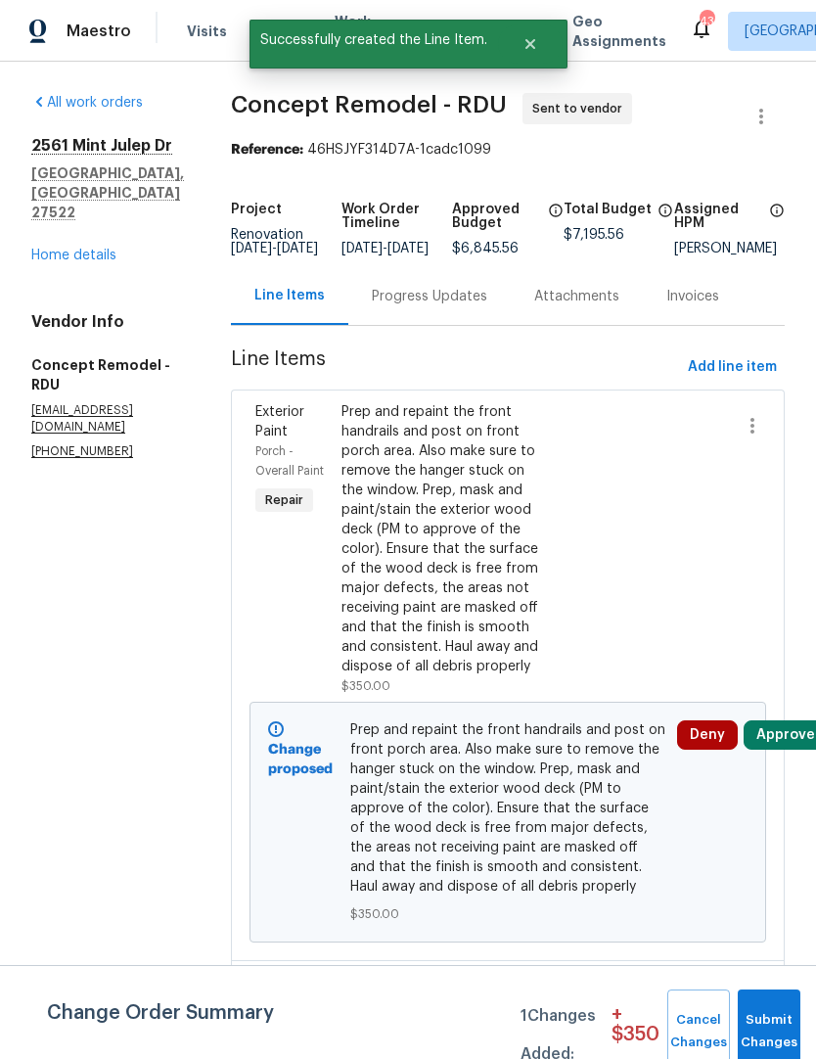
click at [779, 729] on button "Approve" at bounding box center [786, 734] width 84 height 29
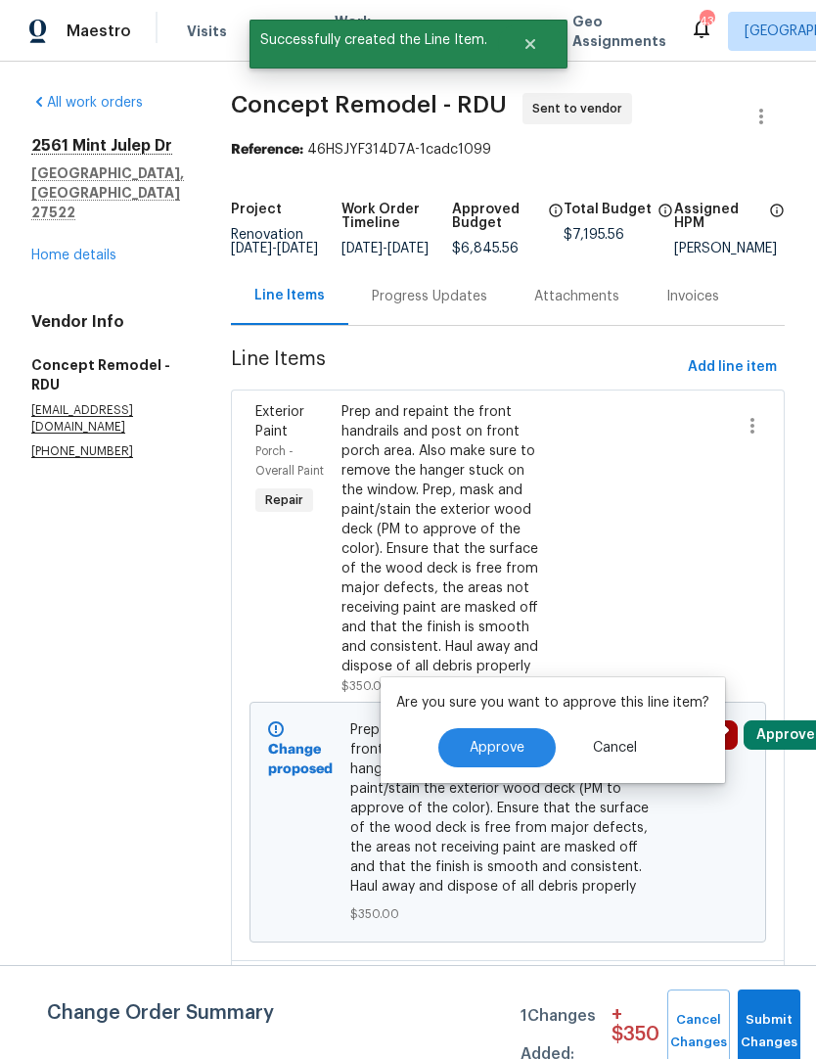
click at [517, 745] on span "Approve" at bounding box center [497, 748] width 55 height 15
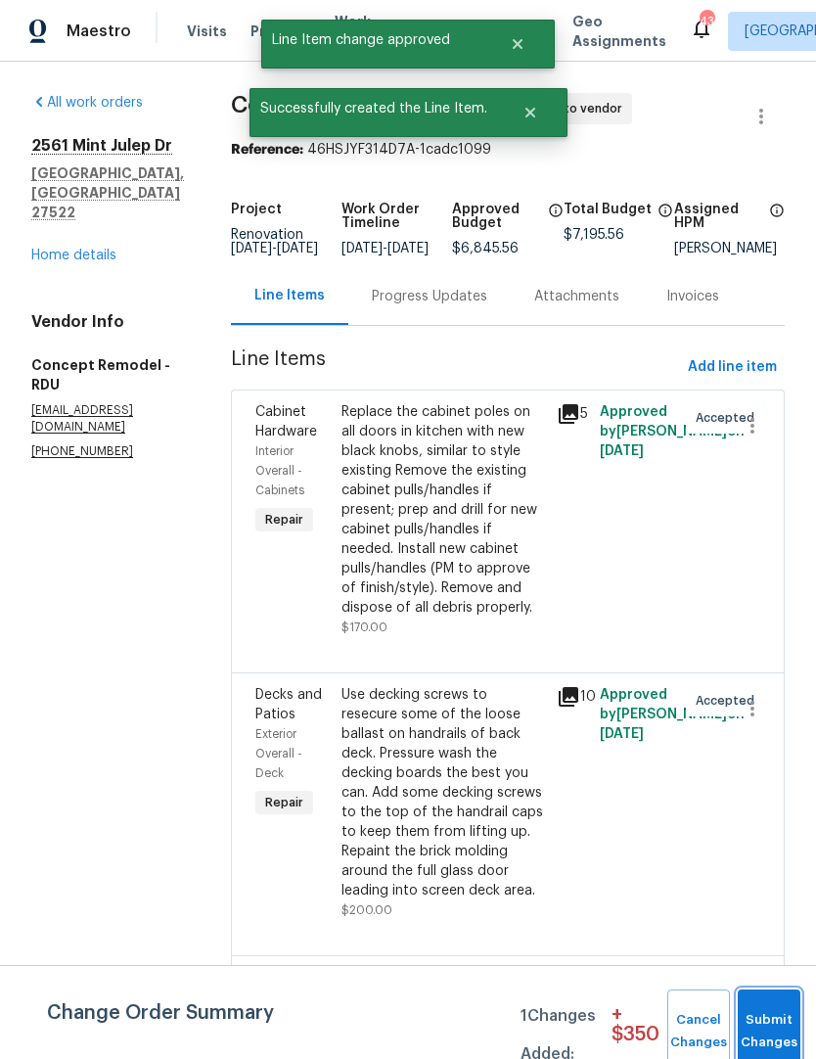
click at [769, 1017] on button "Submit Changes" at bounding box center [769, 1031] width 63 height 84
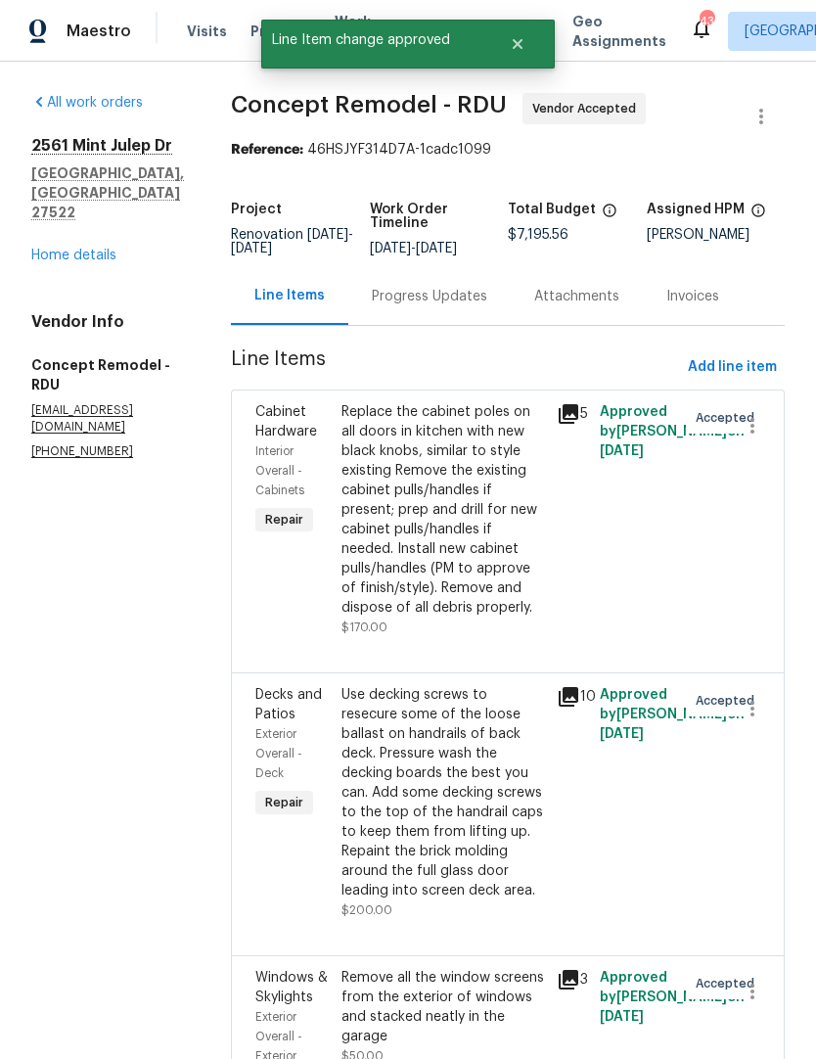
click at [372, 299] on div "Progress Updates" at bounding box center [429, 297] width 115 height 20
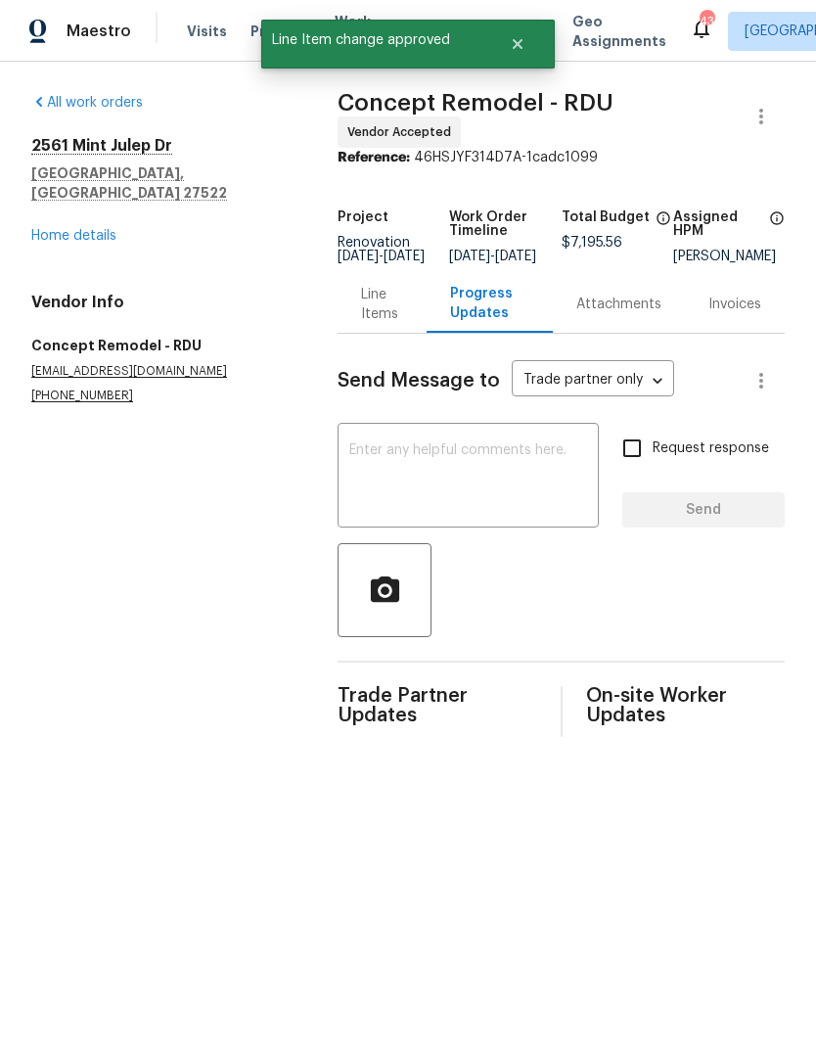
click at [349, 458] on textarea at bounding box center [468, 477] width 238 height 68
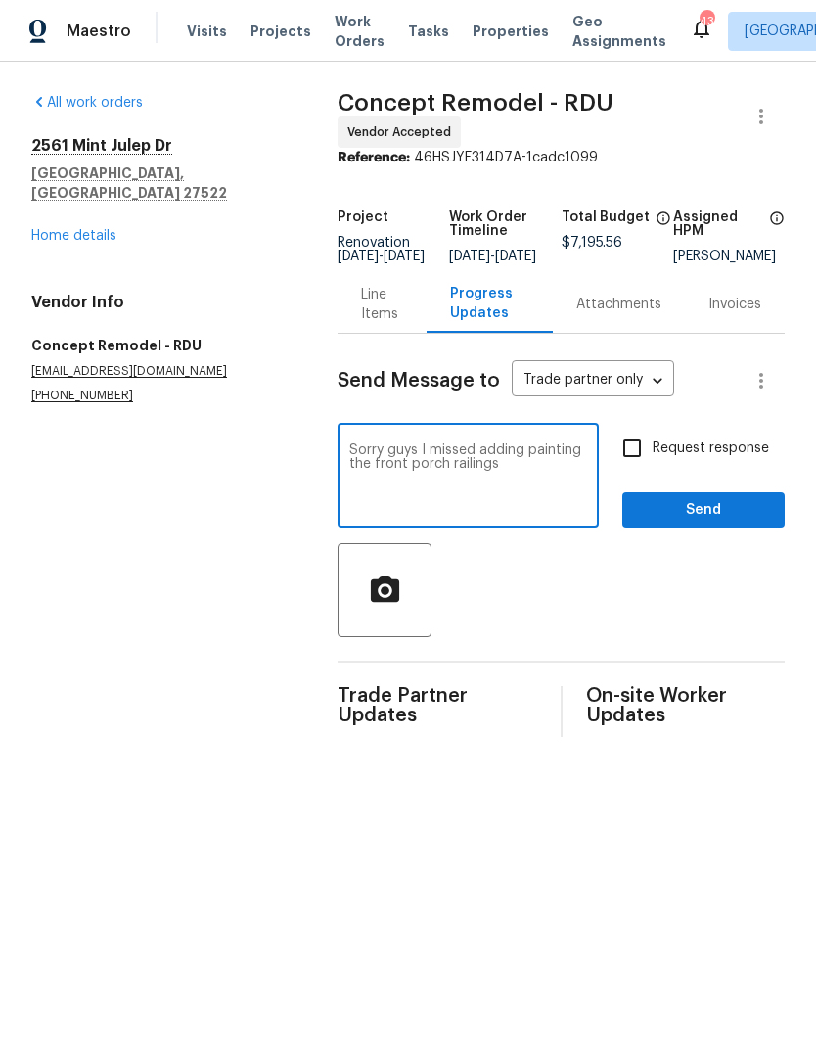
type textarea "Sorry guys I missed adding painting the front porch railings"
click at [644, 454] on input "Request response" at bounding box center [631, 448] width 41 height 41
checkbox input "true"
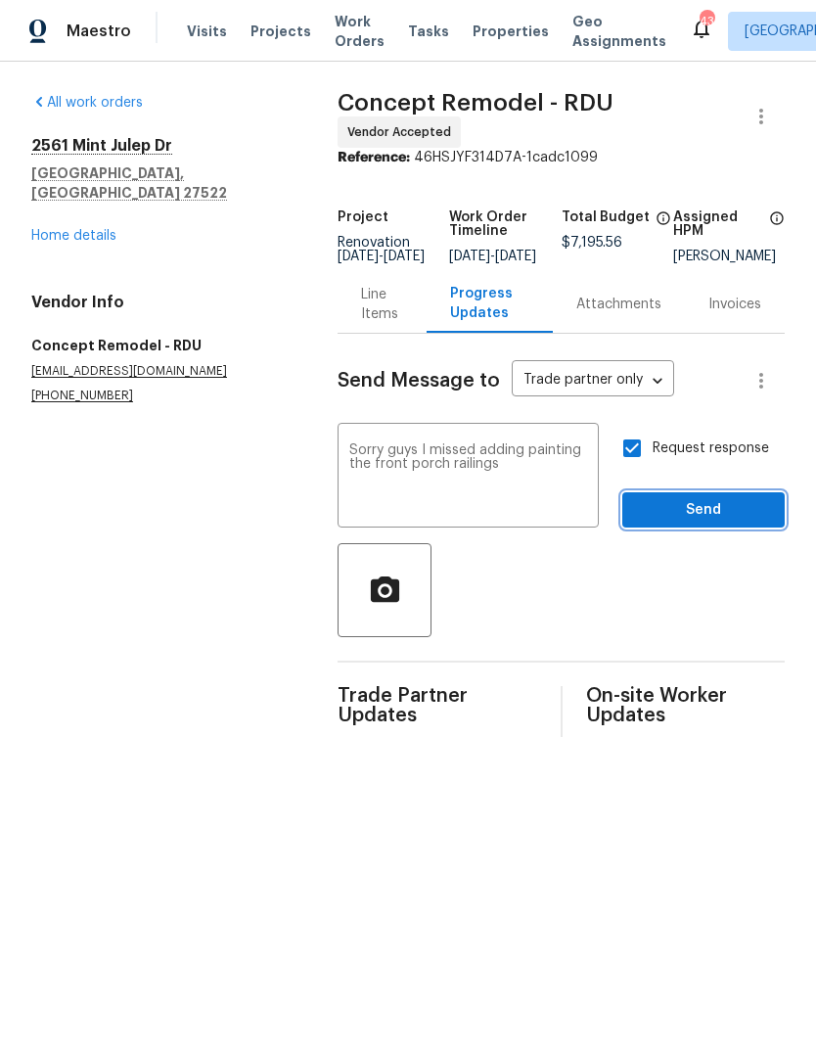
click at [677, 508] on span "Send" at bounding box center [703, 510] width 131 height 24
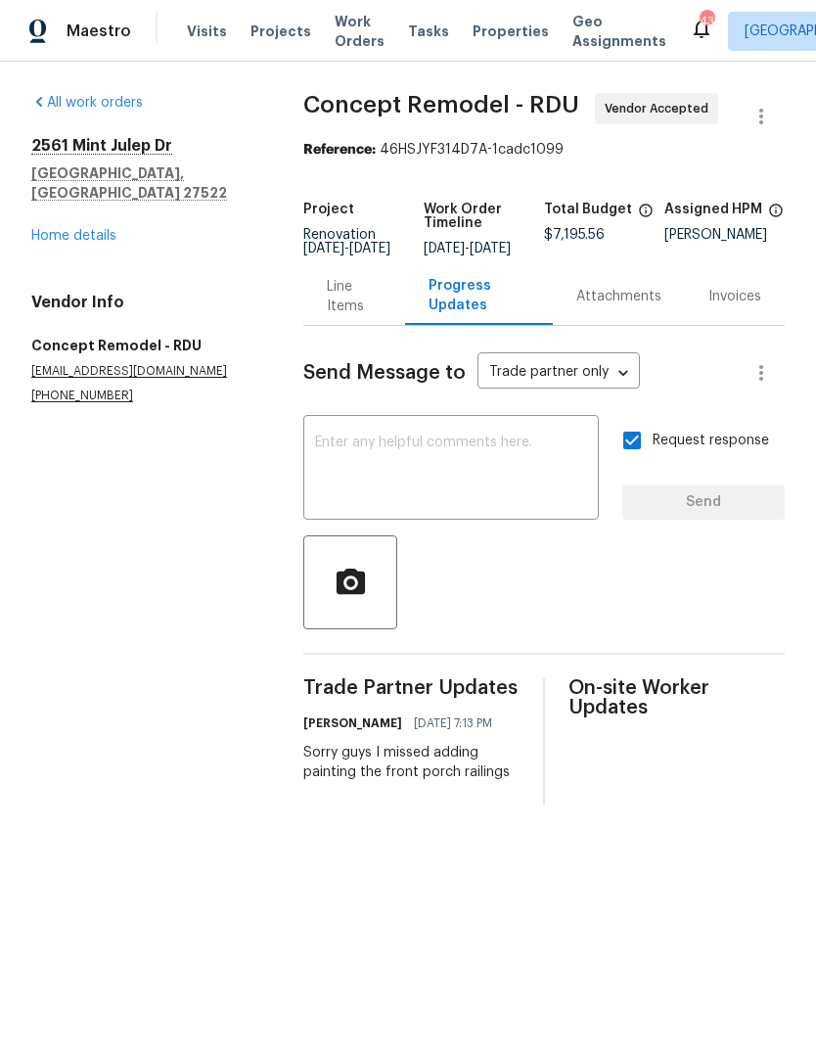
click at [62, 229] on link "Home details" at bounding box center [73, 236] width 85 height 14
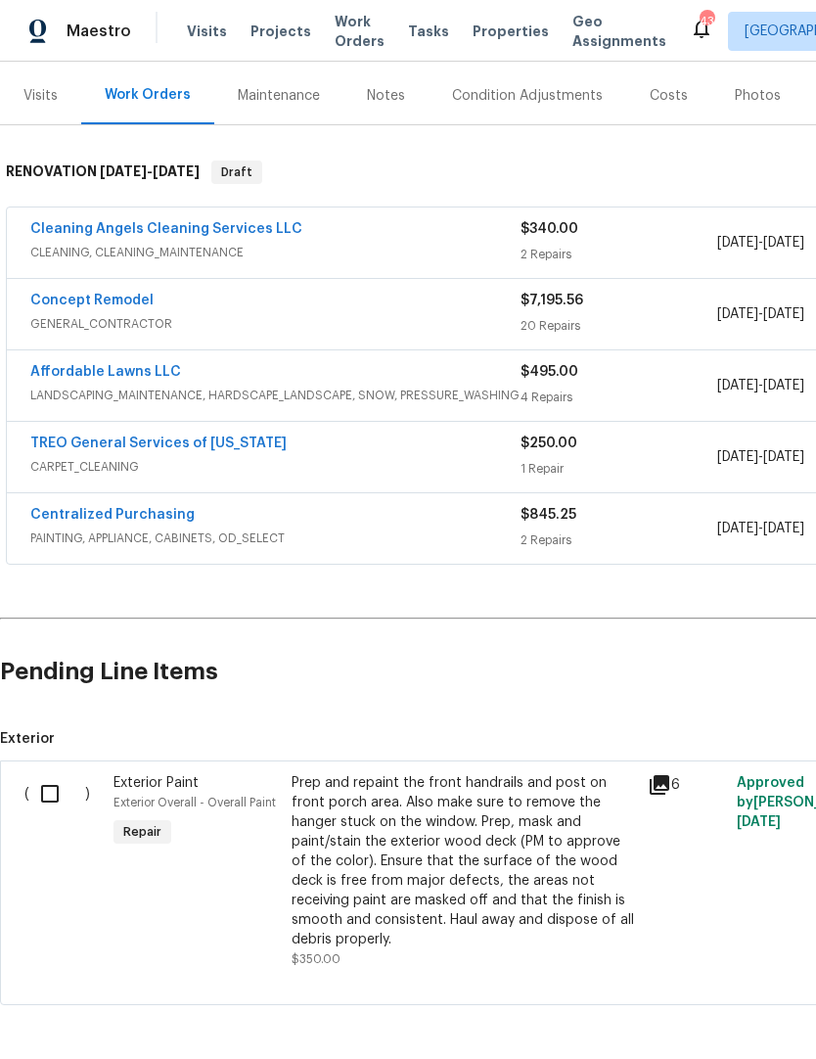
scroll to position [229, 0]
click at [43, 794] on input "checkbox" at bounding box center [57, 794] width 56 height 41
checkbox input "true"
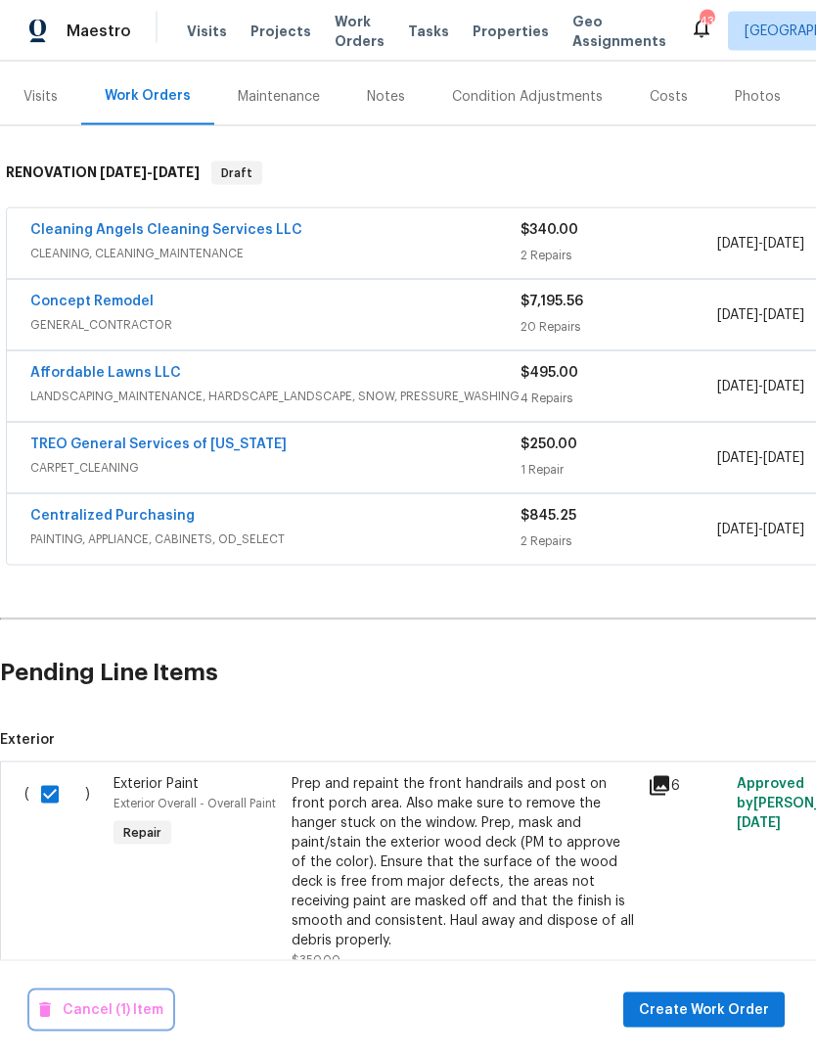
click at [104, 1004] on span "Cancel (1) Item" at bounding box center [101, 1010] width 124 height 24
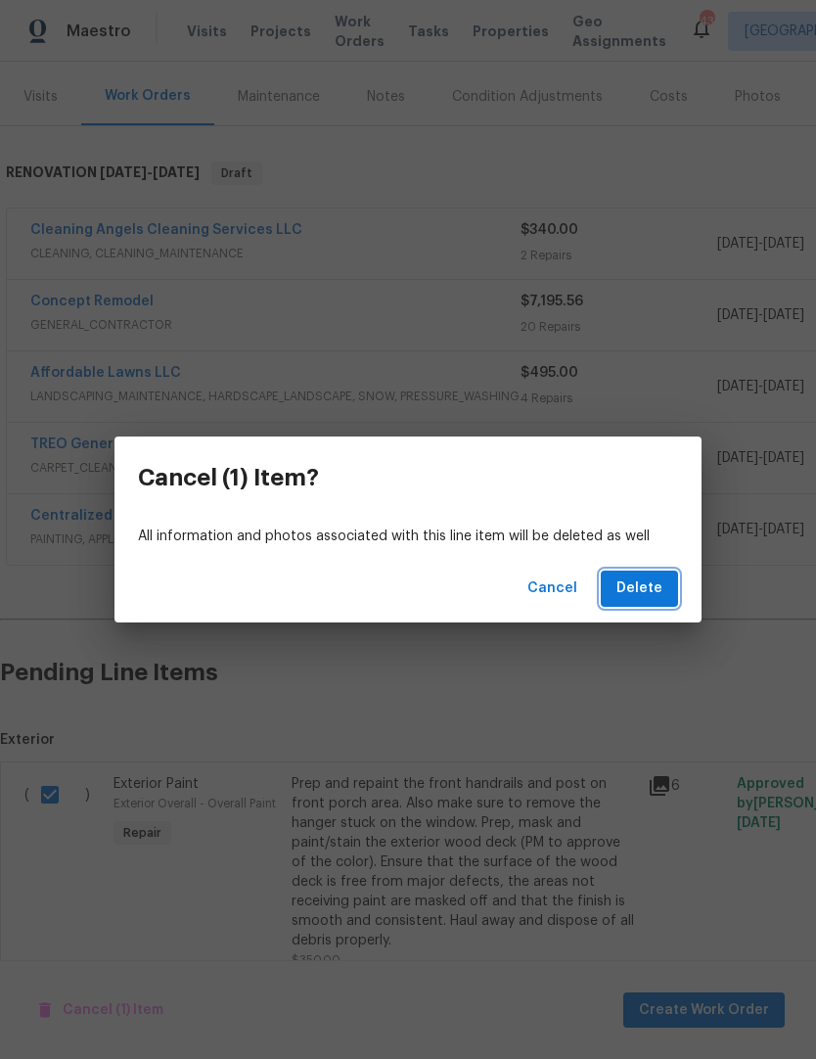
click at [654, 592] on span "Delete" at bounding box center [639, 588] width 46 height 24
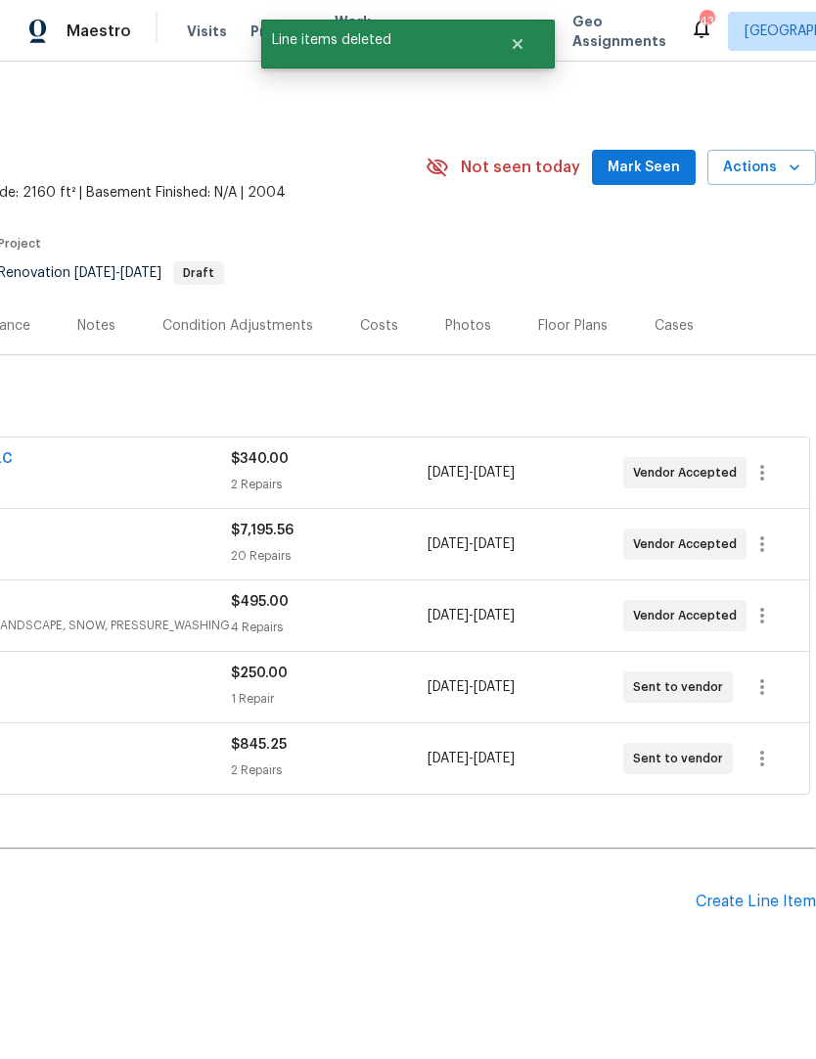
scroll to position [0, 290]
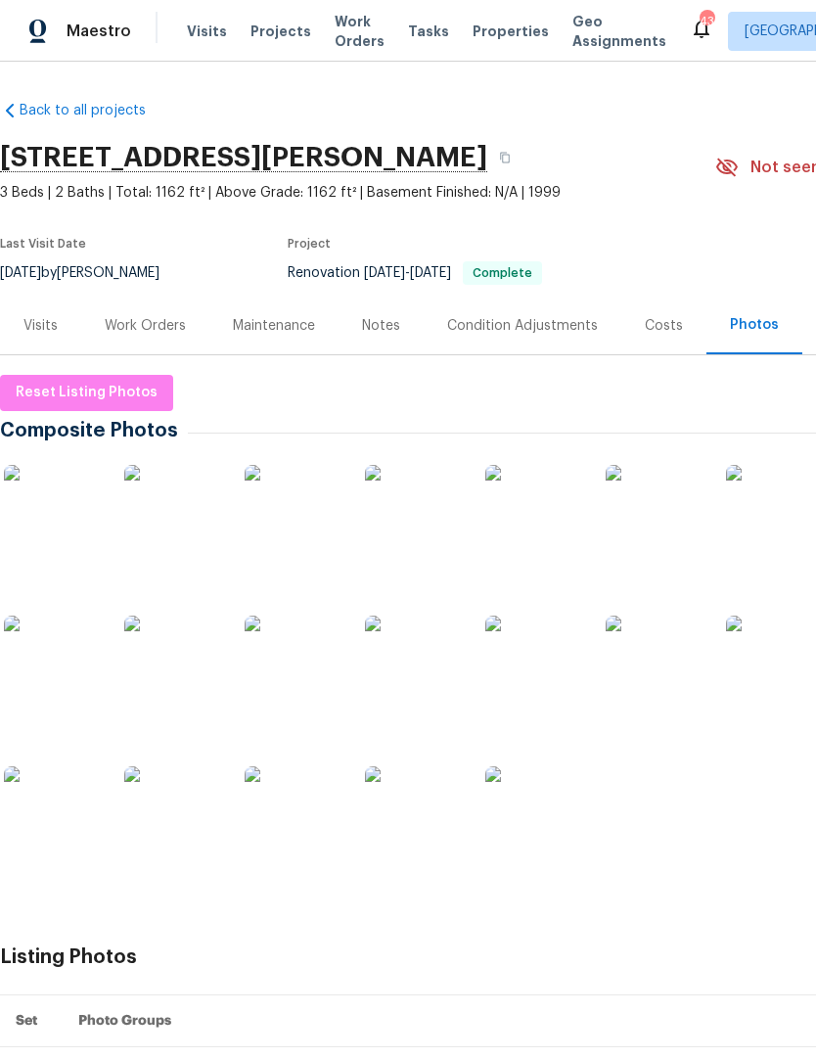
click at [56, 536] on img at bounding box center [53, 514] width 98 height 98
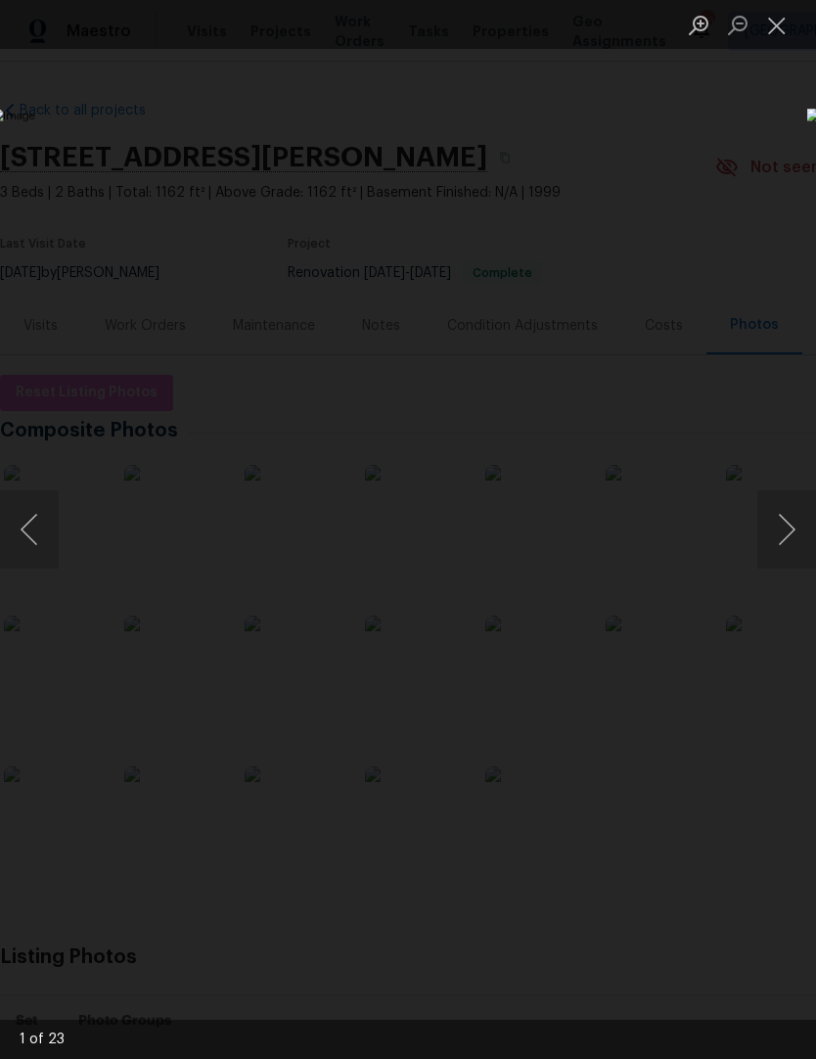
click at [790, 540] on button "Next image" at bounding box center [786, 529] width 59 height 78
click at [784, 552] on button "Next image" at bounding box center [786, 529] width 59 height 78
click at [790, 545] on button "Next image" at bounding box center [786, 529] width 59 height 78
click at [801, 546] on button "Next image" at bounding box center [786, 529] width 59 height 78
click at [790, 544] on button "Next image" at bounding box center [786, 529] width 59 height 78
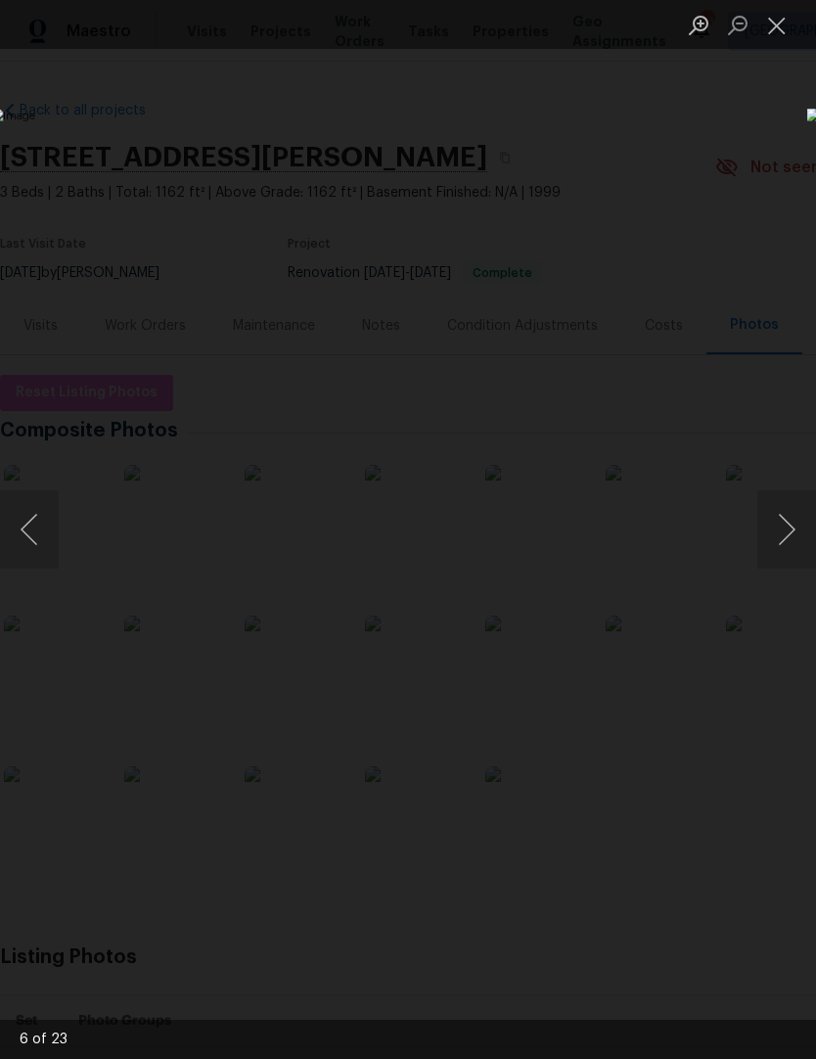
click at [792, 539] on button "Next image" at bounding box center [786, 529] width 59 height 78
click at [793, 546] on button "Next image" at bounding box center [786, 529] width 59 height 78
click at [782, 548] on button "Next image" at bounding box center [786, 529] width 59 height 78
click at [789, 556] on button "Next image" at bounding box center [786, 529] width 59 height 78
click at [787, 558] on button "Next image" at bounding box center [786, 529] width 59 height 78
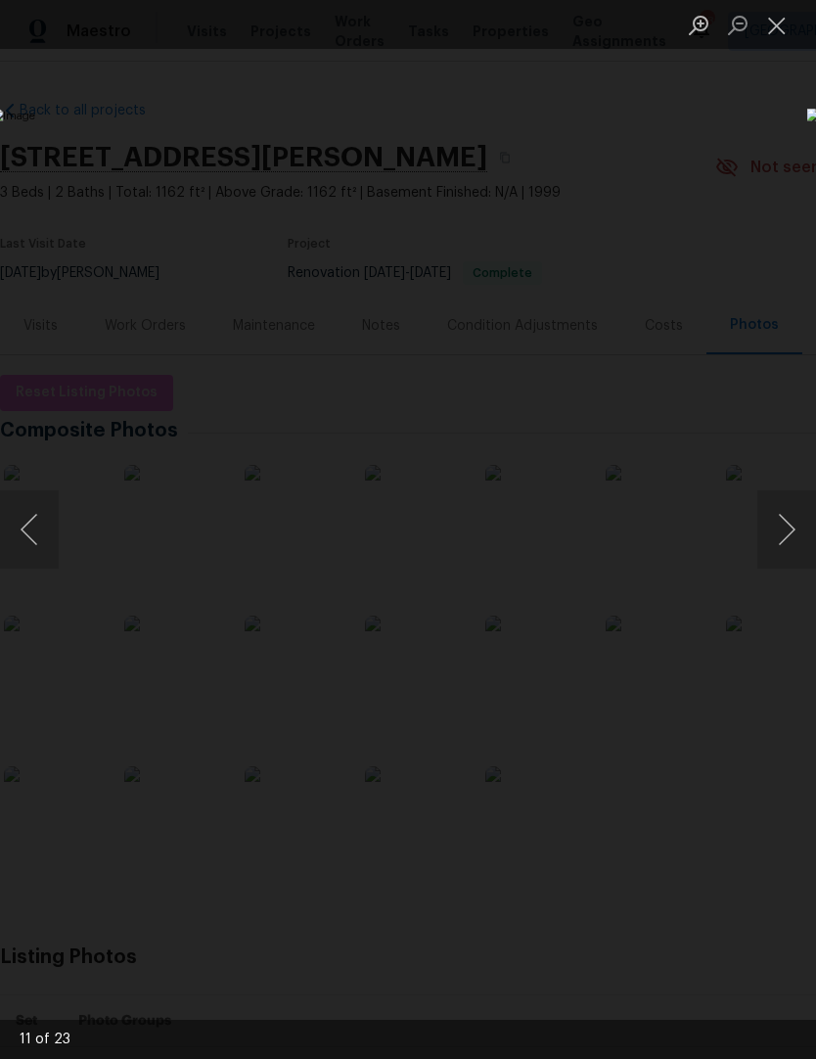
click at [787, 561] on button "Next image" at bounding box center [786, 529] width 59 height 78
click at [790, 551] on button "Next image" at bounding box center [786, 529] width 59 height 78
click at [790, 548] on button "Next image" at bounding box center [786, 529] width 59 height 78
click at [791, 536] on button "Next image" at bounding box center [786, 529] width 59 height 78
click at [795, 532] on button "Next image" at bounding box center [786, 529] width 59 height 78
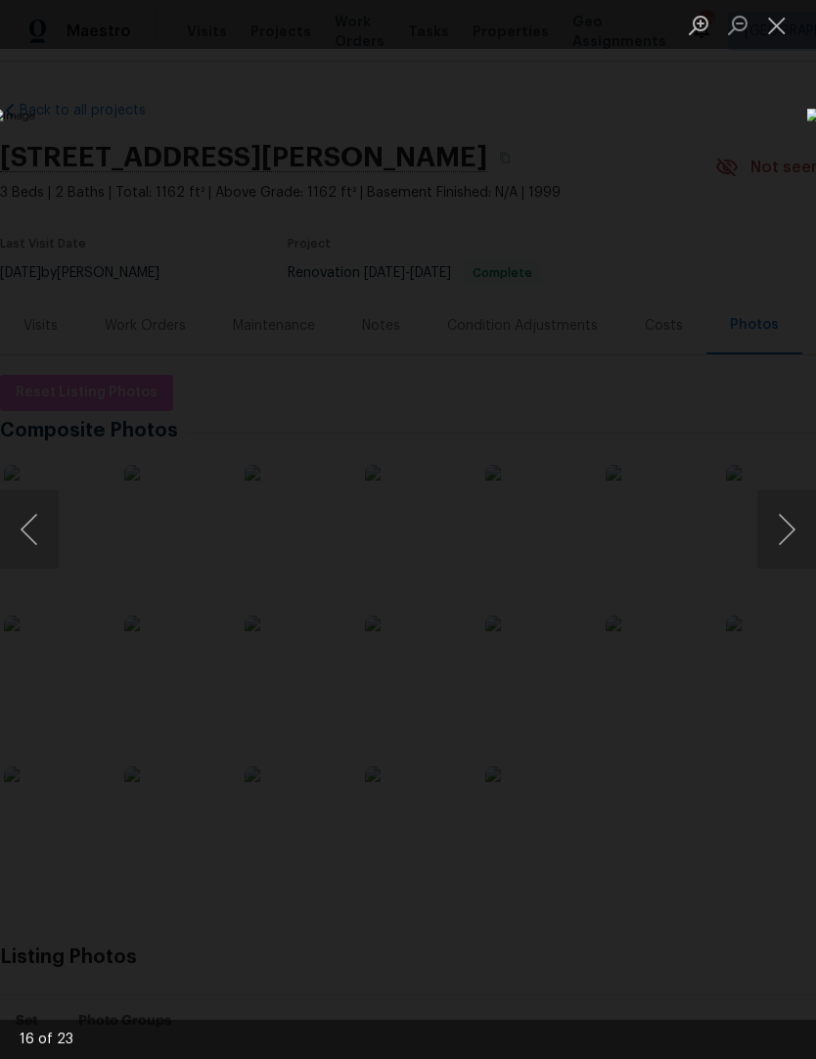
click at [787, 546] on button "Next image" at bounding box center [786, 529] width 59 height 78
click at [786, 544] on button "Next image" at bounding box center [786, 529] width 59 height 78
click at [790, 541] on button "Next image" at bounding box center [786, 529] width 59 height 78
click at [791, 541] on button "Next image" at bounding box center [786, 529] width 59 height 78
click at [806, 526] on button "Next image" at bounding box center [786, 529] width 59 height 78
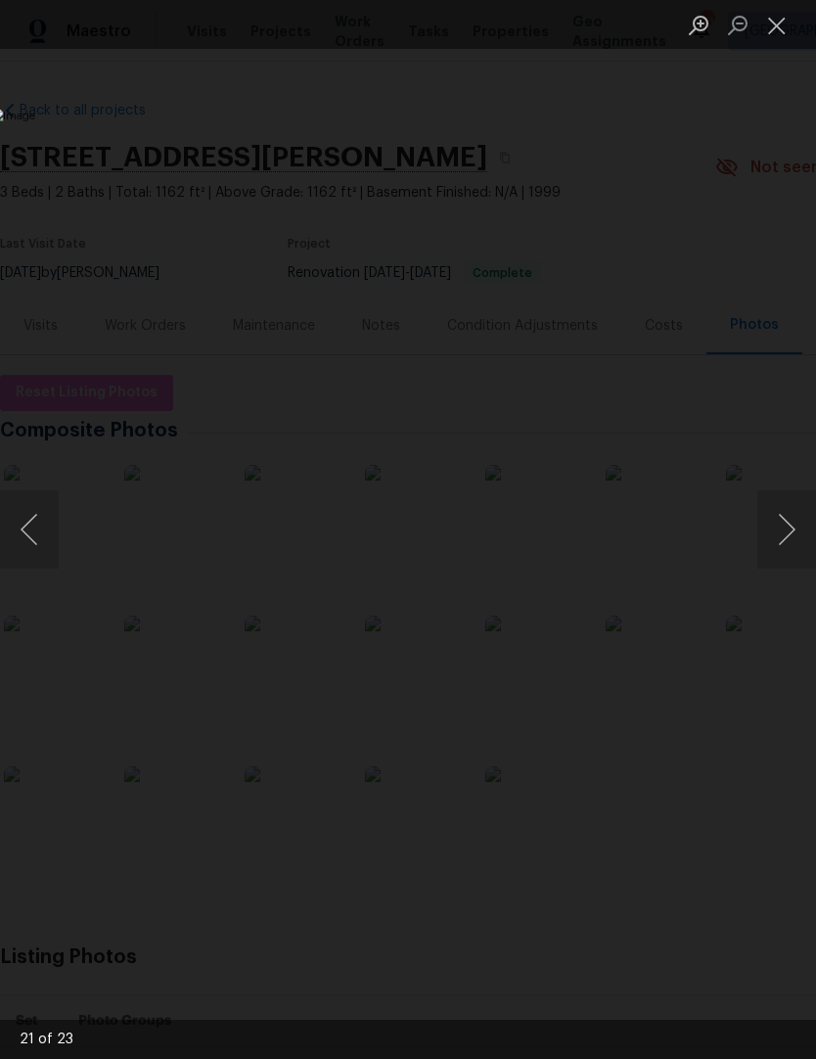
click at [805, 526] on button "Next image" at bounding box center [786, 529] width 59 height 78
click at [803, 518] on button "Next image" at bounding box center [786, 529] width 59 height 78
click at [780, 33] on button "Close lightbox" at bounding box center [776, 25] width 39 height 34
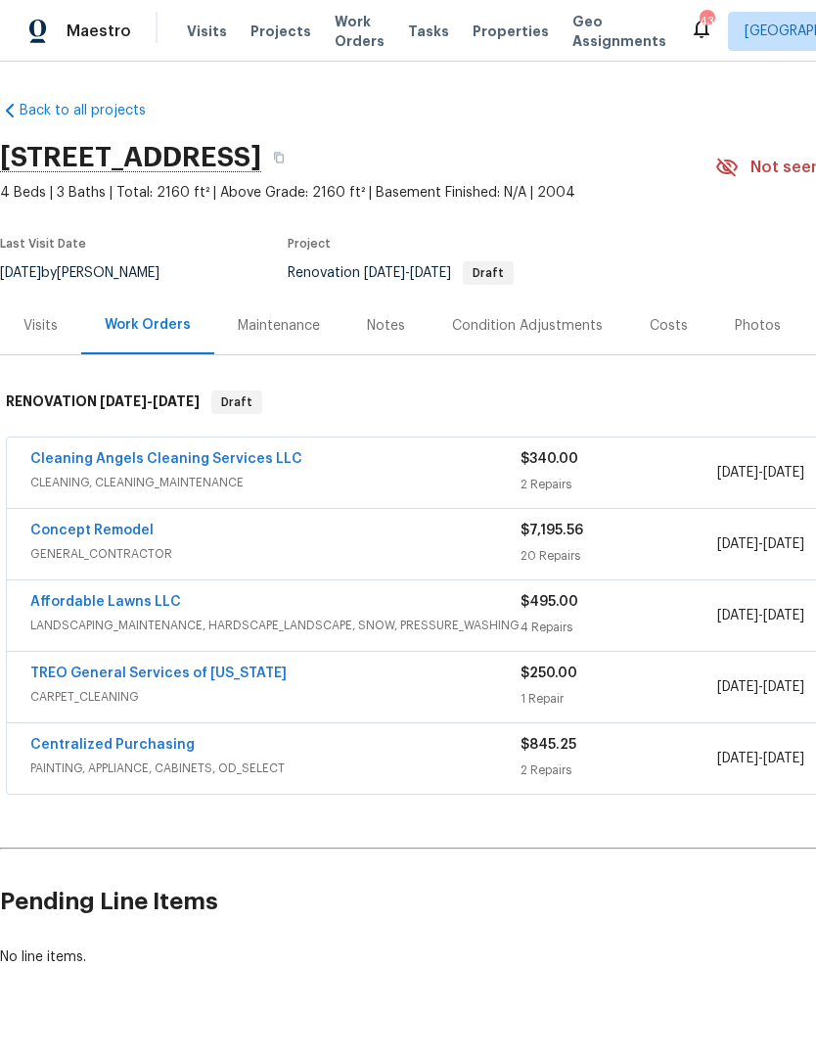
click at [270, 23] on span "Projects" at bounding box center [280, 32] width 61 height 20
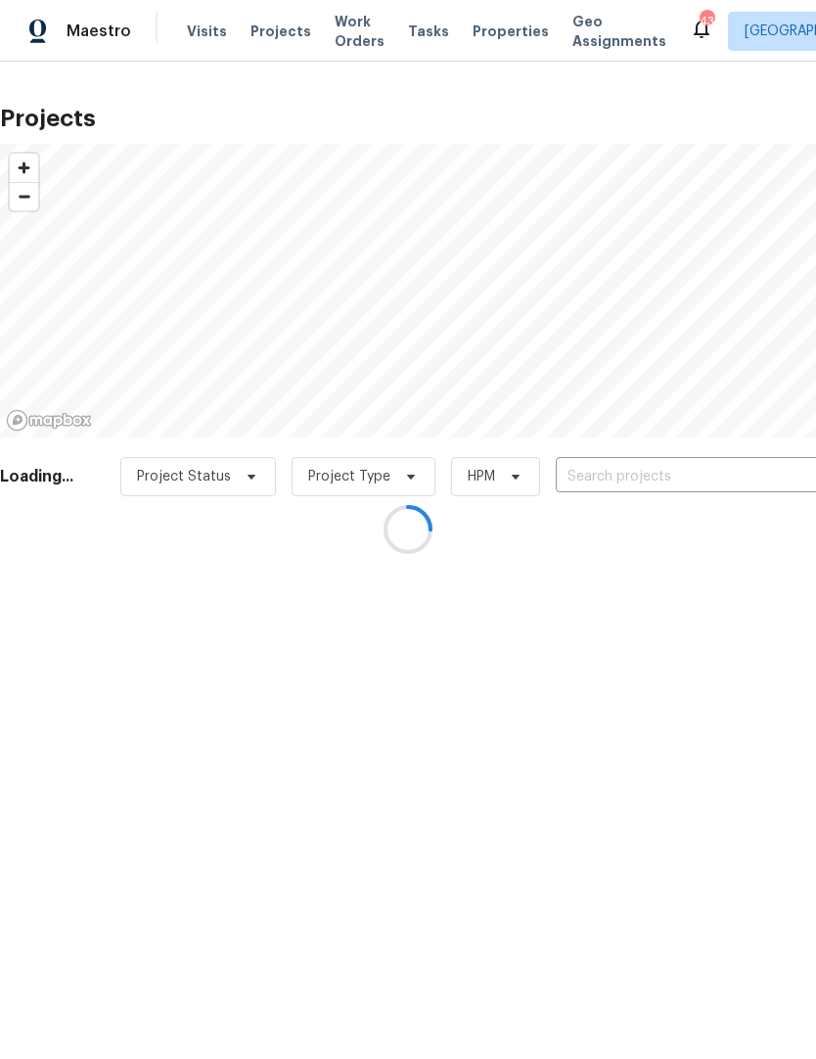
click at [631, 484] on div at bounding box center [408, 529] width 816 height 1059
click at [710, 480] on div at bounding box center [408, 529] width 816 height 1059
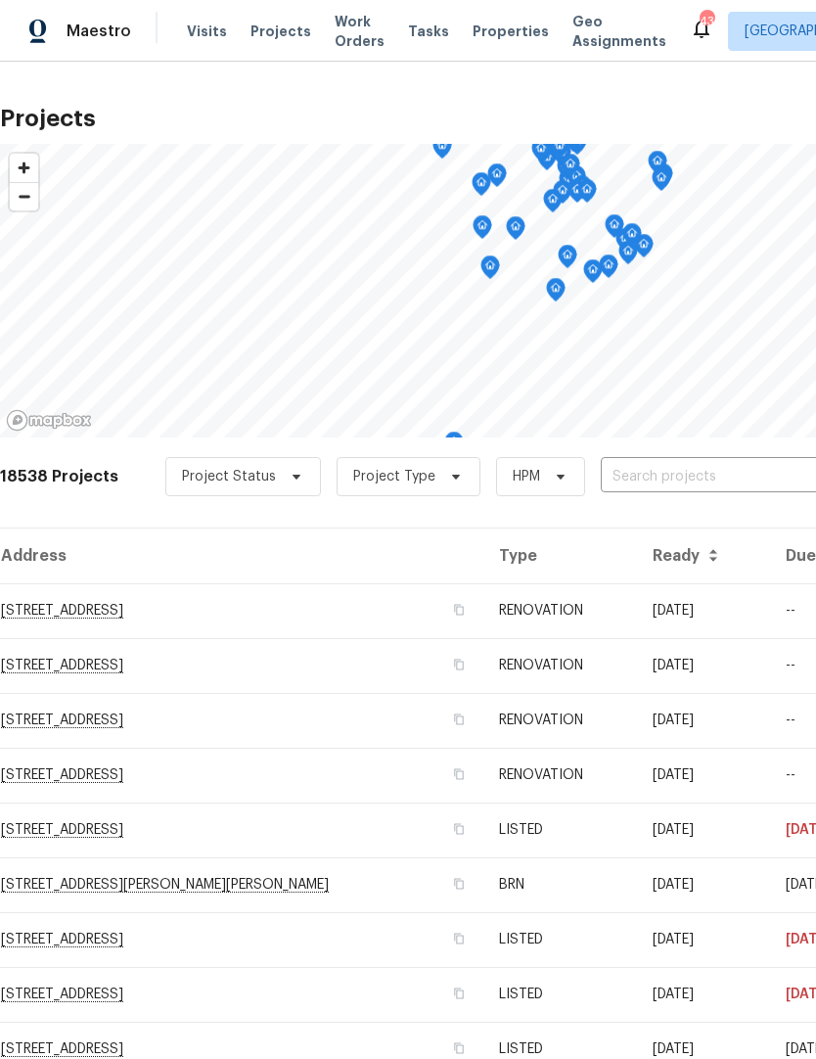
click at [695, 479] on input "text" at bounding box center [713, 477] width 224 height 30
type input "4"
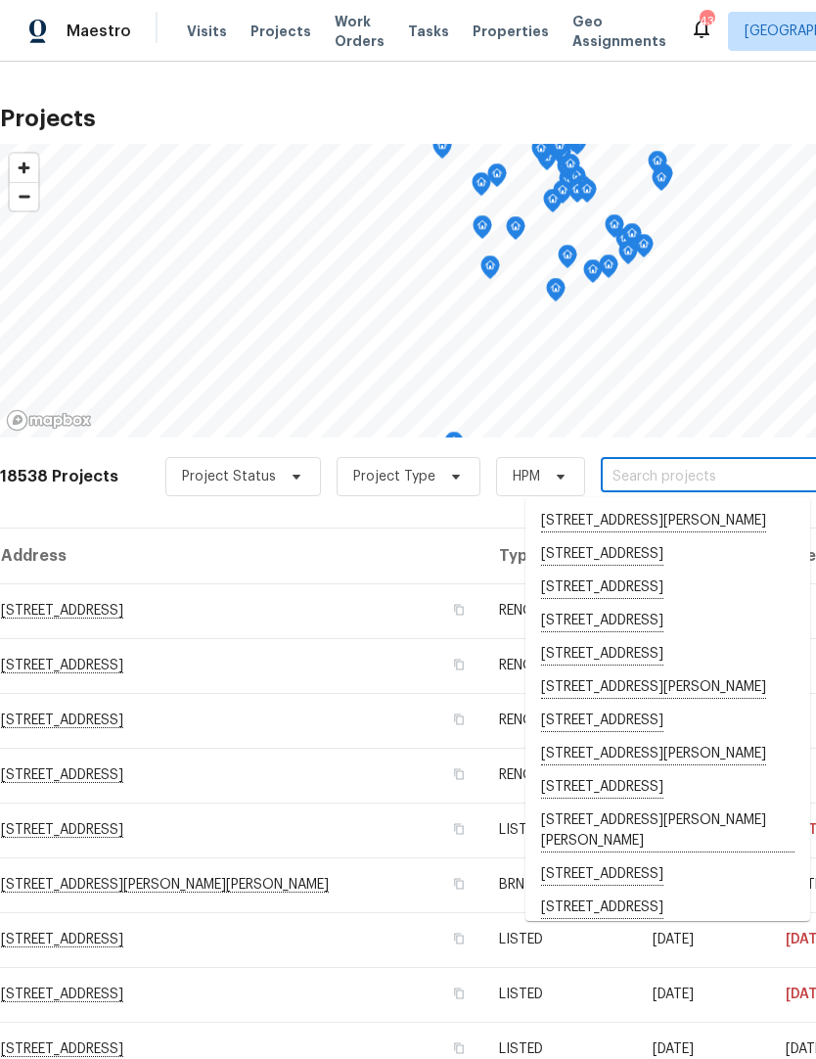
click at [494, 28] on span "Properties" at bounding box center [511, 32] width 76 height 20
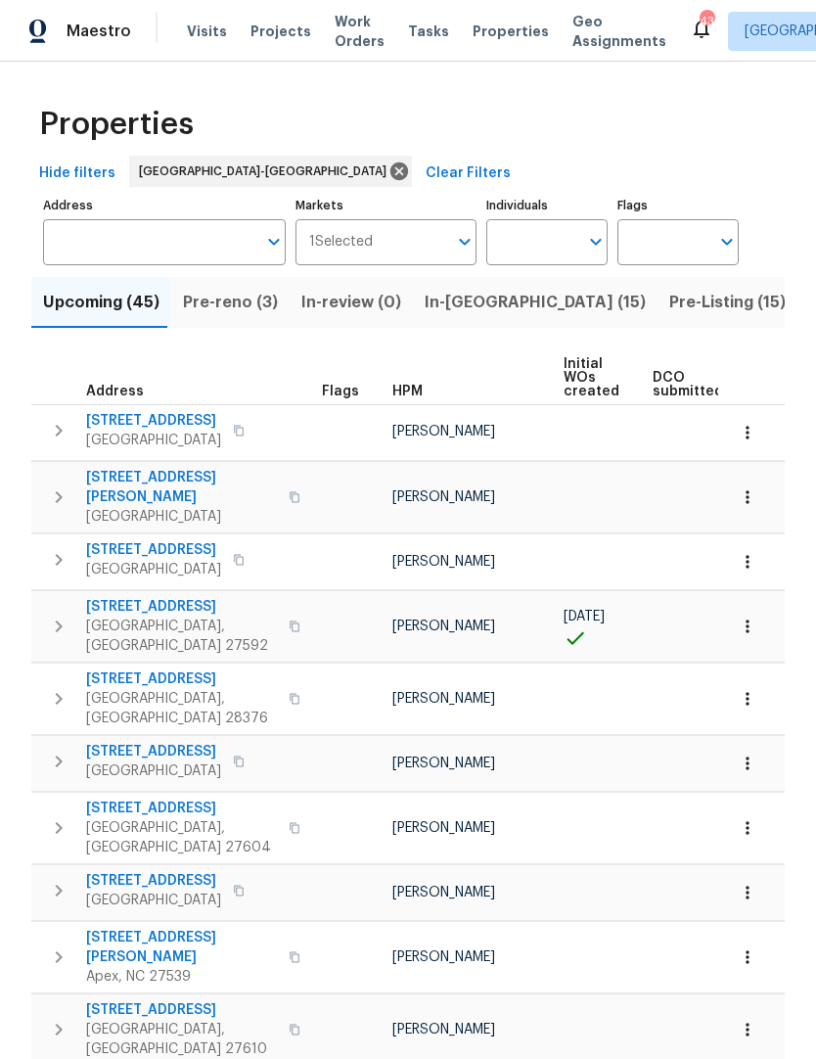
click at [139, 235] on input "Address" at bounding box center [149, 242] width 213 height 46
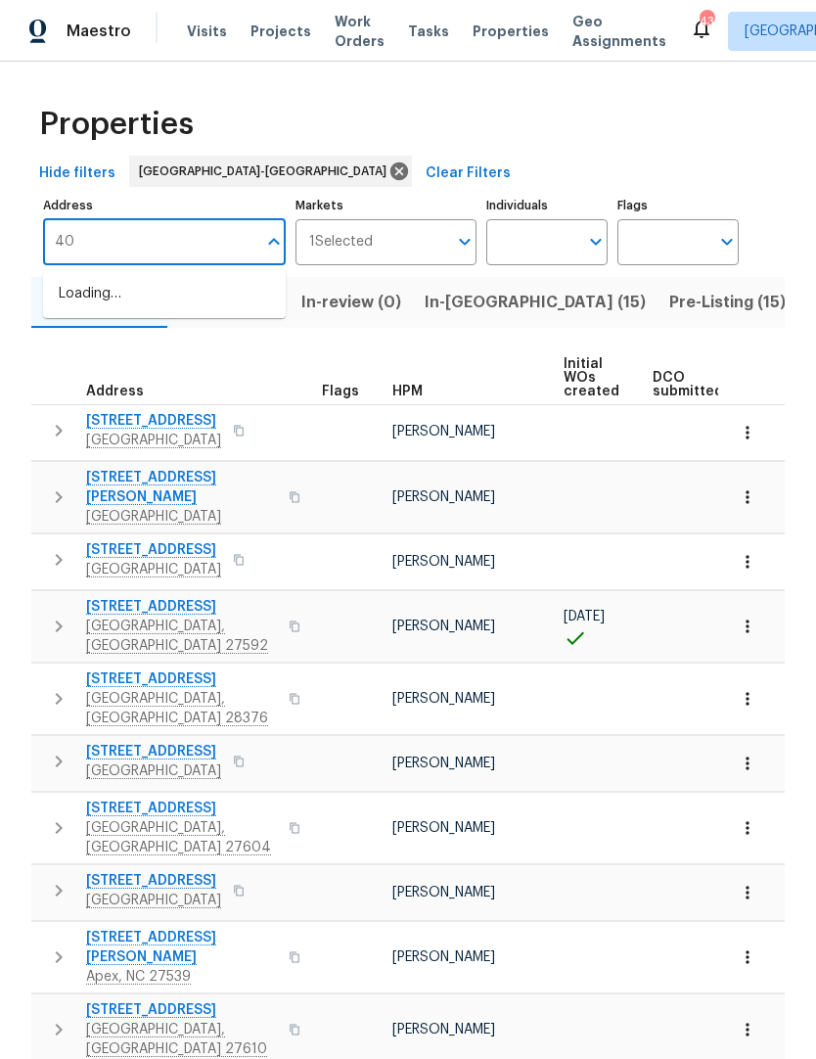
type input "4"
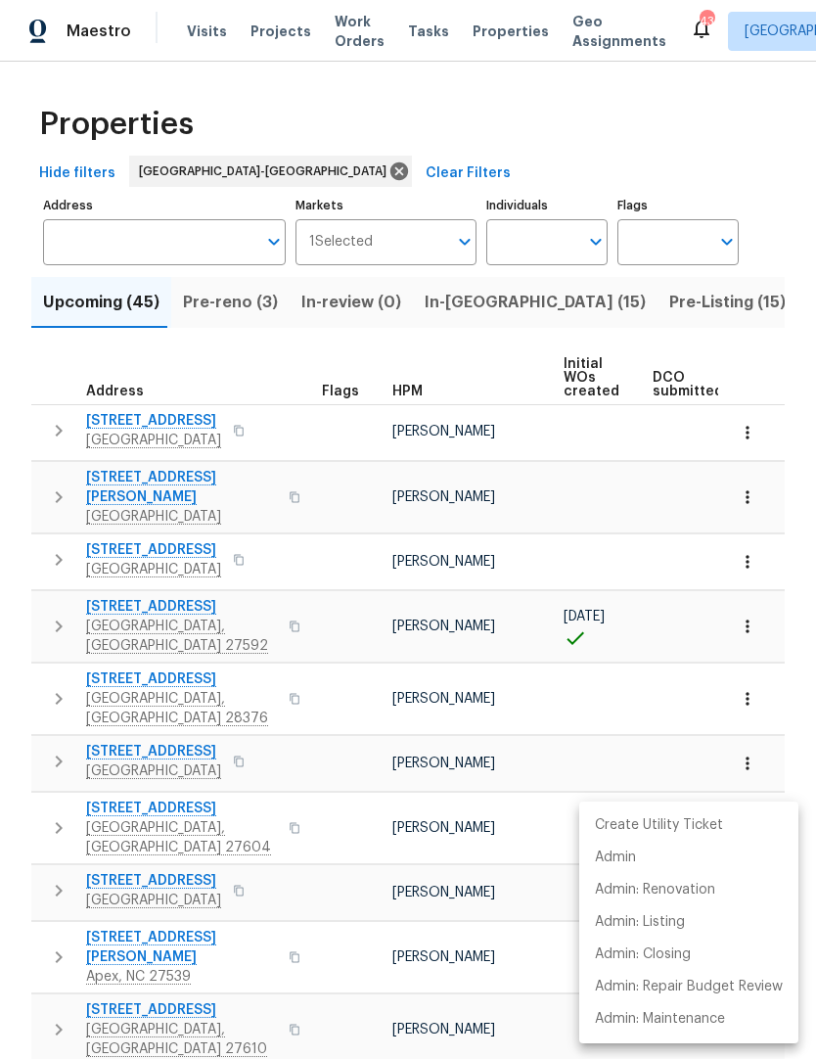
click at [25, 660] on div at bounding box center [408, 529] width 816 height 1059
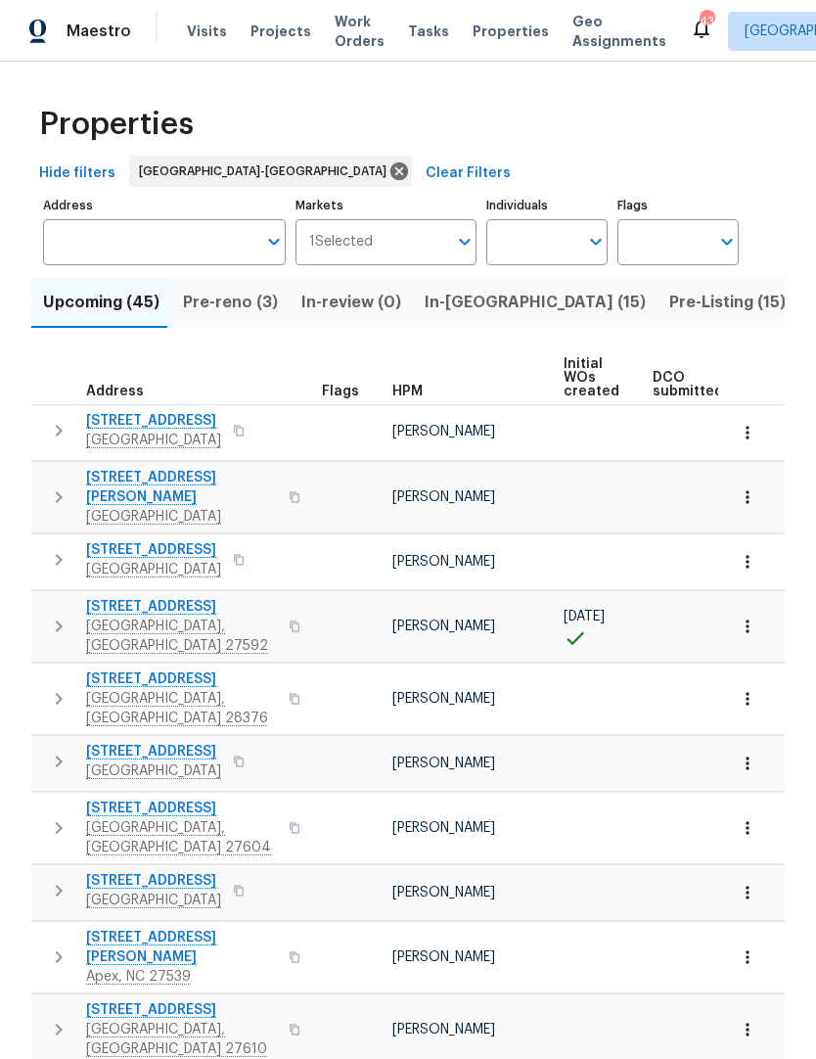
click at [574, 225] on input "Individuals" at bounding box center [532, 242] width 92 height 46
type input "[PERSON_NAME]"
click at [526, 299] on input "checkbox" at bounding box center [522, 304] width 41 height 41
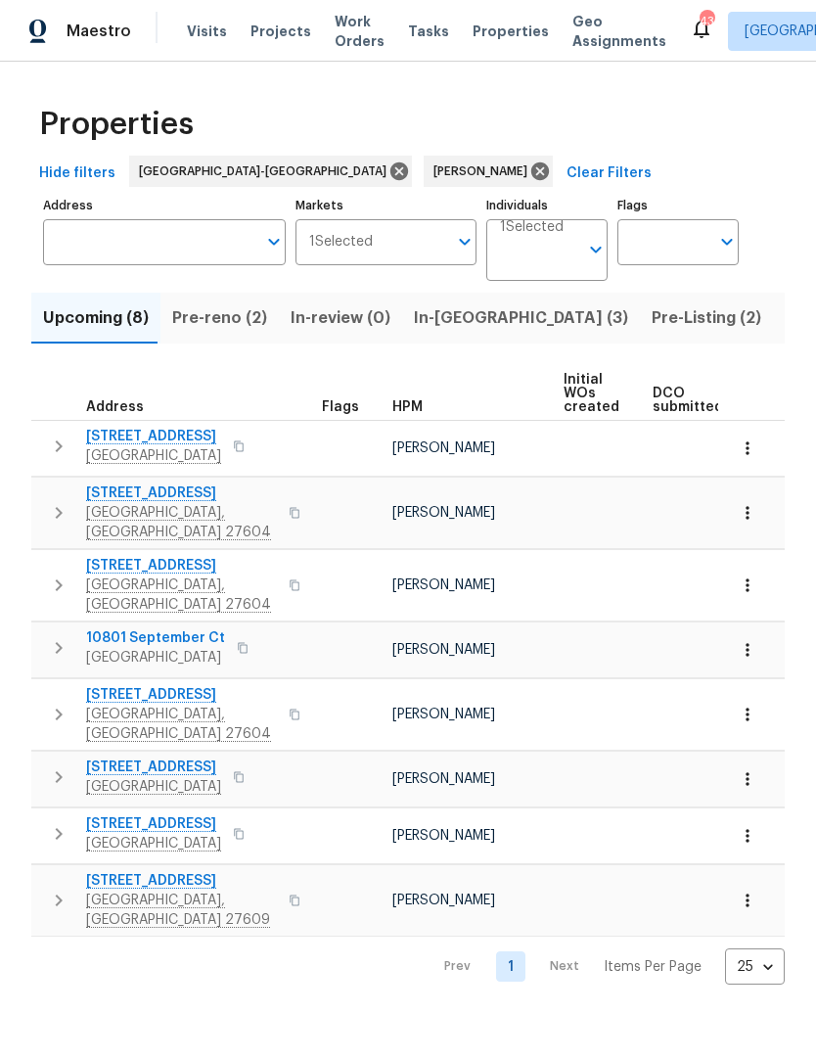
click at [576, 948] on nav "Prev 1 Next Items Per Page 25 25 ​" at bounding box center [605, 966] width 359 height 36
click at [578, 948] on nav "Prev 1 Next Items Per Page 25 25 ​" at bounding box center [605, 966] width 359 height 36
click at [218, 334] on button "Pre-reno (2)" at bounding box center [219, 318] width 118 height 51
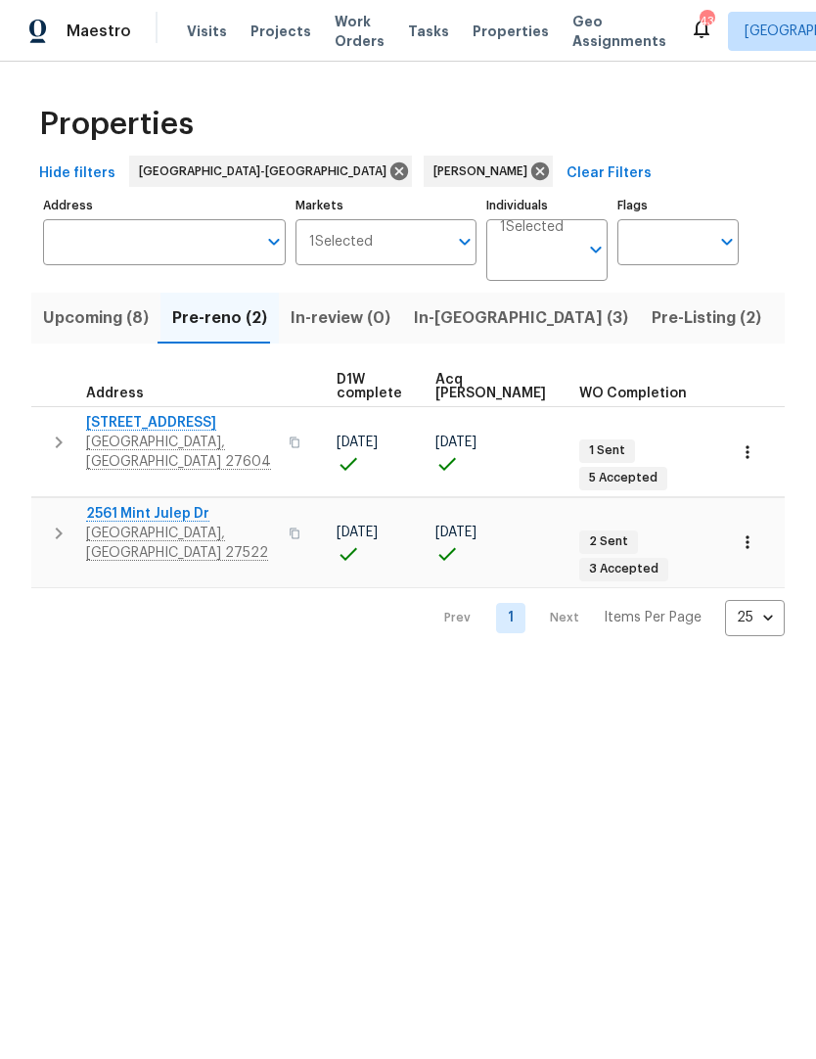
scroll to position [0, 318]
click at [462, 321] on span "In-[GEOGRAPHIC_DATA] (3)" at bounding box center [521, 317] width 214 height 27
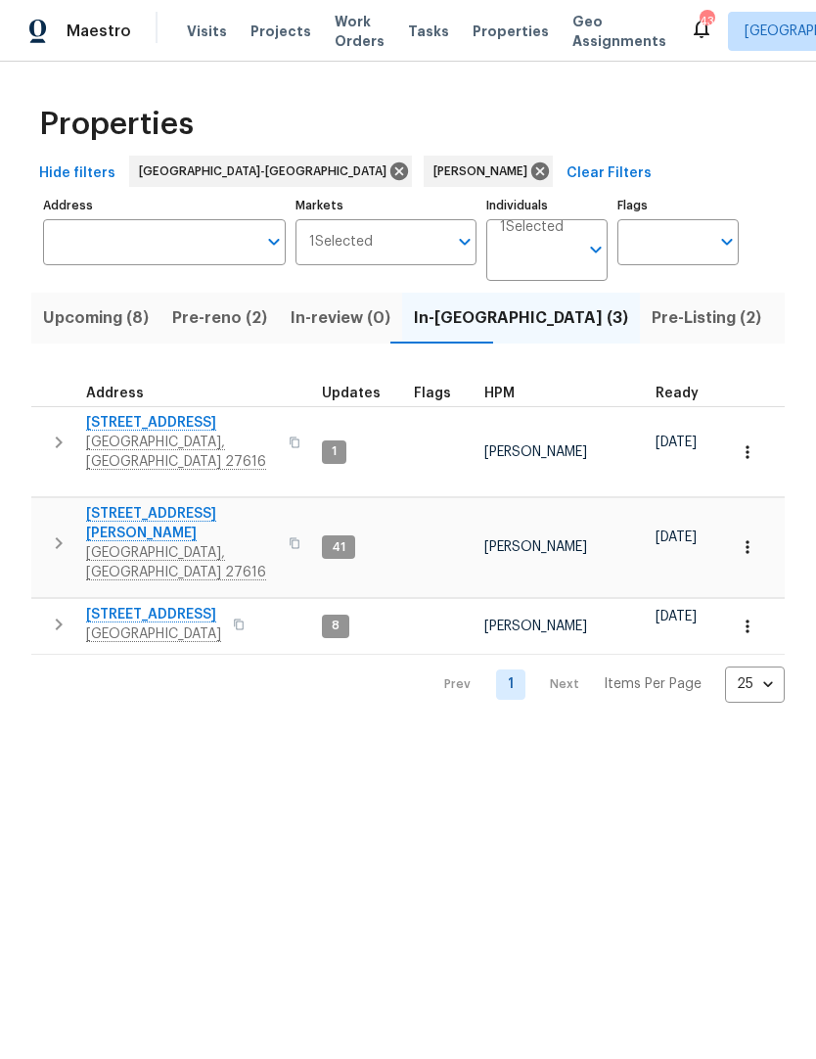
click at [652, 330] on span "Pre-Listing (2)" at bounding box center [707, 317] width 110 height 27
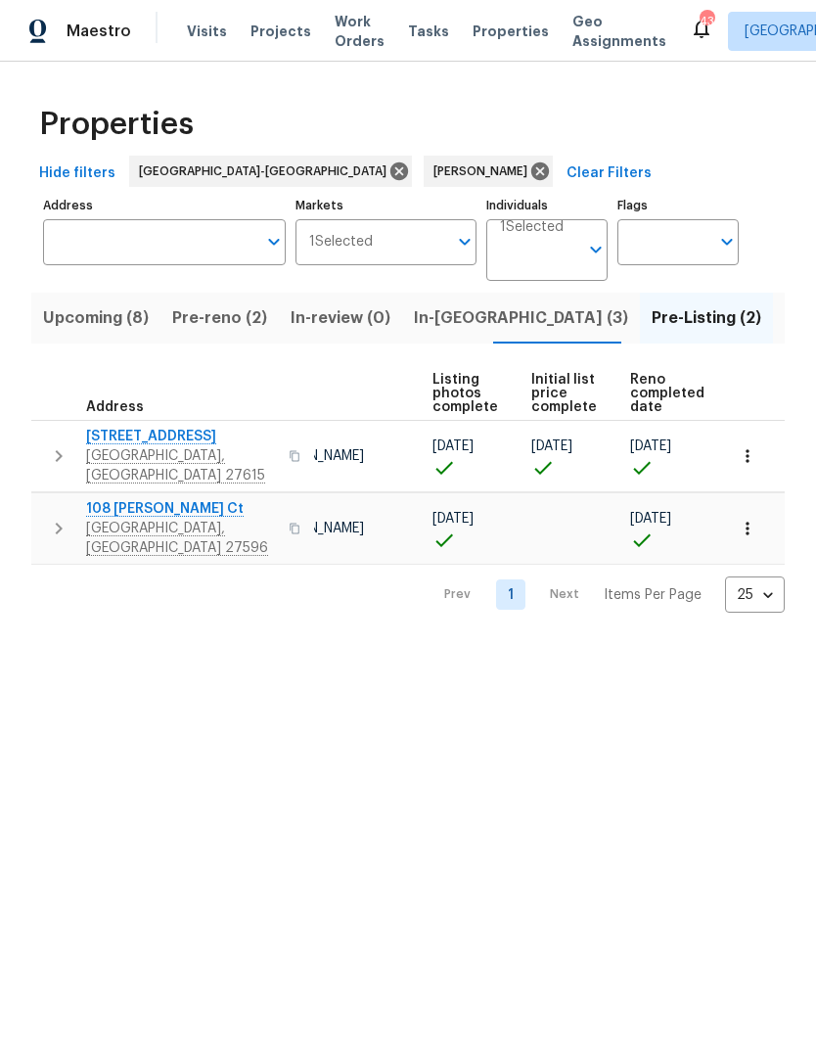
scroll to position [0, 130]
click at [785, 326] on span "Listed (26)" at bounding box center [827, 317] width 84 height 27
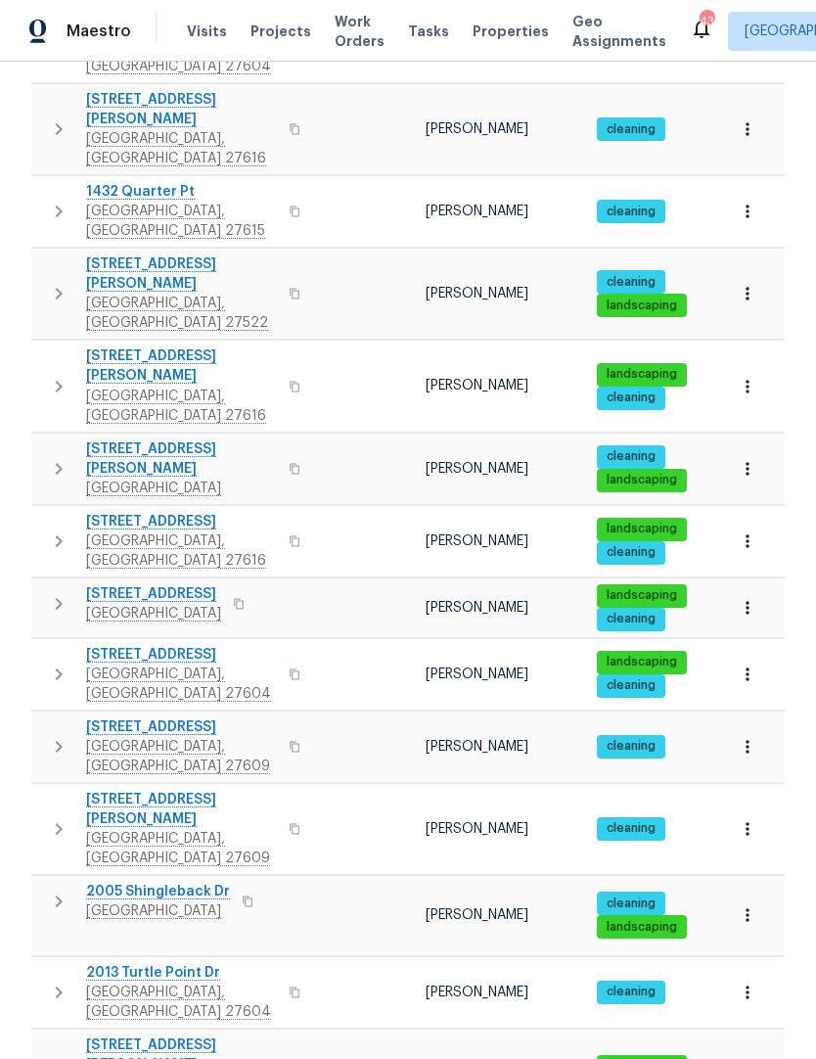
scroll to position [80, 0]
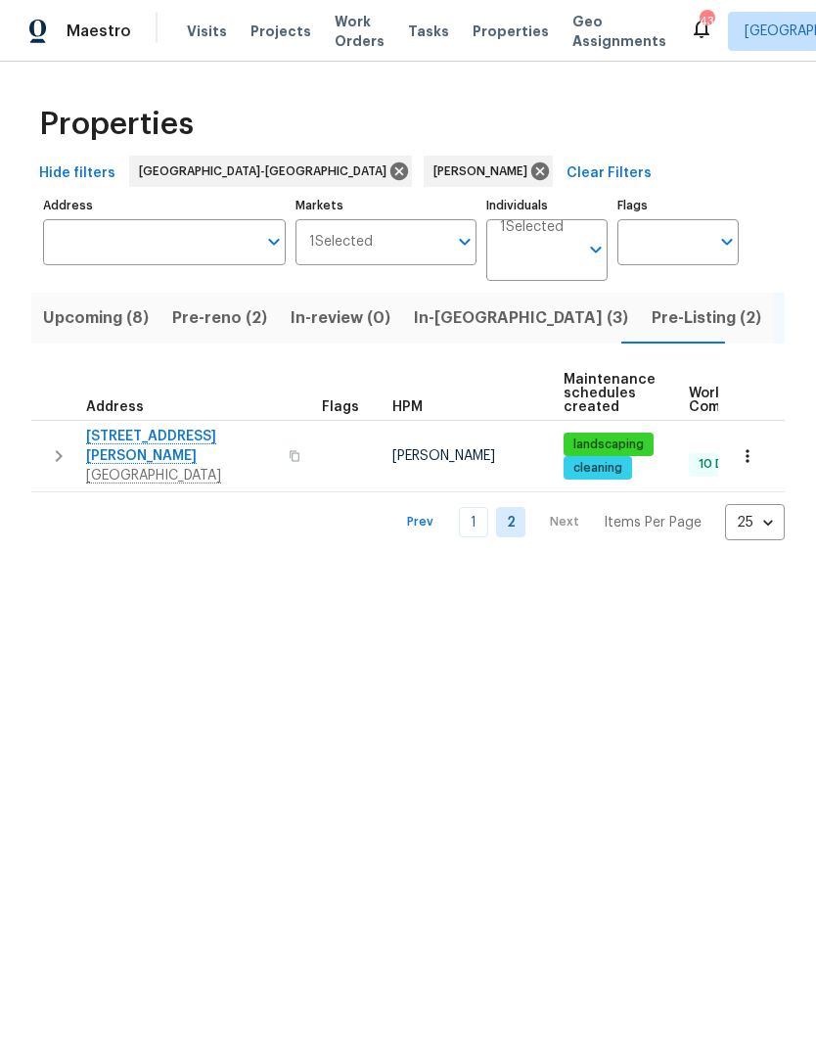
click at [483, 507] on link "1" at bounding box center [473, 522] width 29 height 30
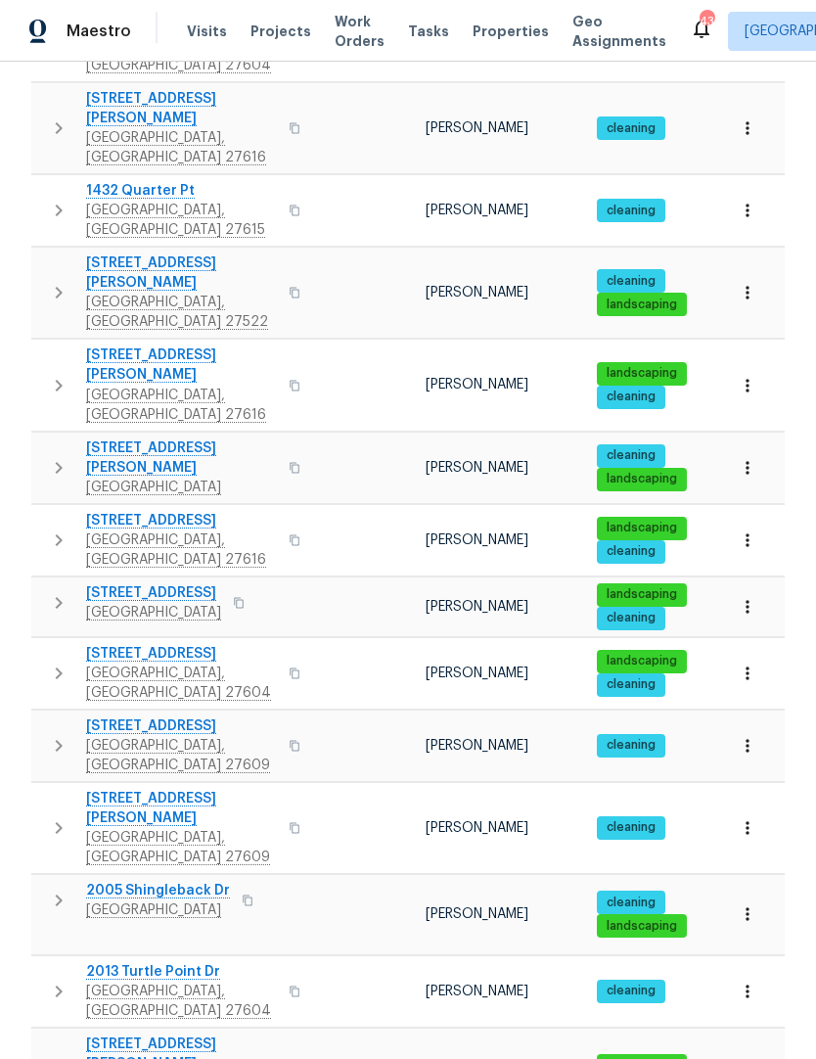
scroll to position [881, 0]
